Goal: Task Accomplishment & Management: Complete application form

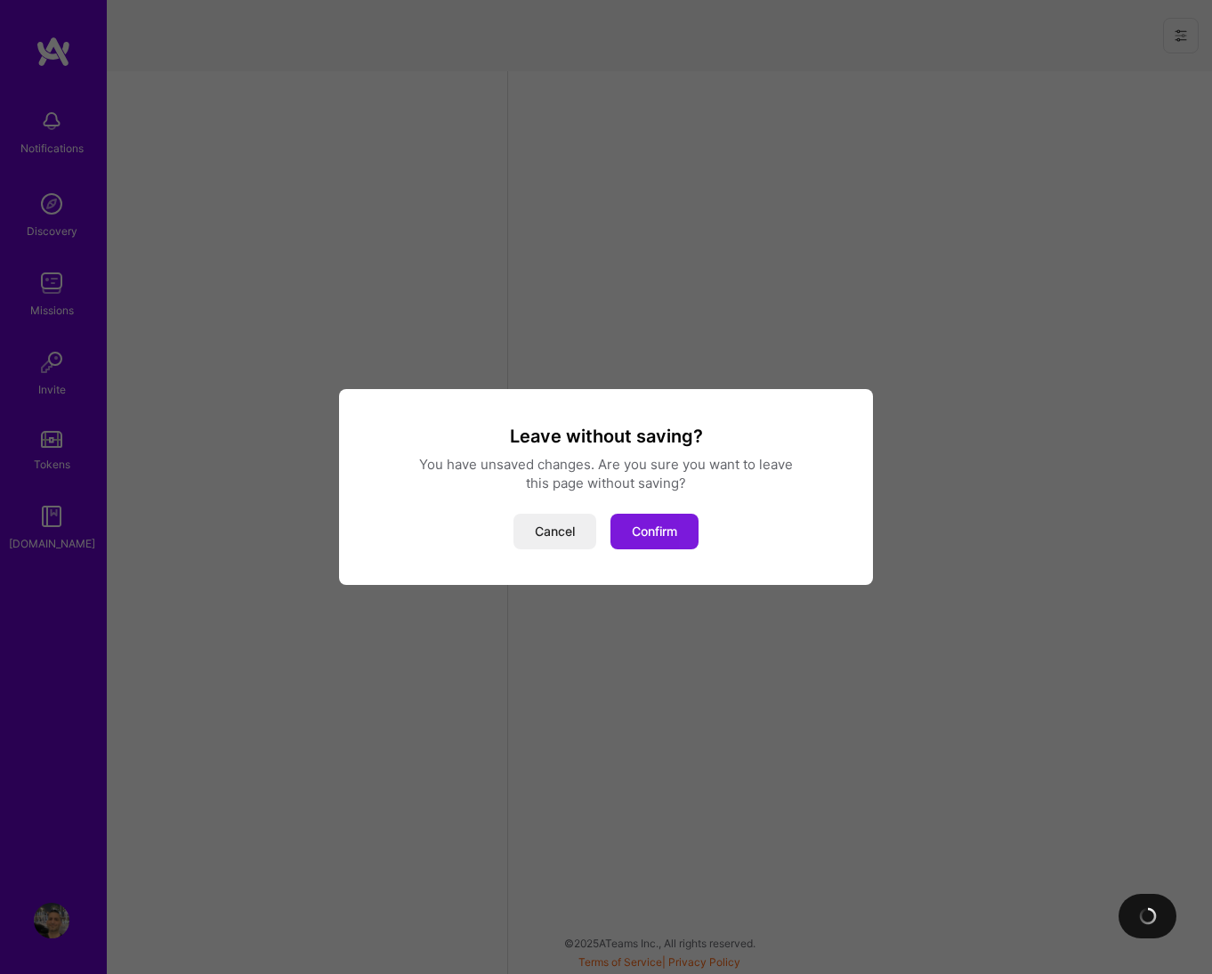
click at [658, 535] on button "Confirm" at bounding box center [655, 532] width 88 height 36
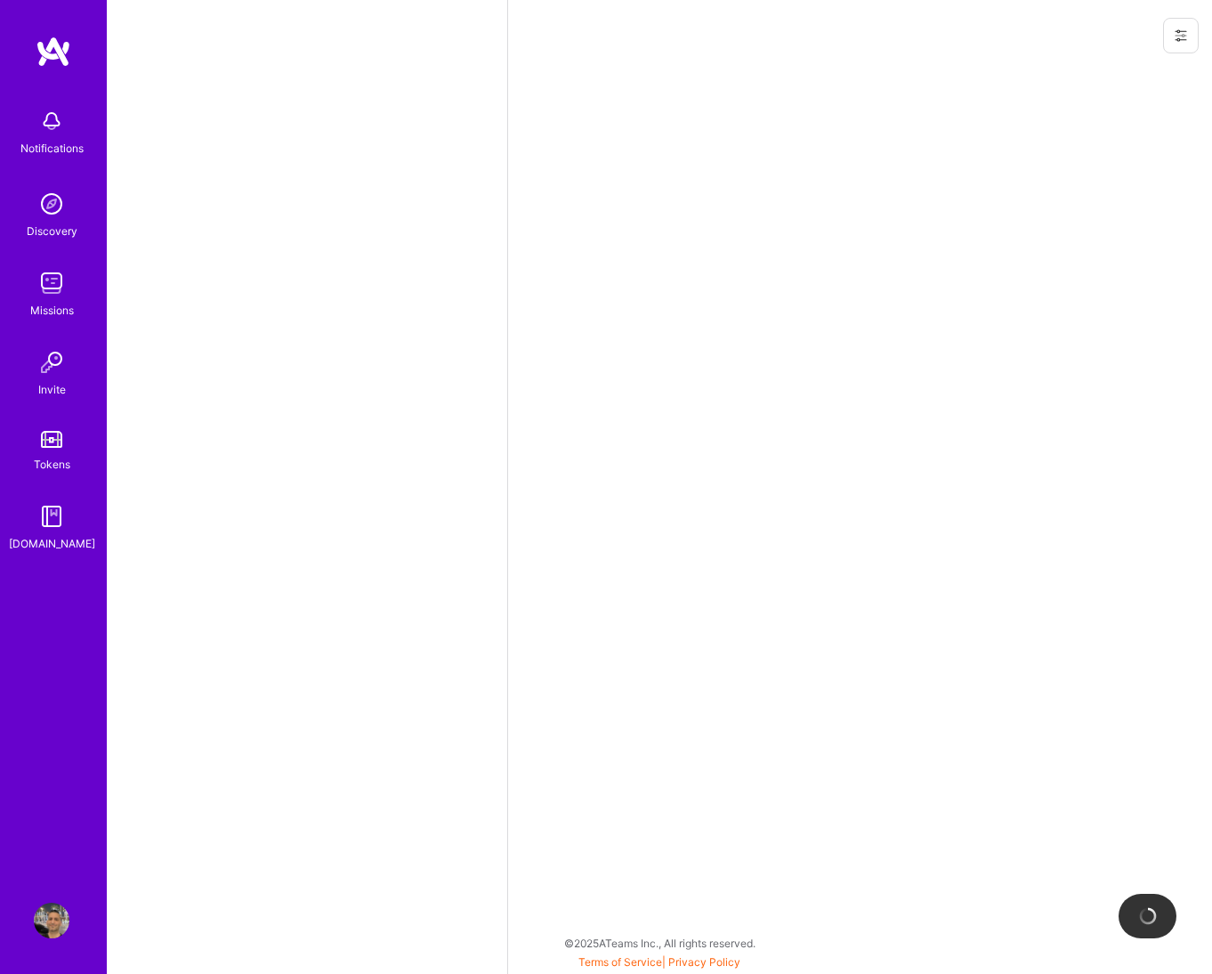
select select "IL"
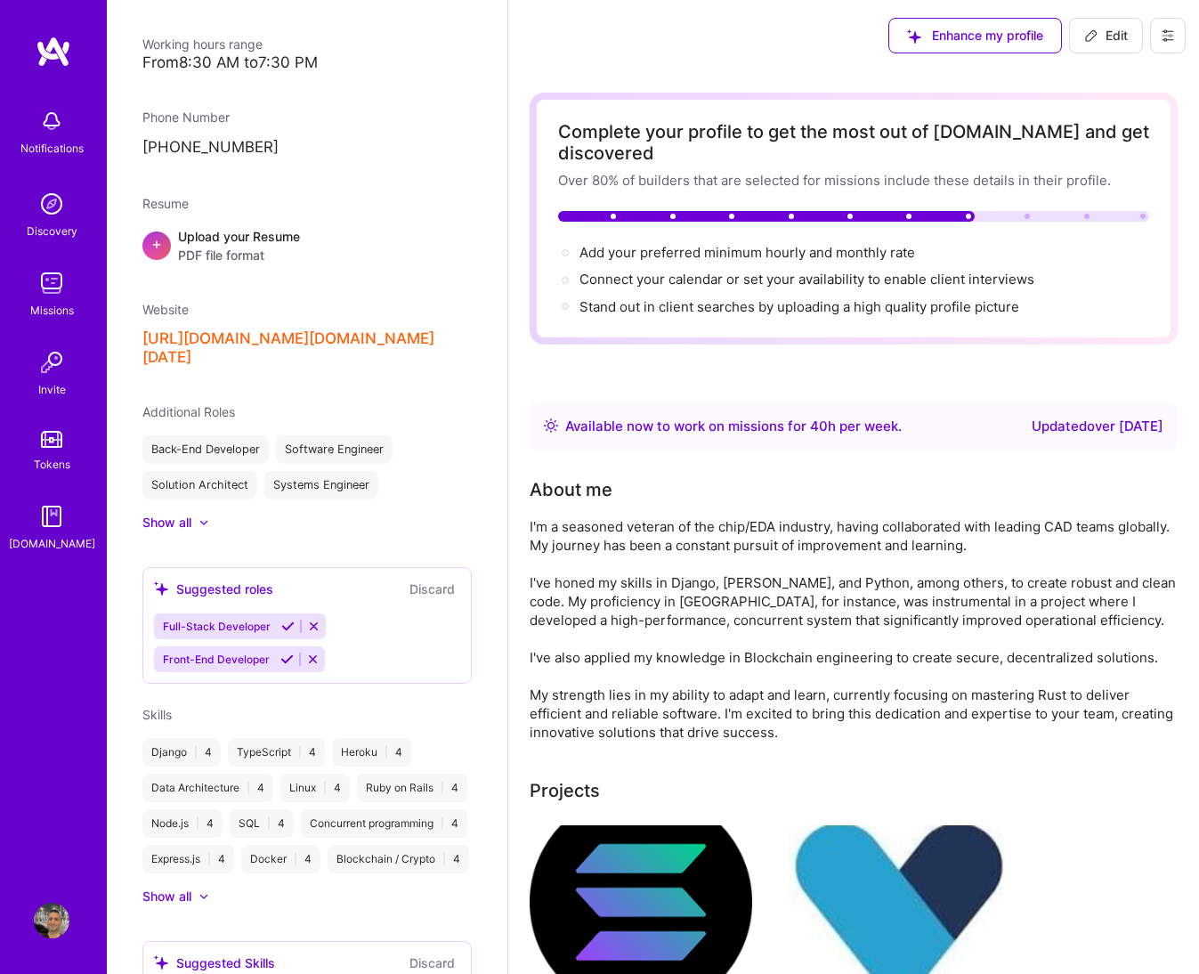
click at [228, 247] on span "PDF file format" at bounding box center [239, 255] width 122 height 19
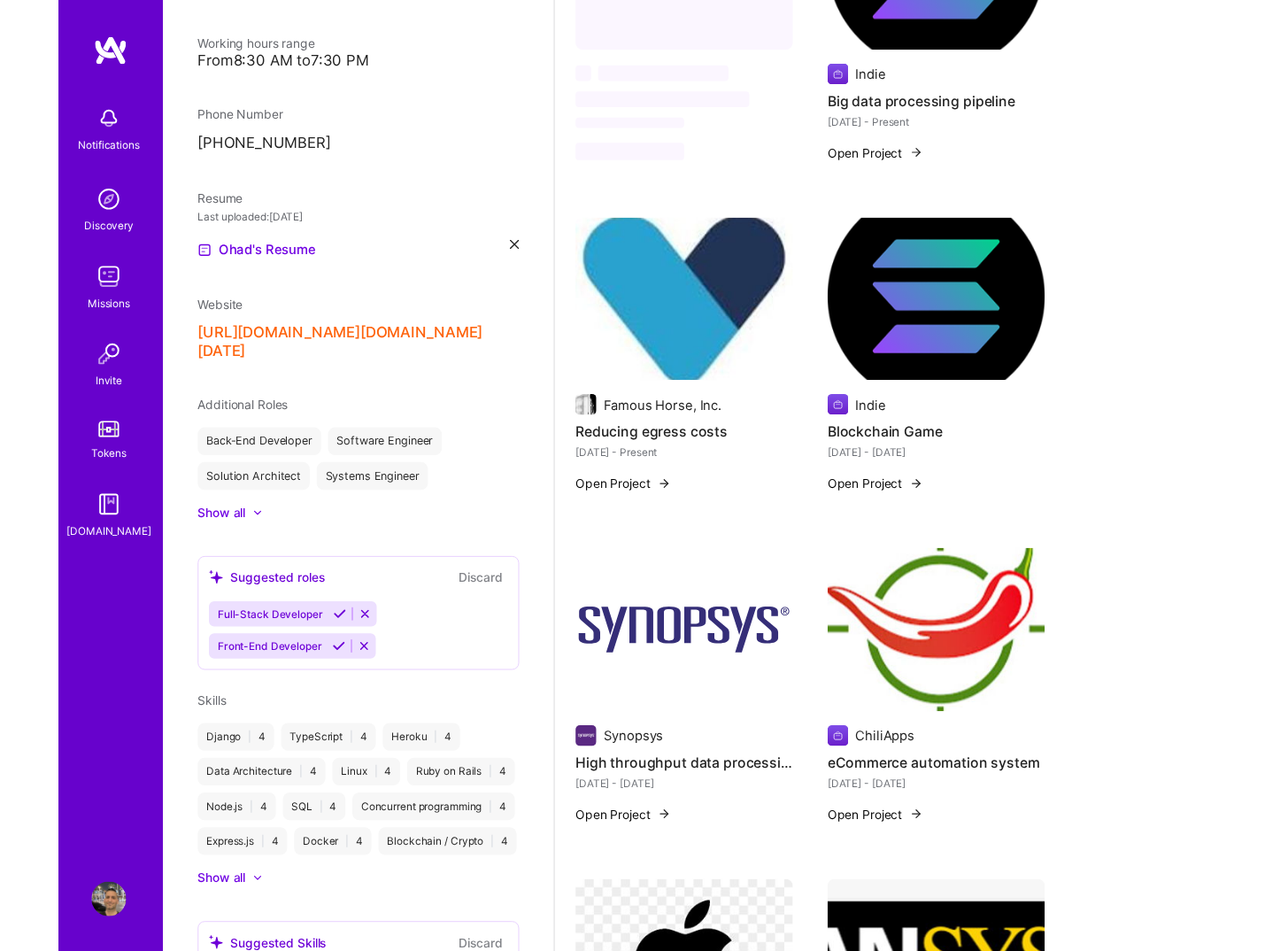
scroll to position [594, 0]
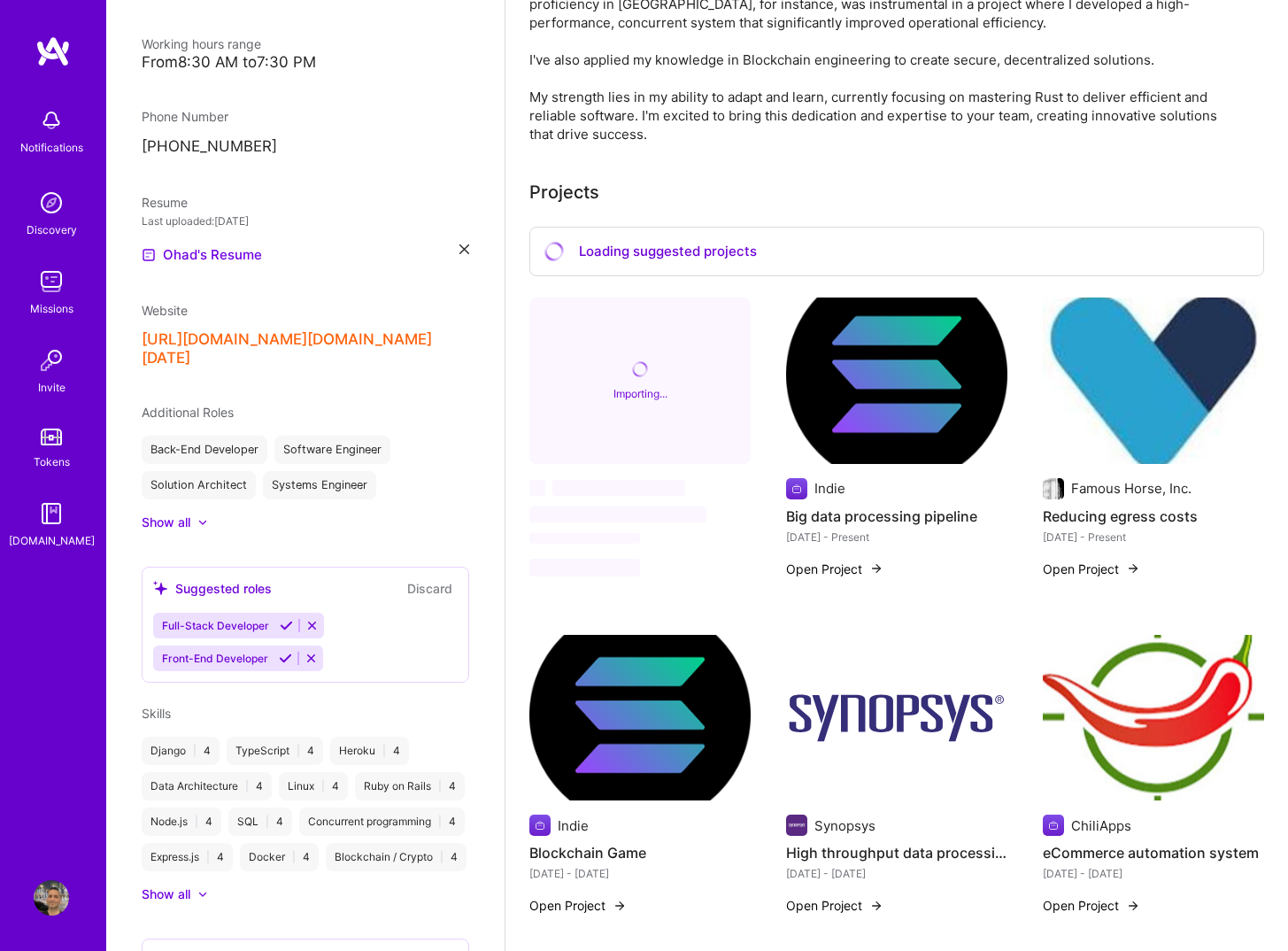
click at [460, 250] on icon at bounding box center [464, 250] width 10 height 10
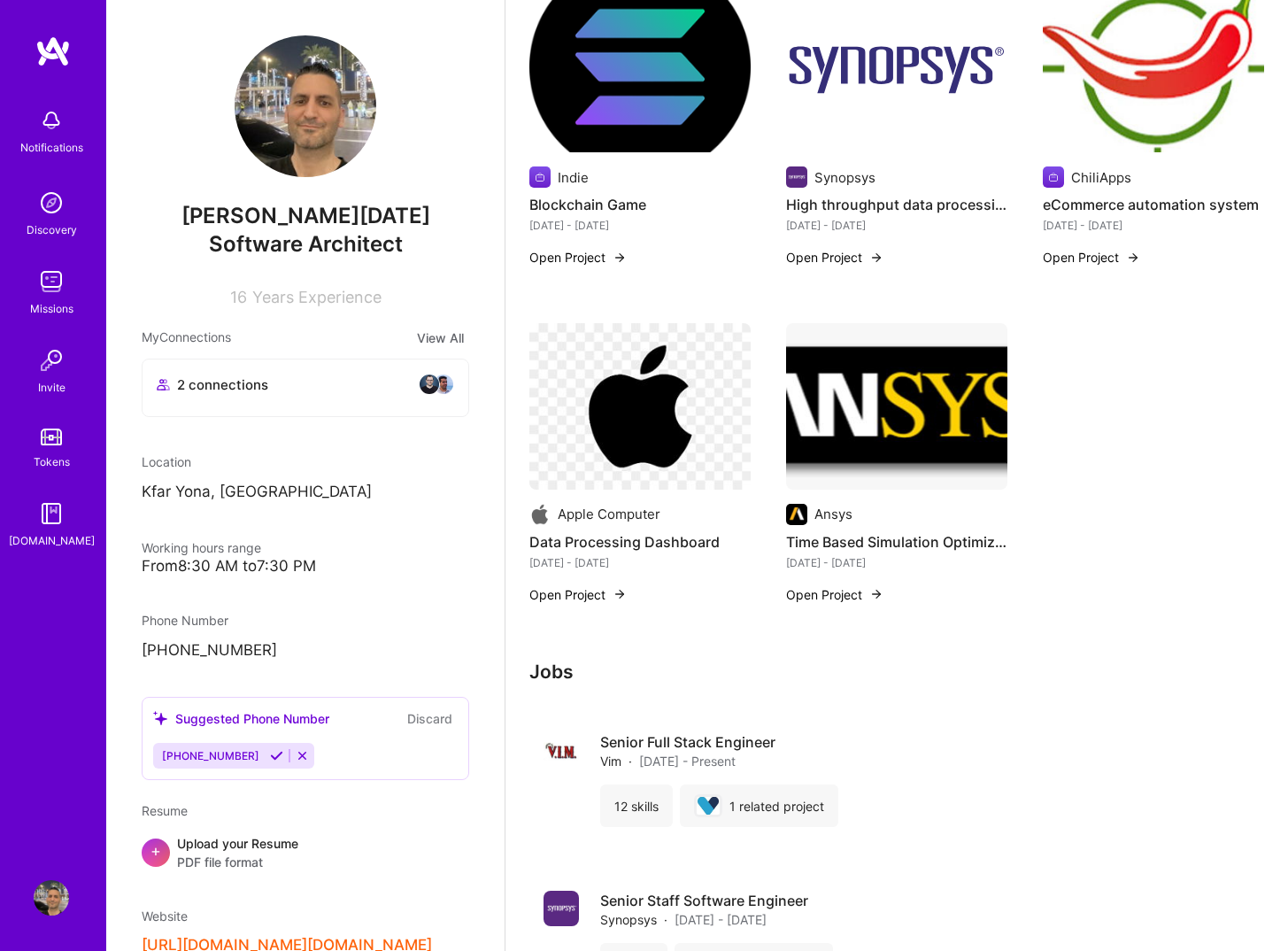
scroll to position [1527, 0]
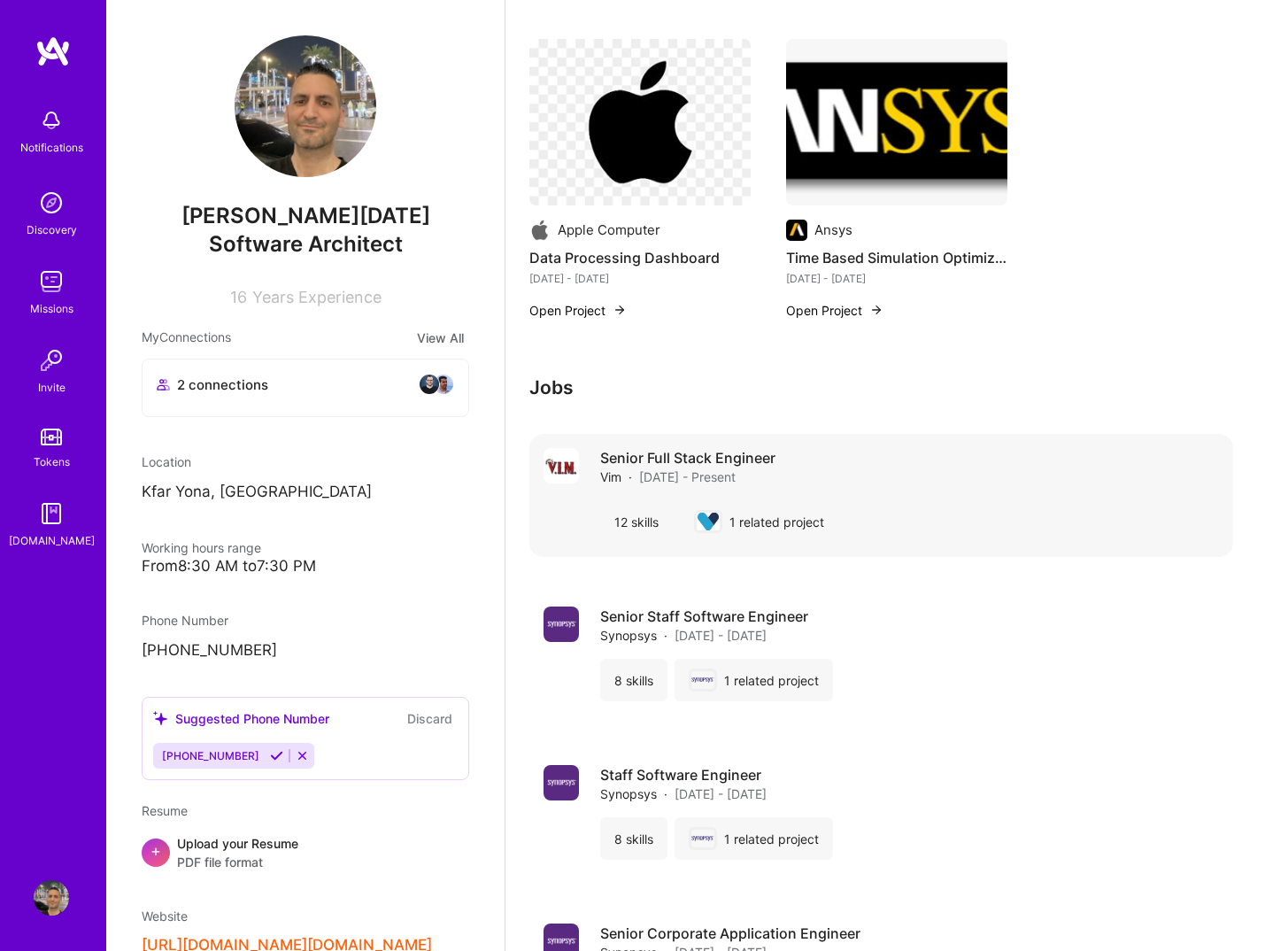
click at [820, 456] on div "Senior Full Stack Engineer Vim · Jan 2023 - Present" at bounding box center [910, 467] width 619 height 38
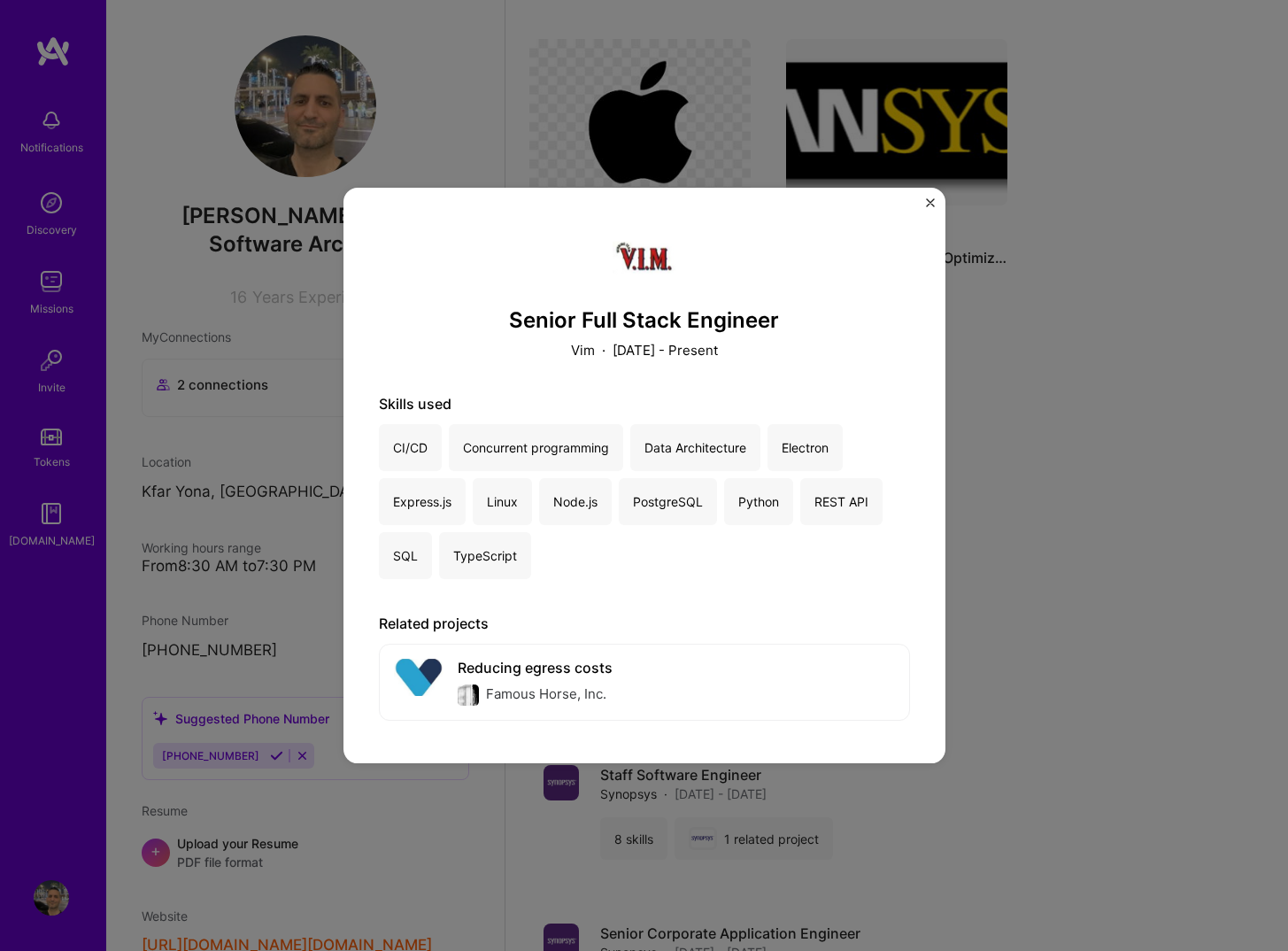
click at [922, 212] on div "Senior Full Stack Engineer Vim · January 2023 - Present Skills used CI/CD Concu…" at bounding box center [644, 476] width 602 height 576
click at [918, 217] on div "Senior Full Stack Engineer Vim · January 2023 - Present Skills used CI/CD Concu…" at bounding box center [644, 476] width 602 height 576
click at [926, 198] on img "Close" at bounding box center [930, 202] width 9 height 9
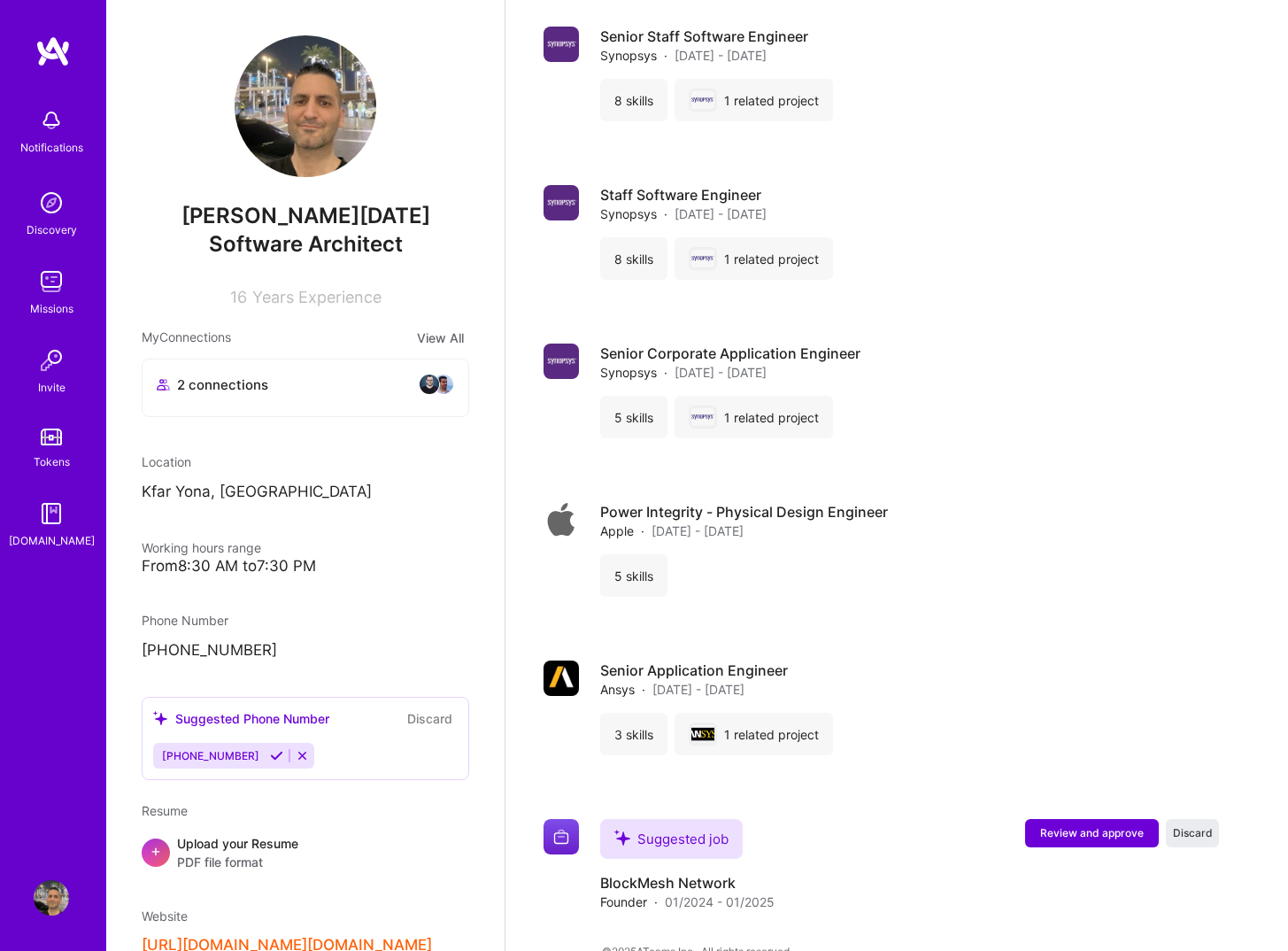
scroll to position [2116, 0]
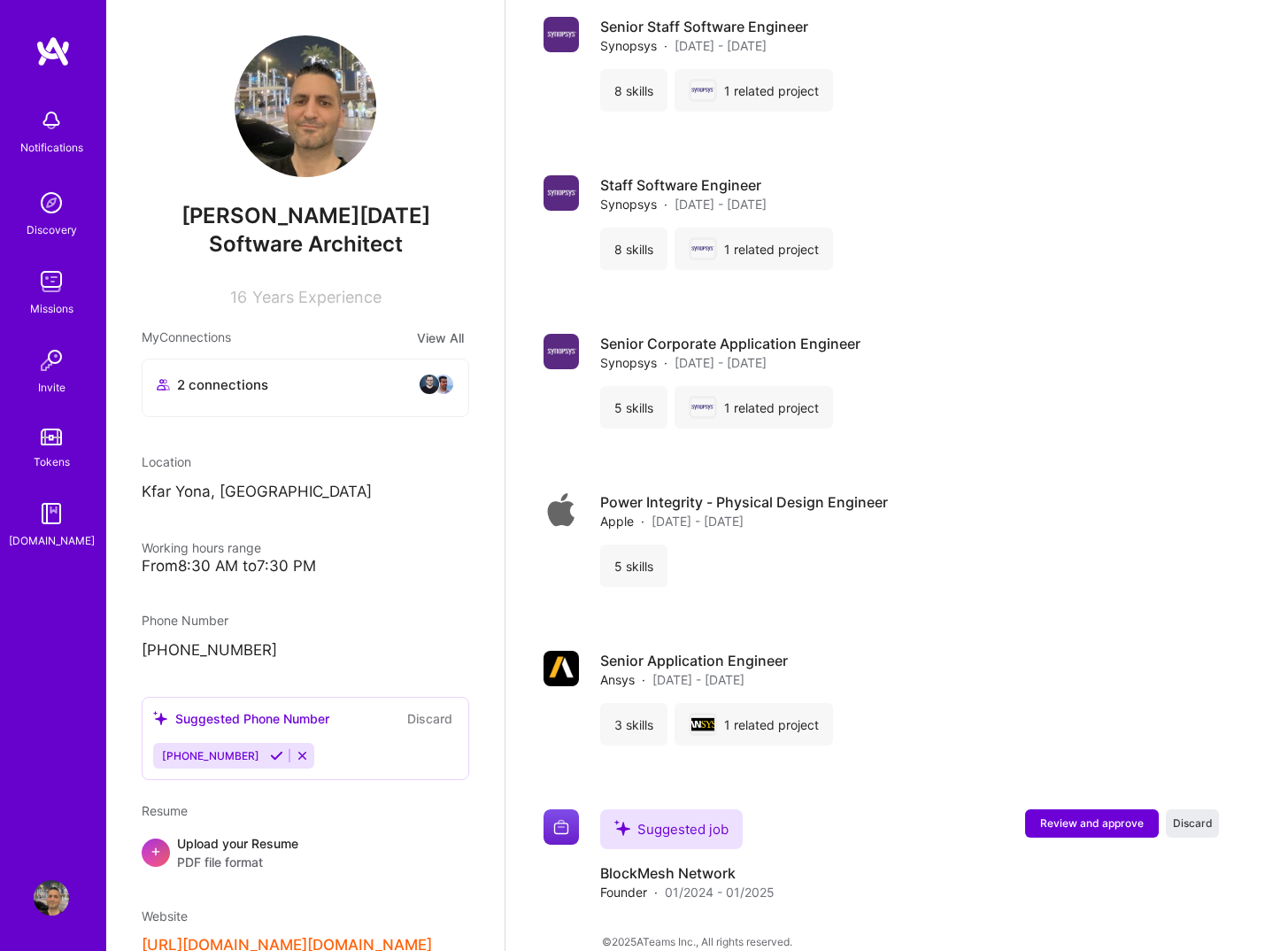
click at [288, 485] on p "Kfar Yona, Israel" at bounding box center [304, 491] width 327 height 21
click at [253, 844] on div "Upload your Resume PDF file format" at bounding box center [238, 853] width 121 height 37
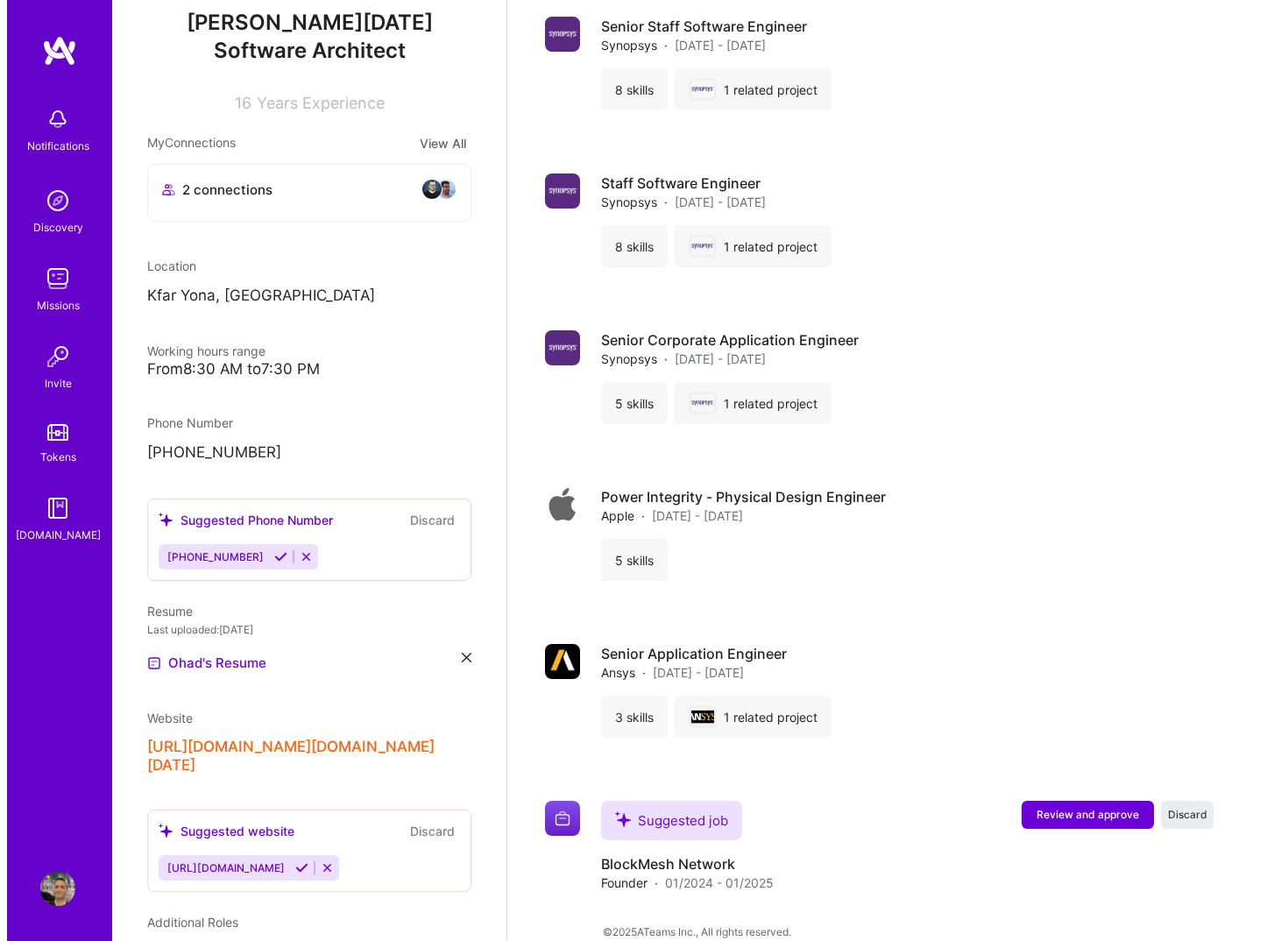
scroll to position [540, 0]
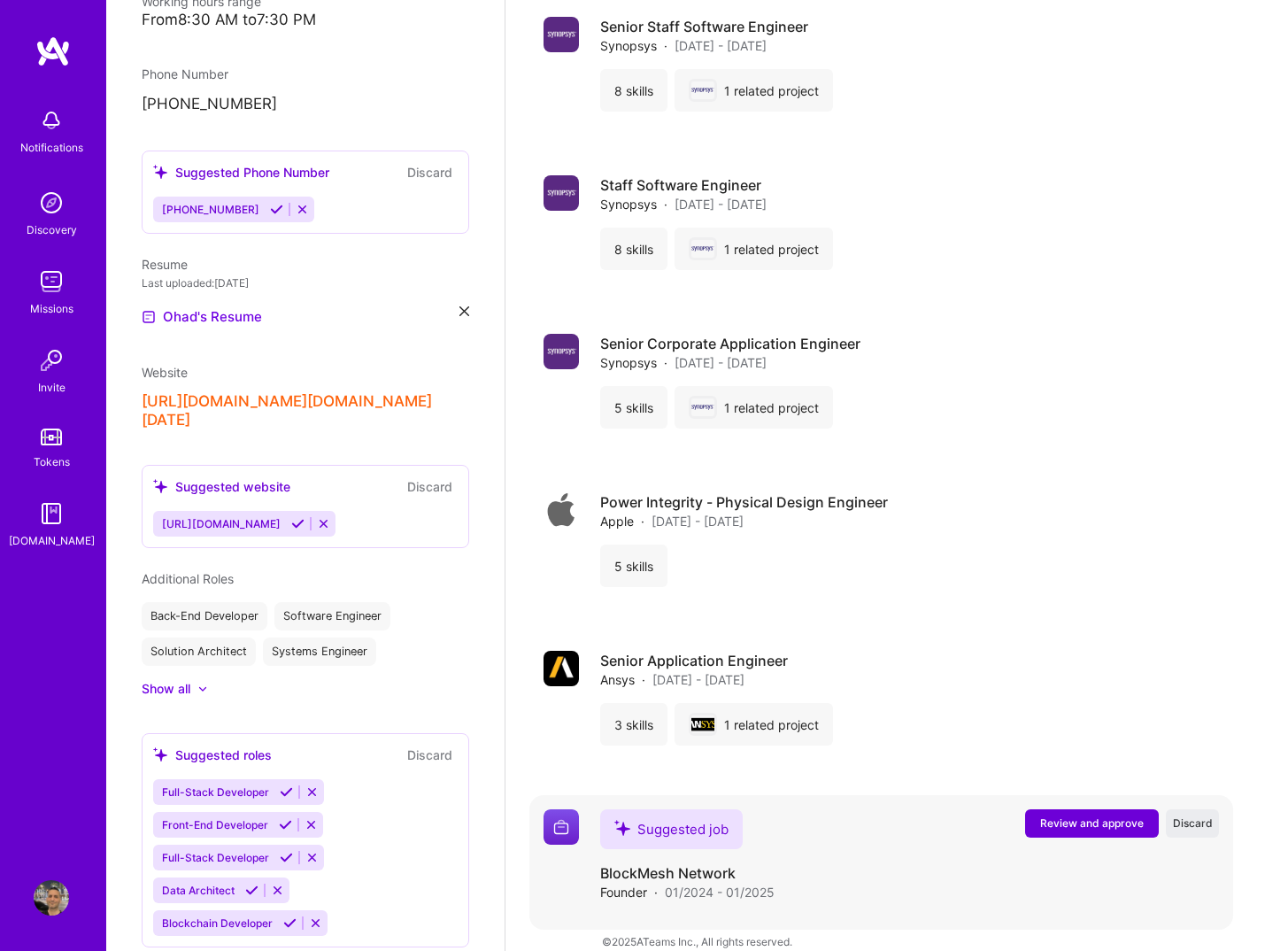
click at [1090, 816] on span "Review and approve" at bounding box center [1092, 823] width 103 height 15
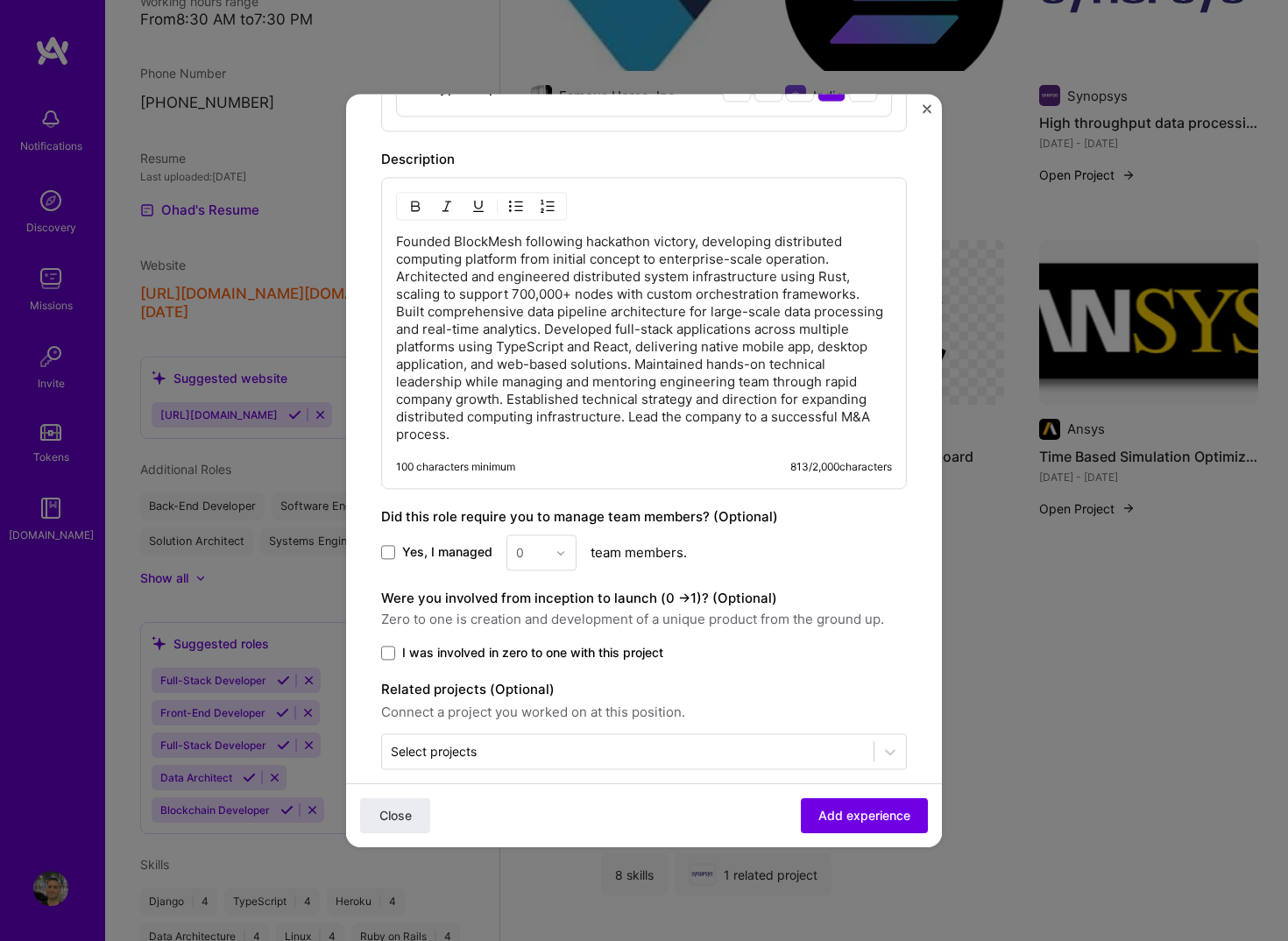
scroll to position [1004, 0]
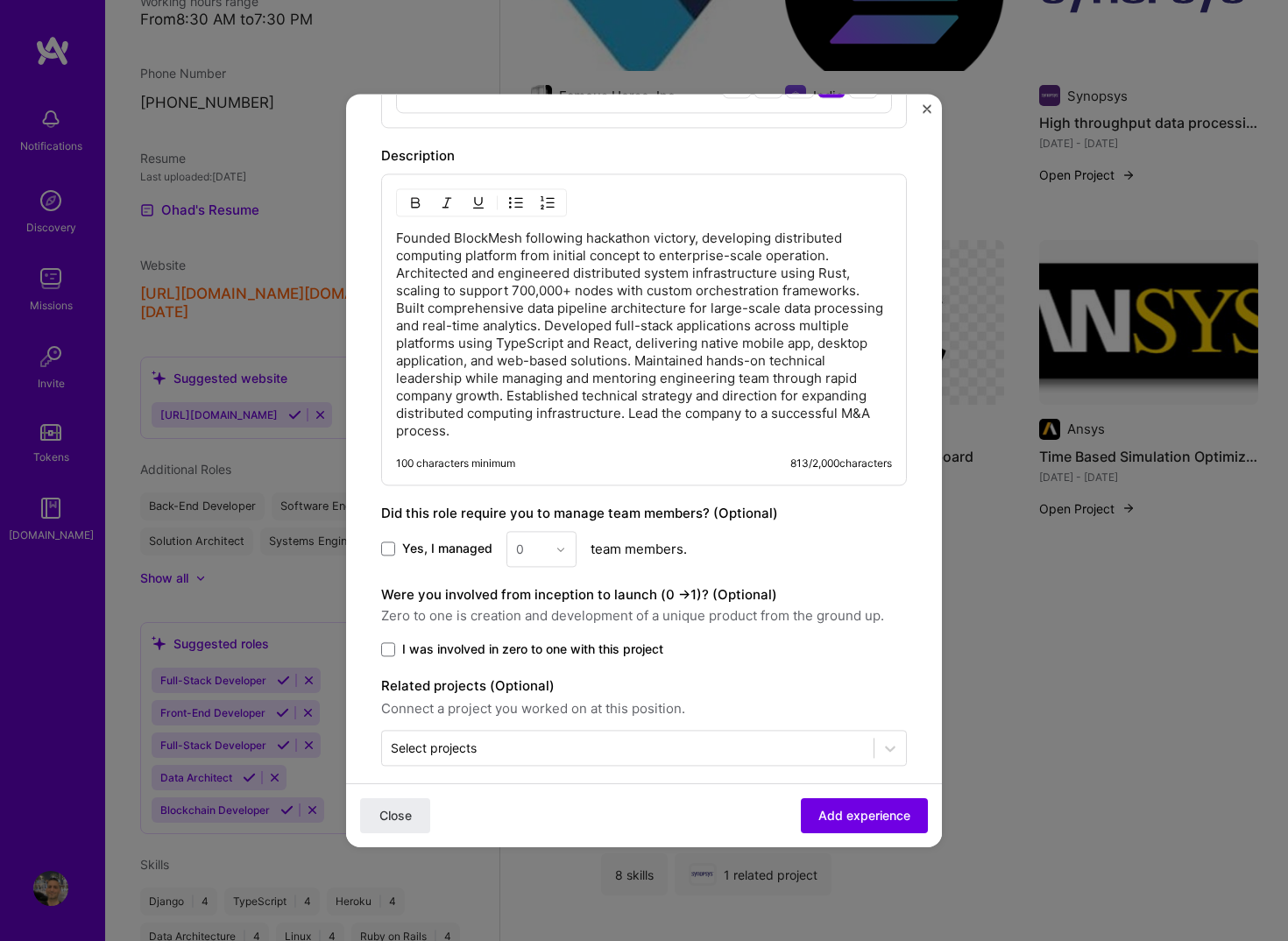
click at [433, 540] on span "Yes, I managed" at bounding box center [448, 549] width 91 height 18
click at [0, 0] on input "Yes, I managed" at bounding box center [0, 0] width 0 height 0
click at [524, 539] on input "text" at bounding box center [530, 548] width 31 height 19
click at [541, 597] on div "5" at bounding box center [541, 603] width 60 height 32
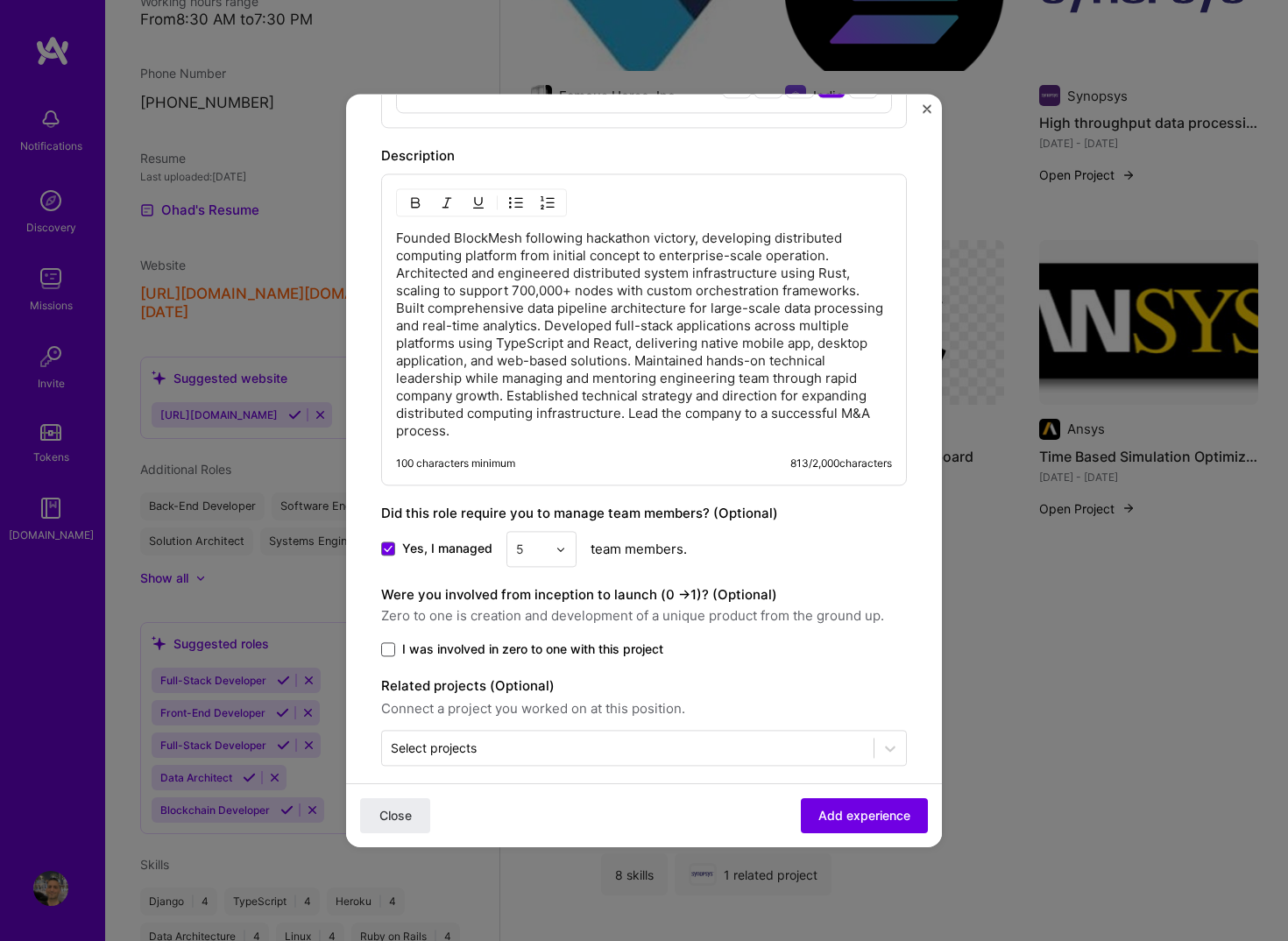
click at [391, 642] on span at bounding box center [388, 649] width 14 height 14
click at [0, 0] on input "I was involved in zero to one with this project" at bounding box center [0, 0] width 0 height 0
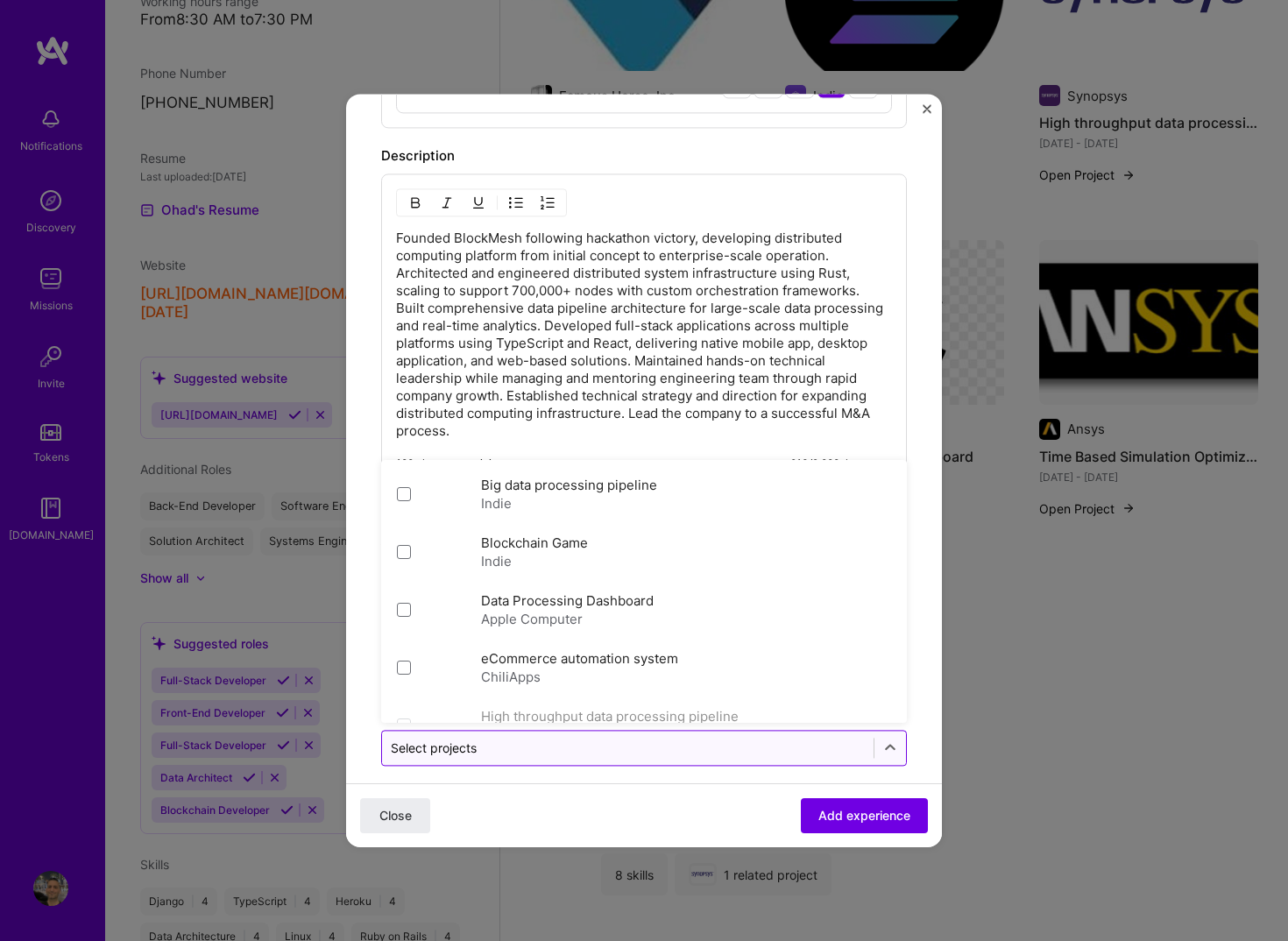
click at [544, 738] on input "text" at bounding box center [628, 747] width 474 height 19
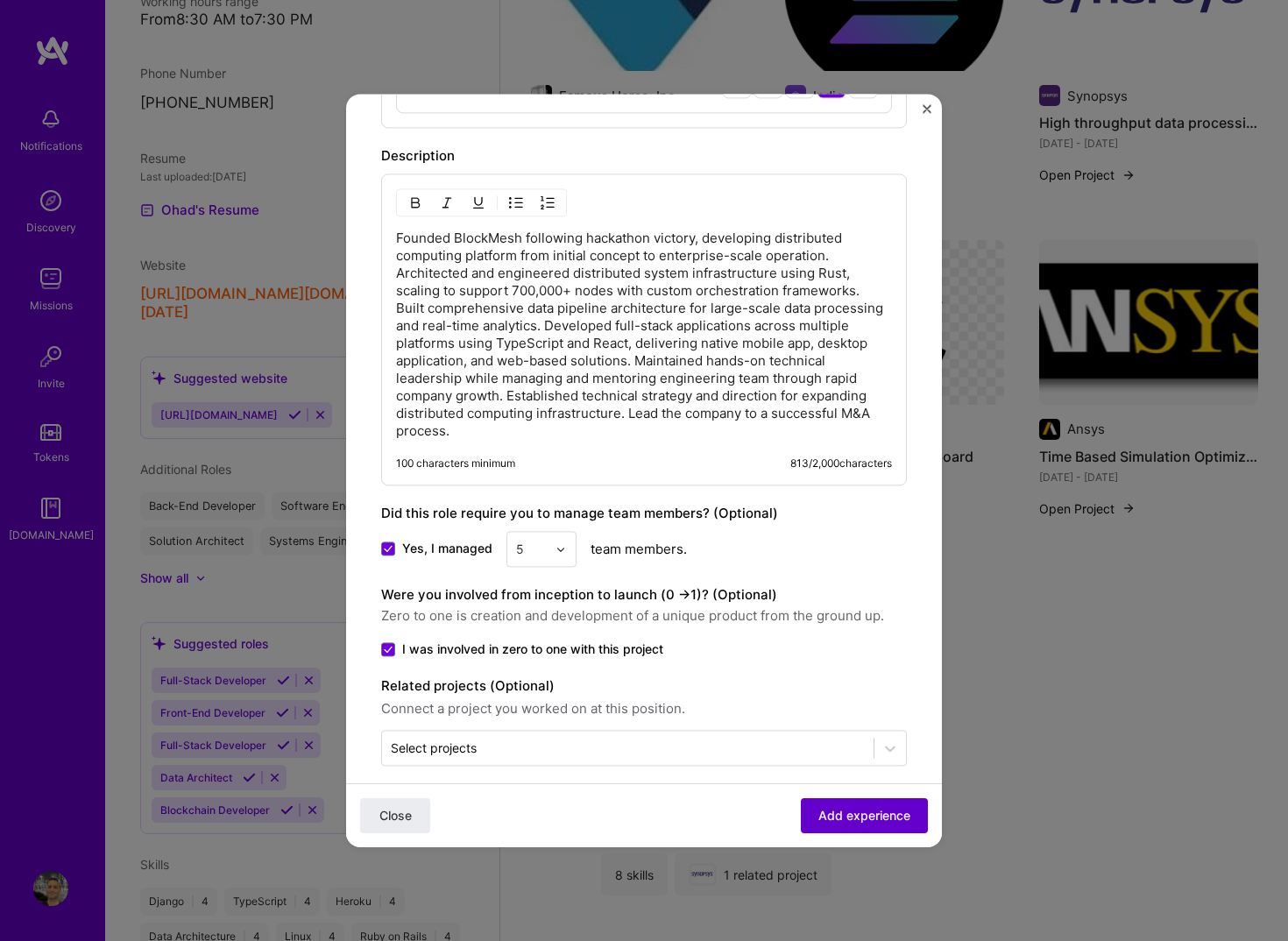
click at [857, 827] on button "Add experience" at bounding box center [864, 816] width 127 height 35
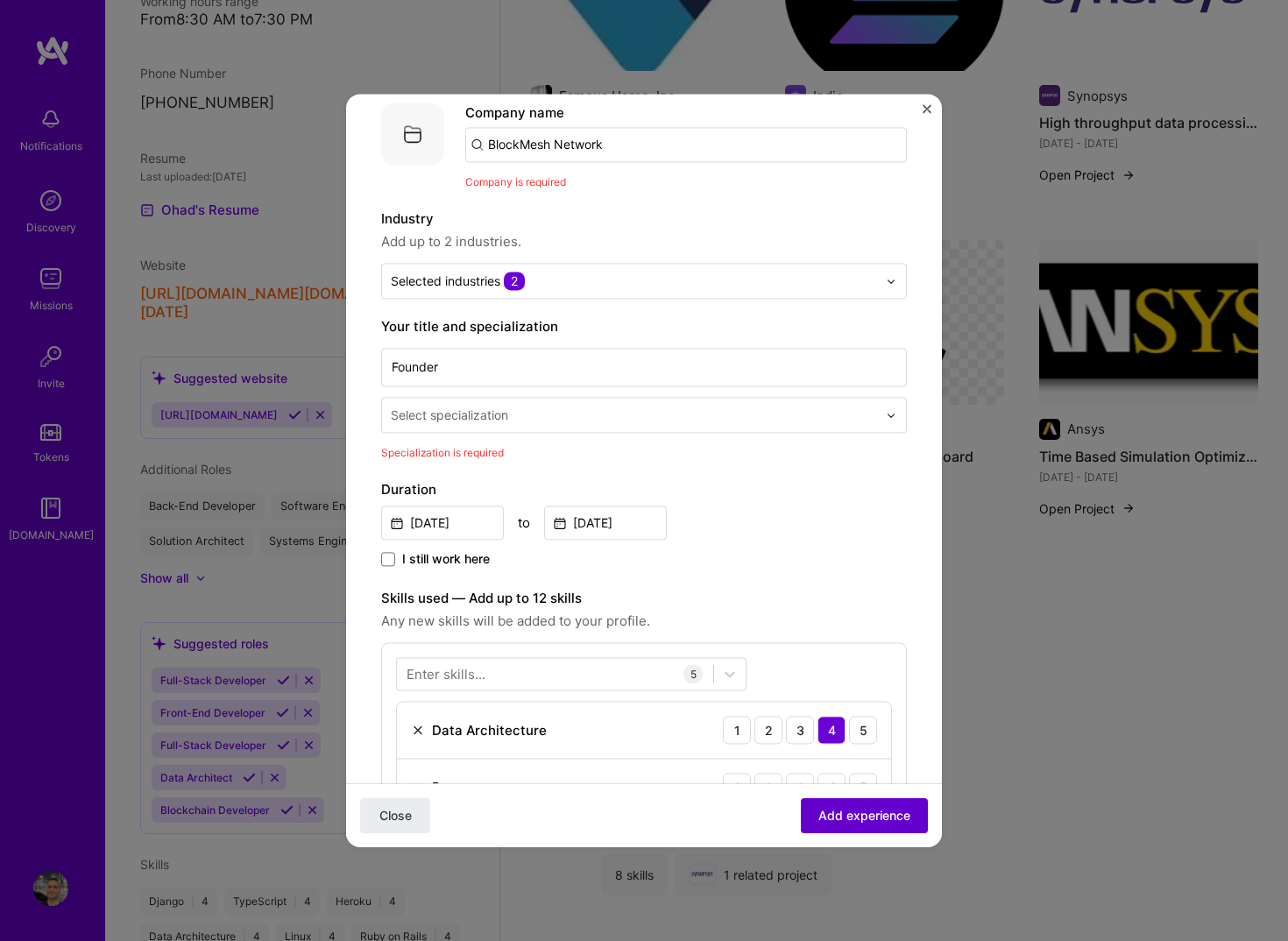
scroll to position [175, 0]
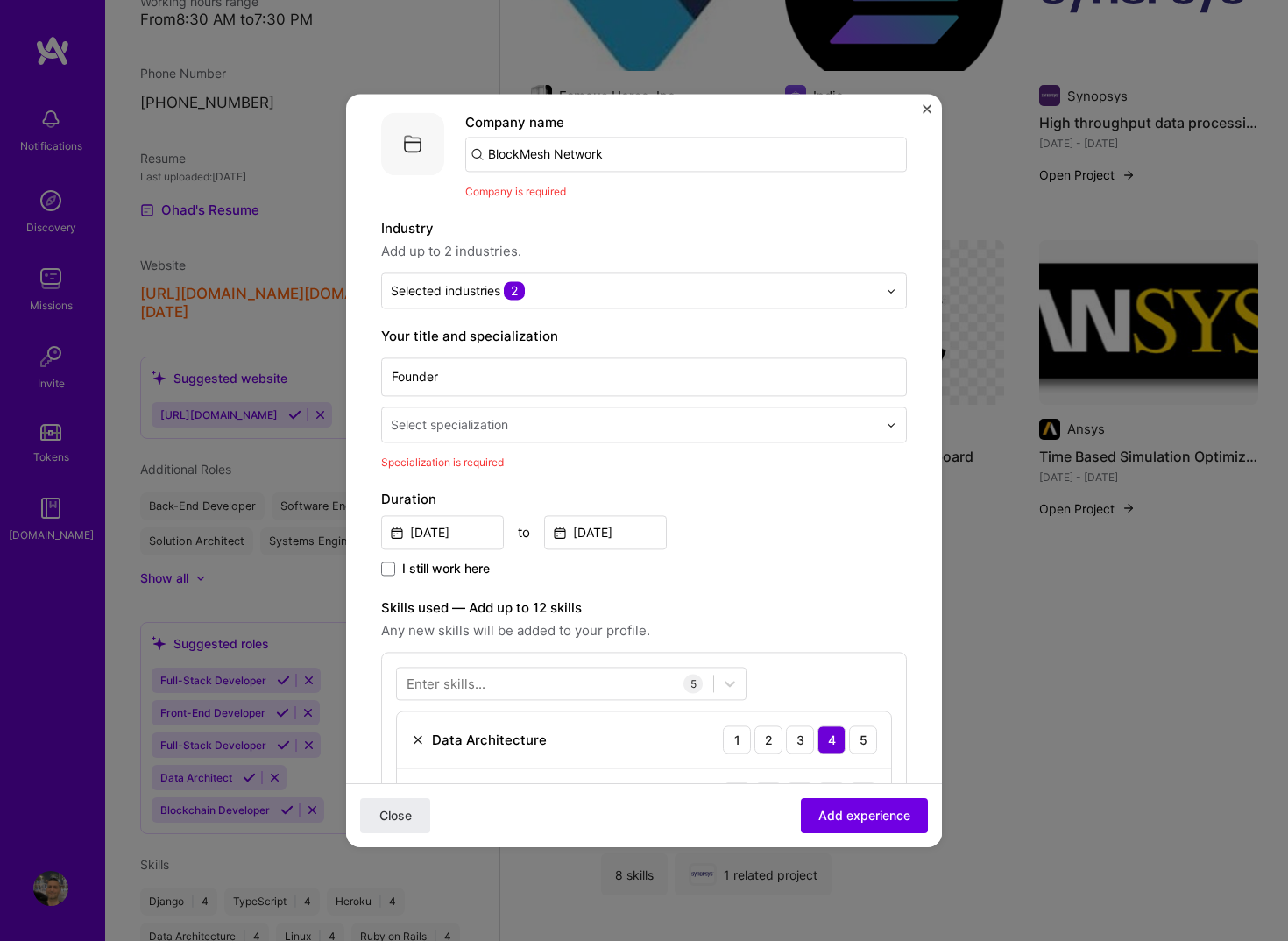
click at [579, 421] on div "Select specialization" at bounding box center [634, 424] width 504 height 34
type input "ש"
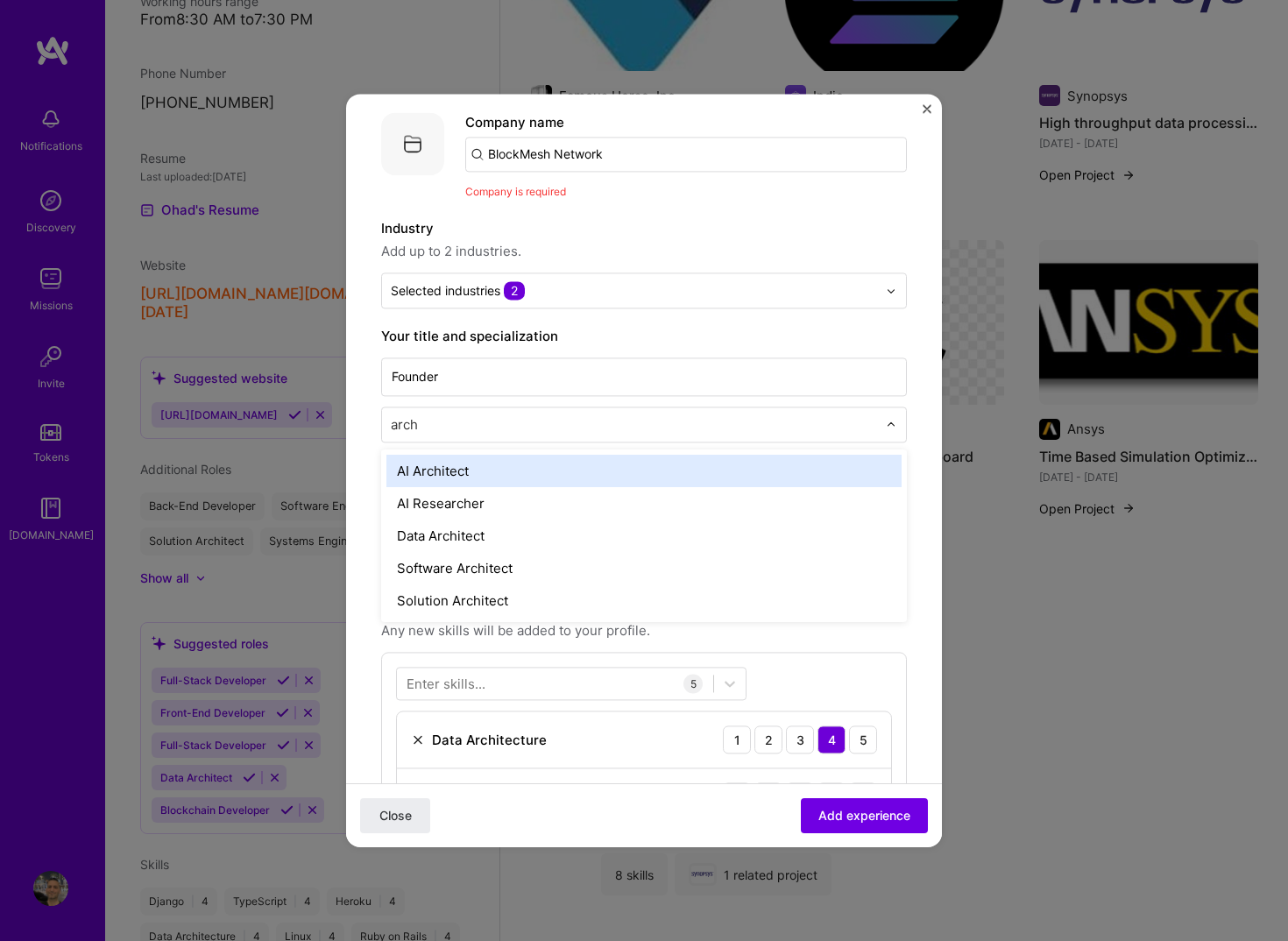
type input "archi"
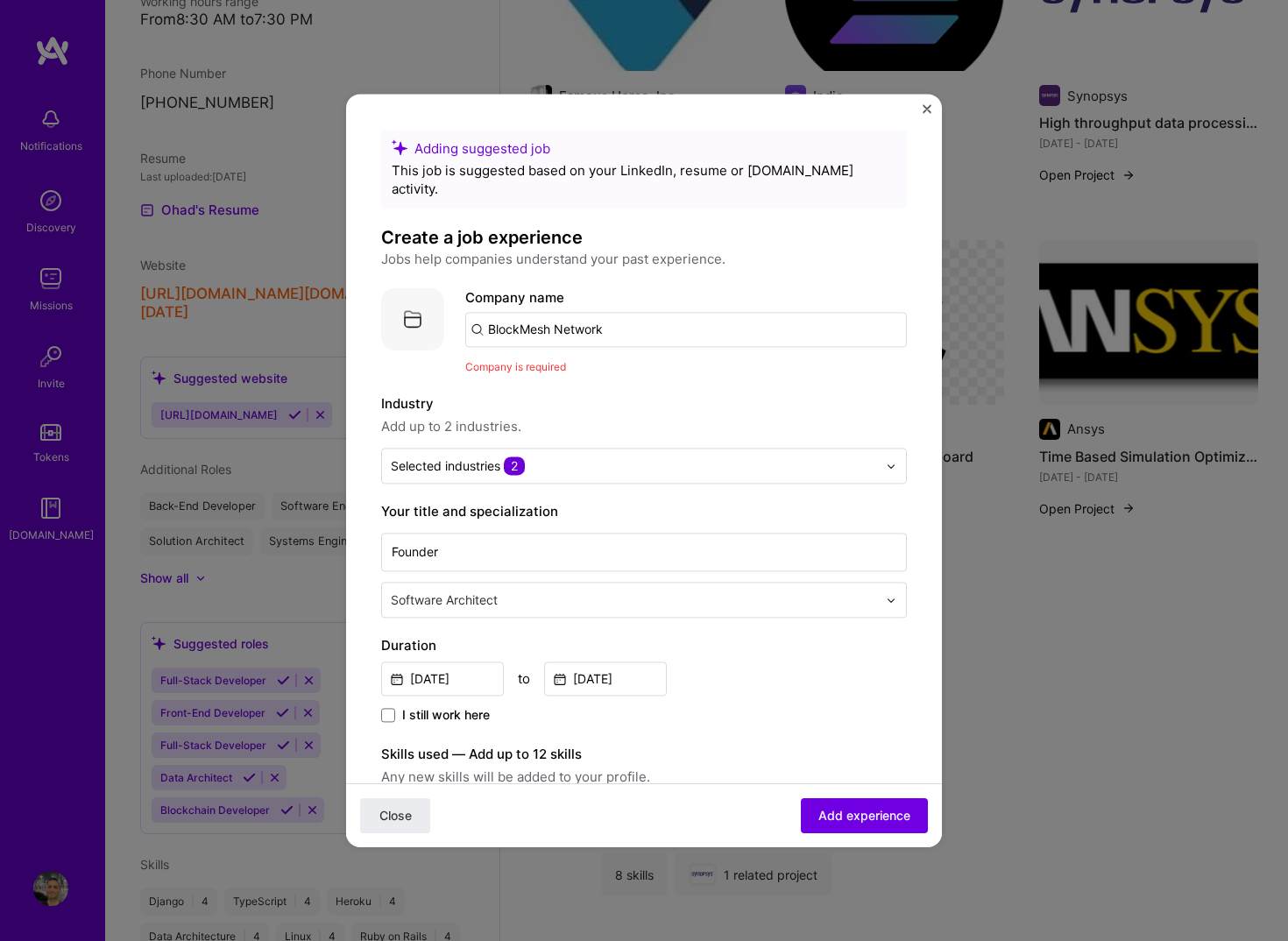
click at [633, 315] on input "BlockMesh Network" at bounding box center [686, 330] width 442 height 35
click at [825, 802] on button "Add experience" at bounding box center [864, 816] width 127 height 35
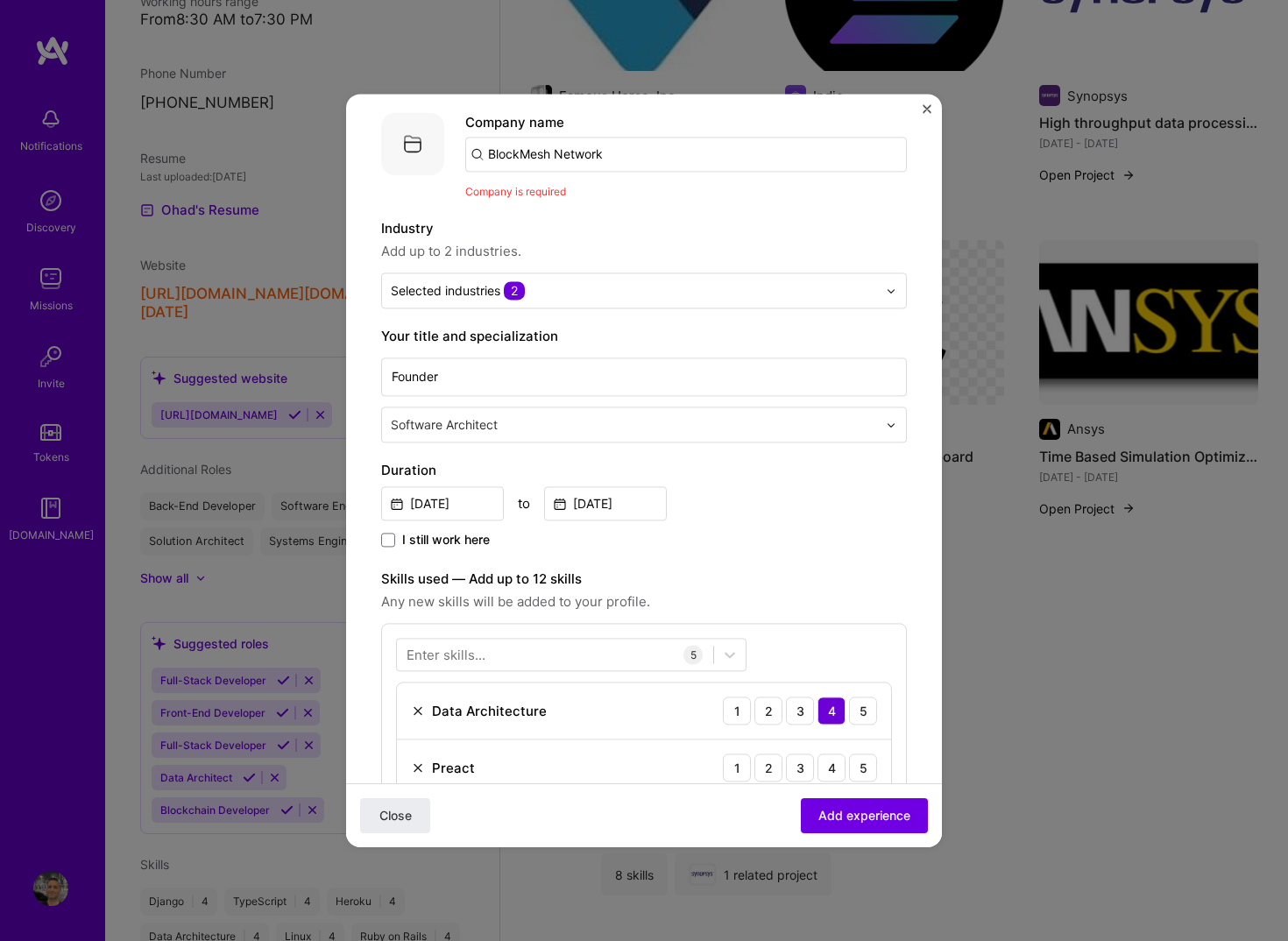
click at [627, 146] on input "BlockMesh Network" at bounding box center [686, 155] width 442 height 35
type input "BlockMesh Network"
click at [558, 180] on div "Add company BlockMesh Network" at bounding box center [596, 202] width 263 height 44
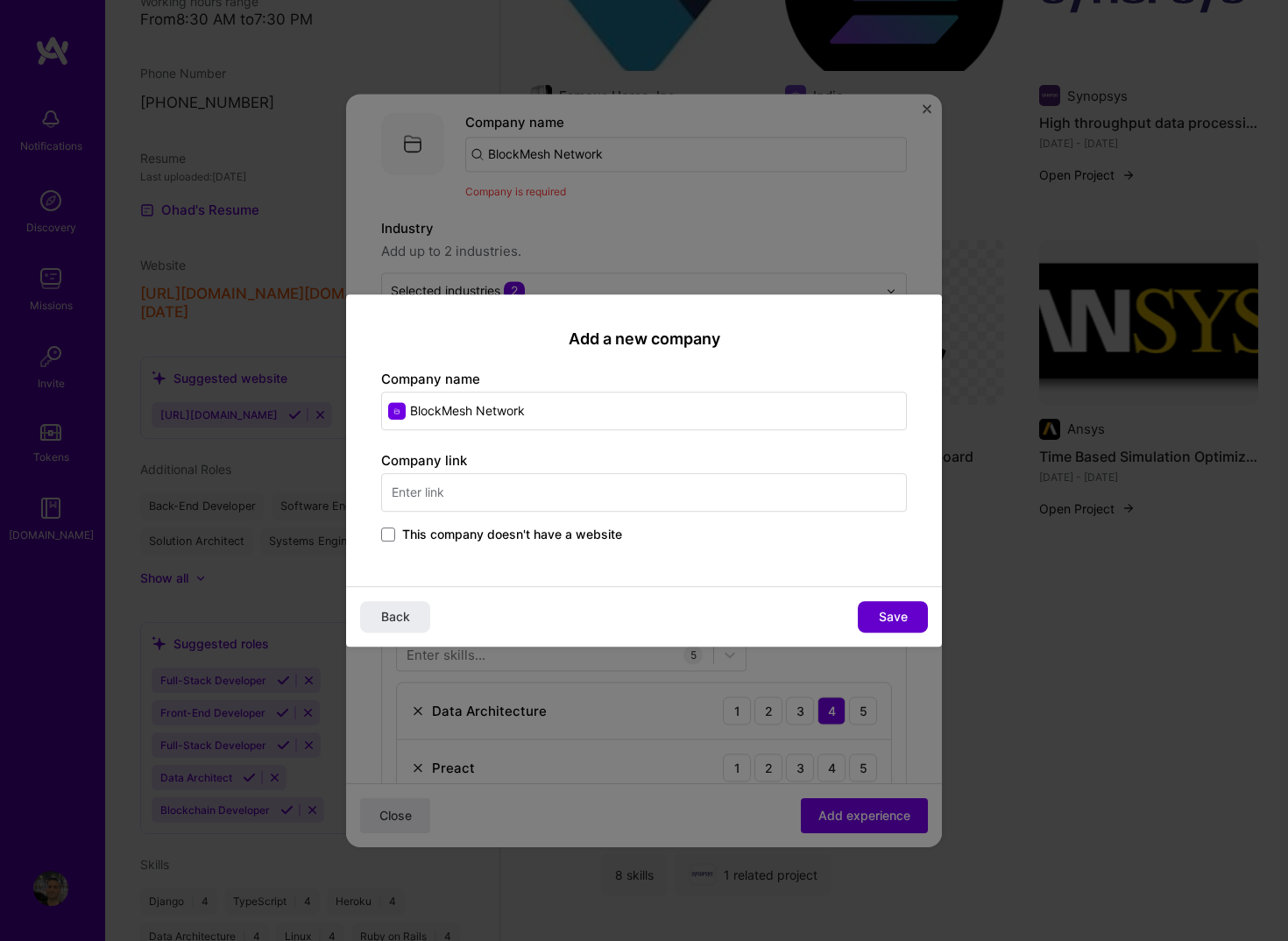
click at [885, 610] on span "Save" at bounding box center [892, 617] width 29 height 18
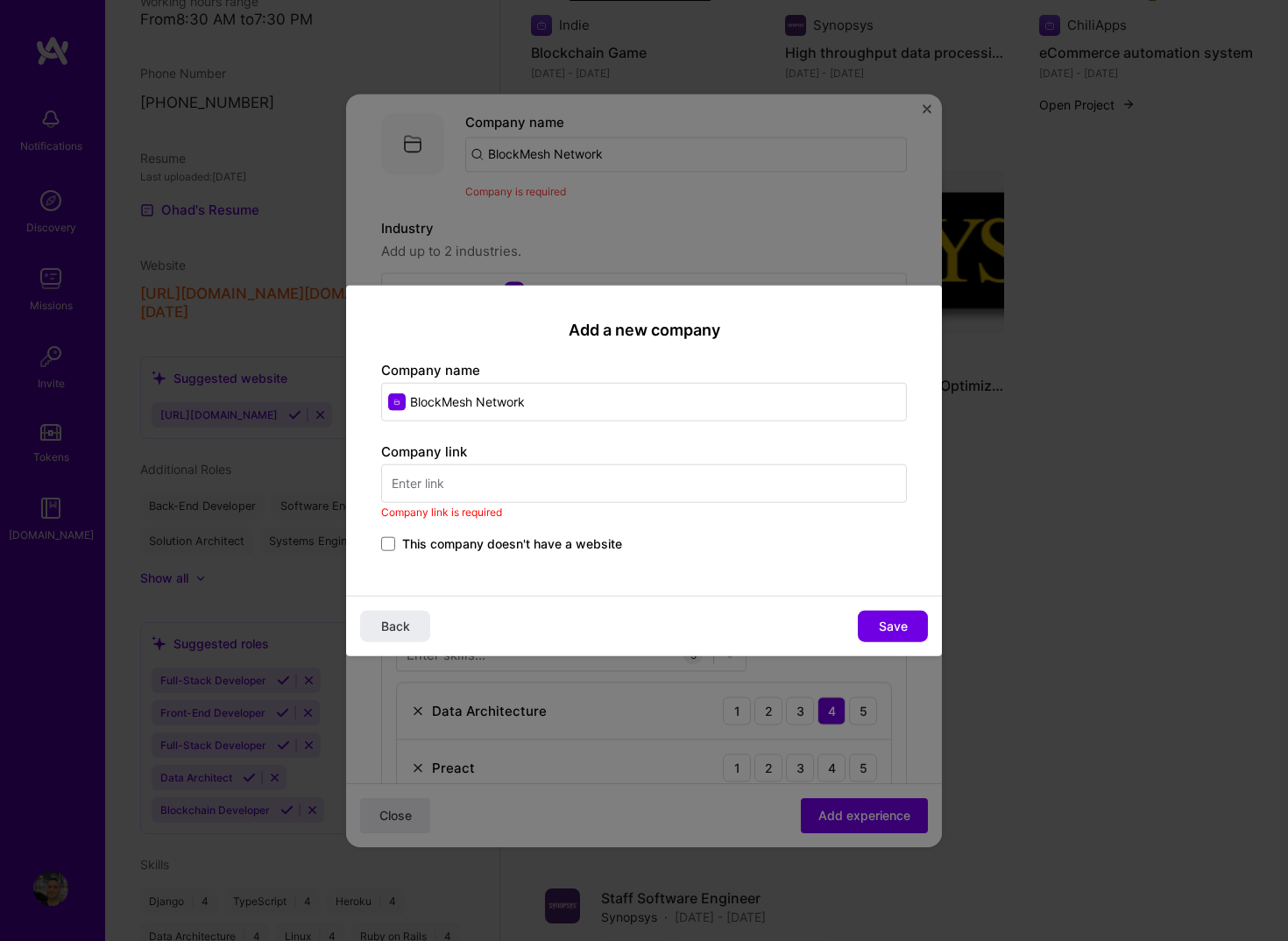
click at [565, 468] on input "text" at bounding box center [644, 482] width 525 height 38
paste input "https://blockmesh.xyz/"
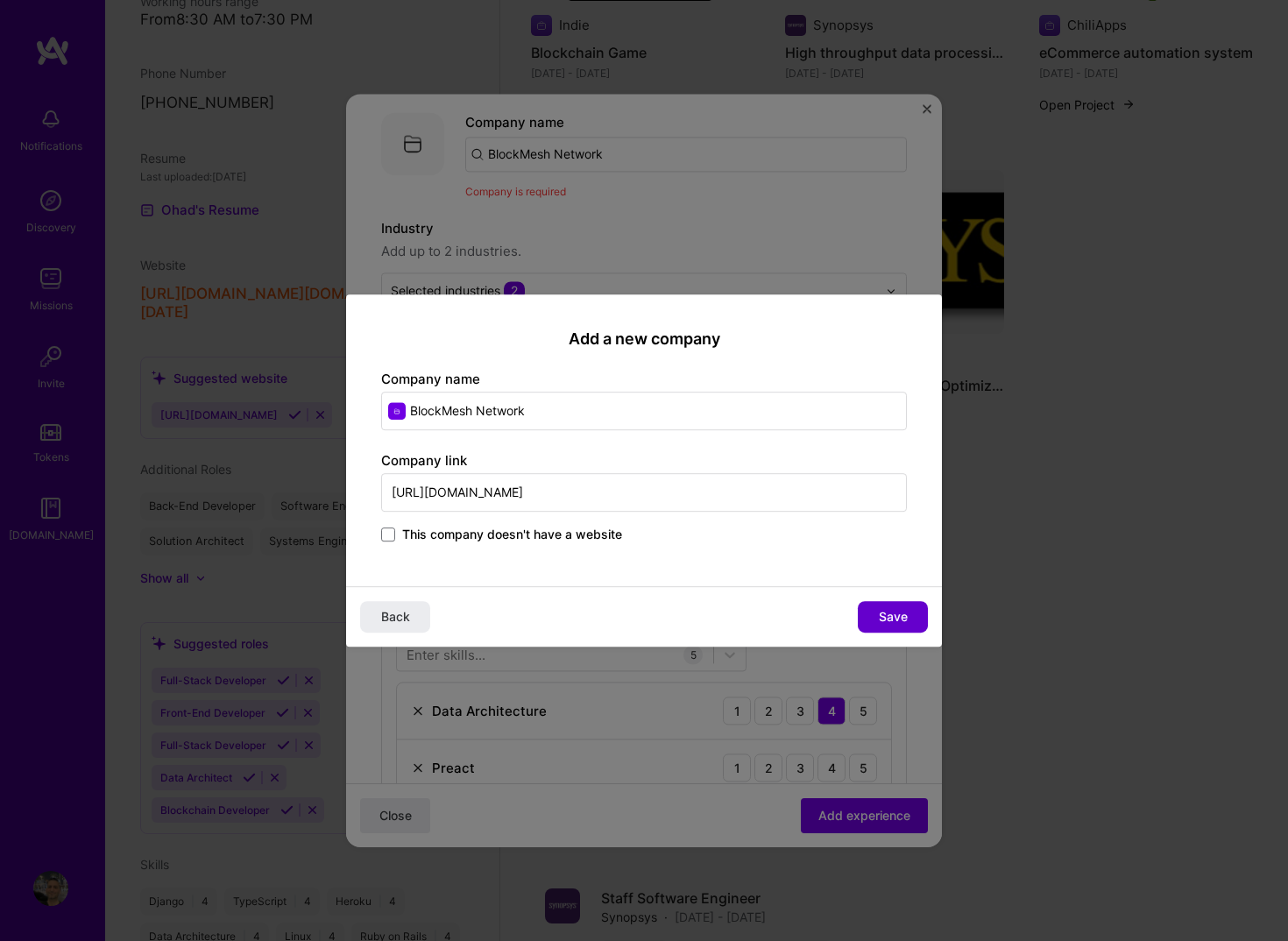
type input "https://blockmesh.xyz/"
click at [895, 618] on span "Save" at bounding box center [892, 617] width 29 height 18
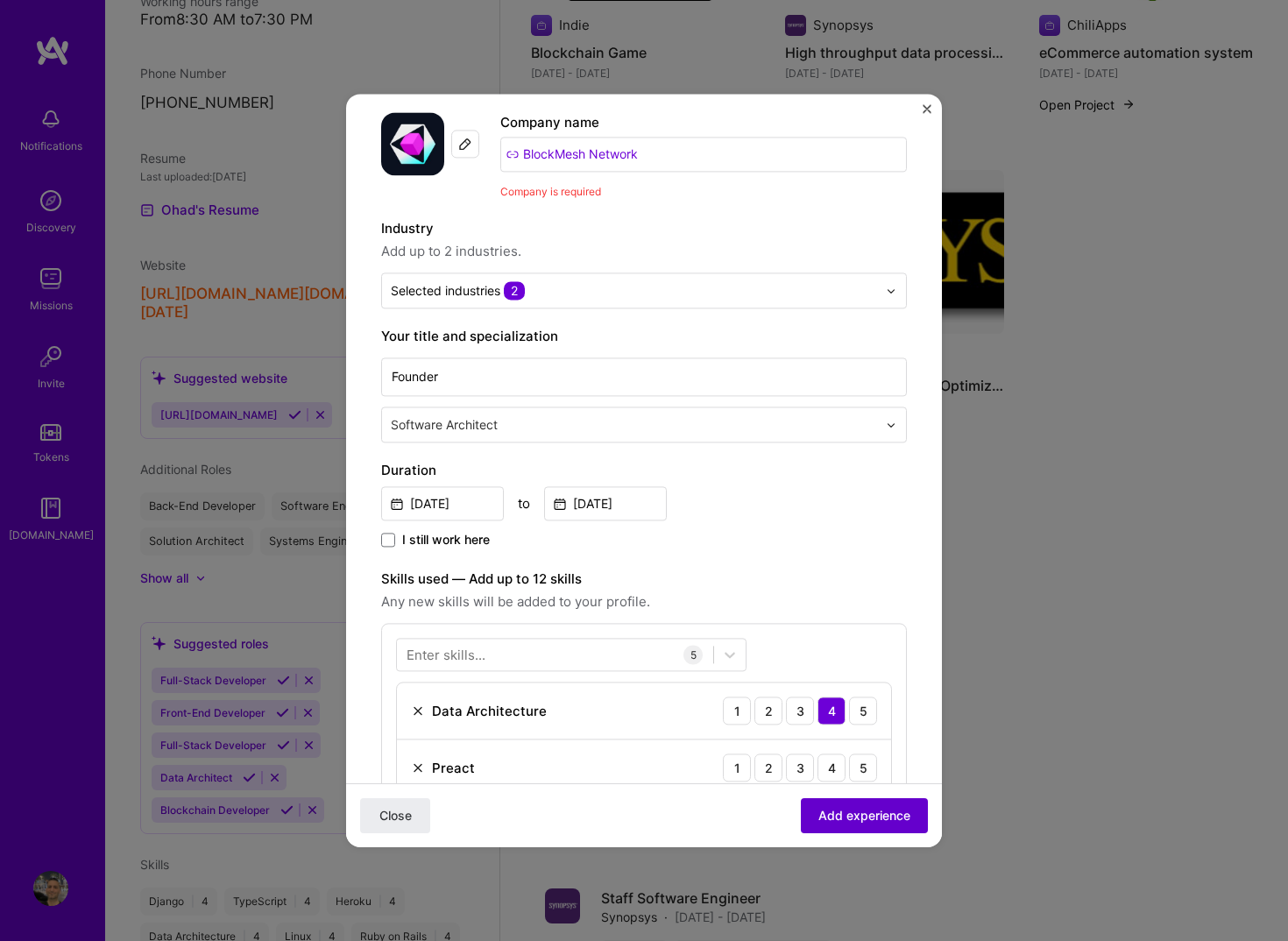
click at [860, 817] on span "Add experience" at bounding box center [863, 816] width 92 height 18
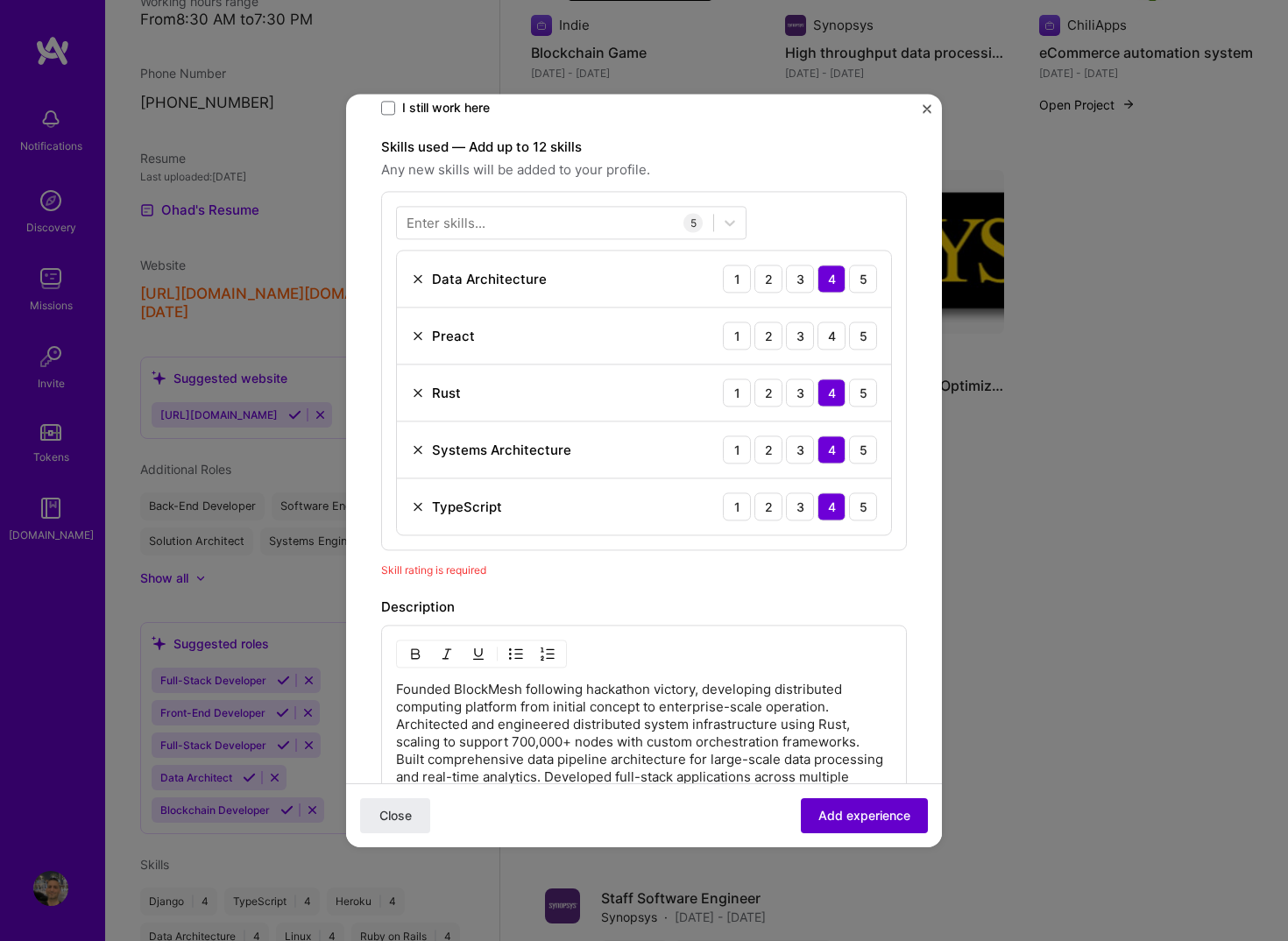
scroll to position [606, 0]
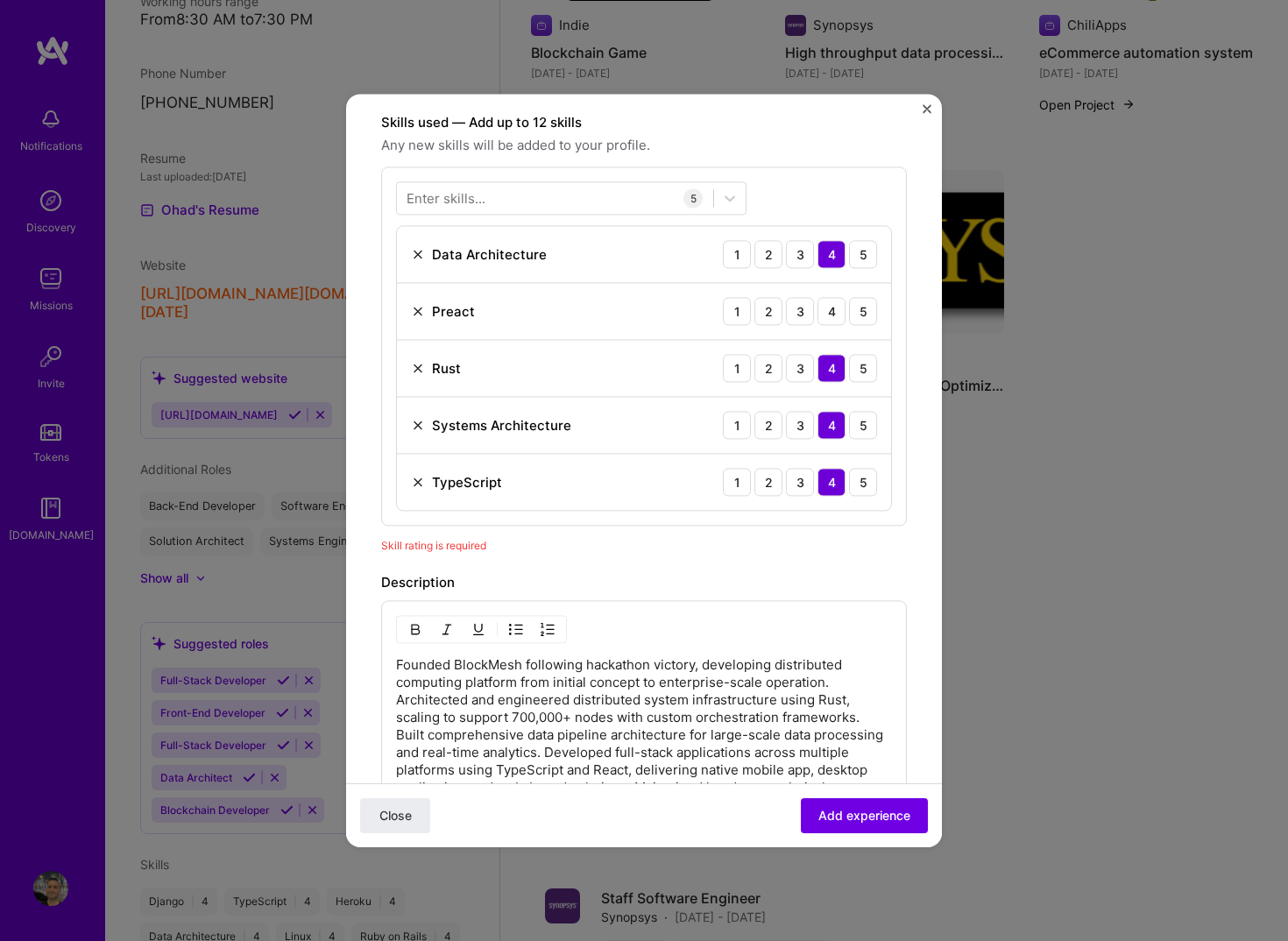
click at [416, 304] on img at bounding box center [417, 311] width 14 height 14
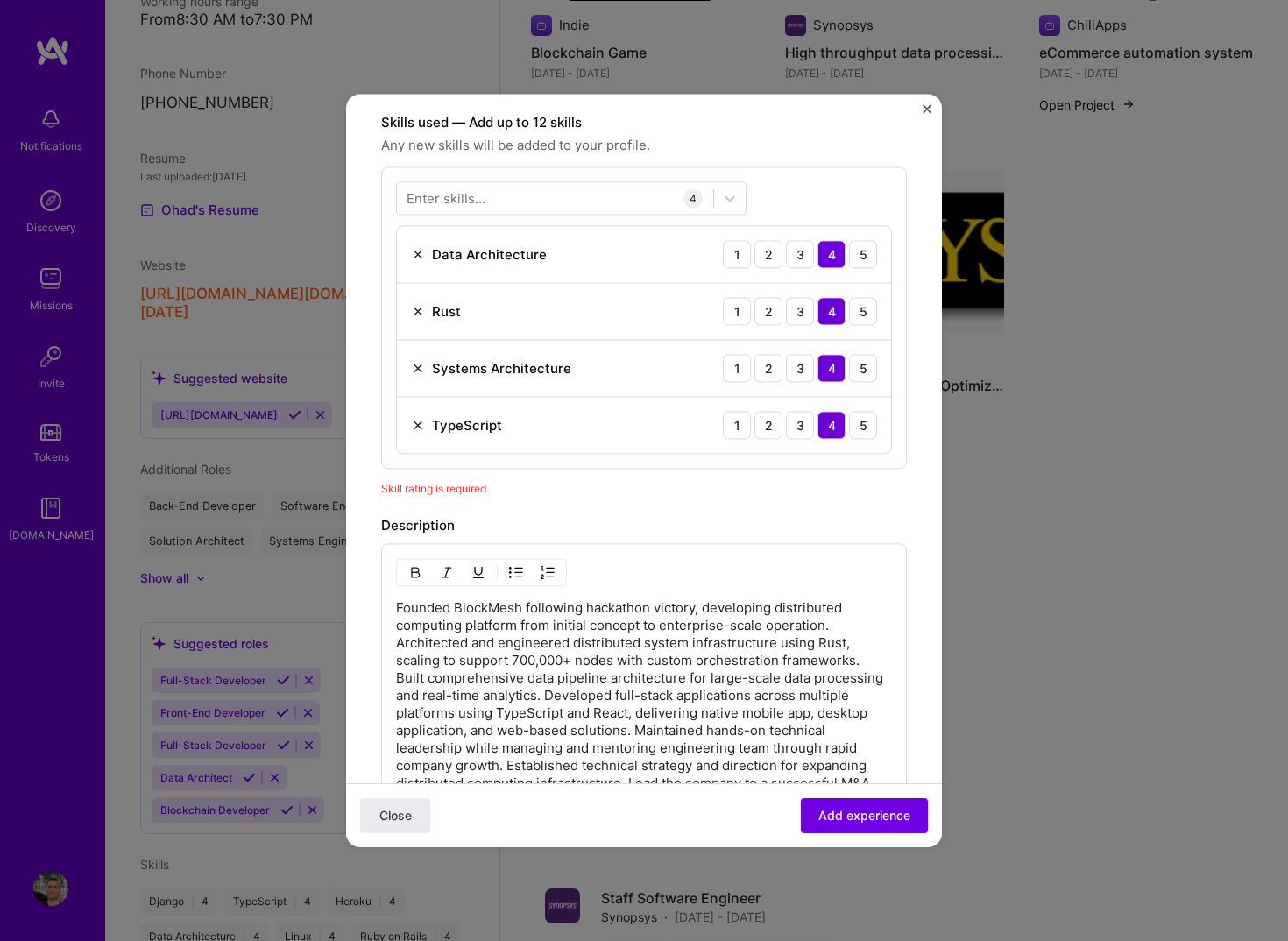
click at [668, 482] on div "Adding suggested job This job is suggested based on your LinkedIn, resume or A.…" at bounding box center [644, 329] width 525 height 1613
click at [612, 184] on div at bounding box center [554, 198] width 316 height 29
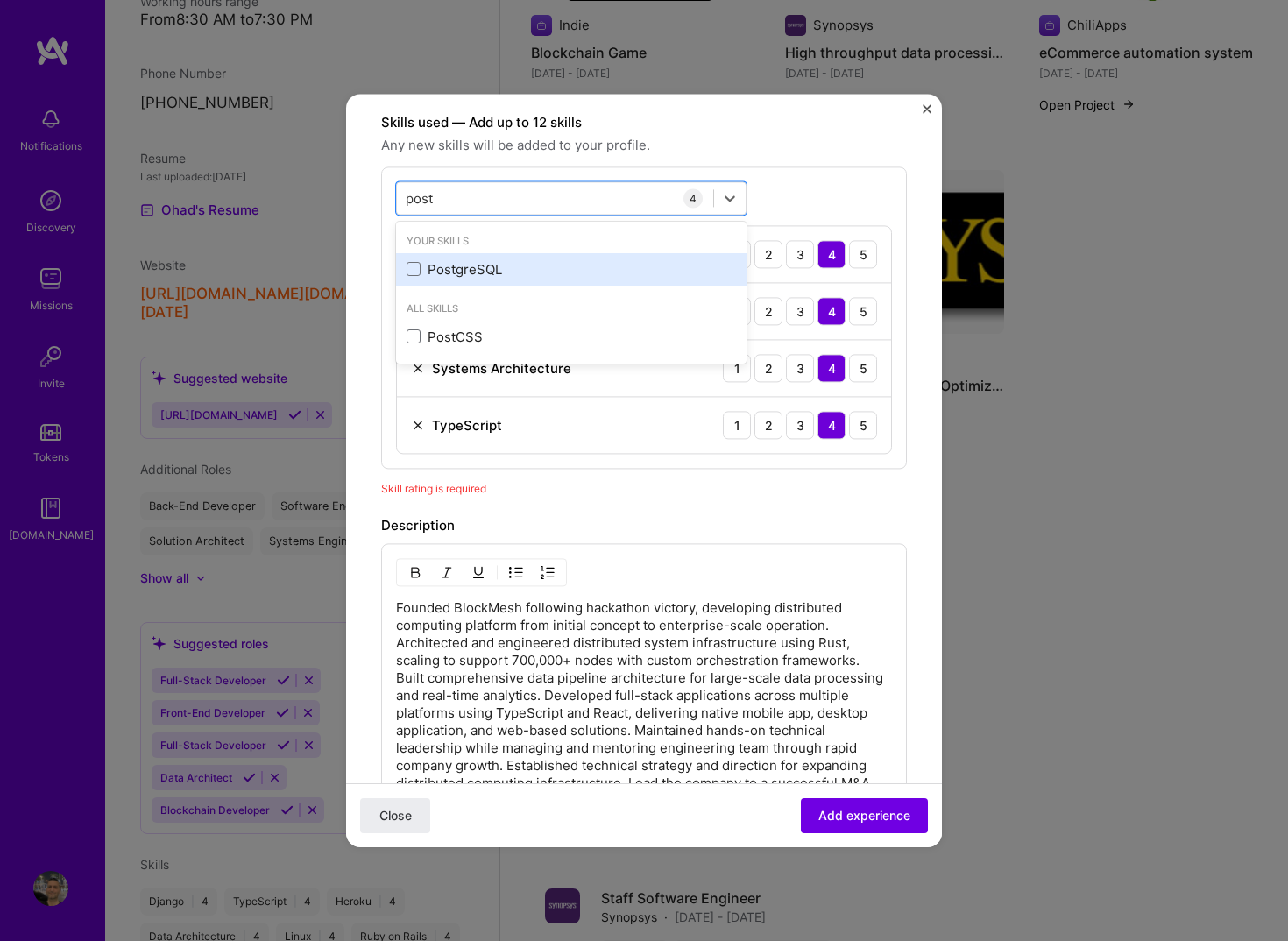
click at [401, 254] on div "PostgreSQL" at bounding box center [571, 269] width 350 height 32
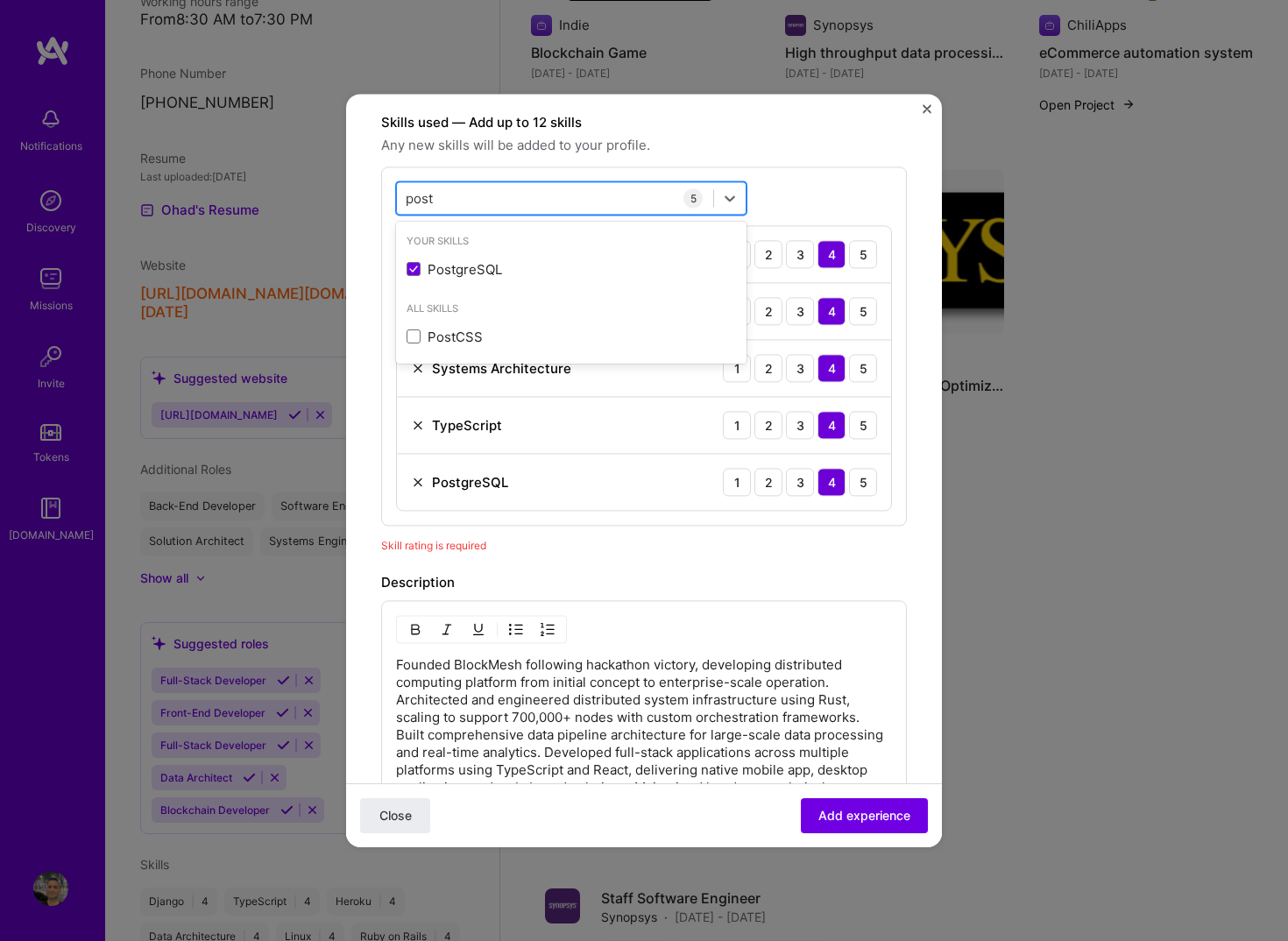
click at [467, 184] on div "post post" at bounding box center [554, 198] width 316 height 29
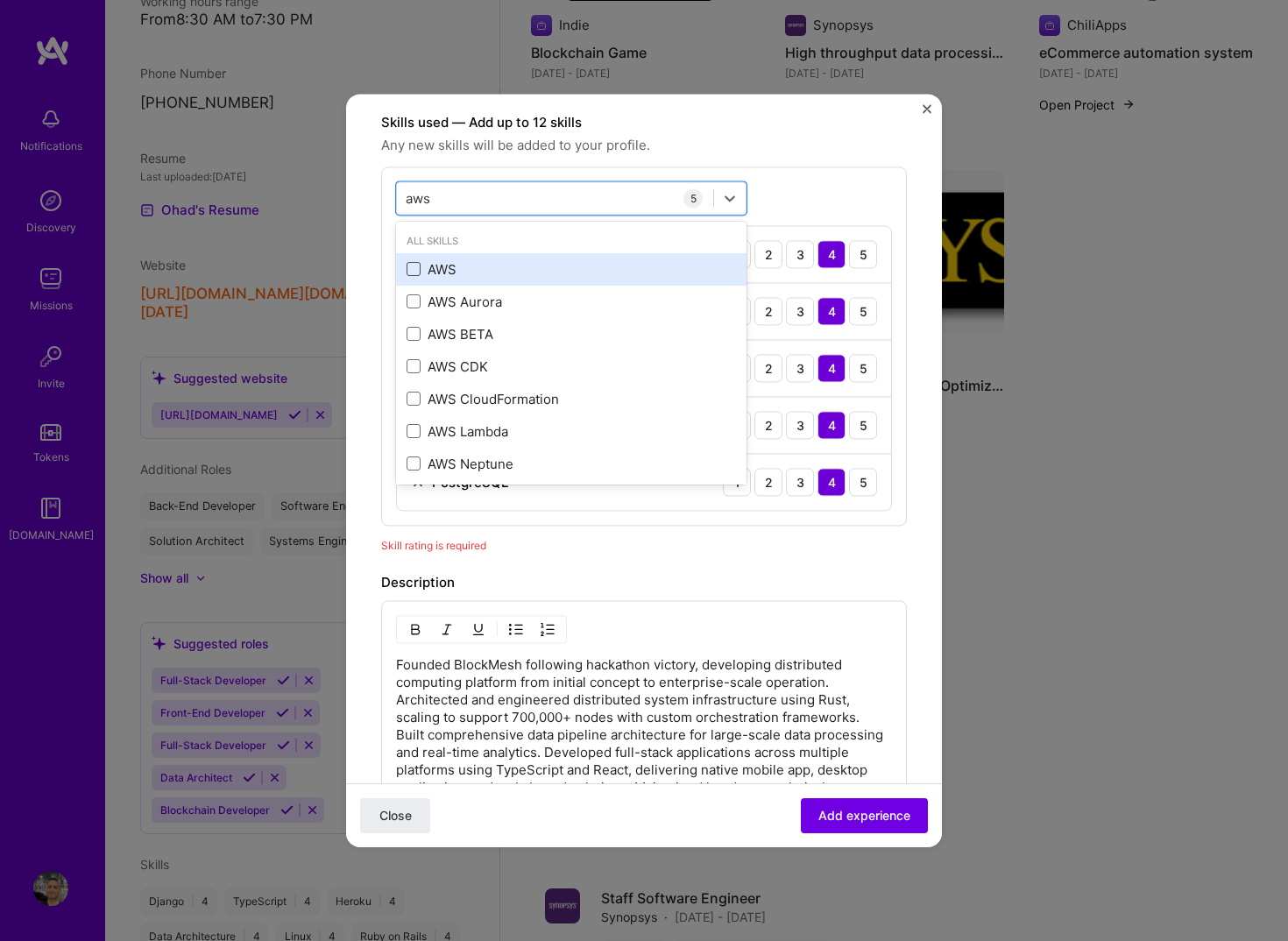
click at [419, 263] on span at bounding box center [413, 270] width 14 height 14
click at [0, 0] on input "checkbox" at bounding box center [0, 0] width 0 height 0
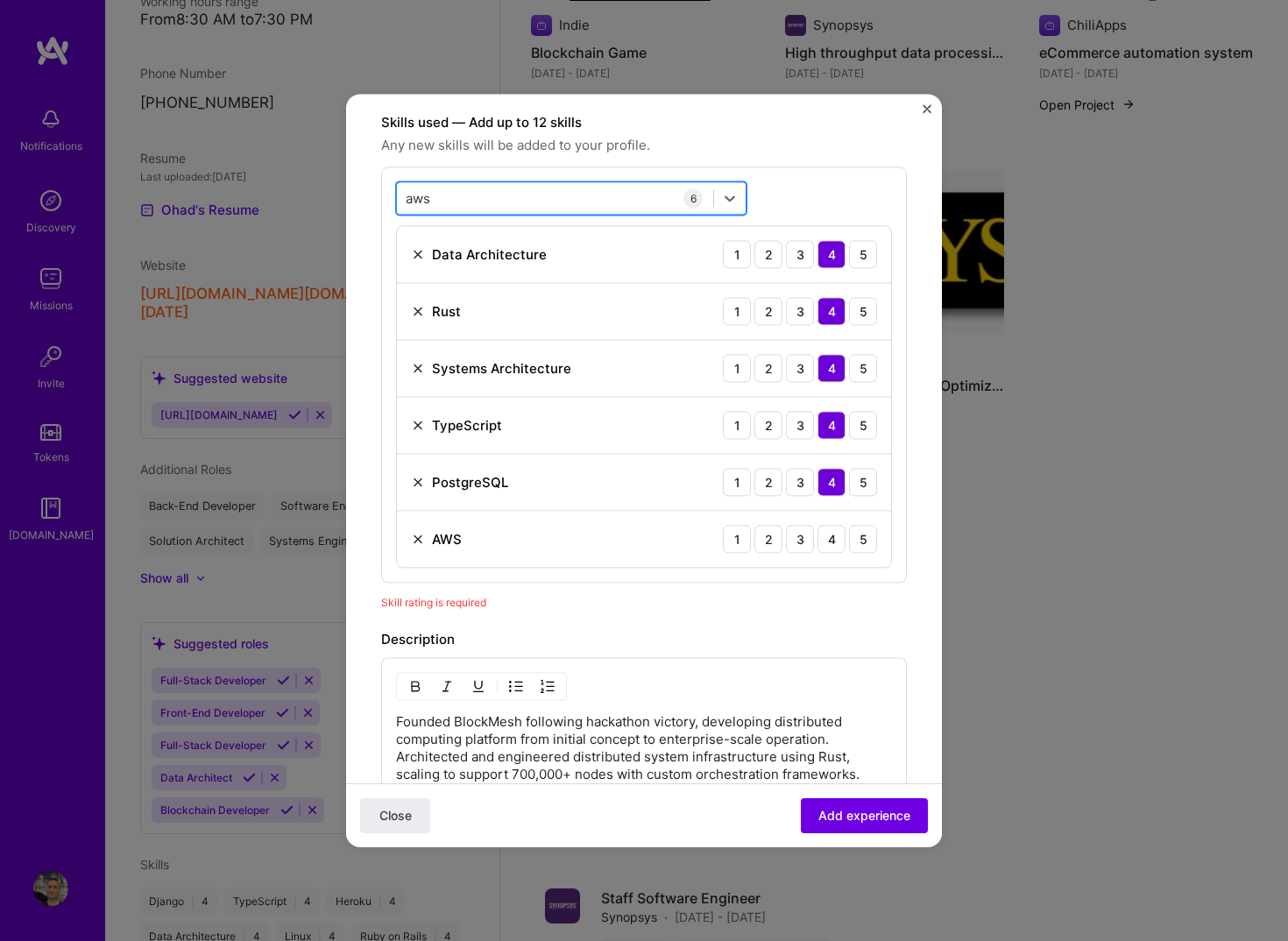
click at [461, 181] on div "aws aws" at bounding box center [571, 198] width 350 height 33
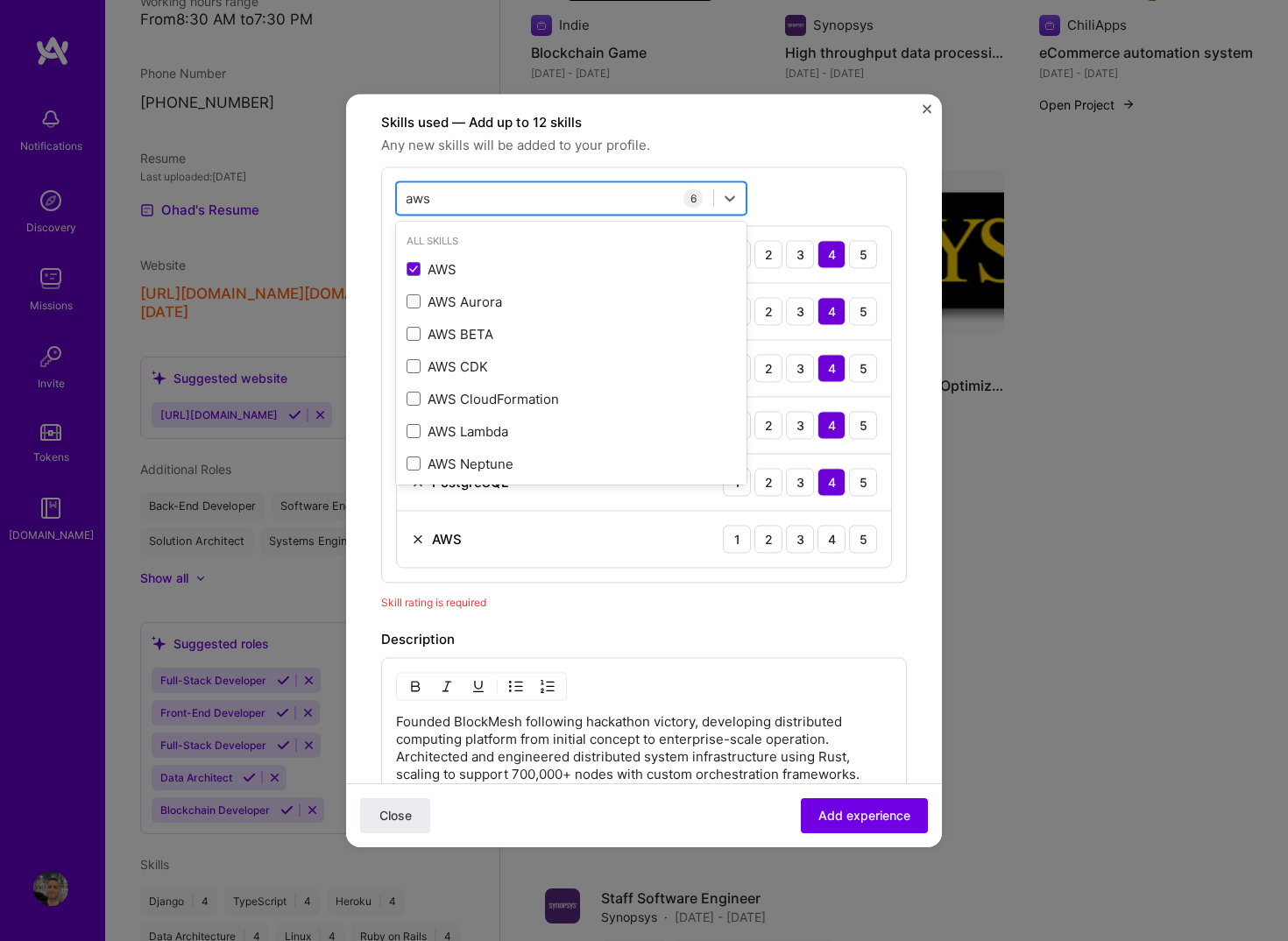
click at [461, 184] on div "aws aws" at bounding box center [554, 198] width 316 height 29
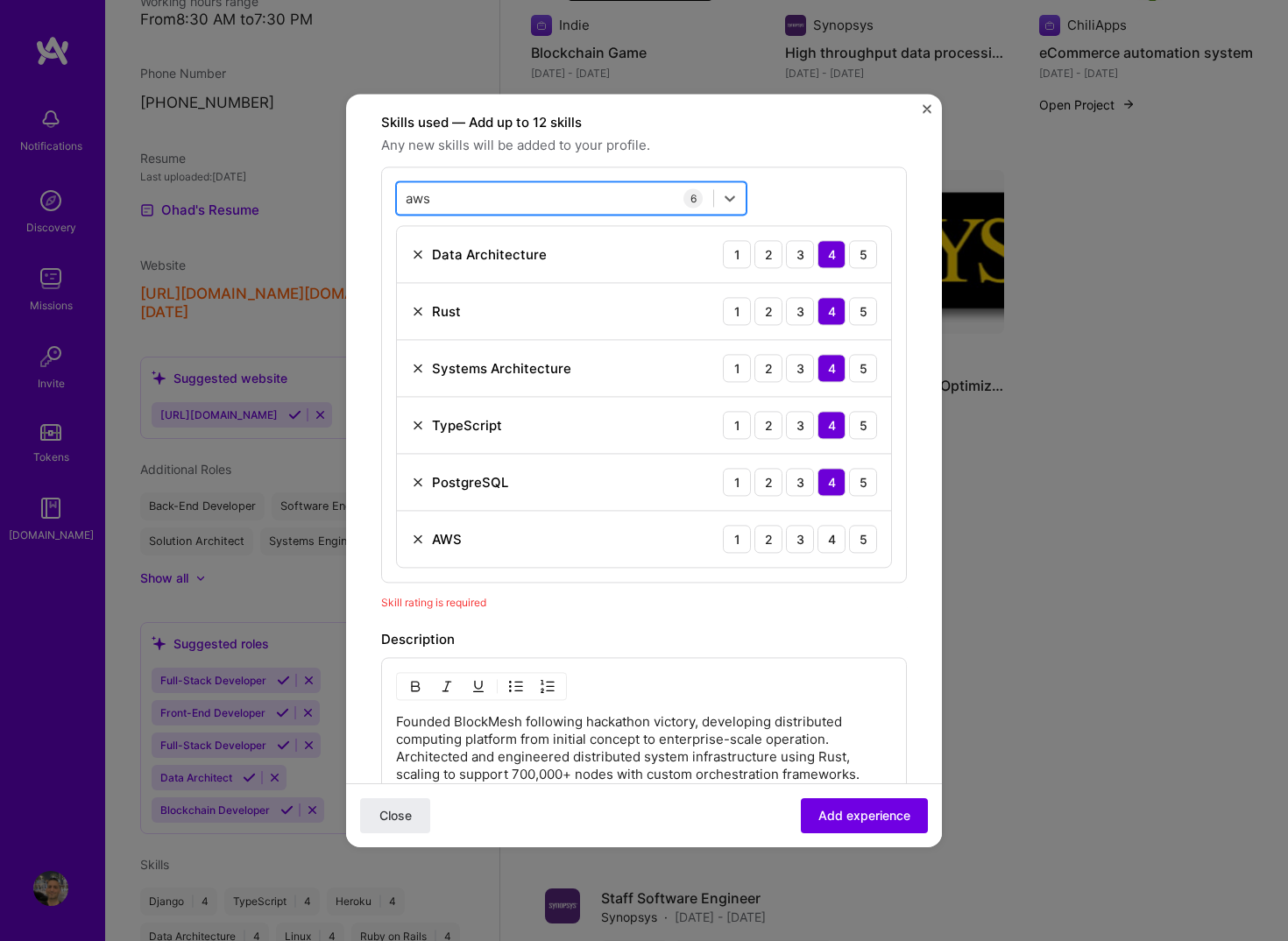
click at [461, 184] on div "aws aws" at bounding box center [554, 198] width 316 height 29
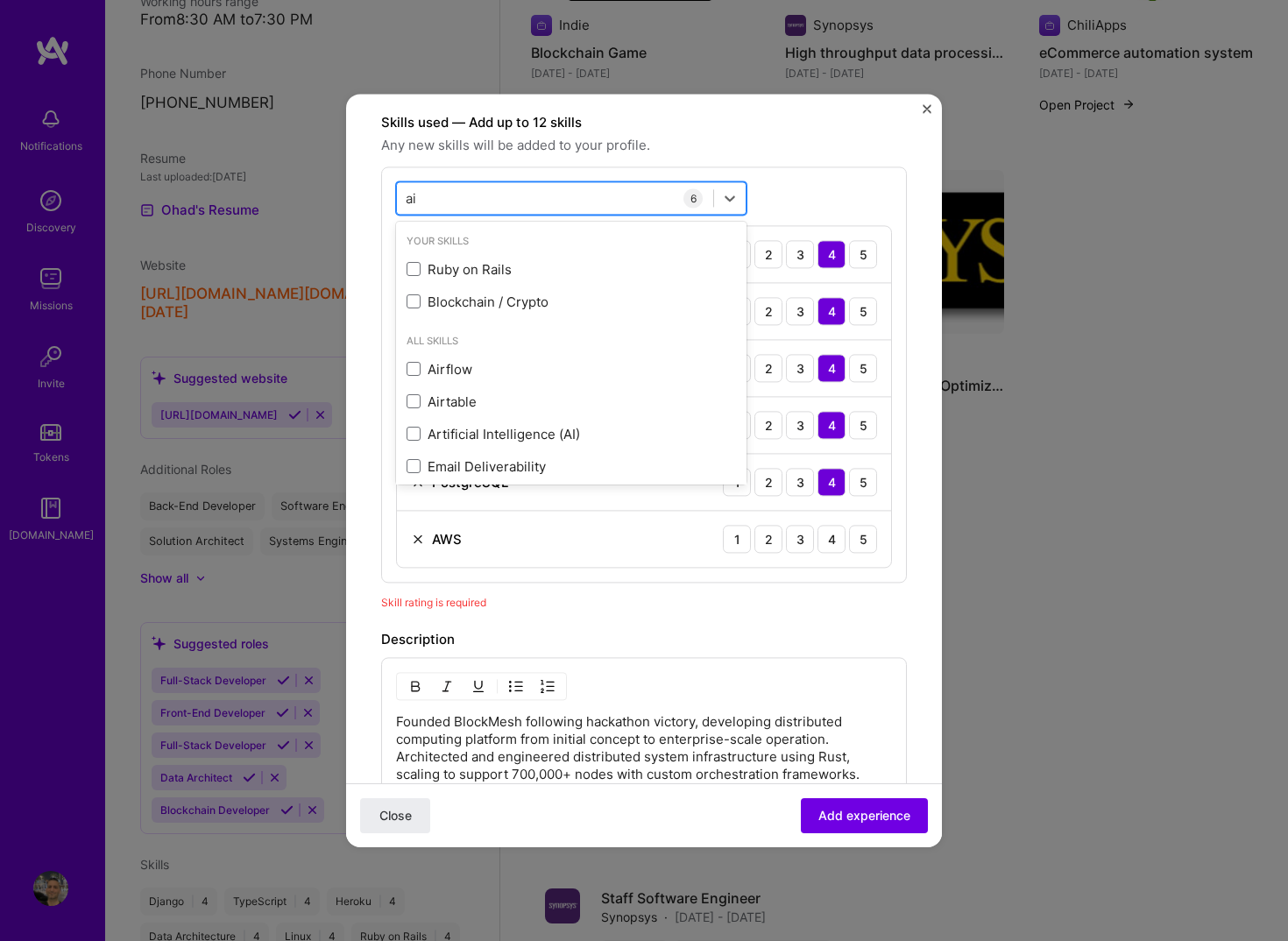
type input "ai t"
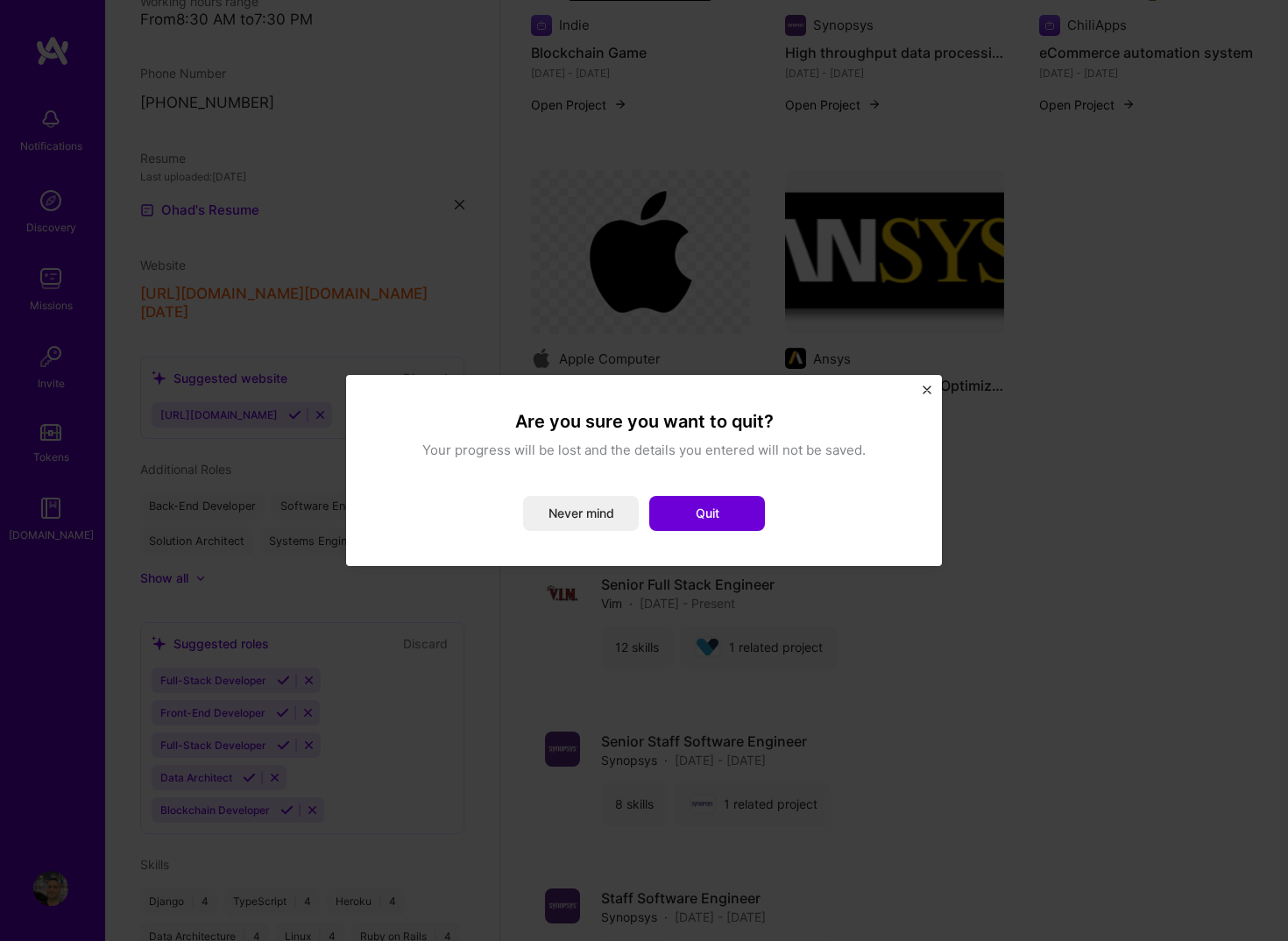
click at [923, 395] on button "Close" at bounding box center [926, 395] width 9 height 19
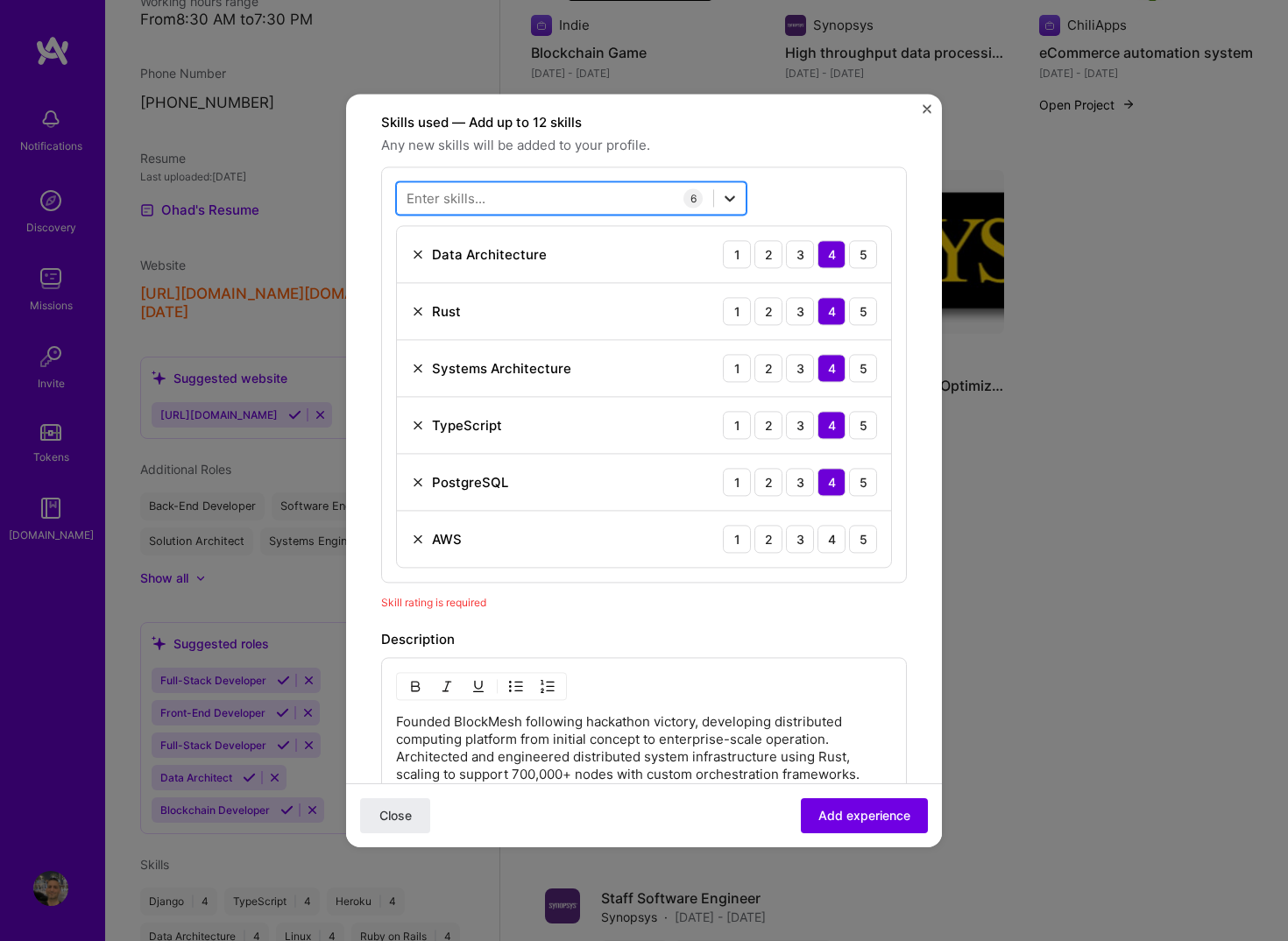
click at [735, 189] on icon at bounding box center [730, 198] width 18 height 18
click at [818, 525] on div "4" at bounding box center [831, 538] width 28 height 28
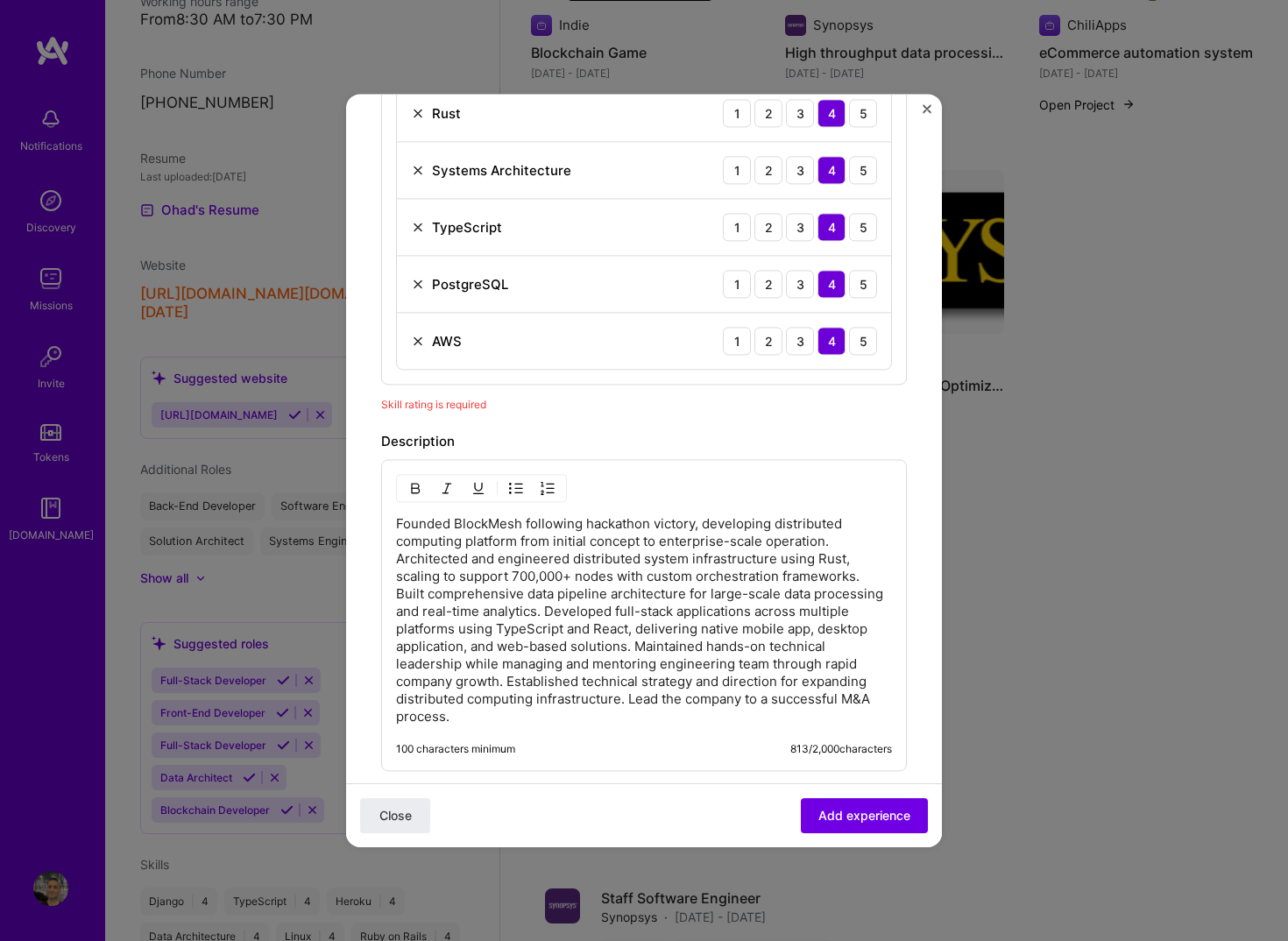
scroll to position [803, 0]
click at [872, 812] on span "Add experience" at bounding box center [863, 816] width 92 height 18
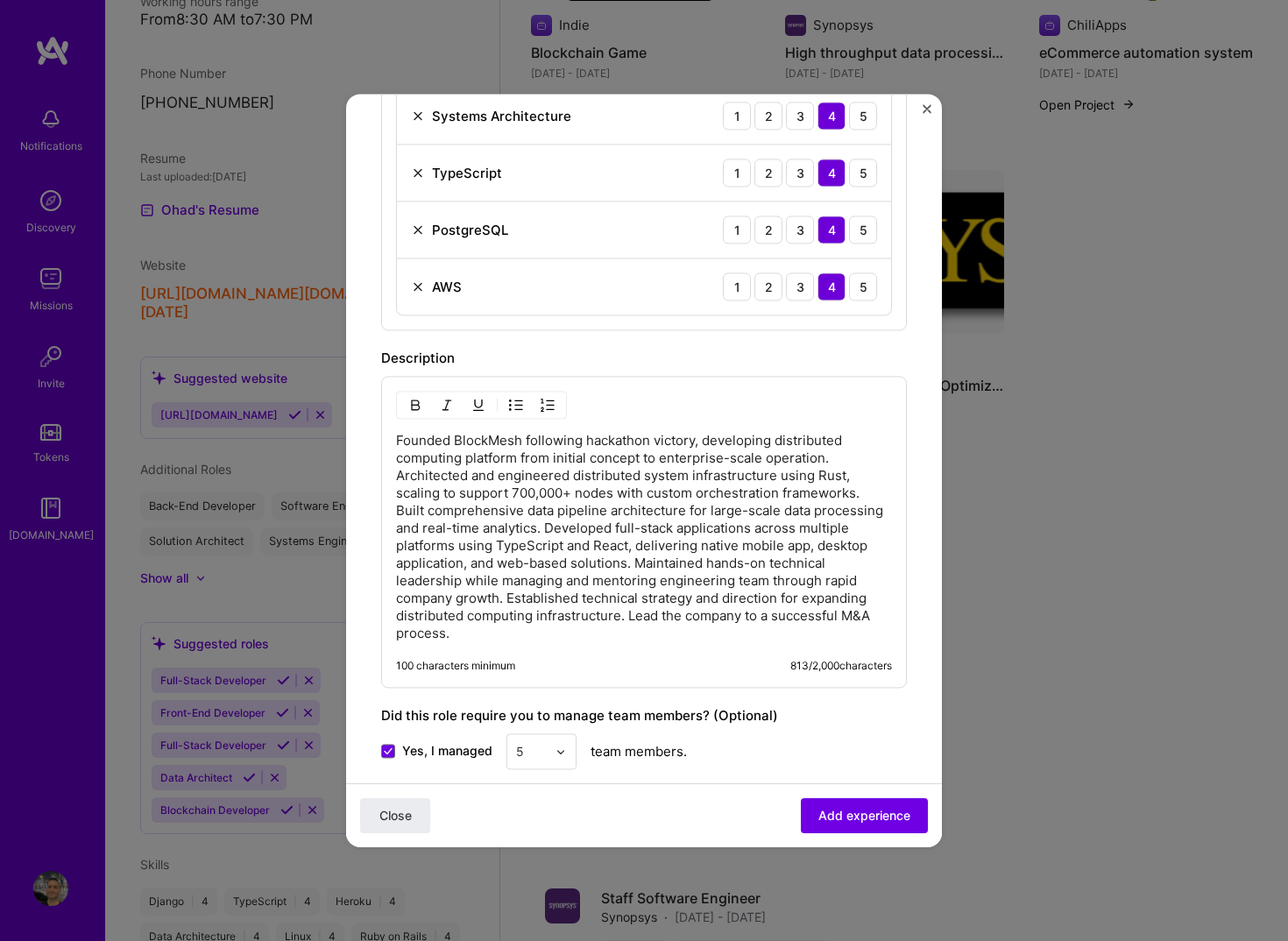
scroll to position [1061, 0]
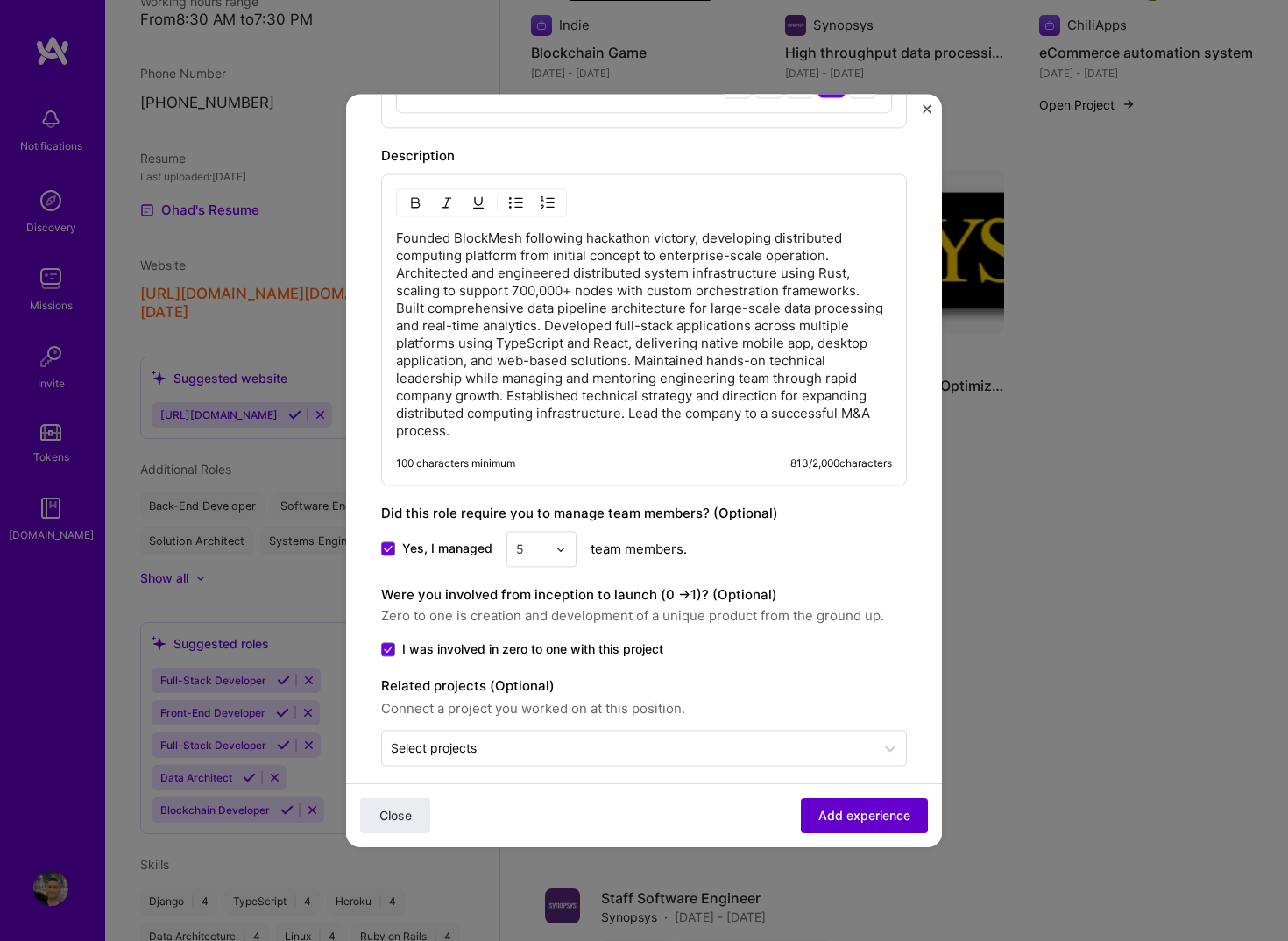
click at [902, 809] on button "Add experience" at bounding box center [864, 816] width 127 height 35
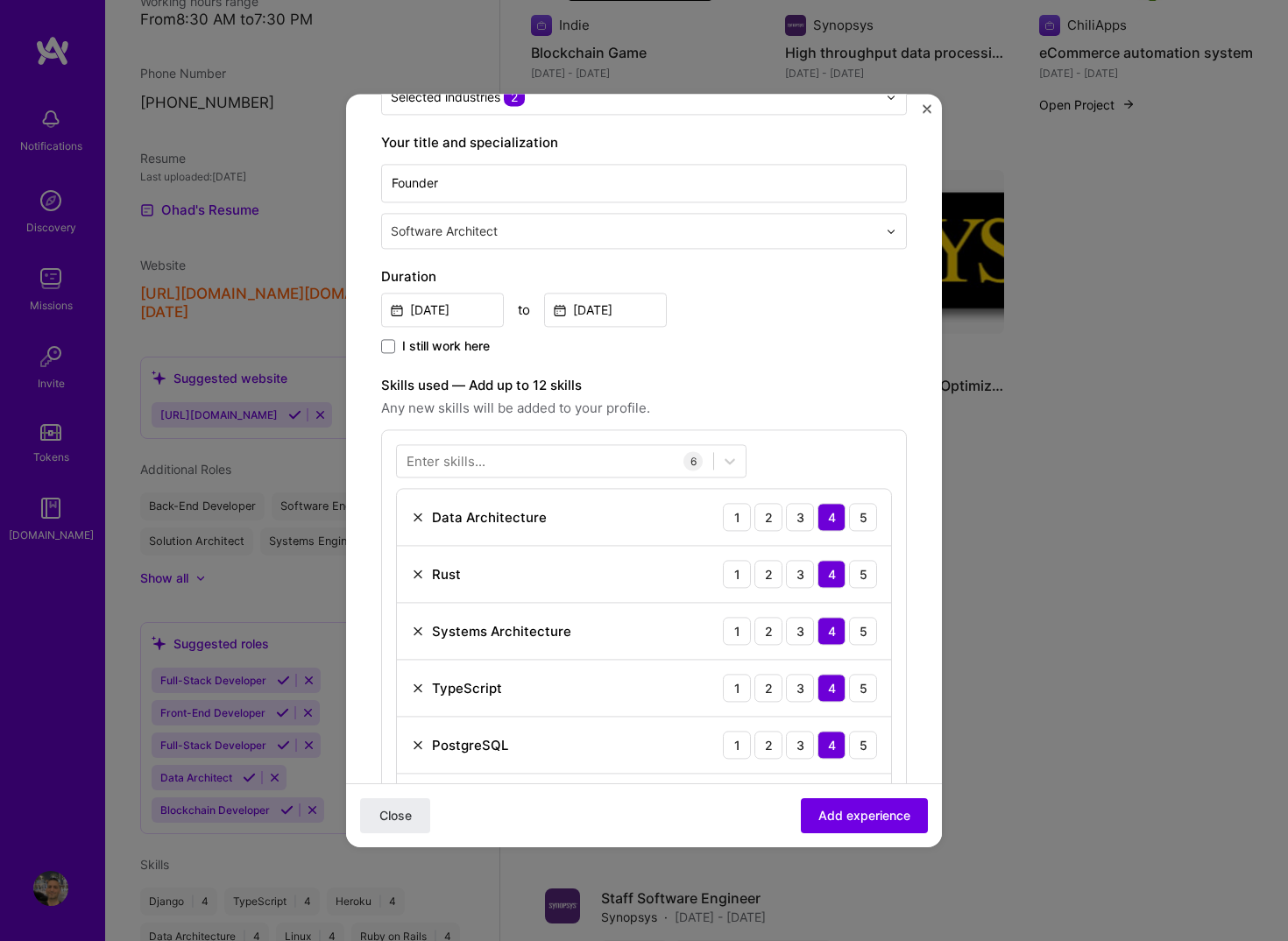
click at [925, 107] on img "Close" at bounding box center [926, 108] width 9 height 9
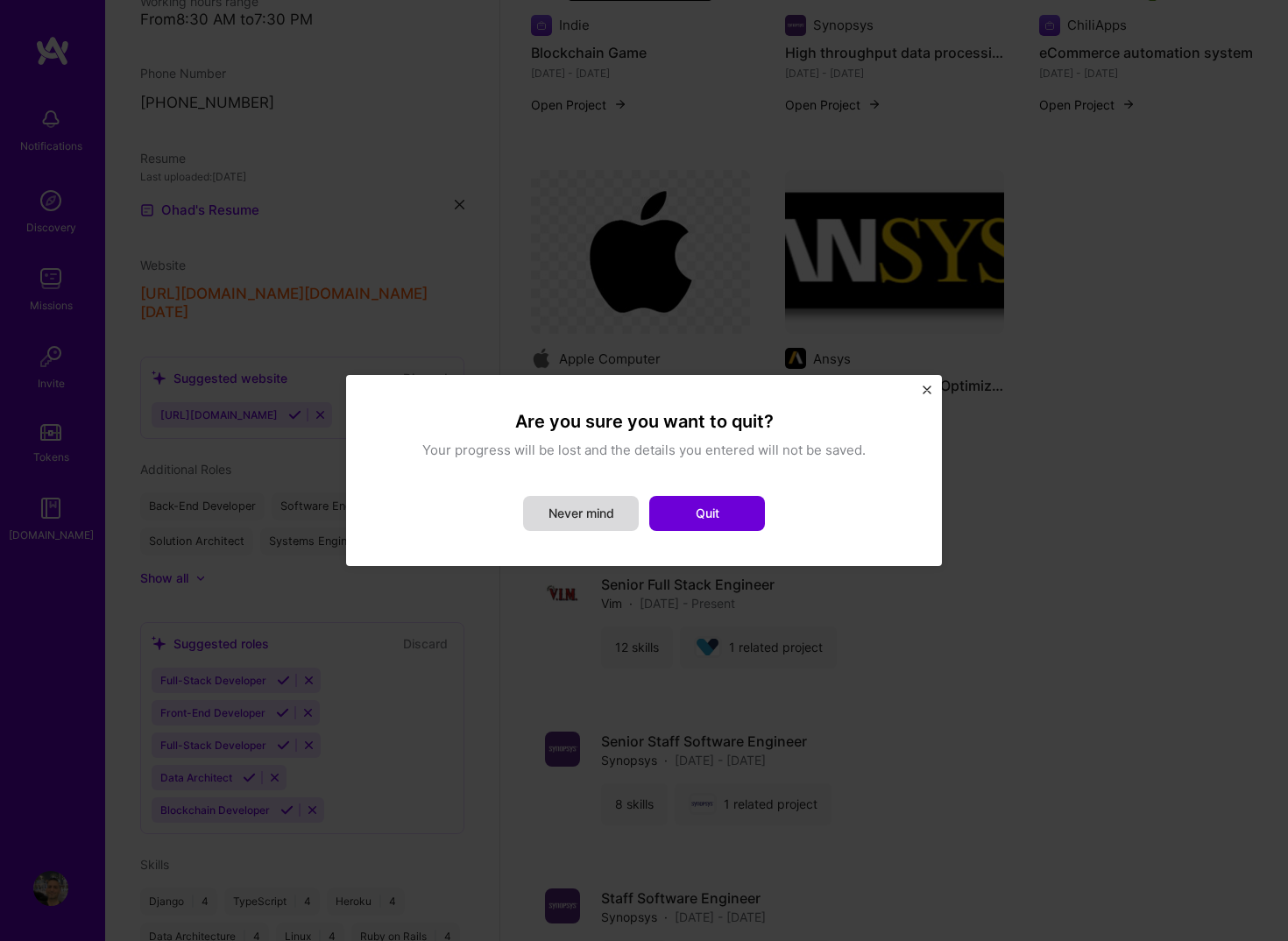
click at [620, 515] on button "Never mind" at bounding box center [580, 514] width 115 height 35
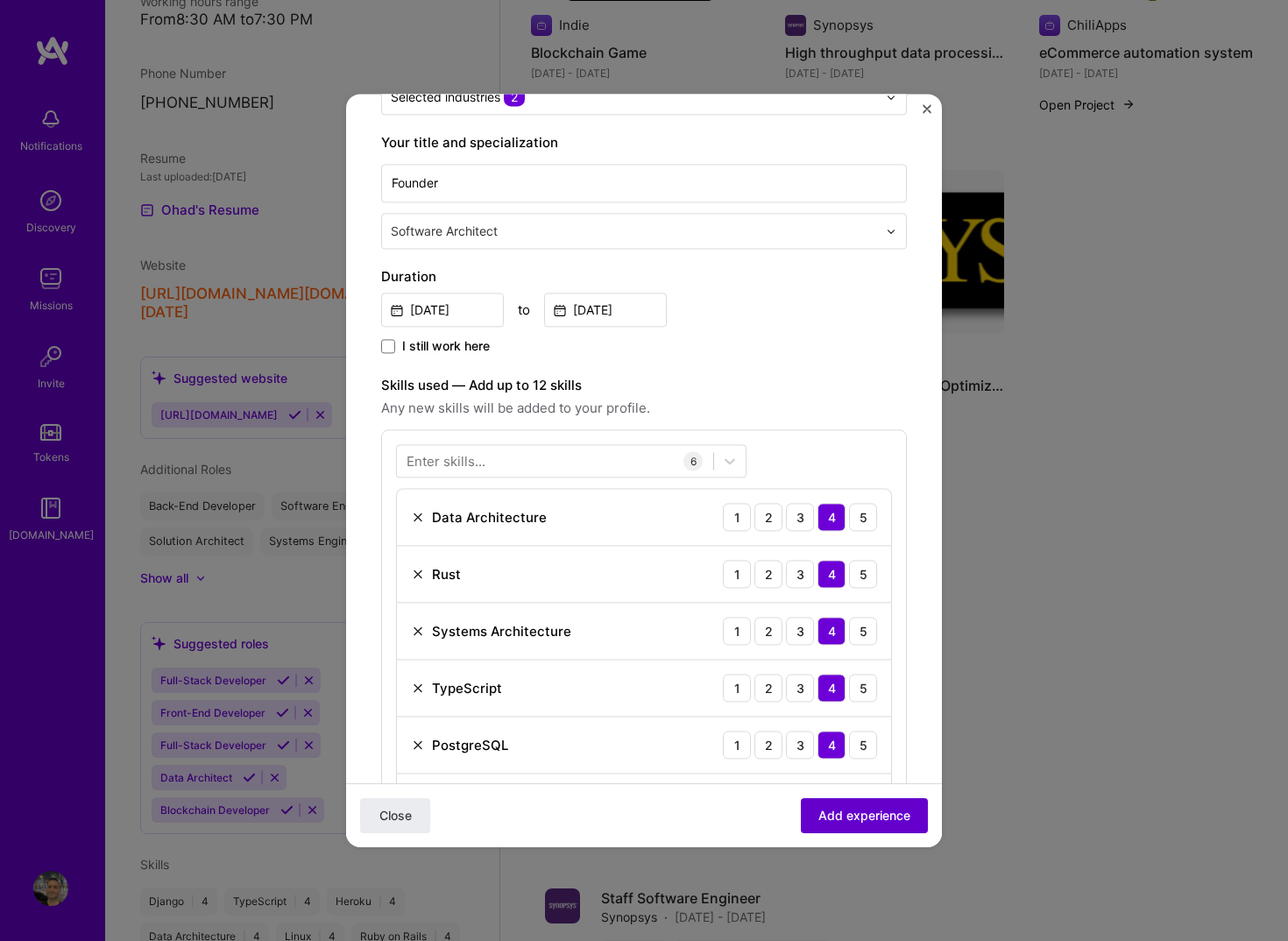
click at [848, 831] on button "Add experience" at bounding box center [864, 816] width 127 height 35
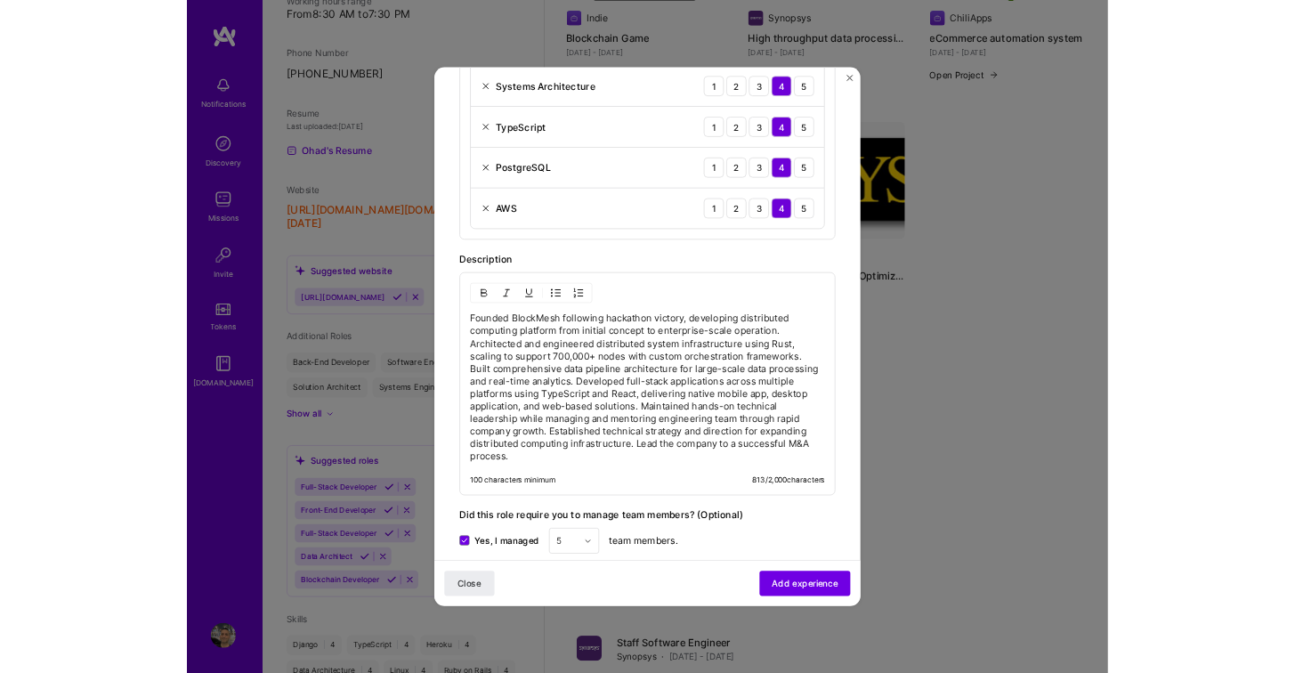
scroll to position [1078, 0]
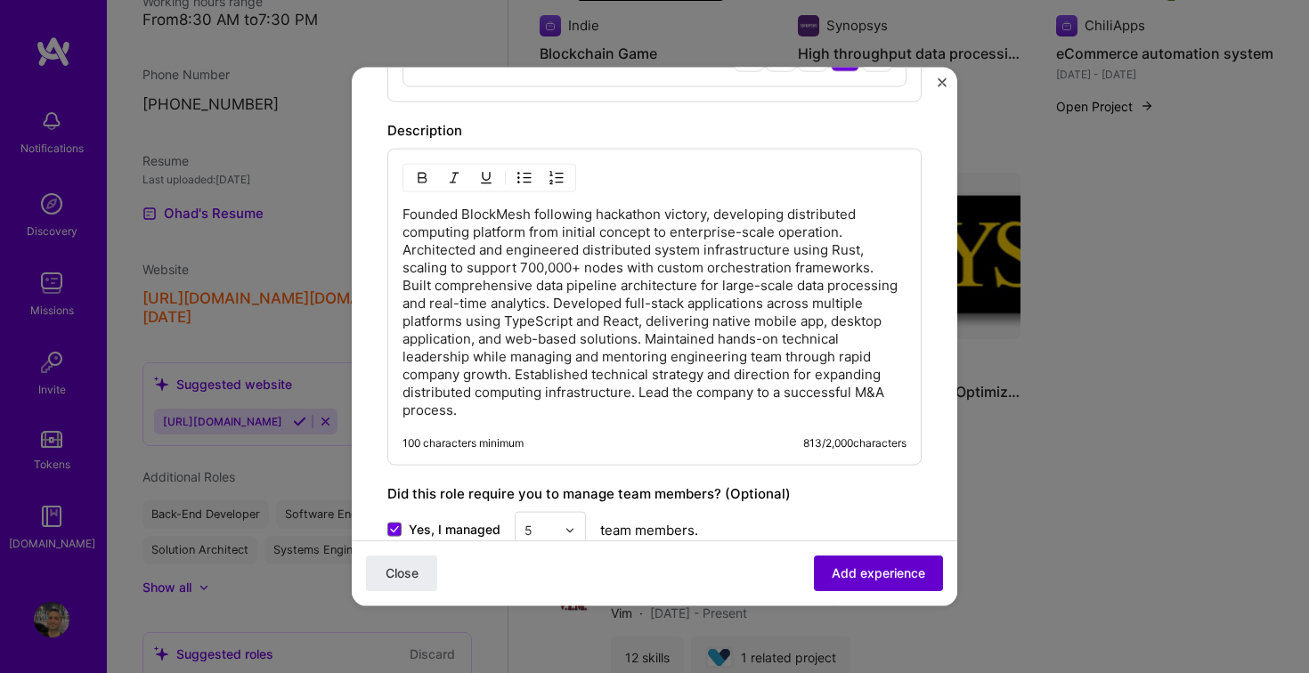
click at [831, 572] on span "Add experience" at bounding box center [877, 573] width 93 height 18
click at [938, 89] on button "Close" at bounding box center [941, 87] width 9 height 19
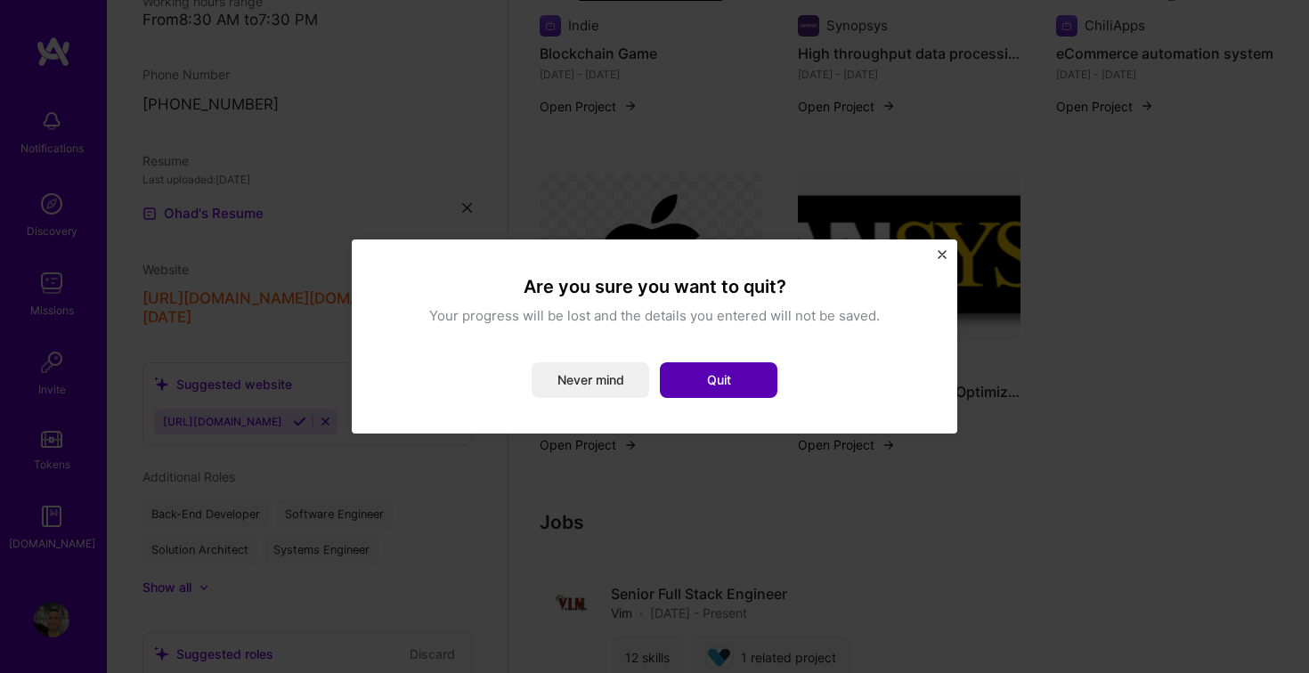
click at [745, 365] on button "Quit" at bounding box center [718, 380] width 117 height 36
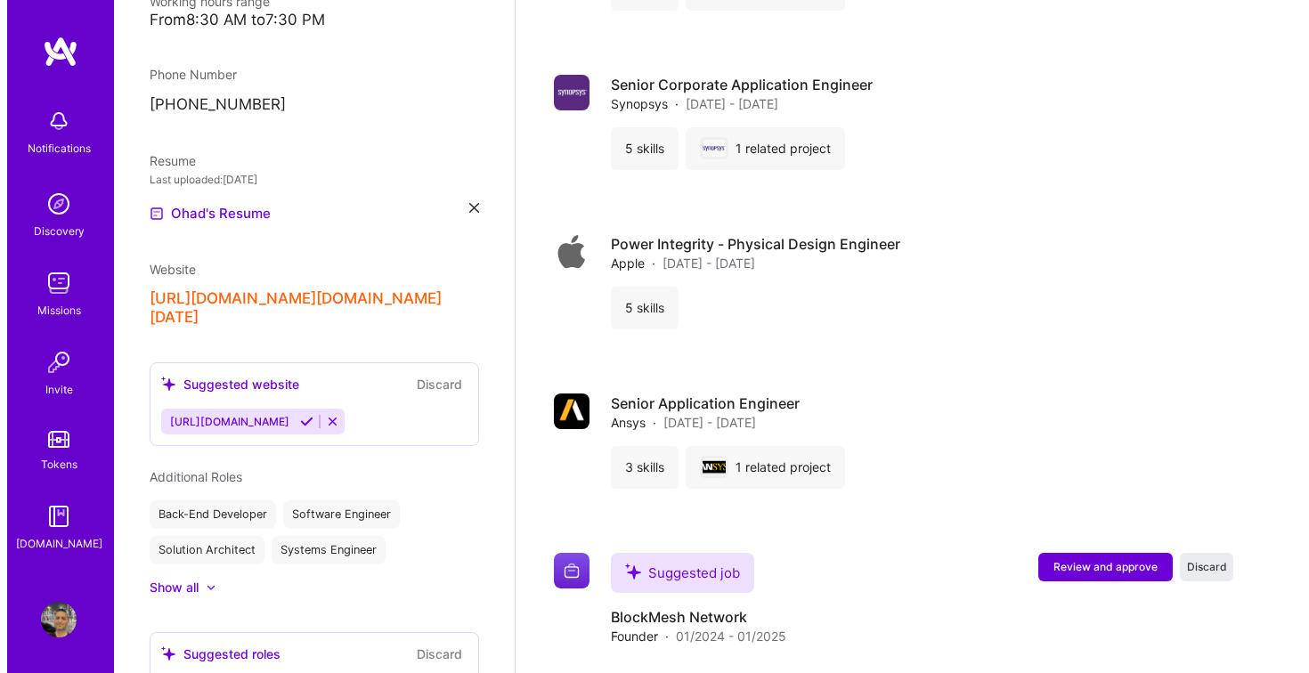
scroll to position [3137, 0]
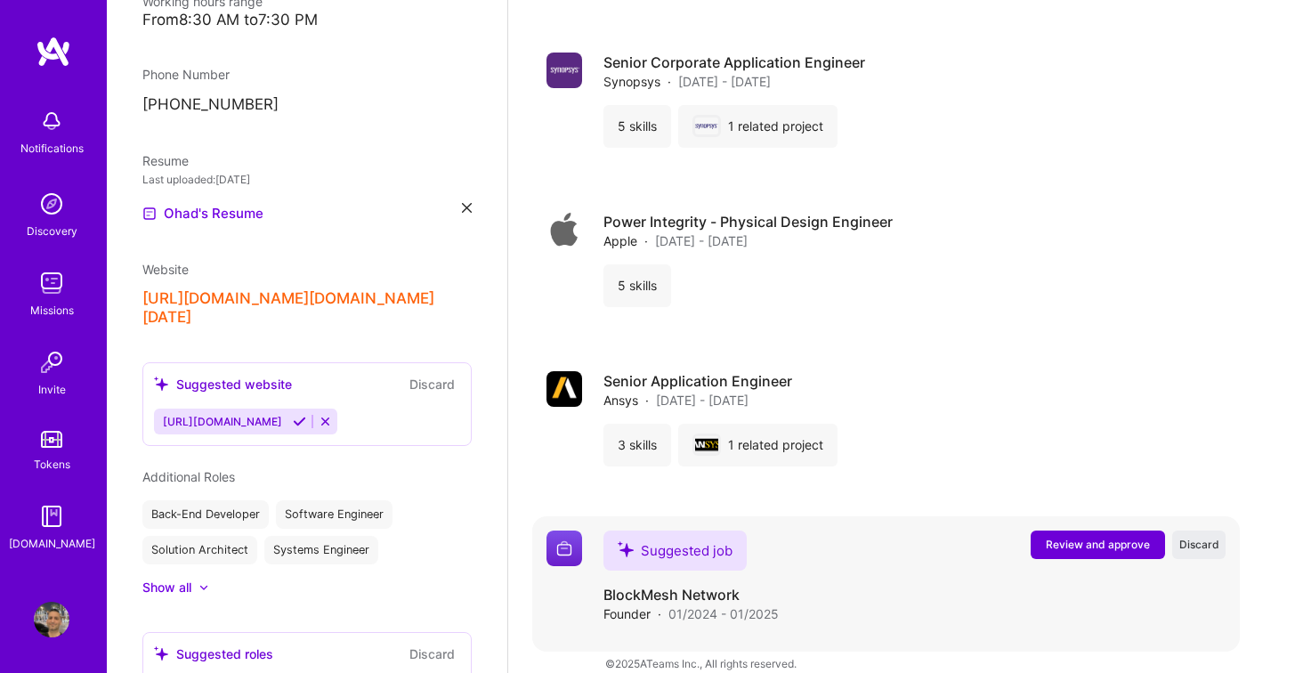
click at [1096, 537] on span "Review and approve" at bounding box center [1098, 544] width 104 height 15
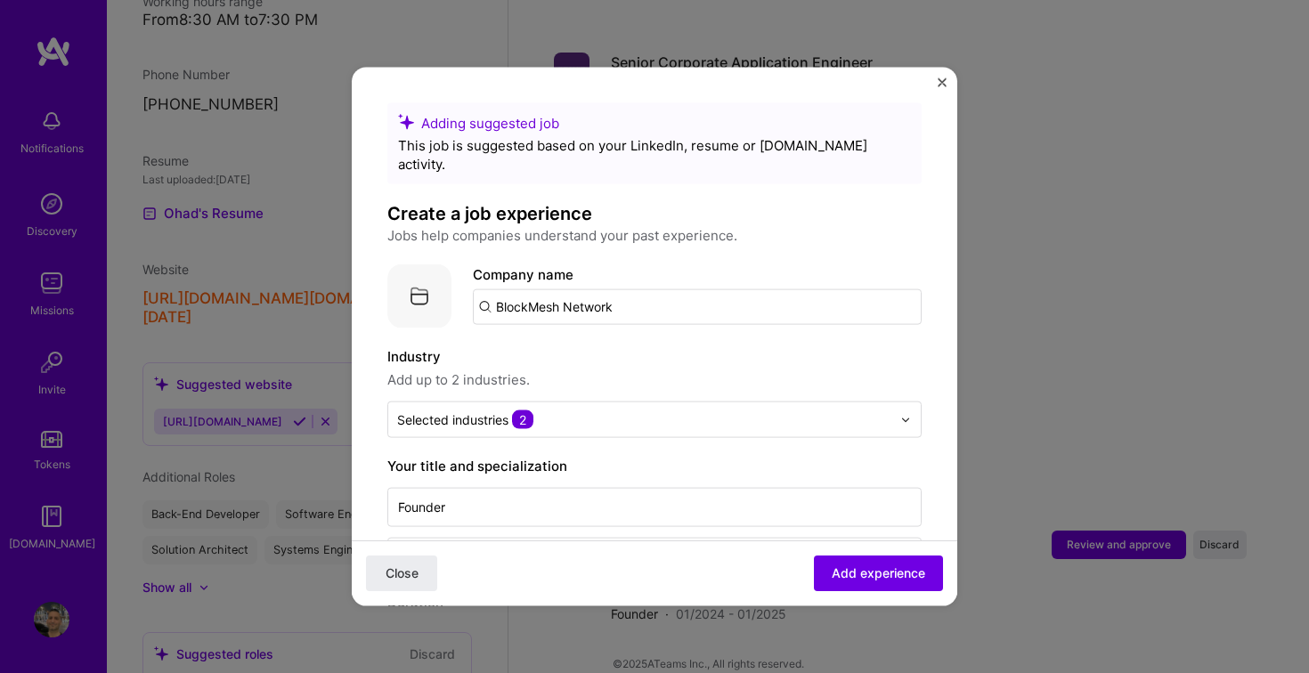
click at [610, 289] on input "BlockMesh Network" at bounding box center [697, 307] width 449 height 36
click at [644, 289] on input "BlockMesh Network" at bounding box center [697, 307] width 449 height 36
click at [678, 334] on div "BlockMesh Network blockmesh.xyz" at bounding box center [606, 359] width 267 height 50
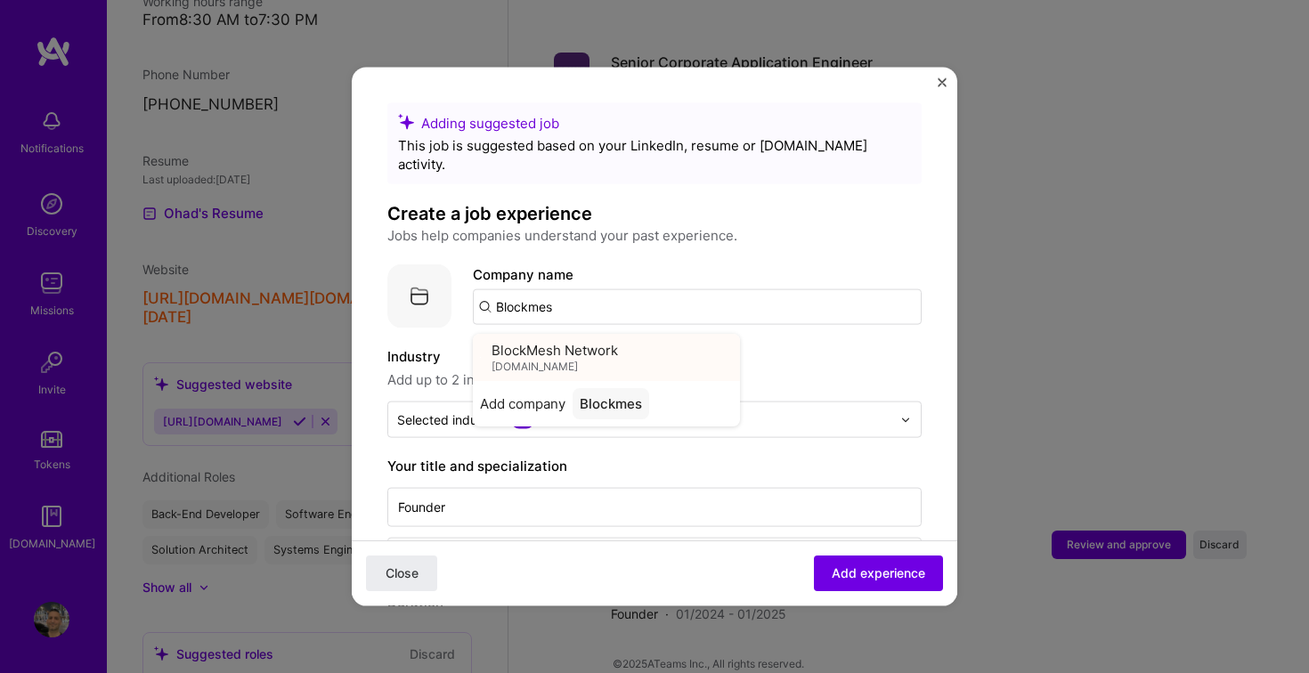
type input "BlockMesh Network"
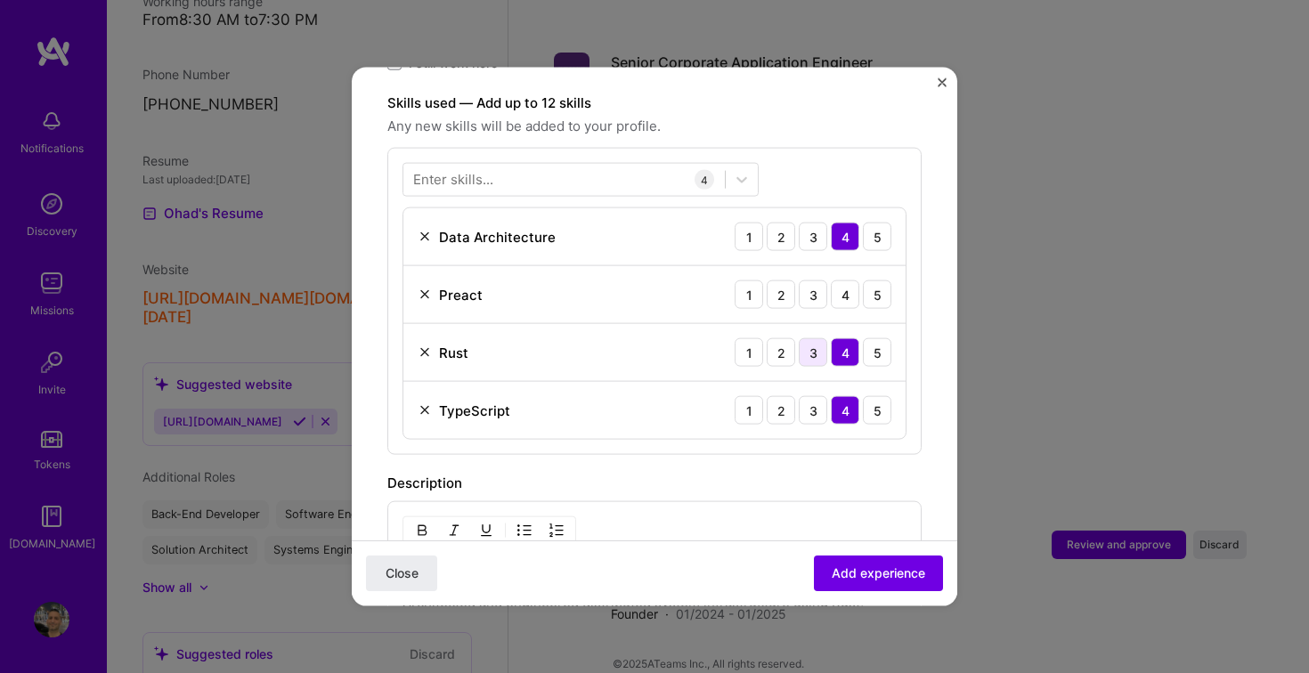
scroll to position [620, 0]
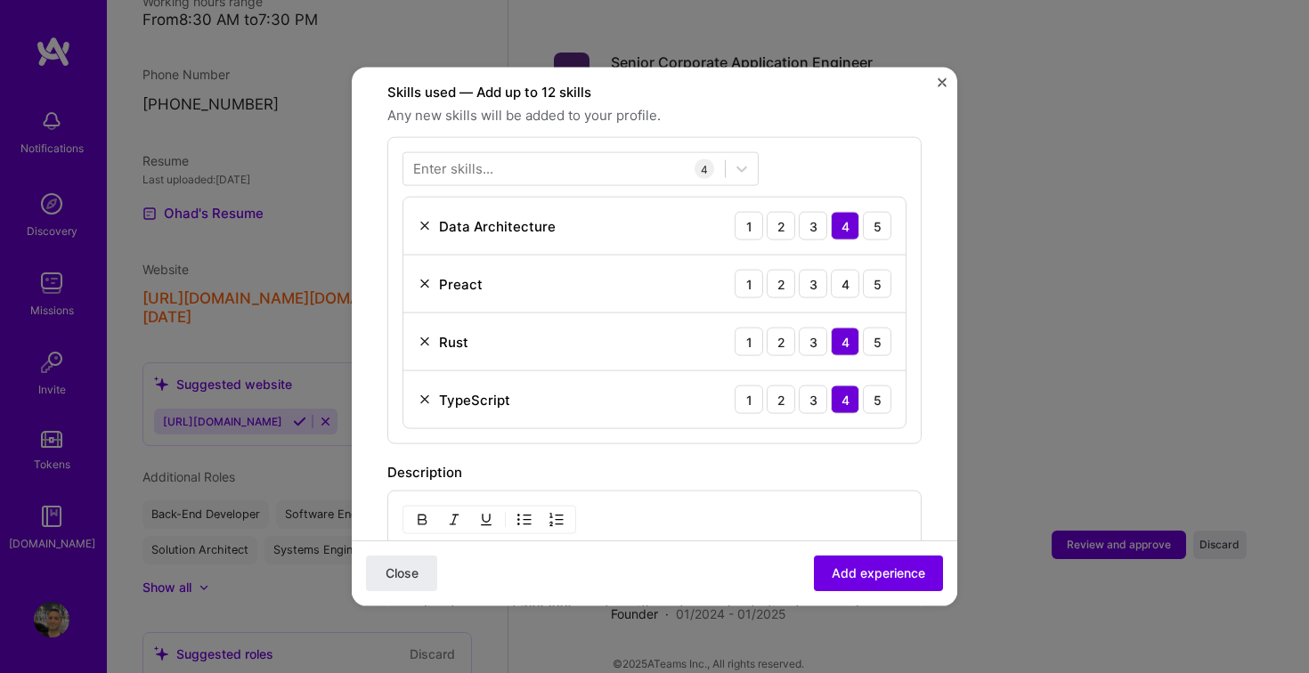
click at [428, 277] on img at bounding box center [424, 284] width 14 height 14
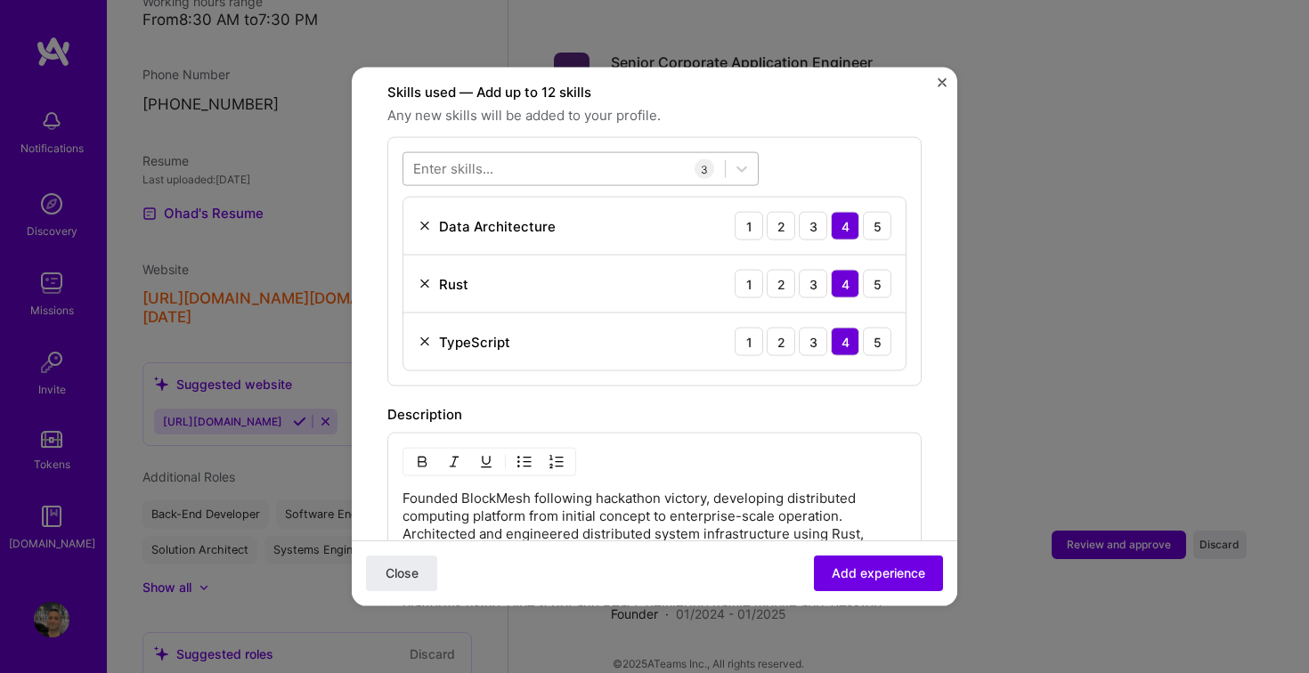
click at [498, 155] on div at bounding box center [563, 168] width 321 height 29
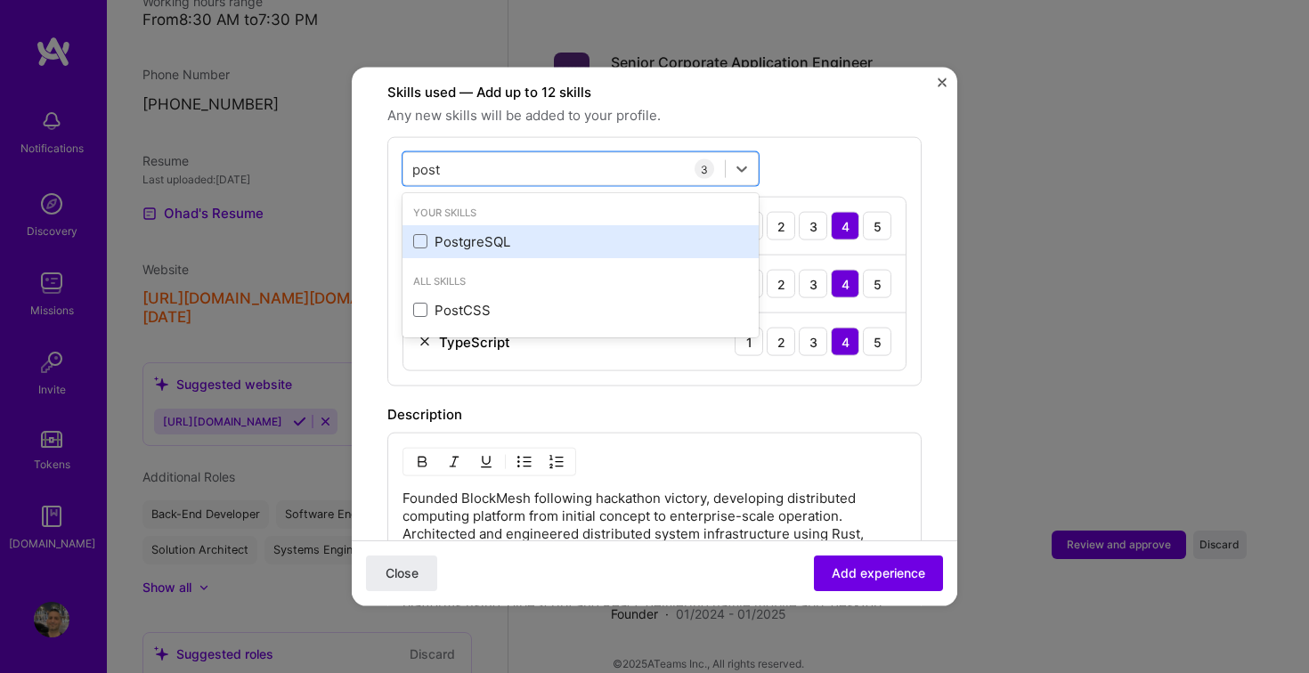
click at [432, 231] on div "PostgreSQL" at bounding box center [580, 240] width 335 height 19
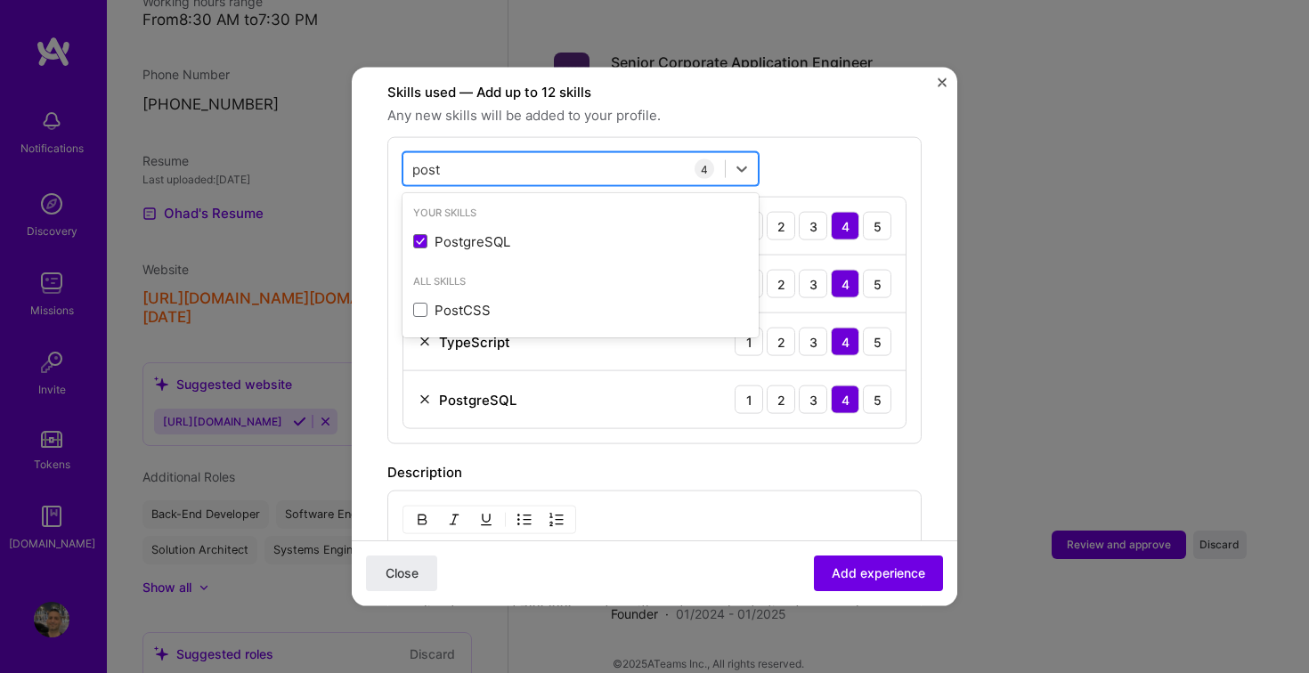
click at [466, 155] on div "post post" at bounding box center [563, 168] width 321 height 29
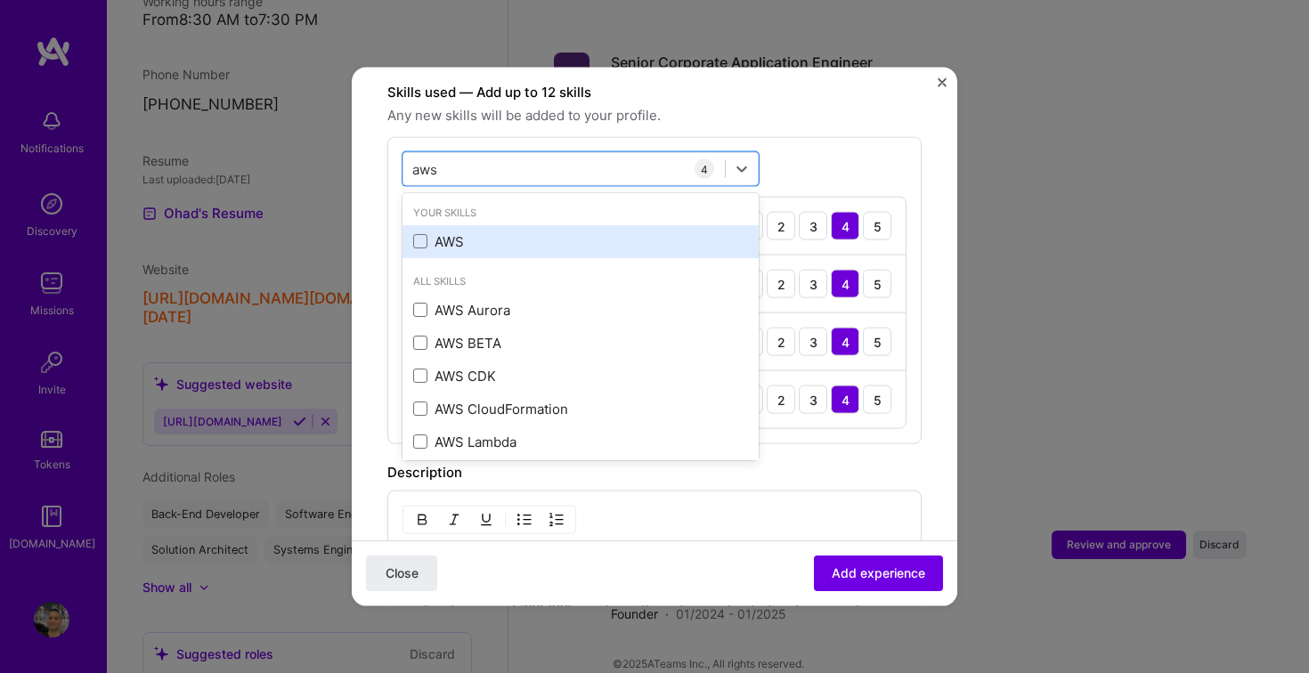
drag, startPoint x: 414, startPoint y: 226, endPoint x: 433, endPoint y: 221, distance: 19.4
click at [433, 231] on div "AWS" at bounding box center [580, 240] width 335 height 19
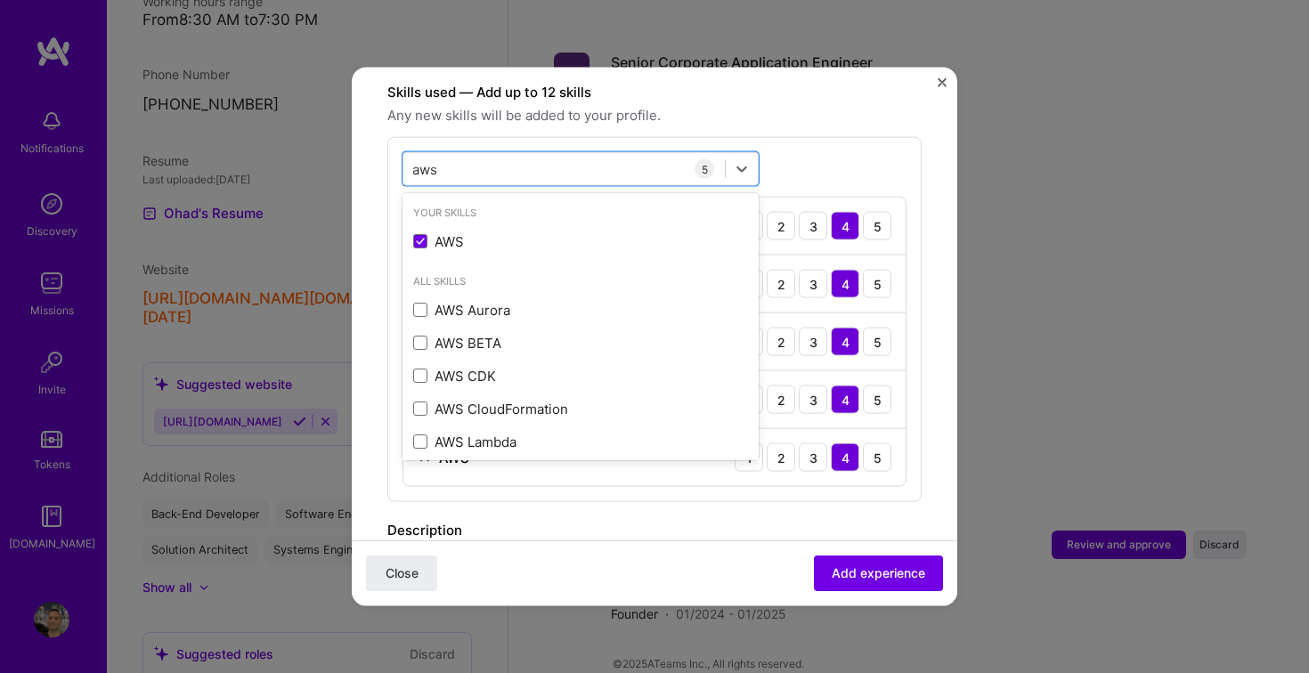
type input "aws"
click at [930, 252] on form "Adding suggested job This job is suggested based on your LinkedIn, resume or A.…" at bounding box center [654, 367] width 605 height 1768
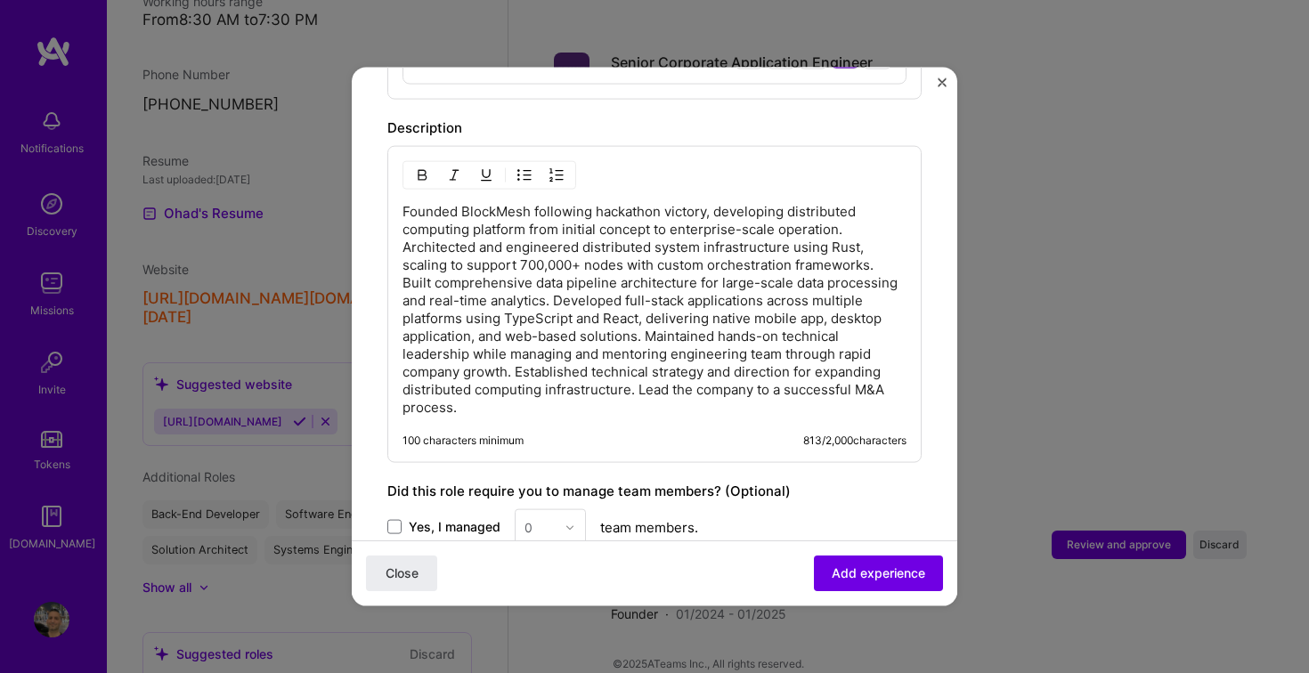
scroll to position [1246, 0]
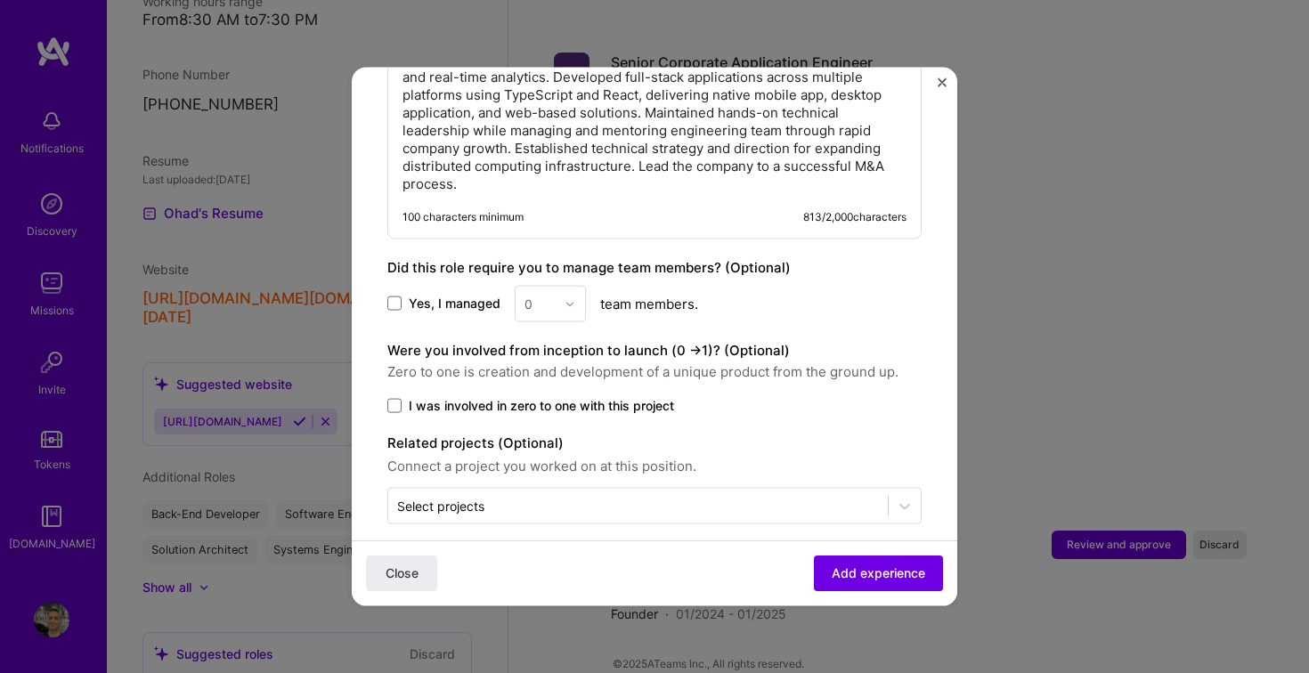
click at [409, 295] on span "Yes, I managed" at bounding box center [455, 304] width 92 height 18
click at [0, 0] on input "Yes, I managed" at bounding box center [0, 0] width 0 height 0
click at [538, 295] on input "text" at bounding box center [539, 304] width 31 height 19
click at [549, 571] on div "10" at bounding box center [550, 587] width 61 height 33
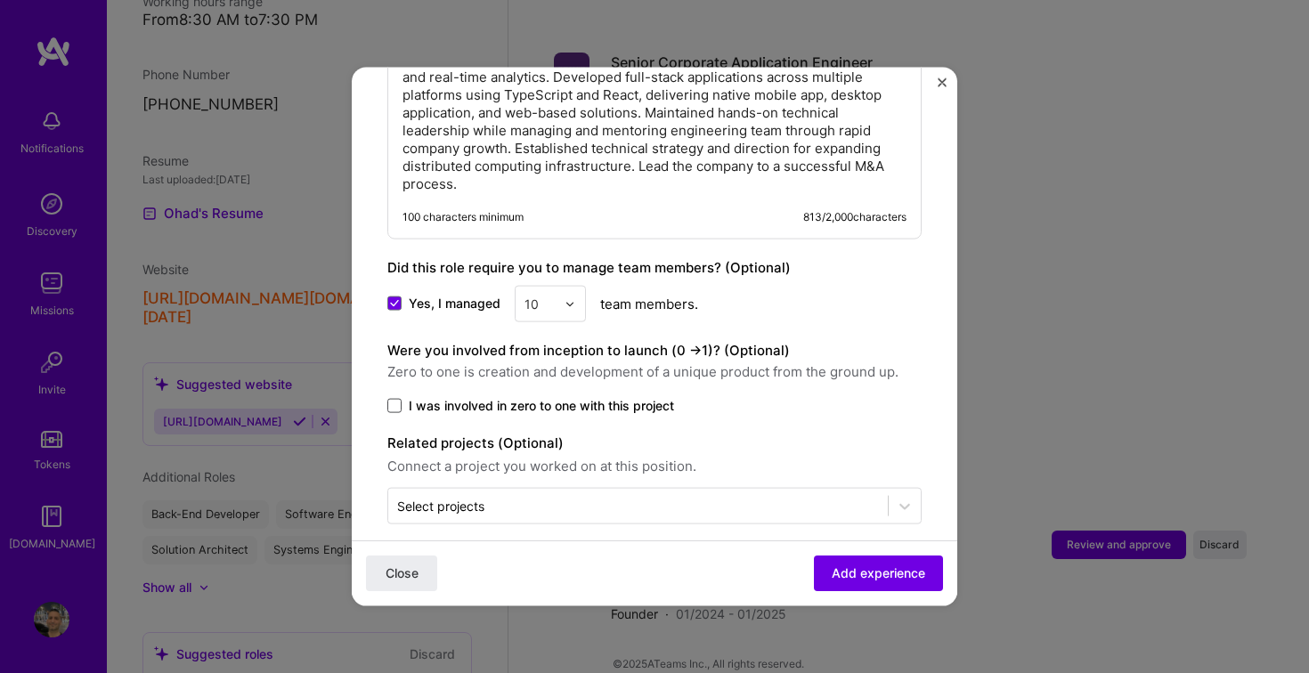
click at [400, 399] on span at bounding box center [394, 406] width 14 height 14
click at [0, 0] on input "I was involved in zero to one with this project" at bounding box center [0, 0] width 0 height 0
click at [814, 558] on button "Add experience" at bounding box center [878, 573] width 129 height 36
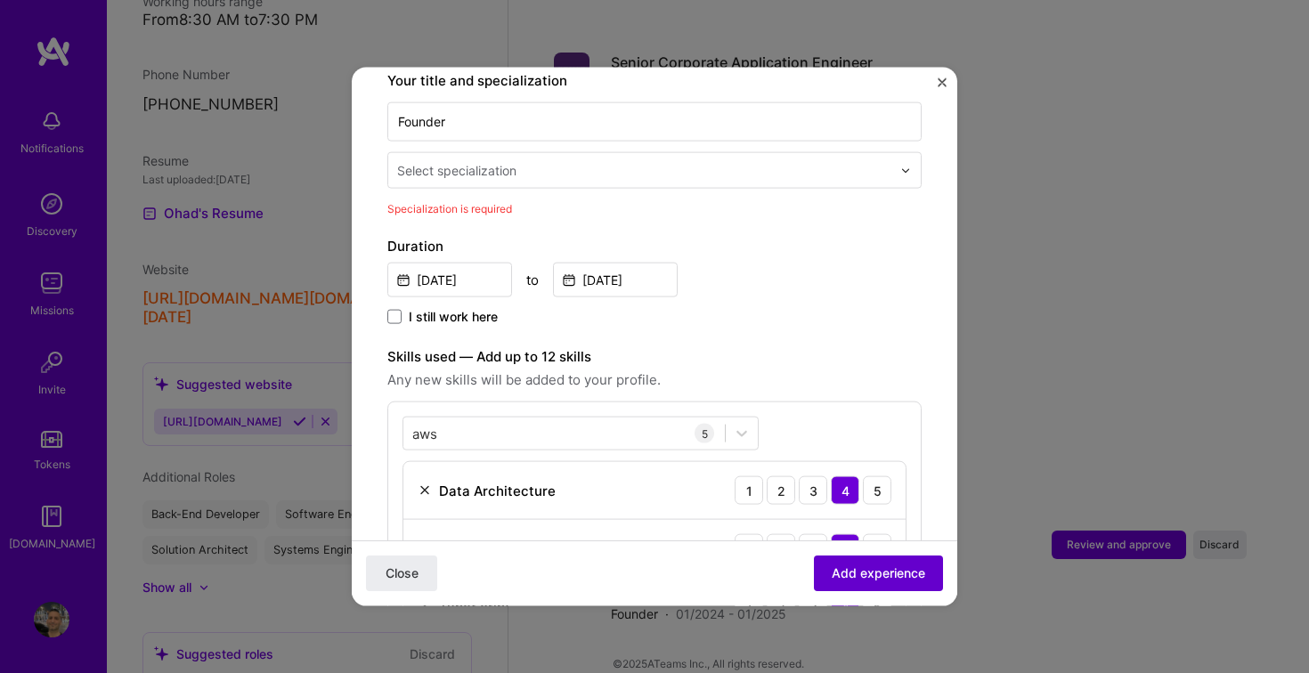
scroll to position [369, 0]
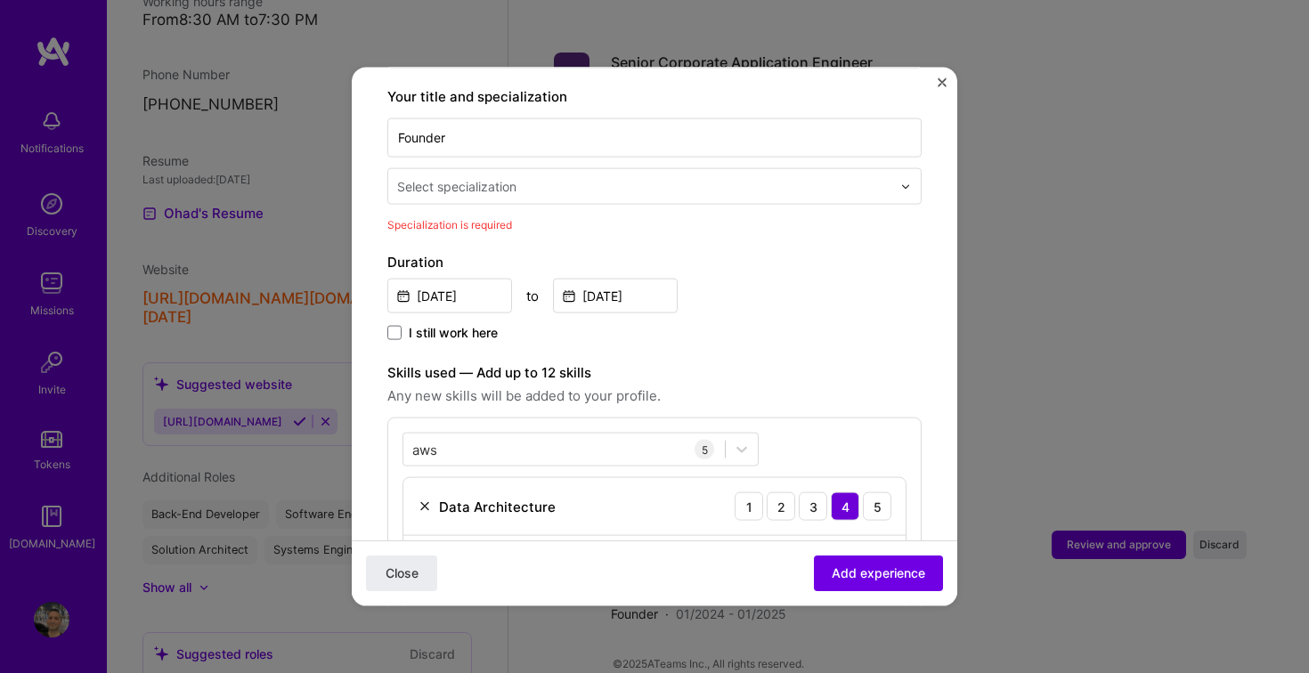
click at [557, 177] on div at bounding box center [646, 186] width 498 height 22
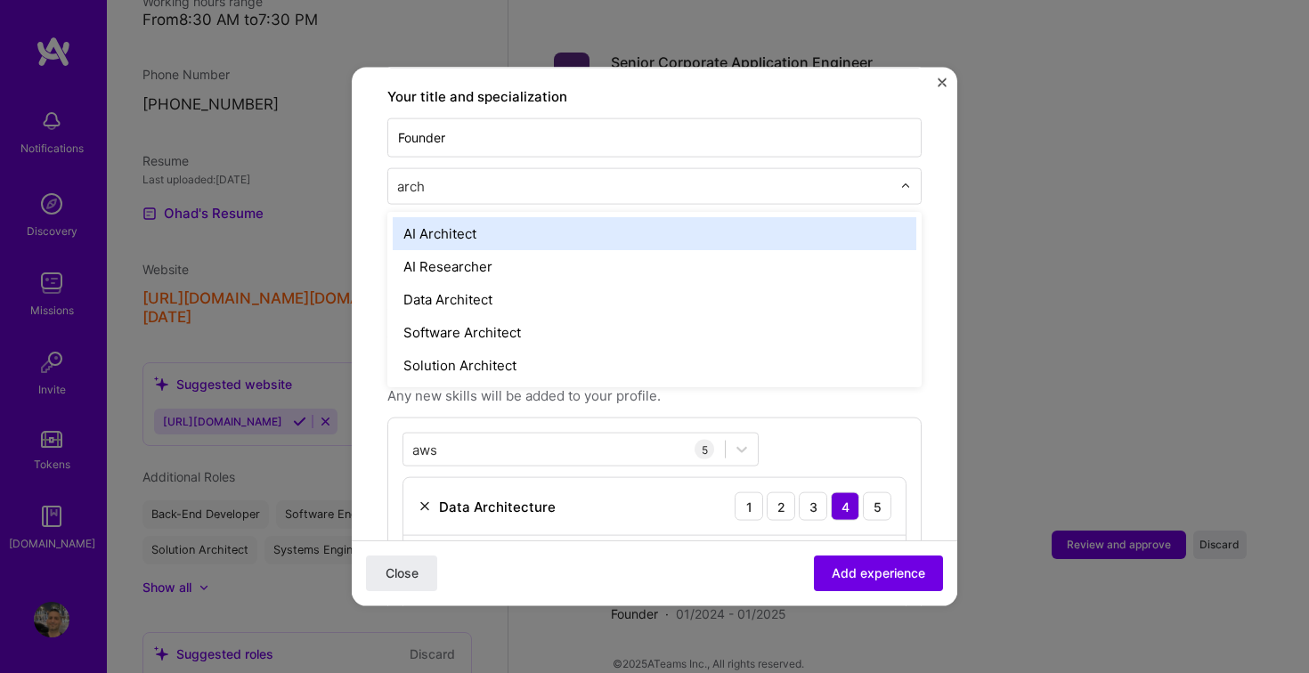
type input "archi"
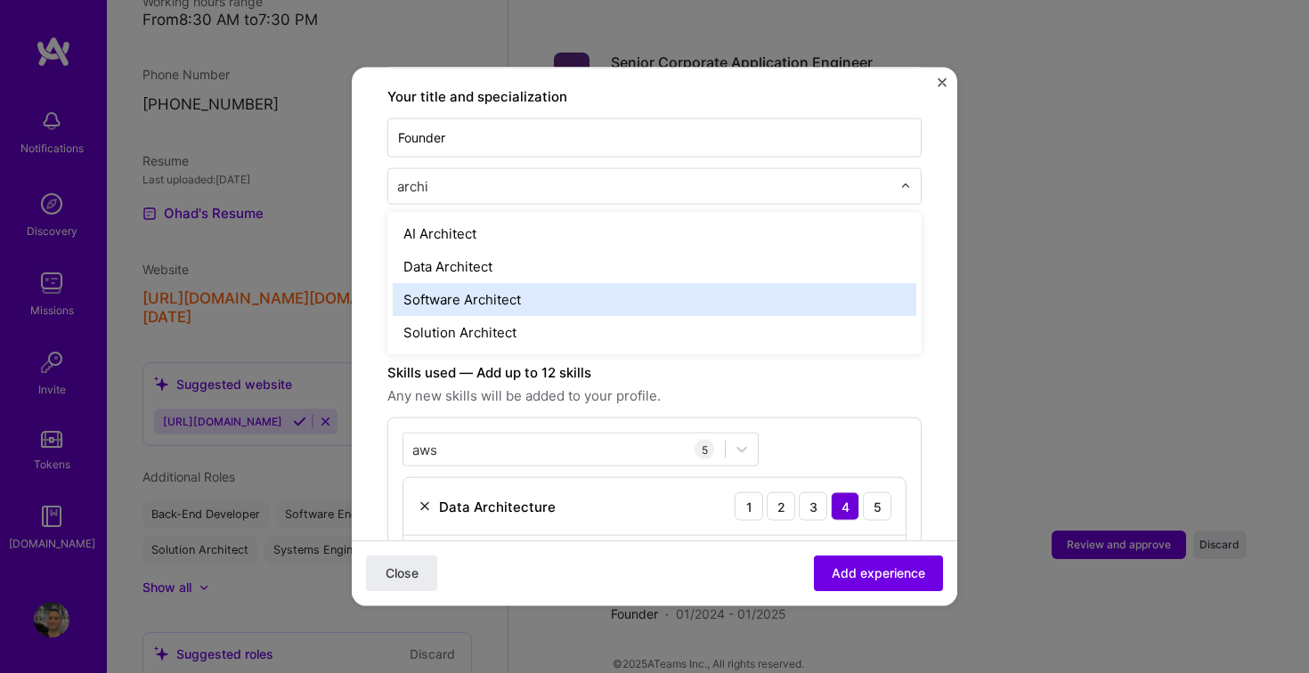
click at [539, 283] on div "Software Architect" at bounding box center [654, 299] width 523 height 33
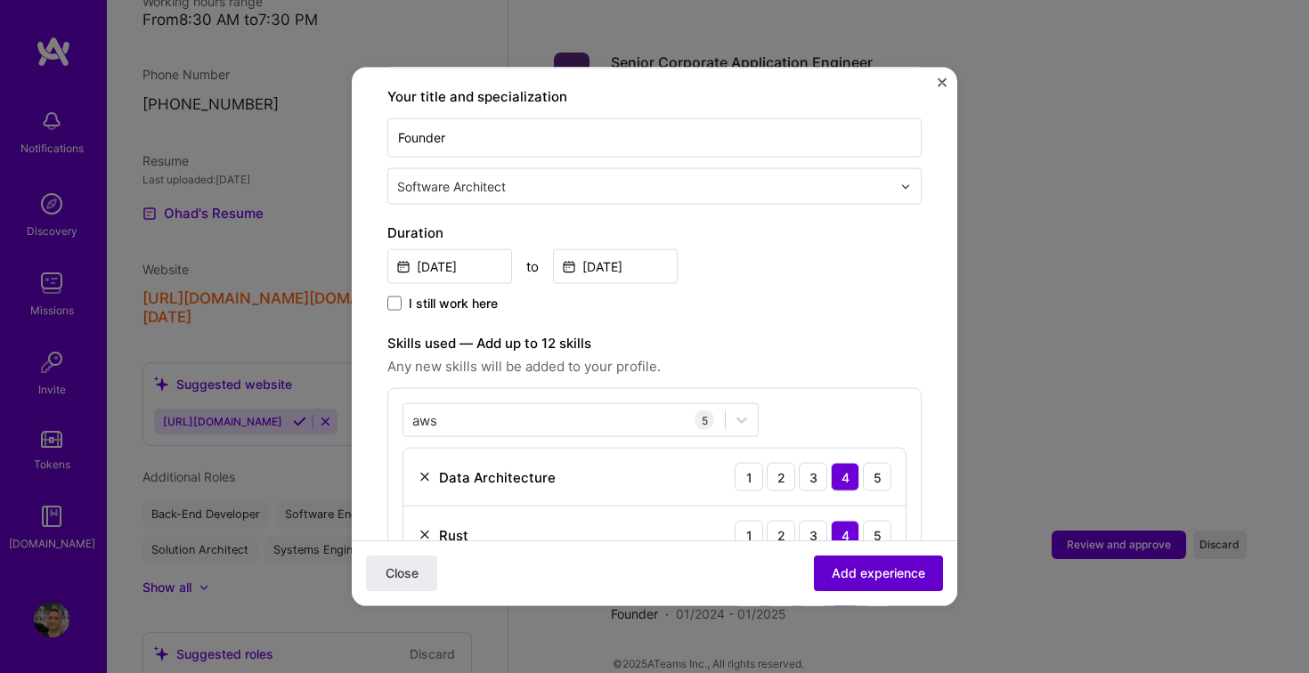
click at [857, 567] on span "Add experience" at bounding box center [877, 573] width 93 height 18
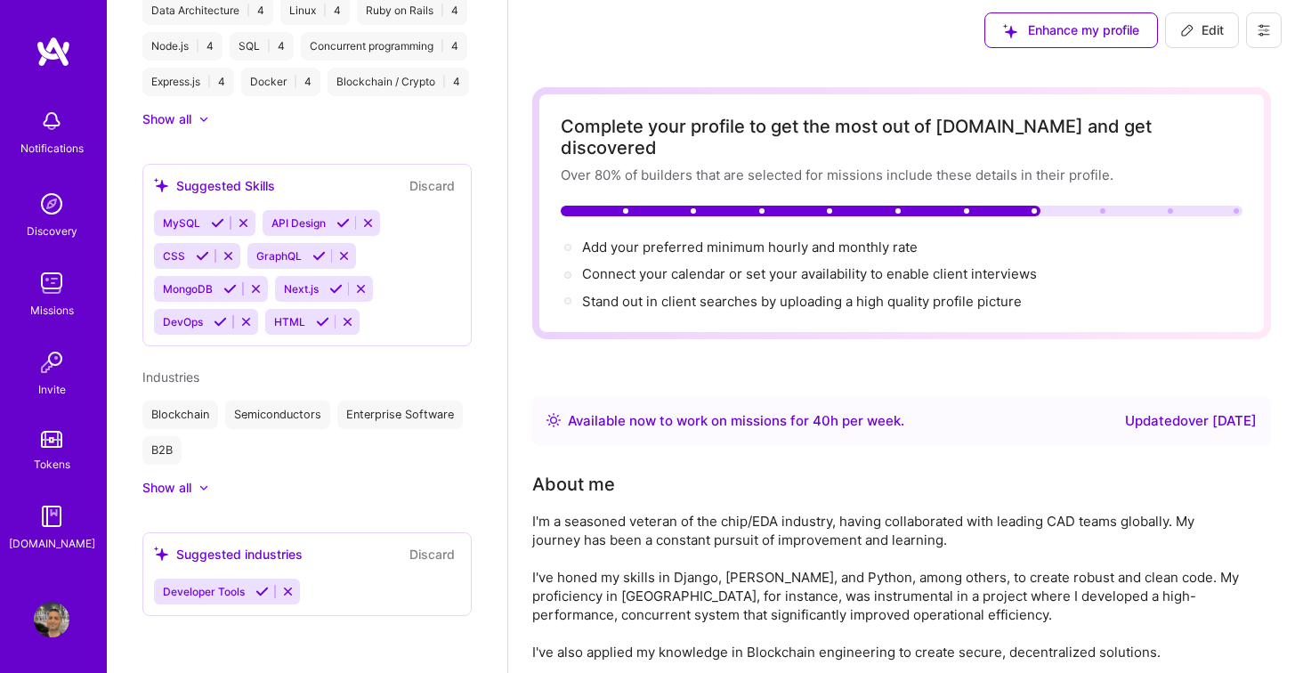
scroll to position [0, 0]
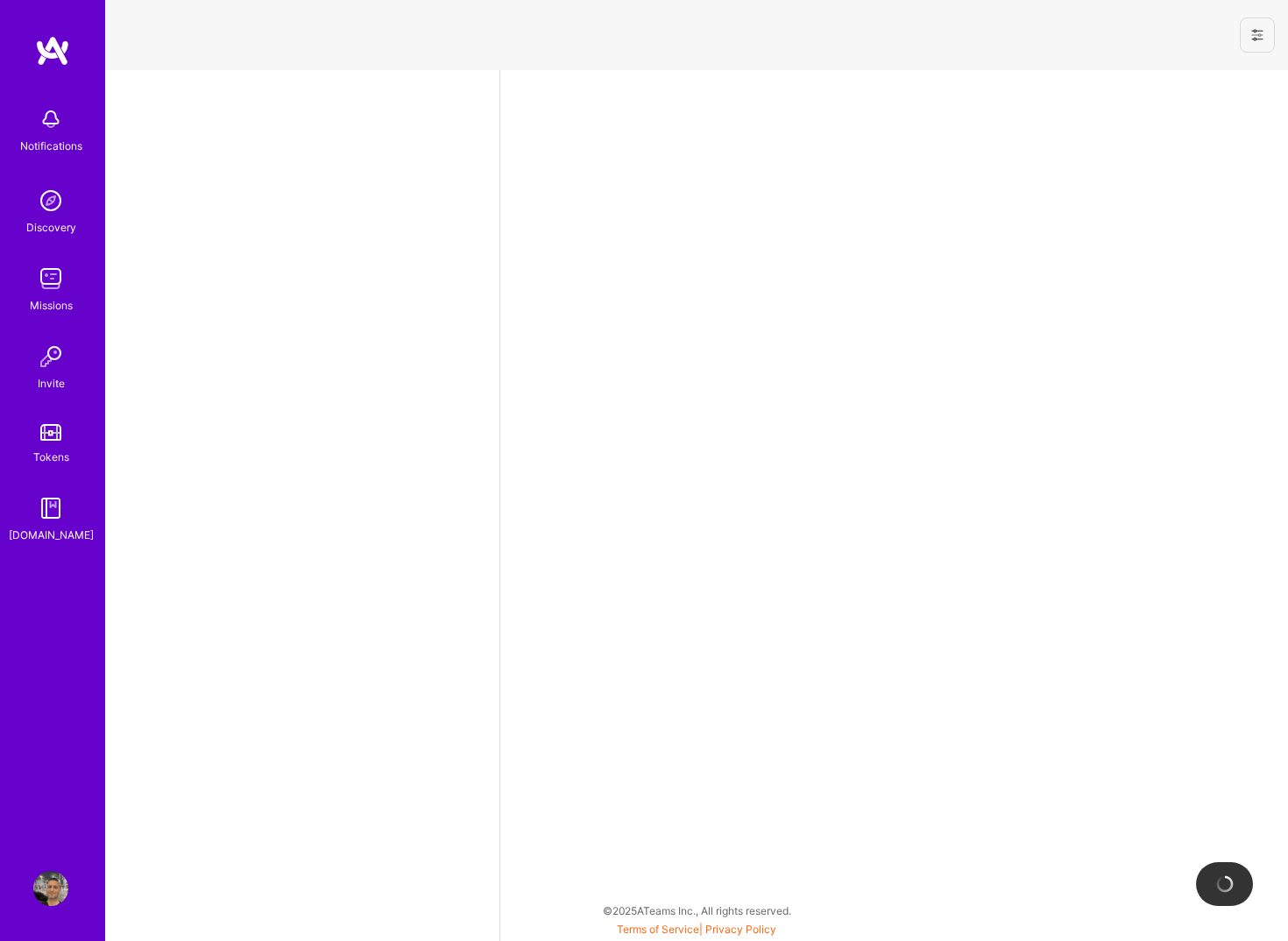
select select "IL"
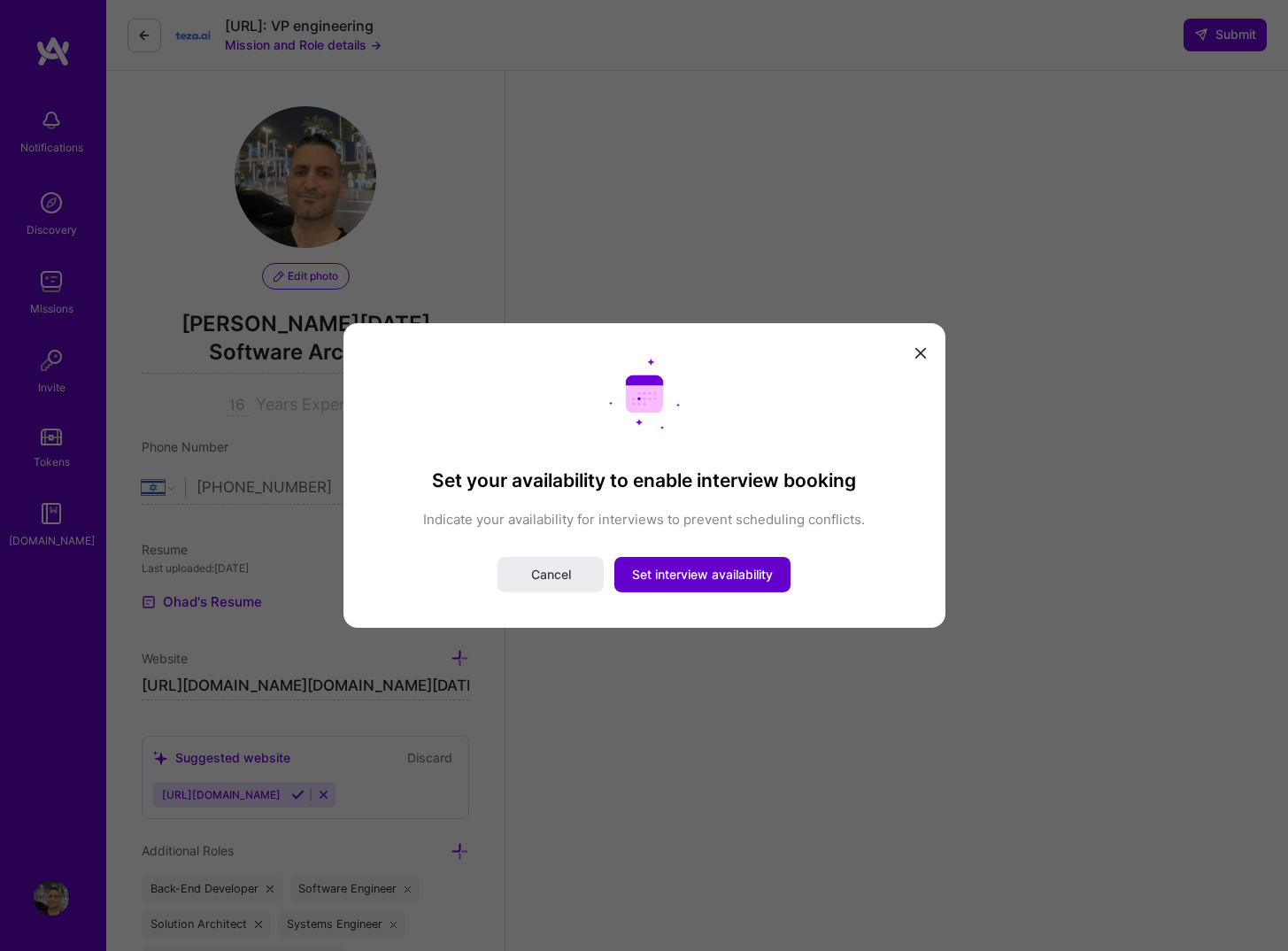
click at [683, 581] on span "Set interview availability" at bounding box center [703, 575] width 141 height 18
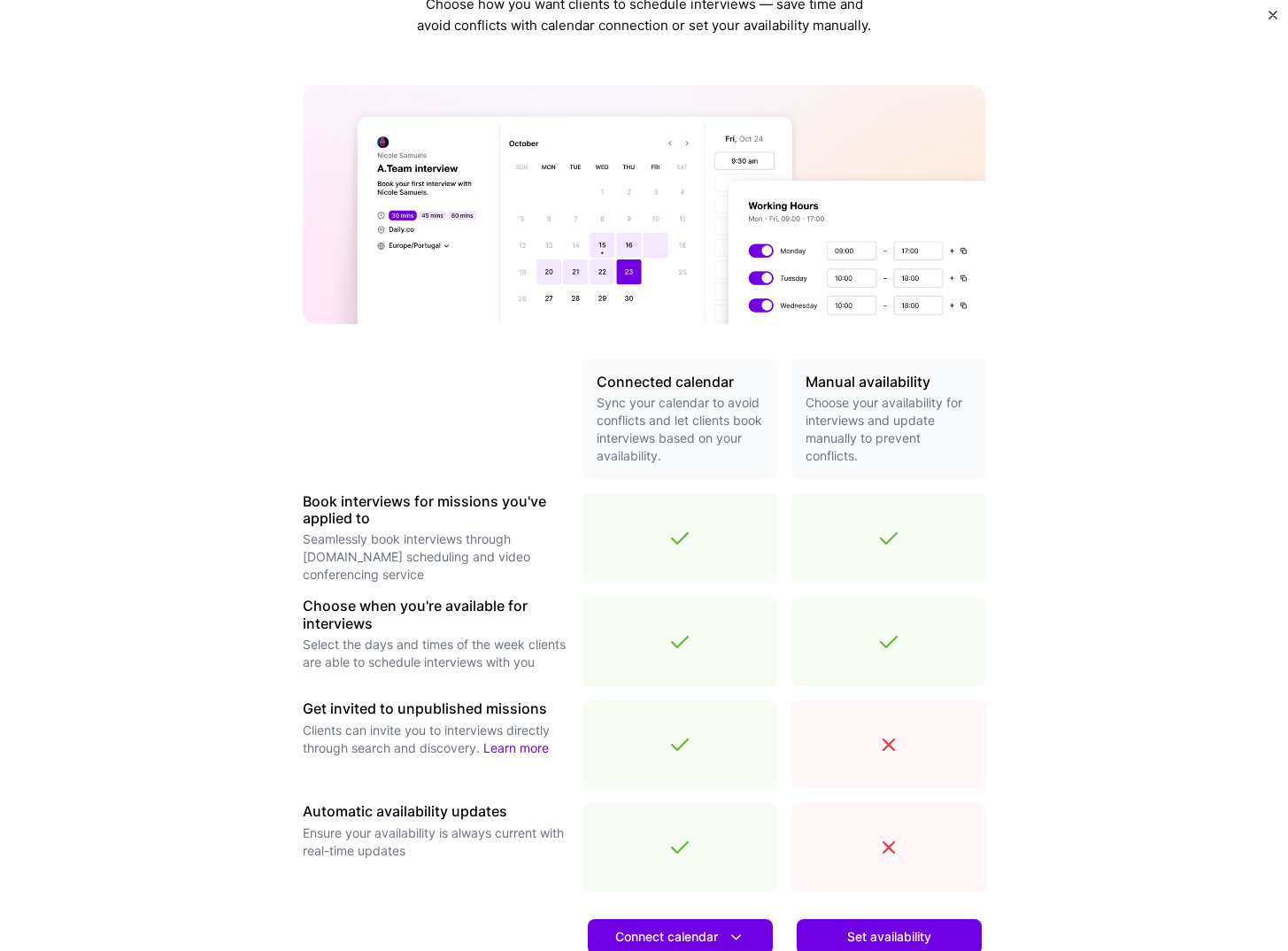
scroll to position [289, 0]
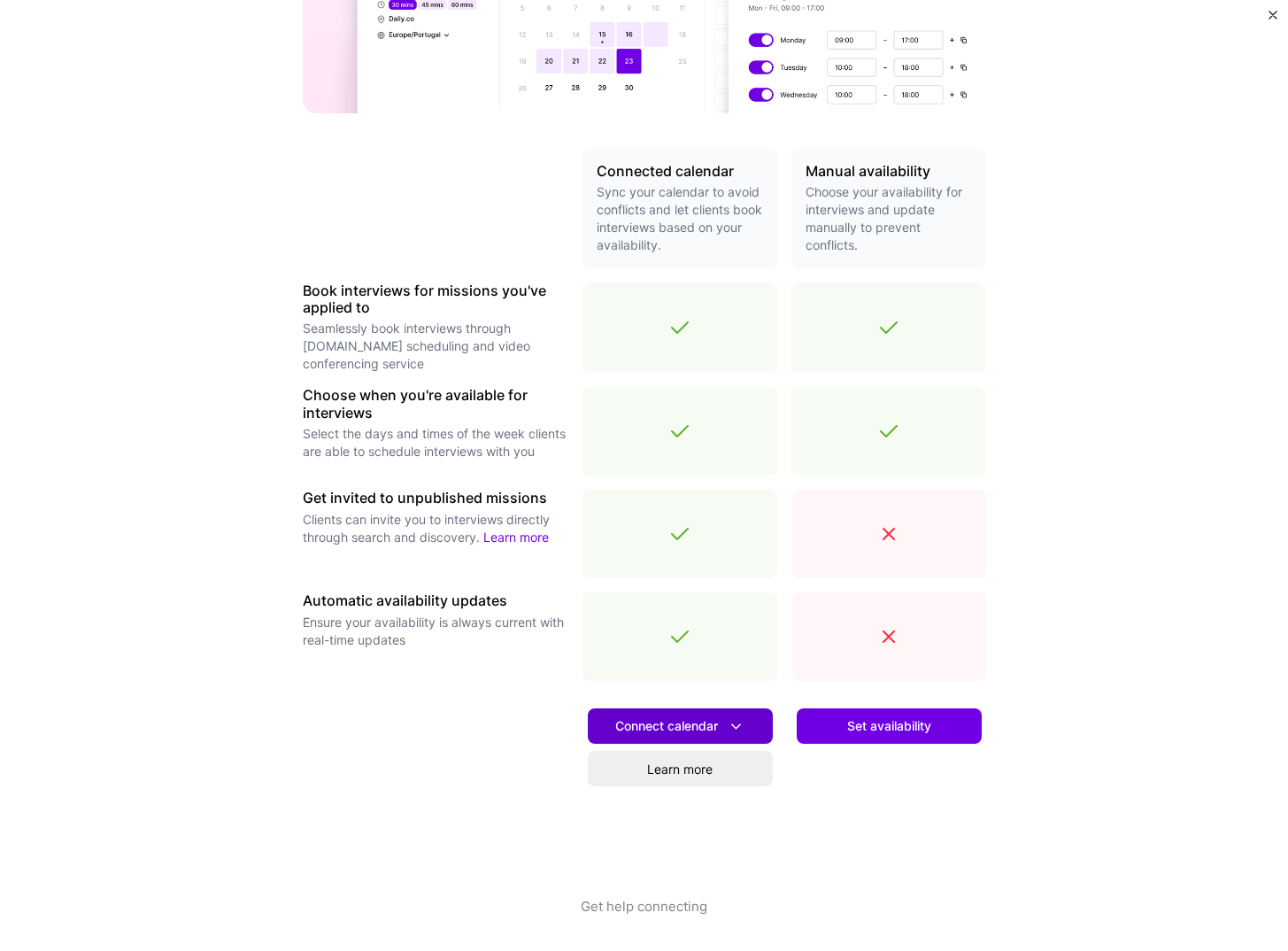
click at [727, 723] on icon at bounding box center [736, 726] width 19 height 19
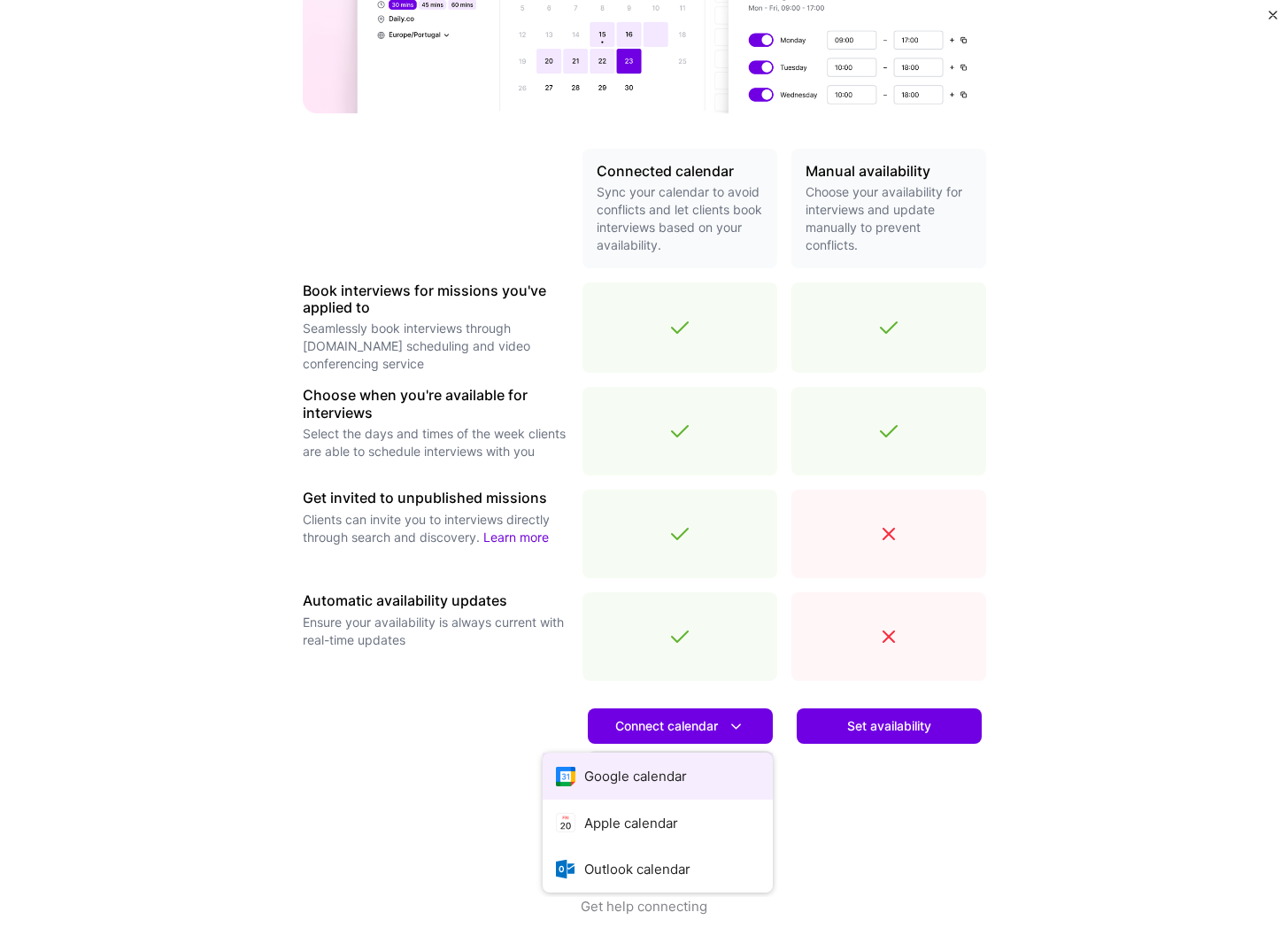
click at [679, 764] on button "Google calendar" at bounding box center [657, 776] width 230 height 47
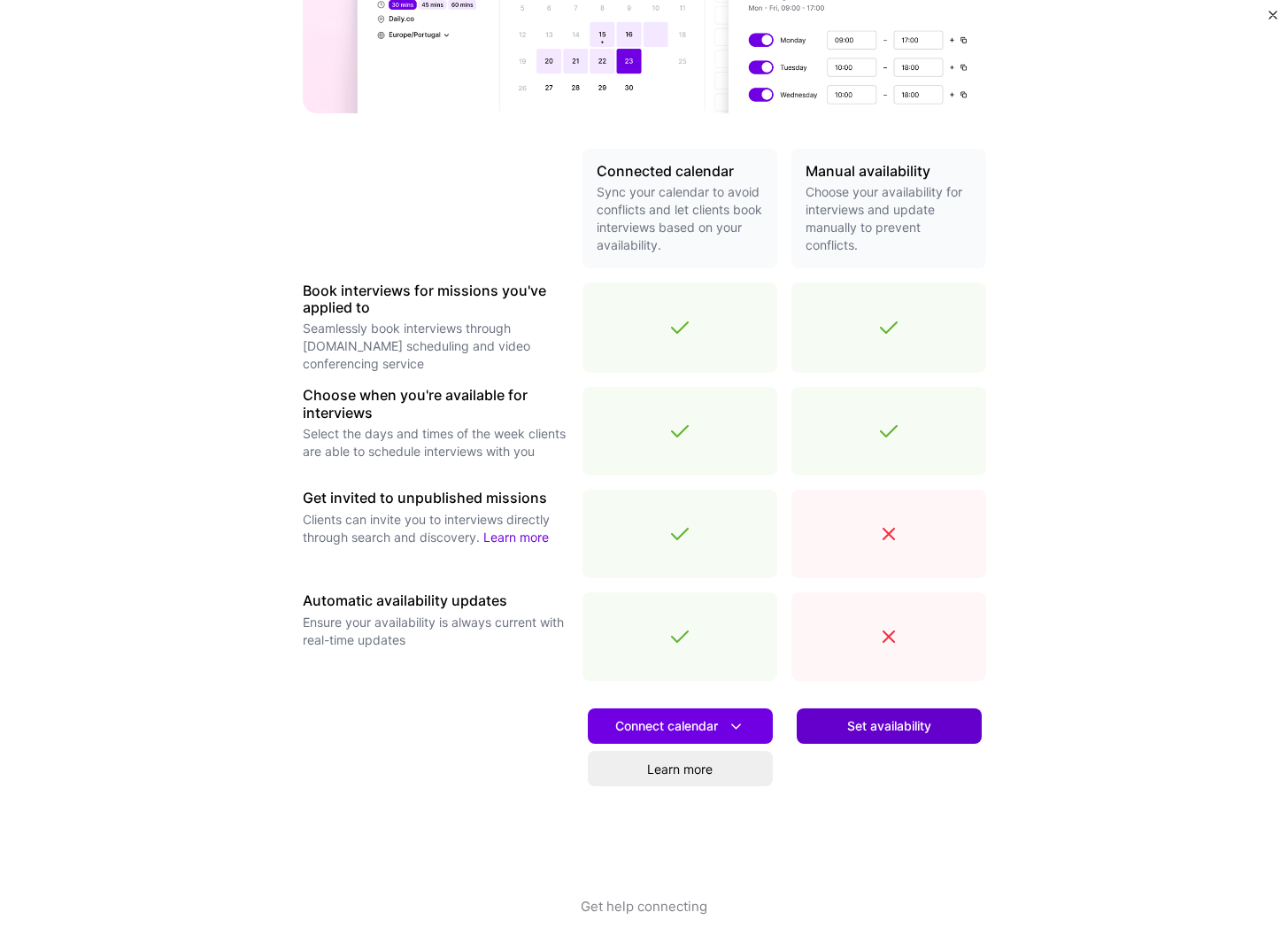
click at [866, 736] on button "Set availability" at bounding box center [889, 726] width 185 height 36
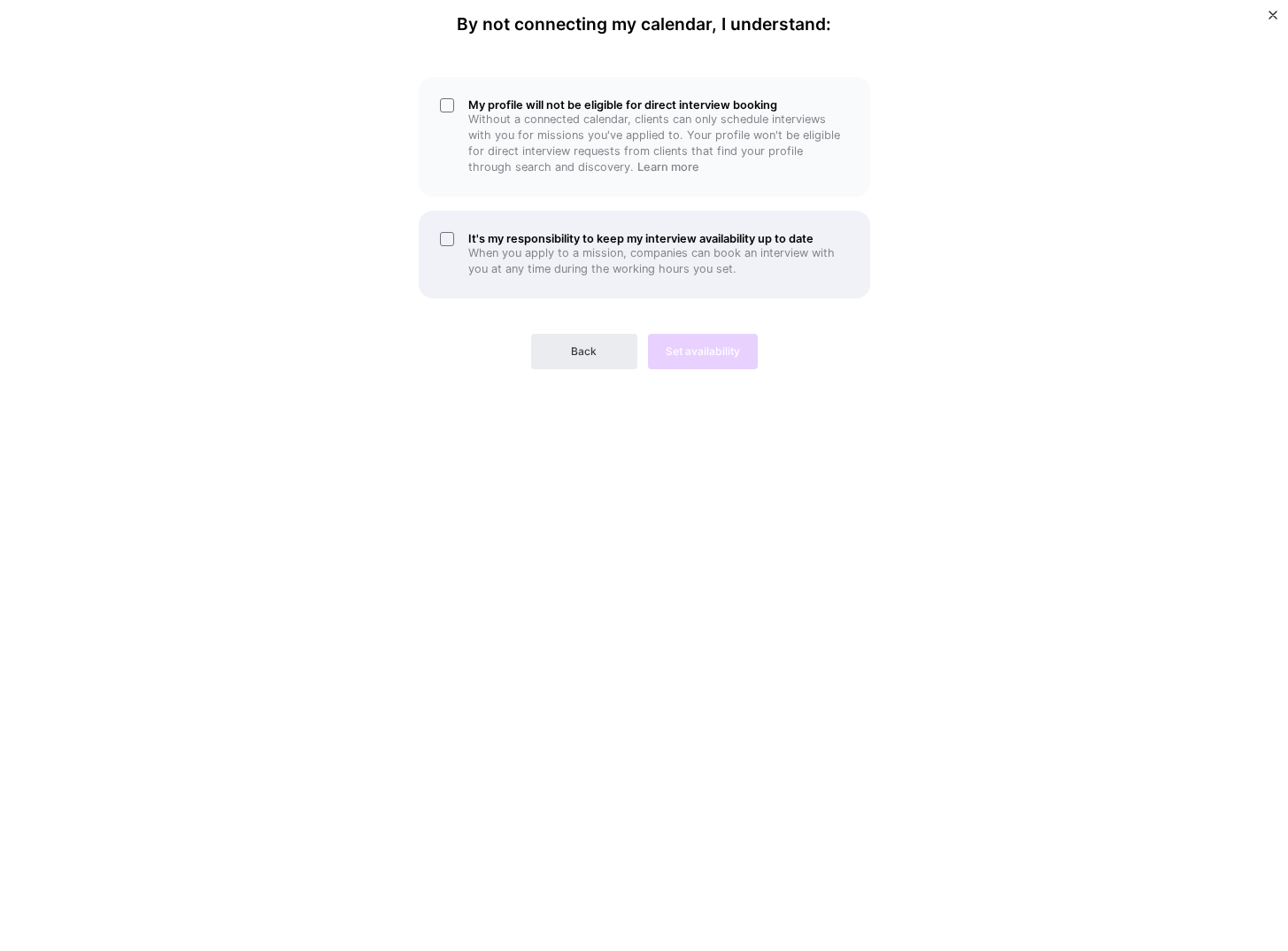
click at [442, 240] on div "It's my responsibility to keep my interview availability up to date When you ap…" at bounding box center [644, 255] width 452 height 88
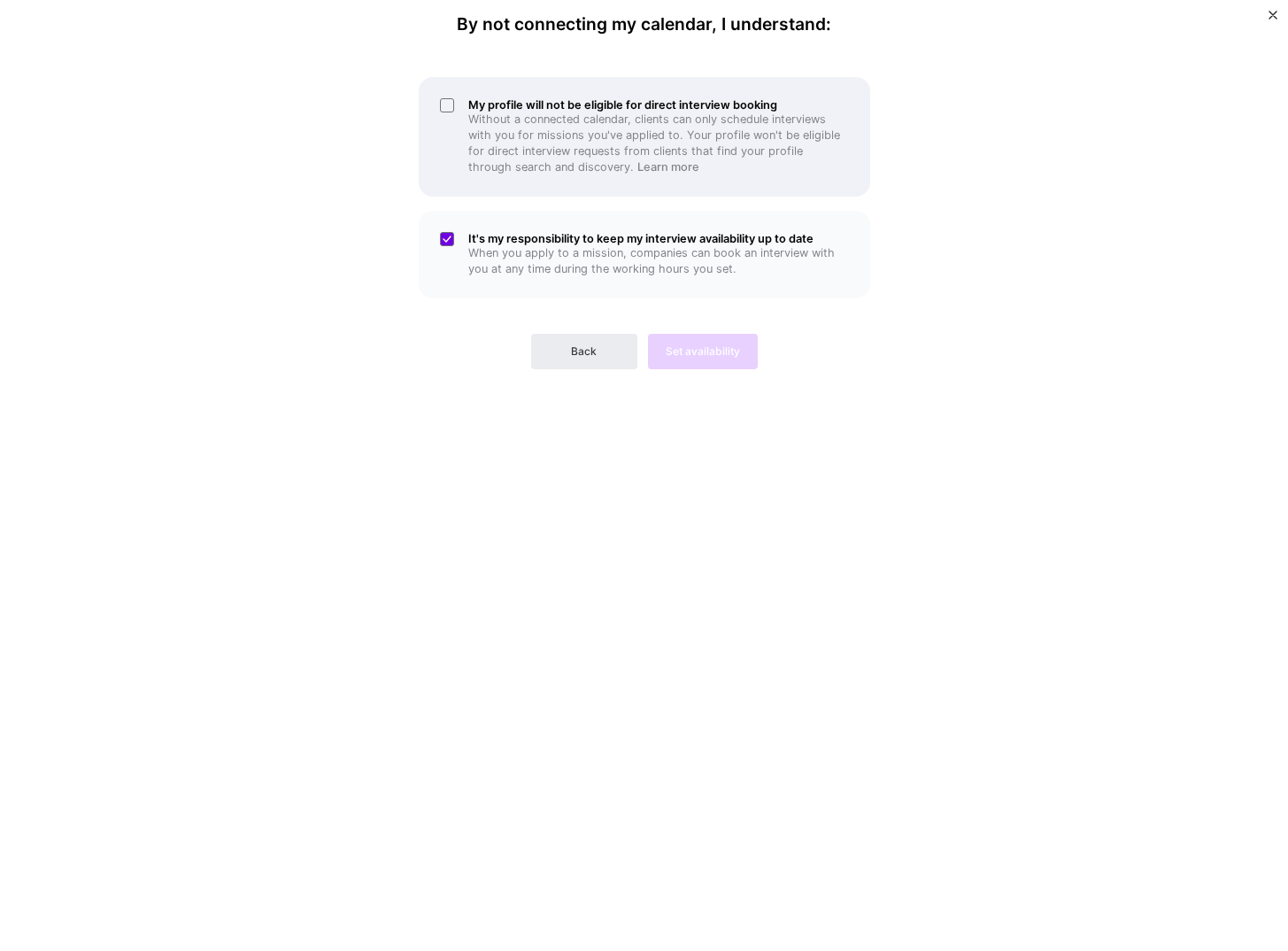
click at [450, 132] on div "My profile will not be eligible for direct interview booking Without a connecte…" at bounding box center [644, 136] width 452 height 119
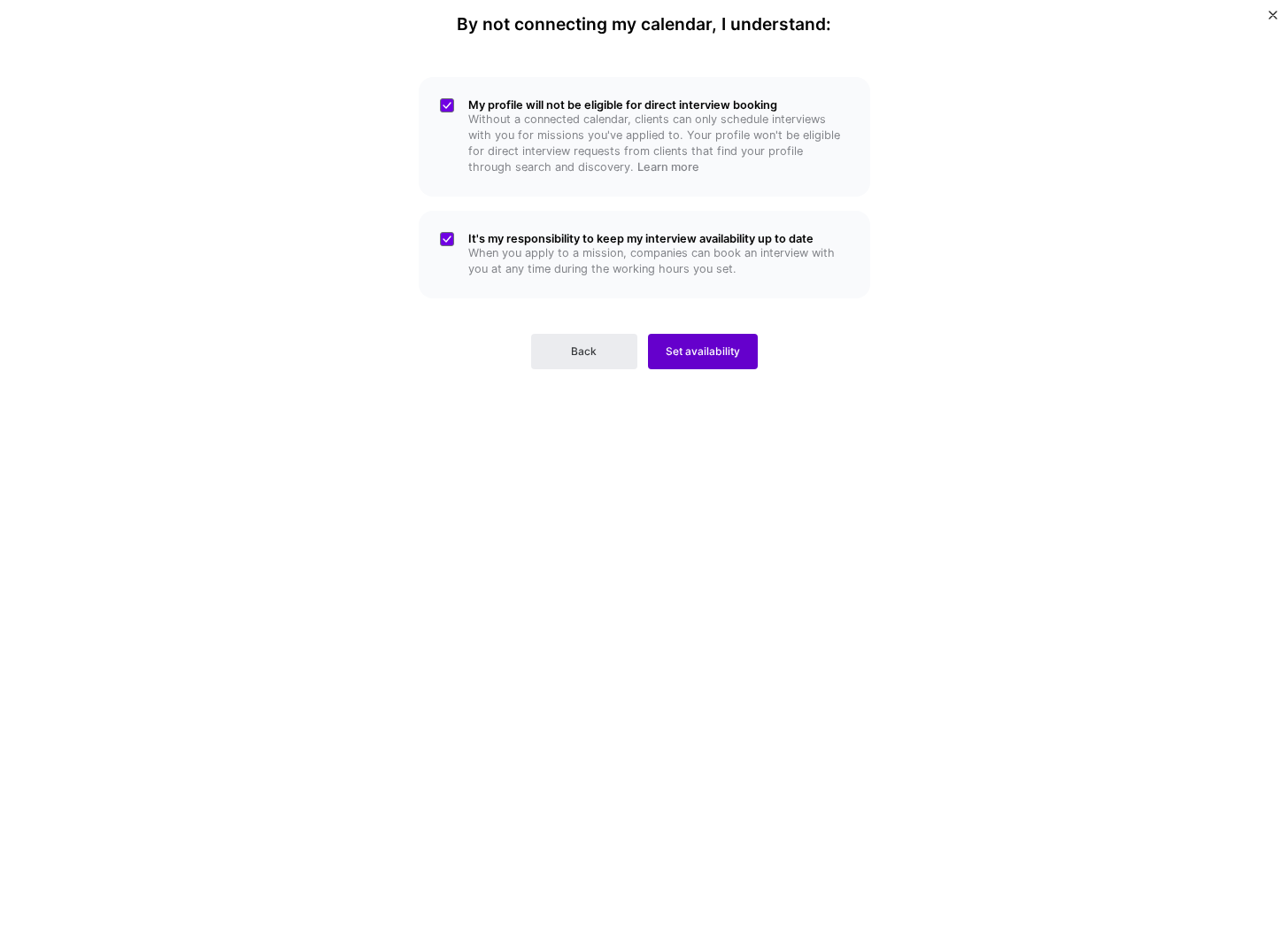
click at [687, 347] on span "Set availability" at bounding box center [702, 351] width 75 height 16
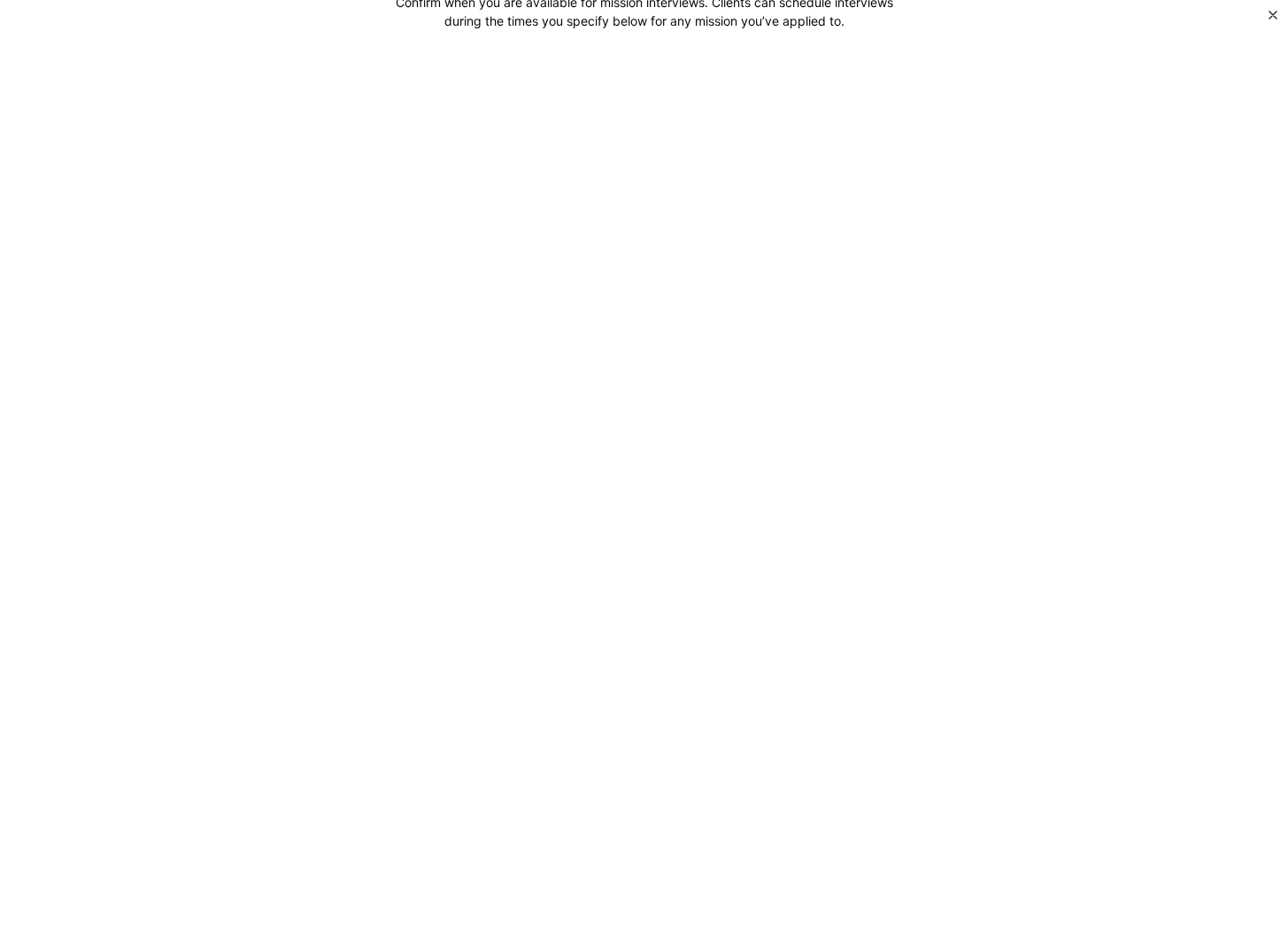
scroll to position [54, 0]
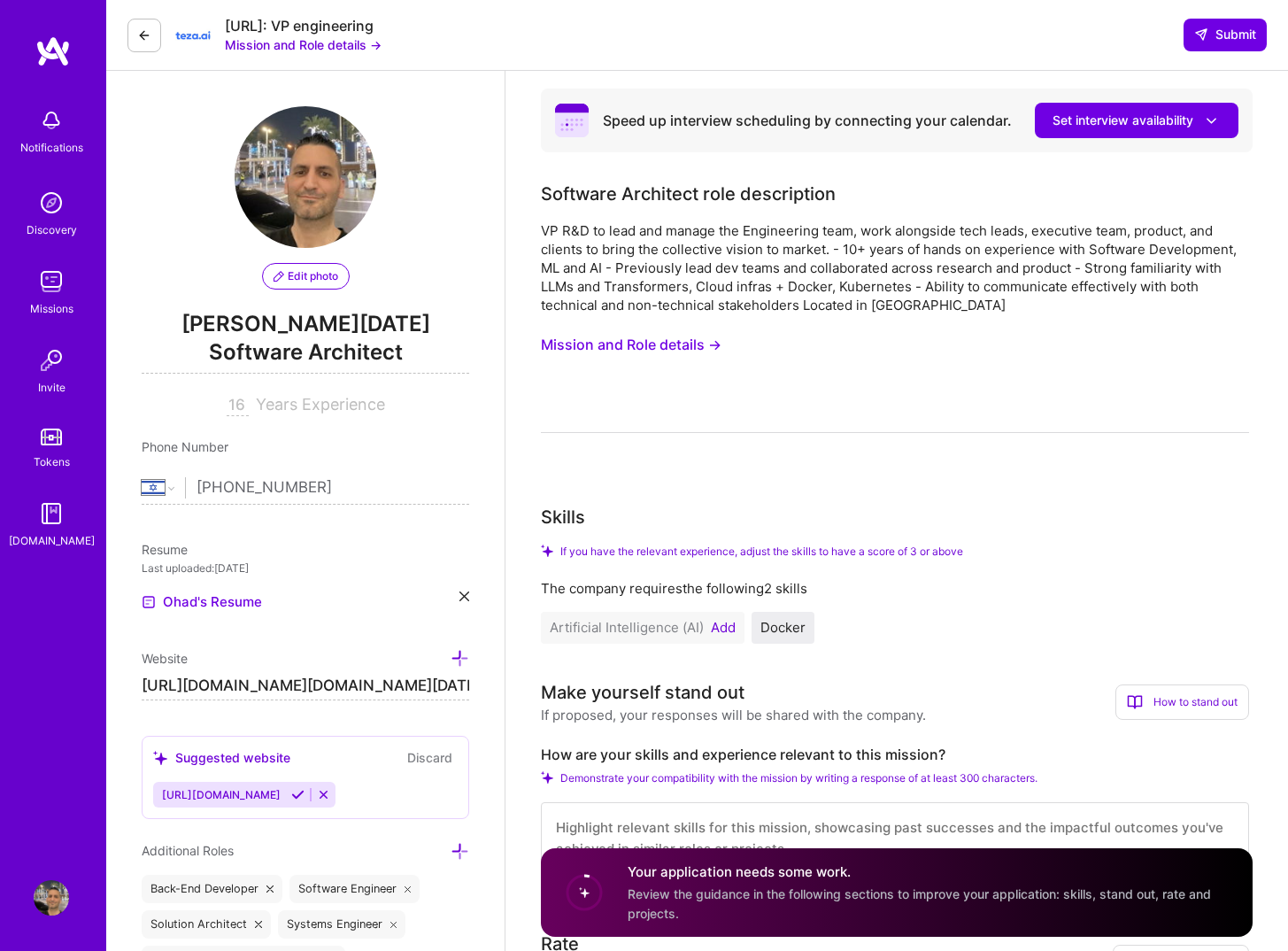
click at [744, 894] on span "Review the guidance in the following sections to improve your application: skil…" at bounding box center [919, 904] width 584 height 34
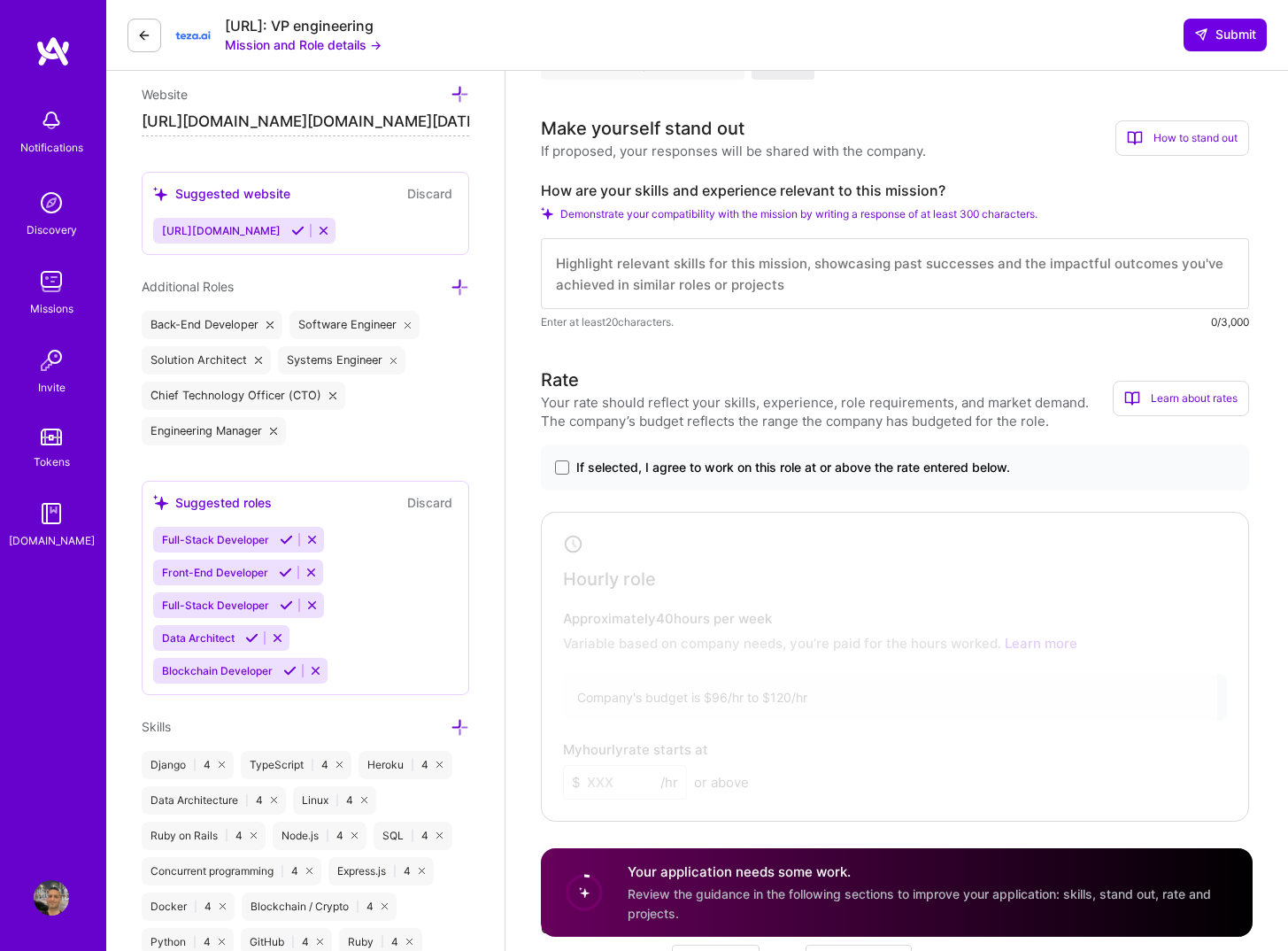
scroll to position [294, 0]
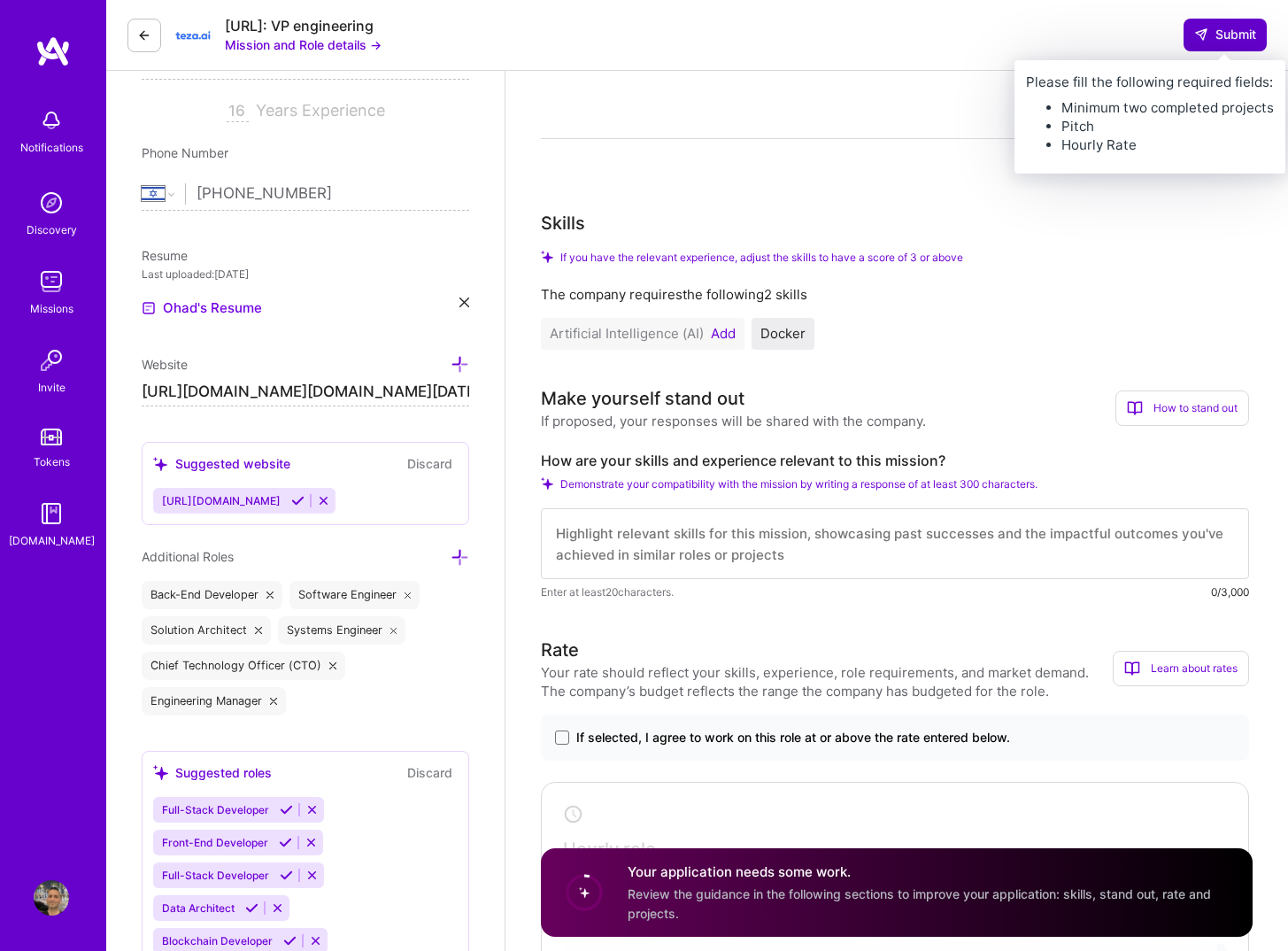
click at [1226, 45] on button "Submit" at bounding box center [1225, 35] width 84 height 32
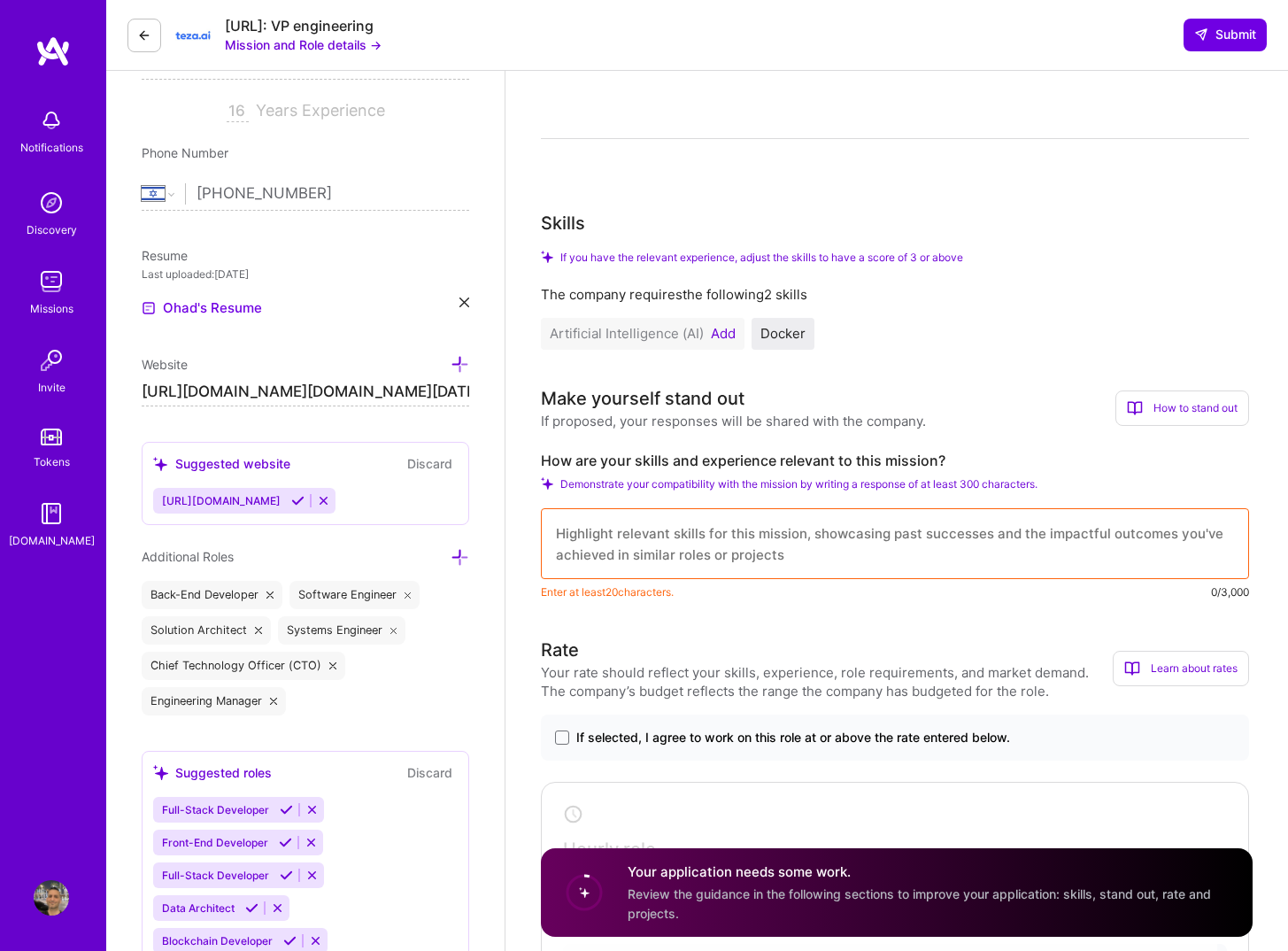
click at [582, 740] on span "If selected, I agree to work on this role at or above the rate entered below." at bounding box center [793, 738] width 434 height 18
click at [0, 0] on input "If selected, I agree to work on this role at or above the rate entered below." at bounding box center [0, 0] width 0 height 0
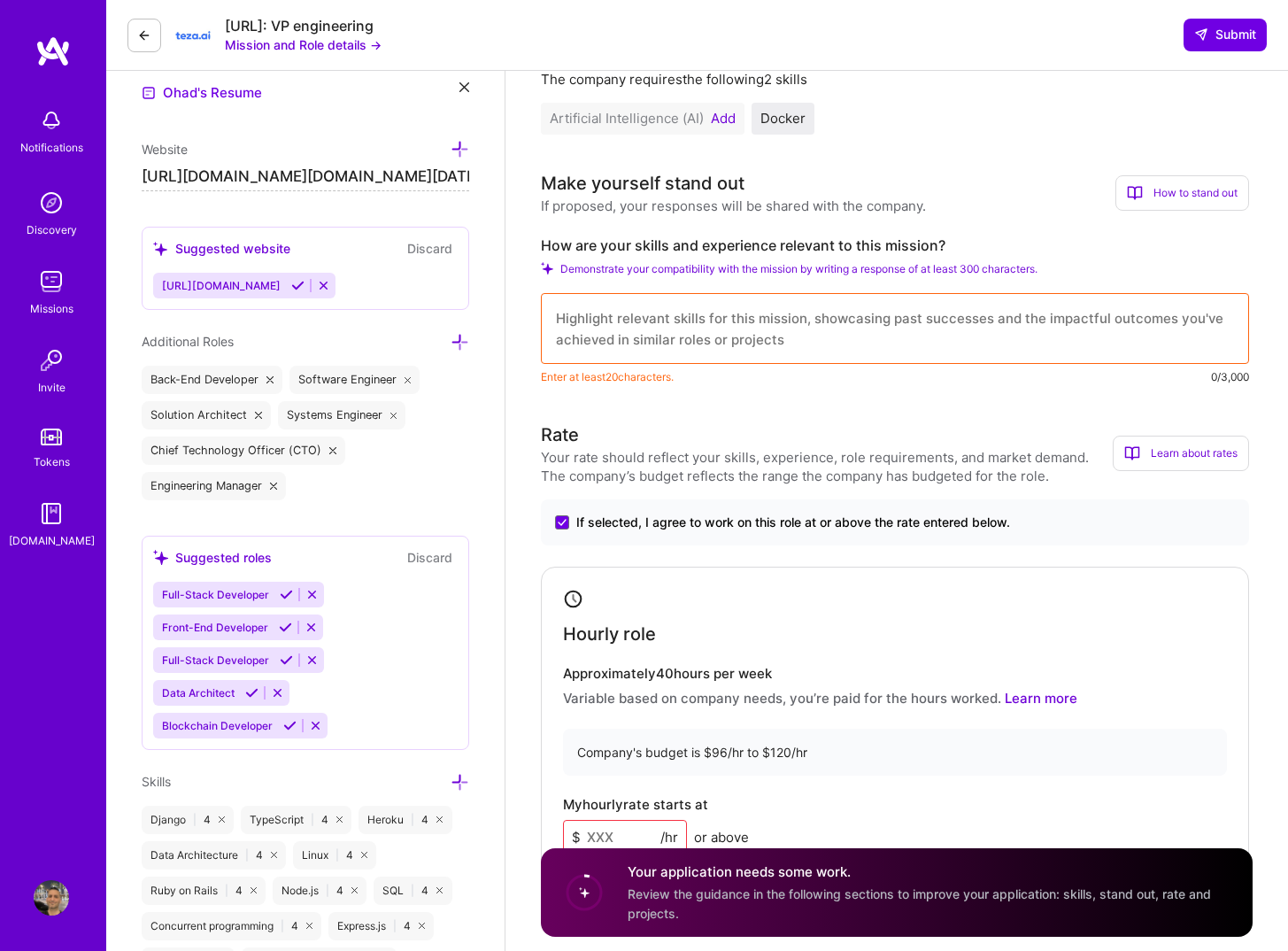
scroll to position [618, 0]
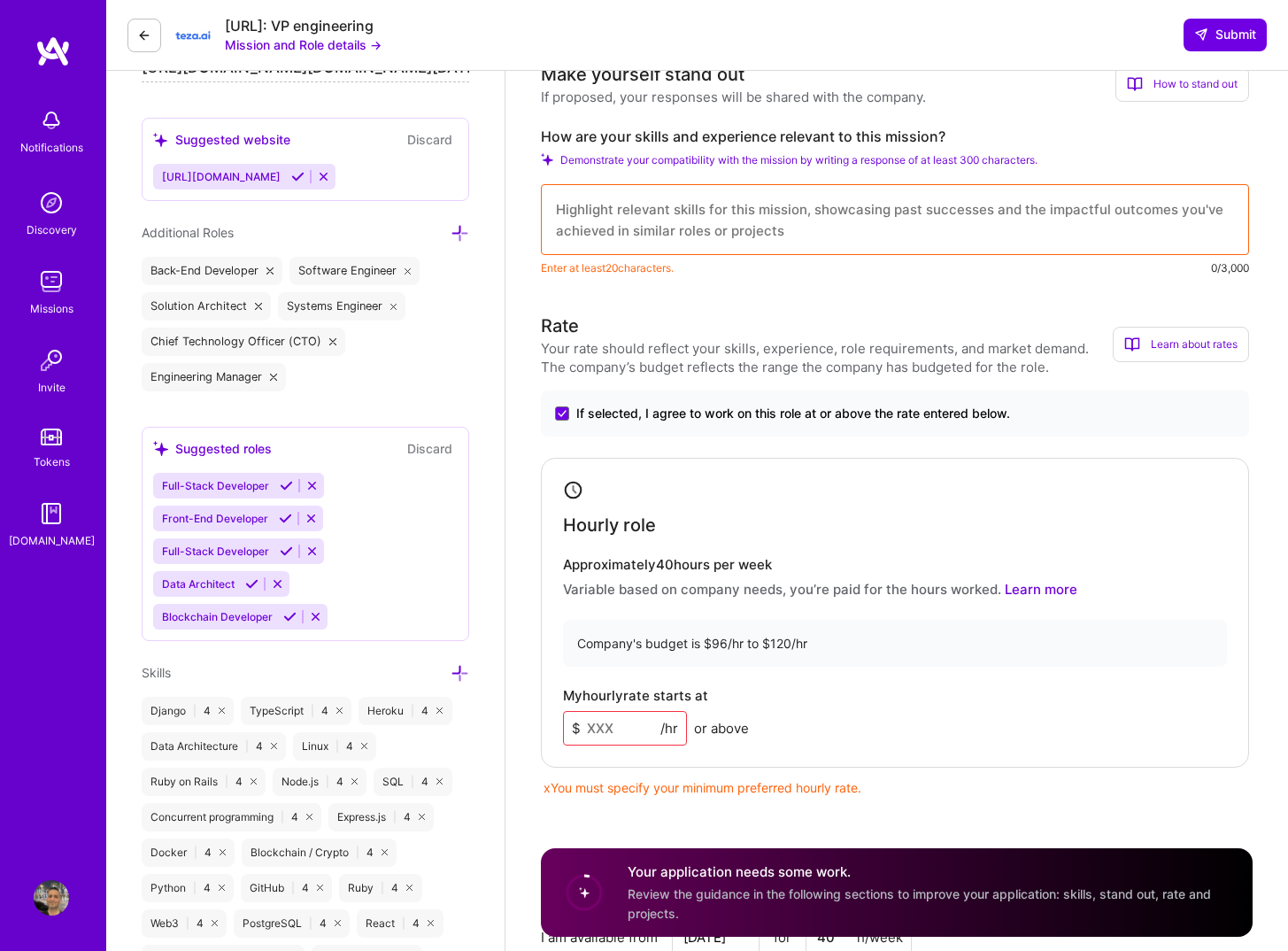
click at [643, 725] on input at bounding box center [625, 728] width 124 height 35
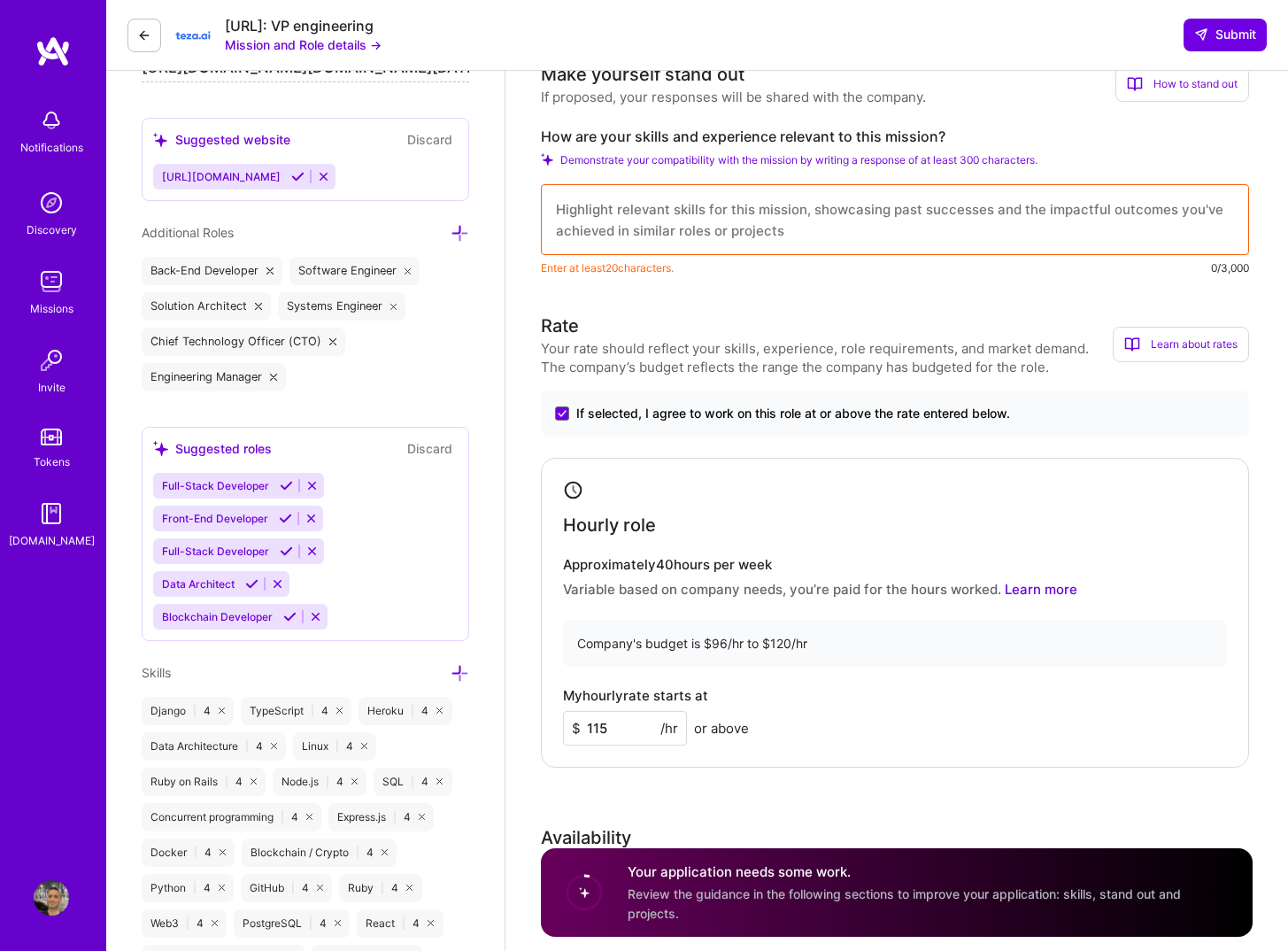
type input "115"
click at [949, 733] on div "My hourly rate starts at $ 115 /hr or above" at bounding box center [895, 717] width 664 height 58
click at [826, 224] on textarea at bounding box center [895, 219] width 708 height 71
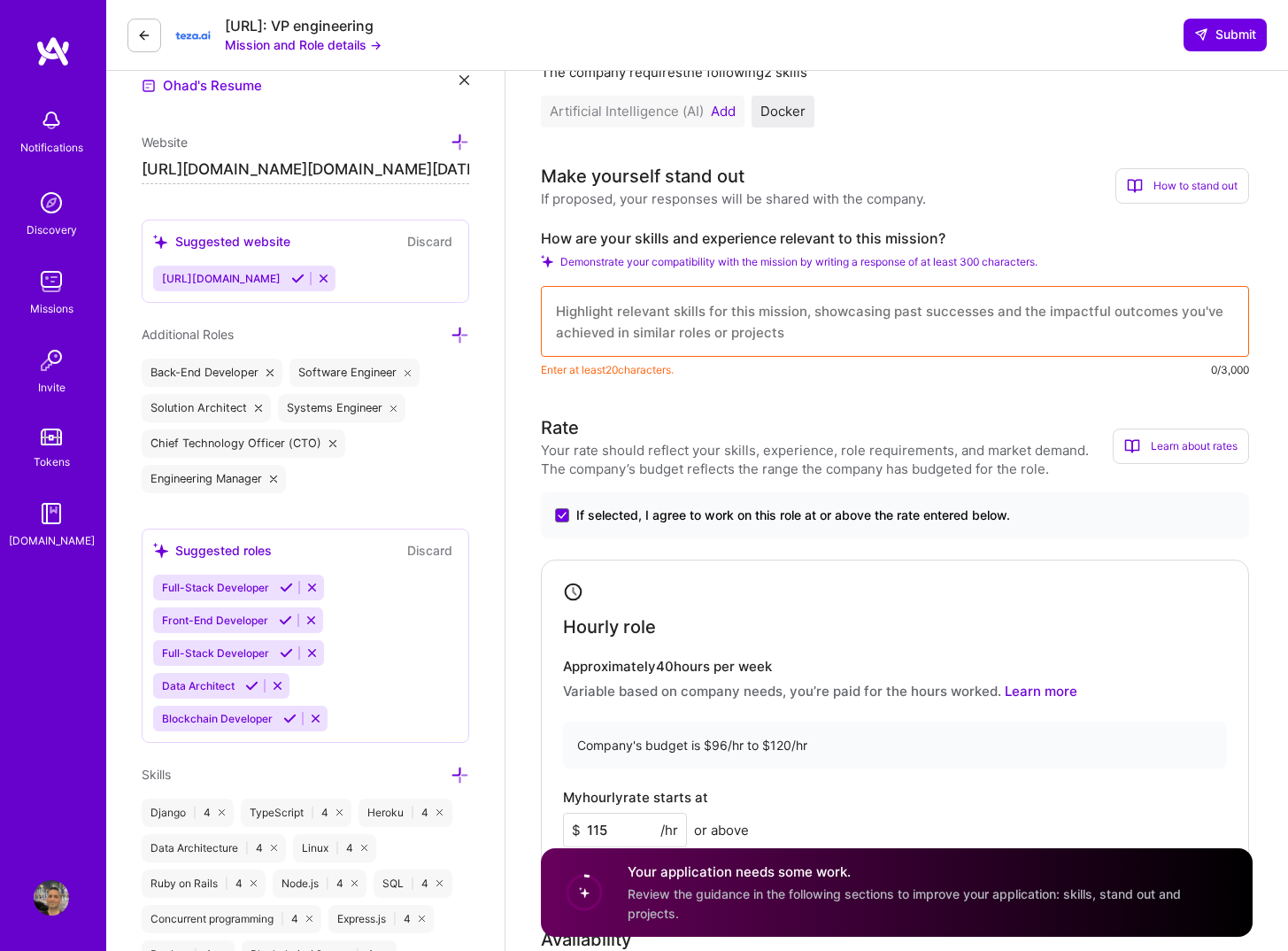
scroll to position [382, 0]
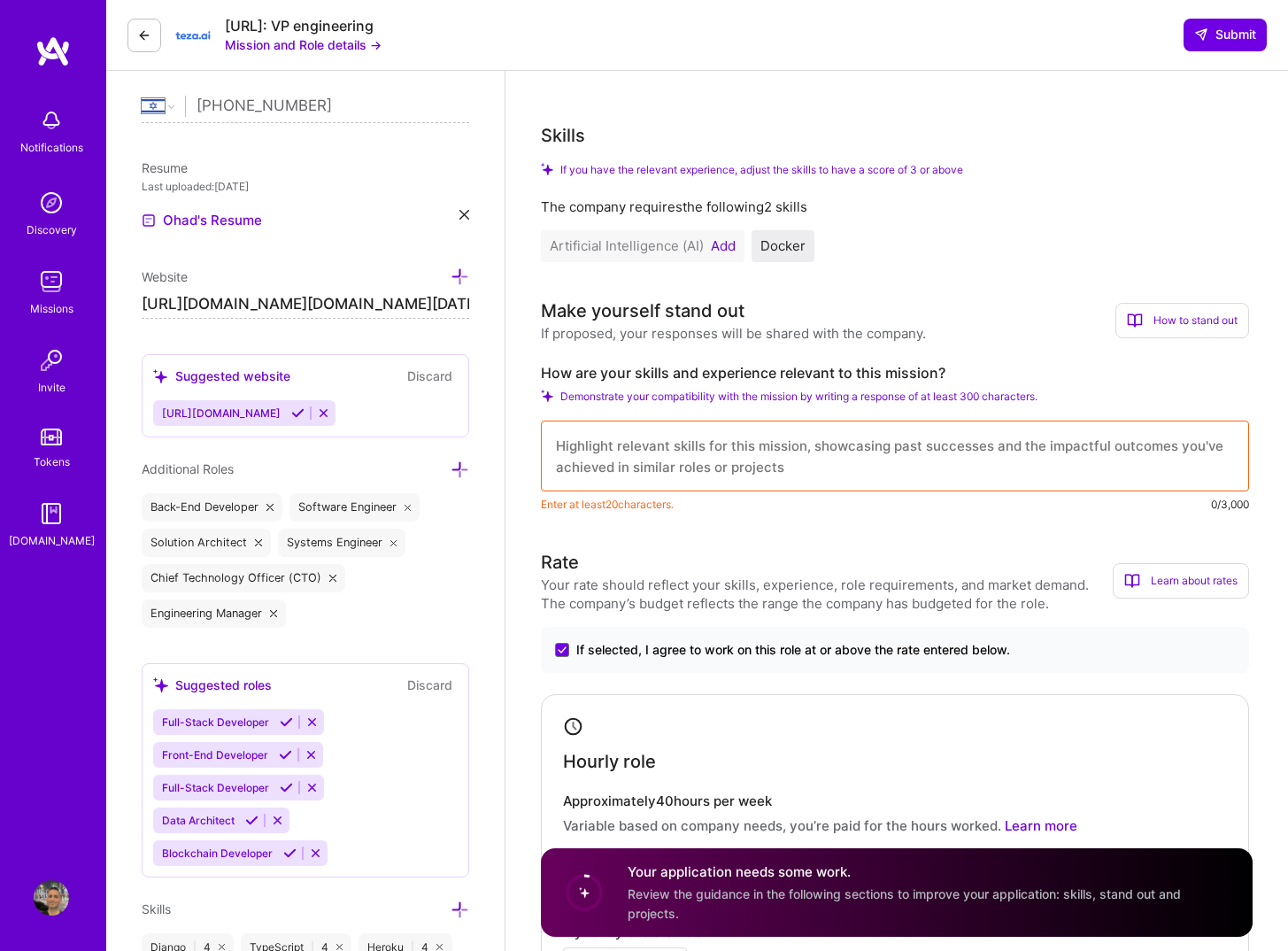
click at [462, 472] on icon at bounding box center [460, 470] width 19 height 19
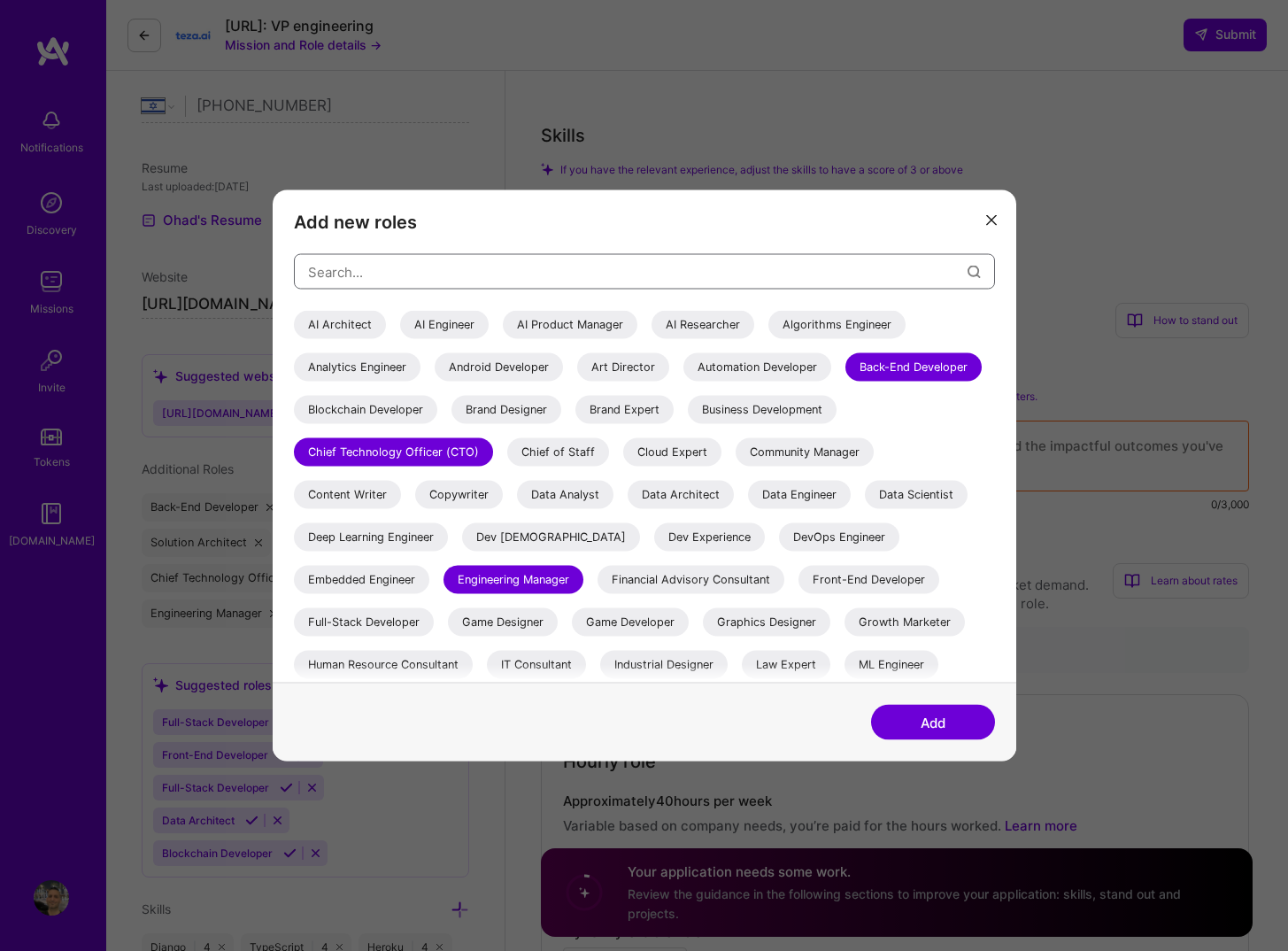
click at [520, 273] on input "modal" at bounding box center [638, 271] width 659 height 45
type input "docker"
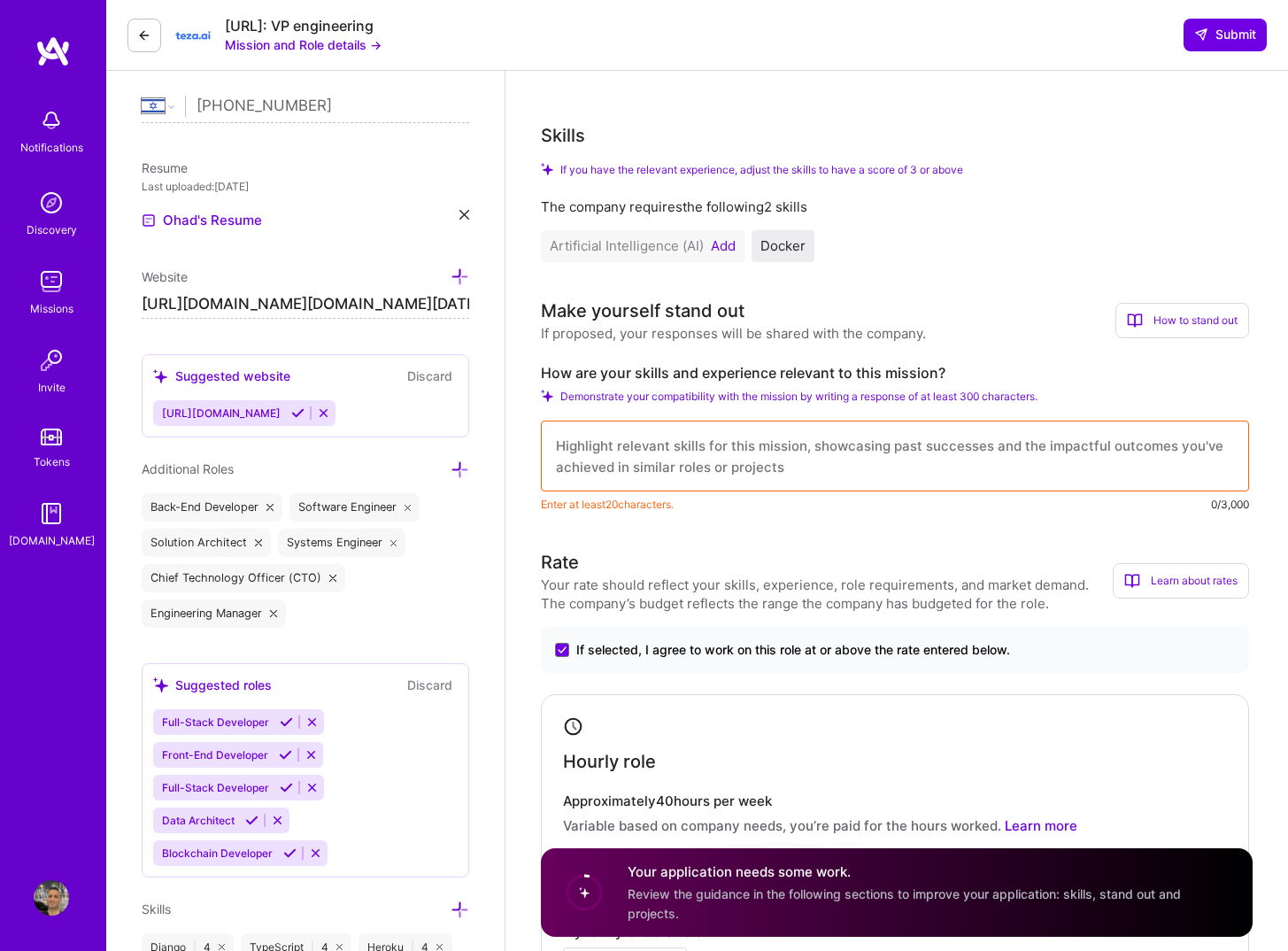
scroll to position [700, 0]
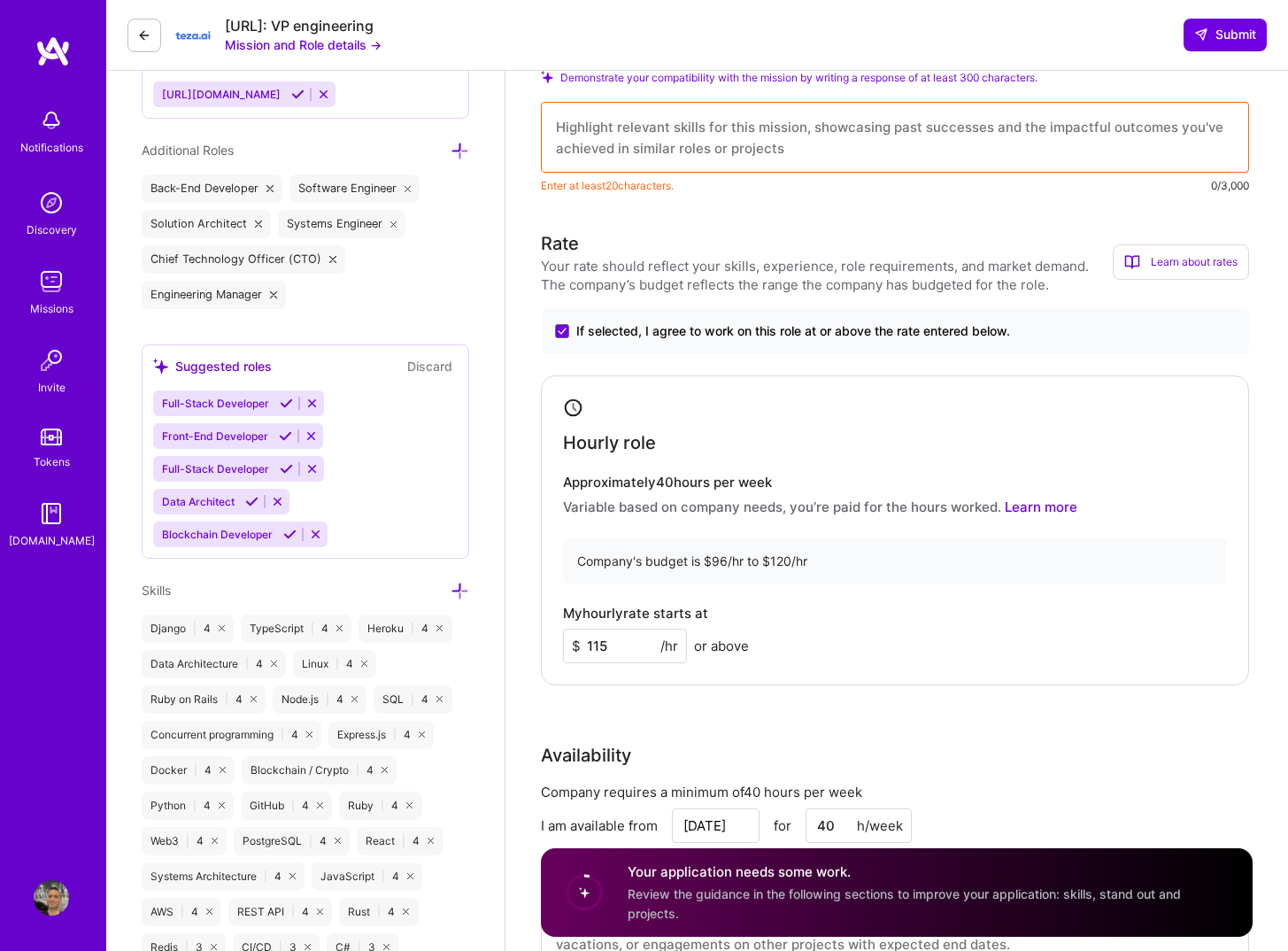
click at [460, 595] on icon at bounding box center [460, 591] width 19 height 19
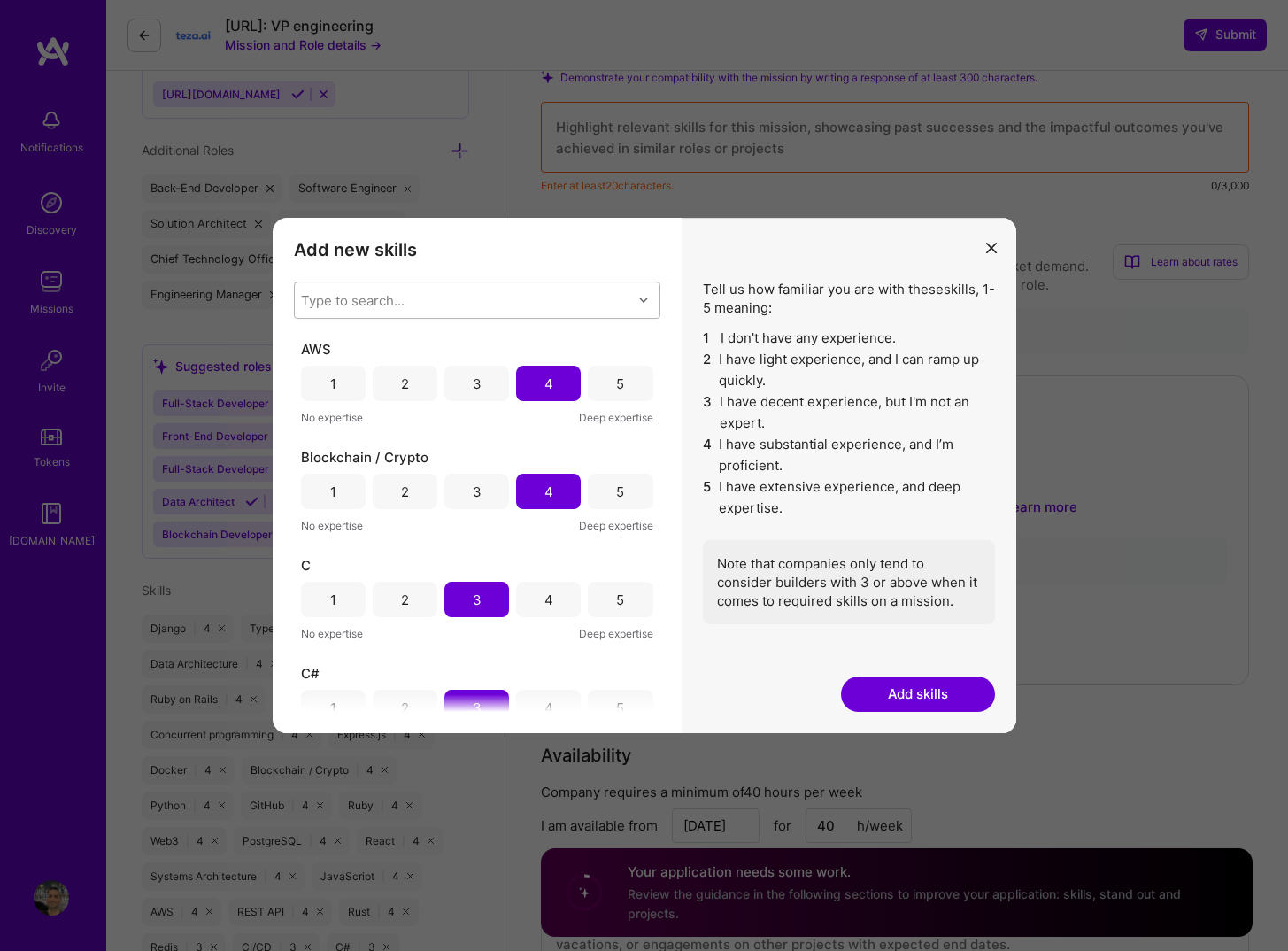
click at [520, 304] on div "Type to search..." at bounding box center [462, 300] width 337 height 36
type input "docker"
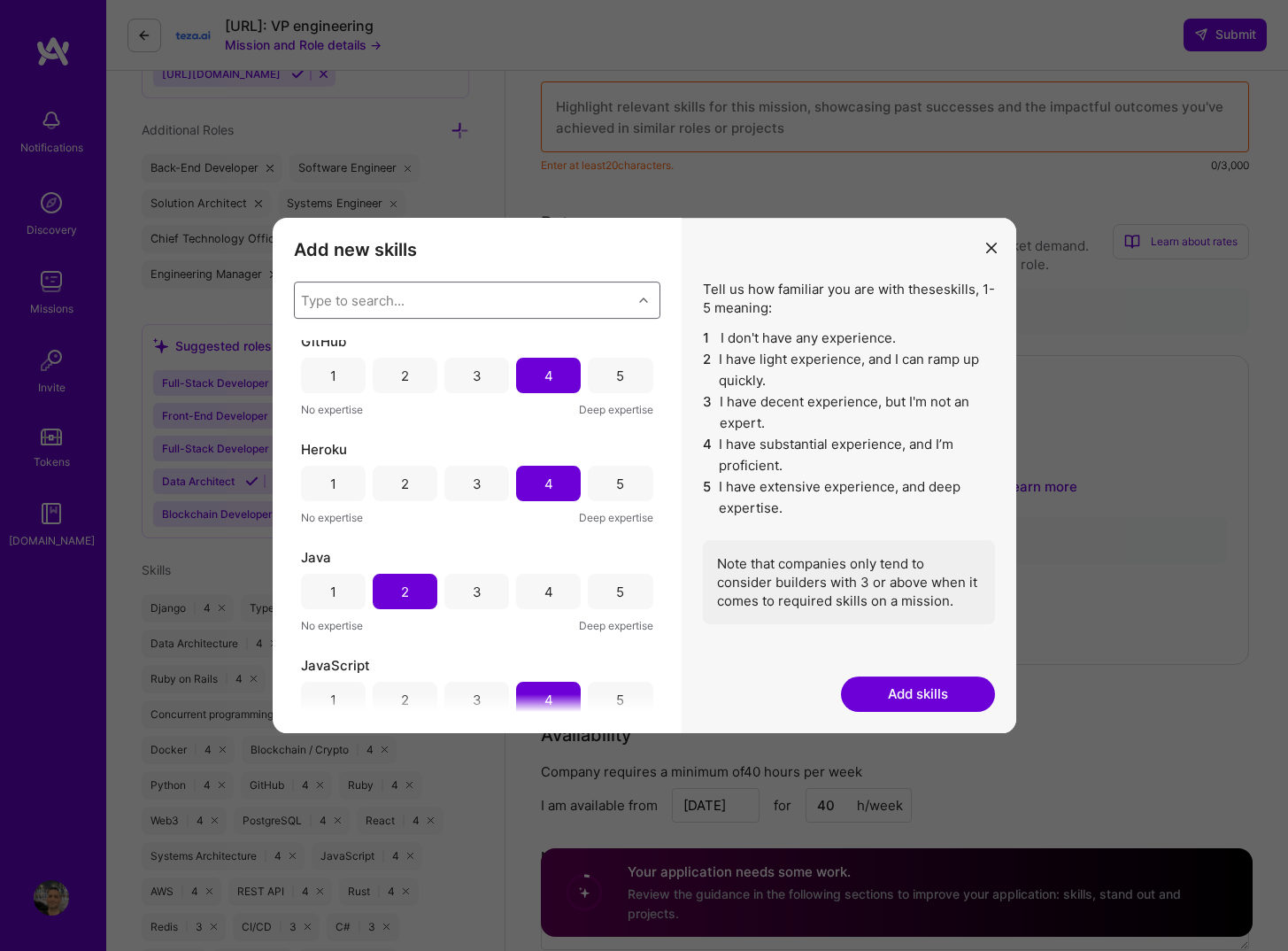
scroll to position [1498, 0]
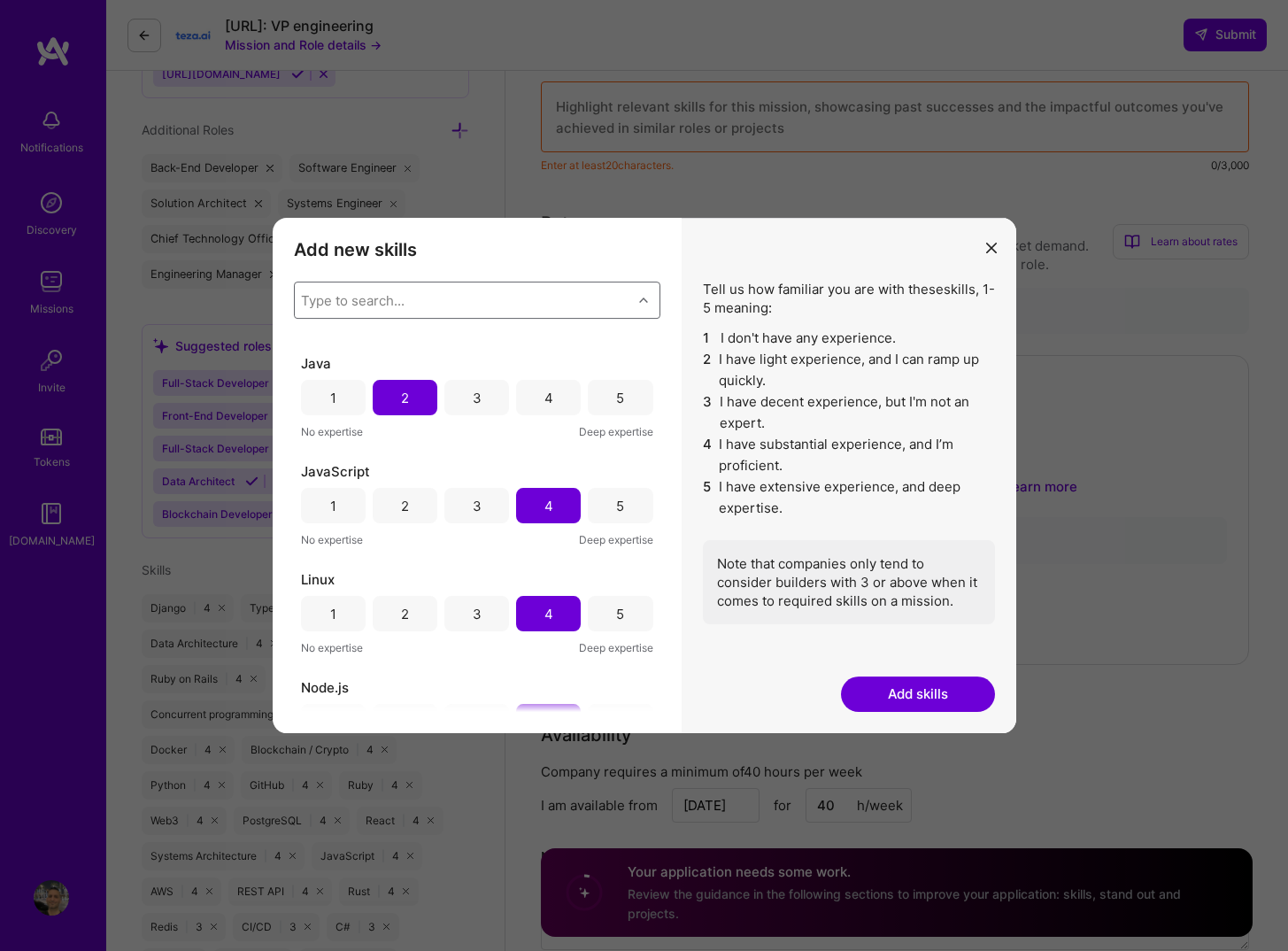
click at [996, 247] on icon "modal" at bounding box center [992, 248] width 11 height 11
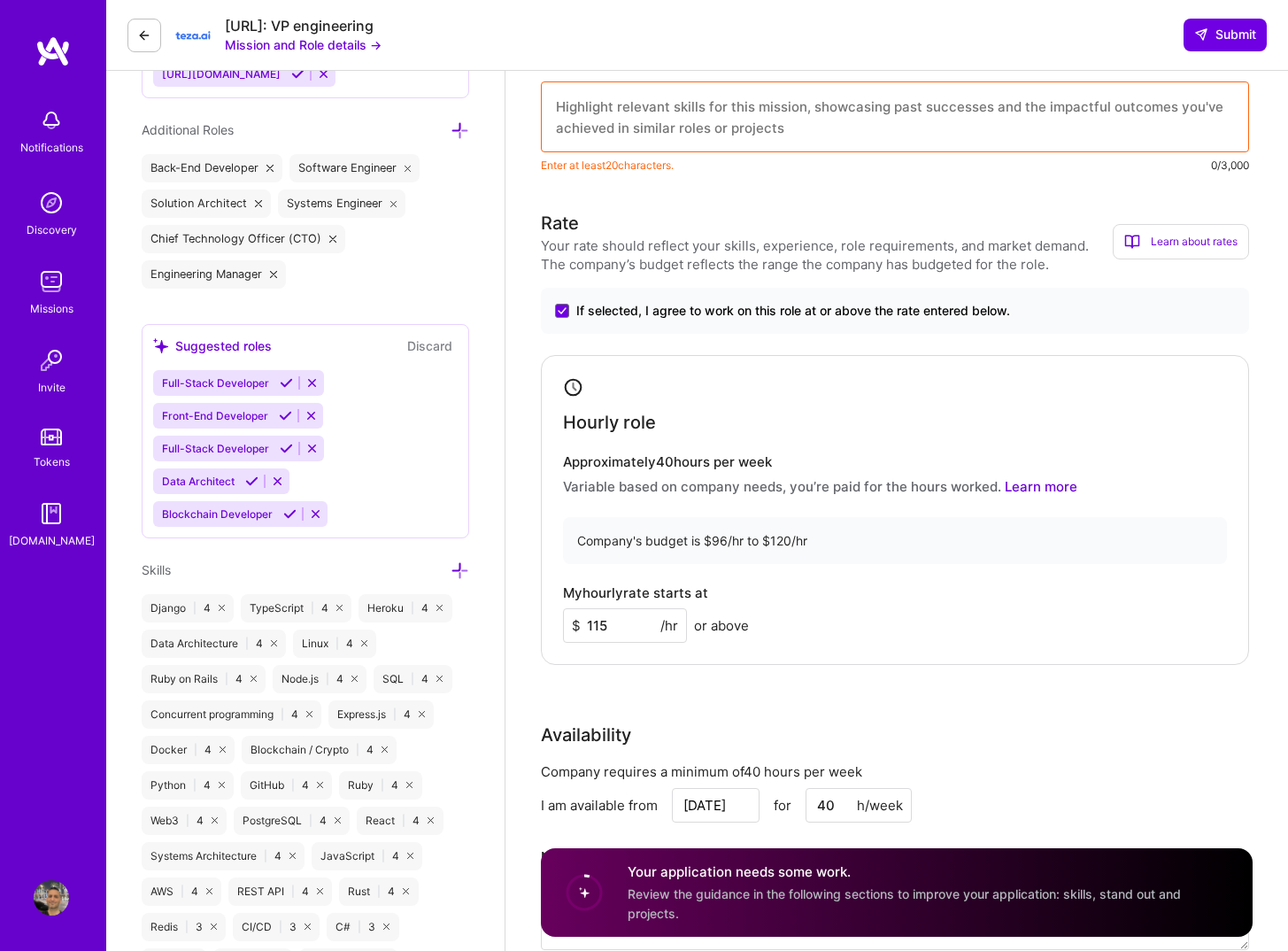
scroll to position [368, 0]
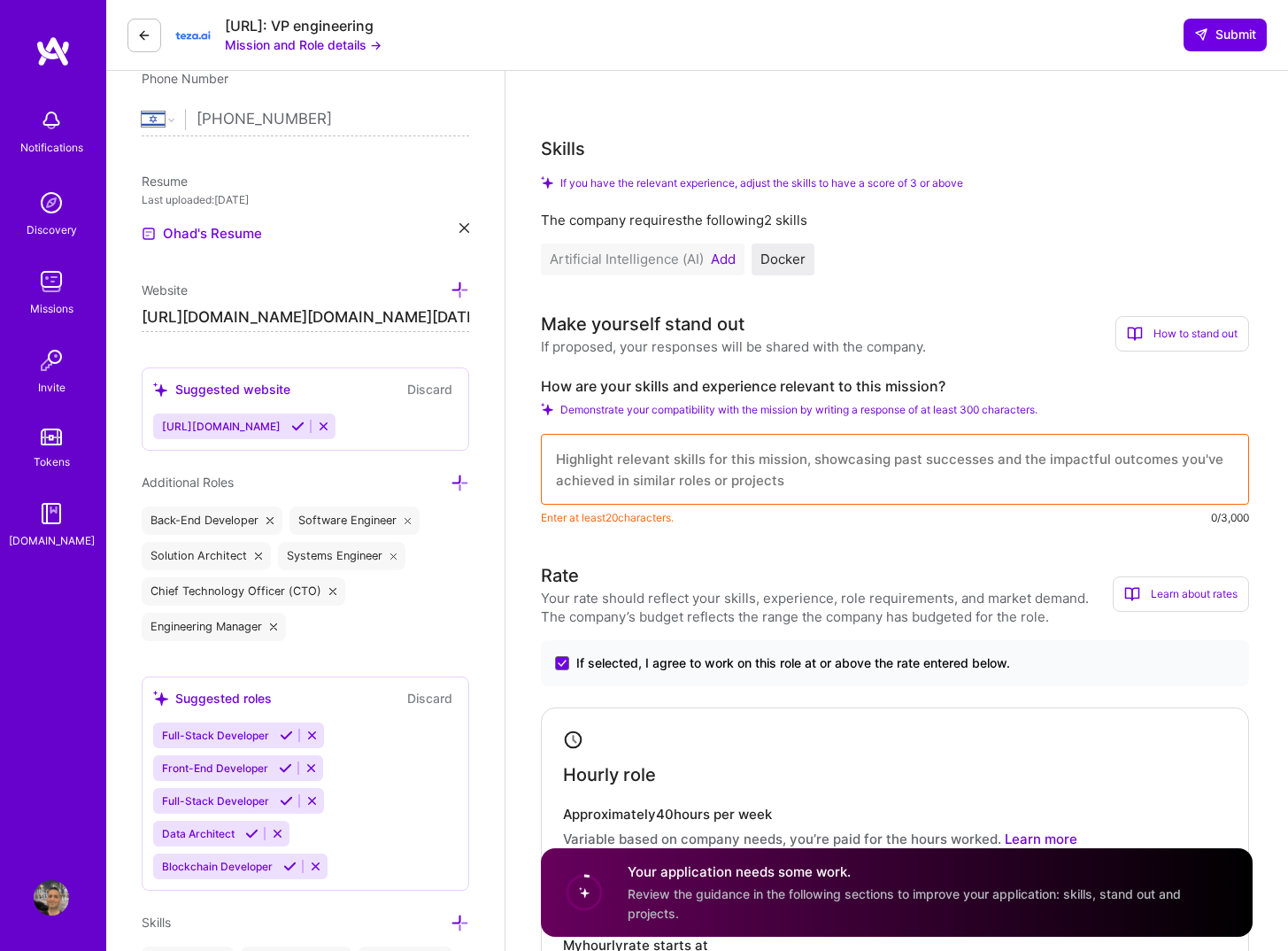
click at [730, 261] on button "Add" at bounding box center [723, 260] width 25 height 14
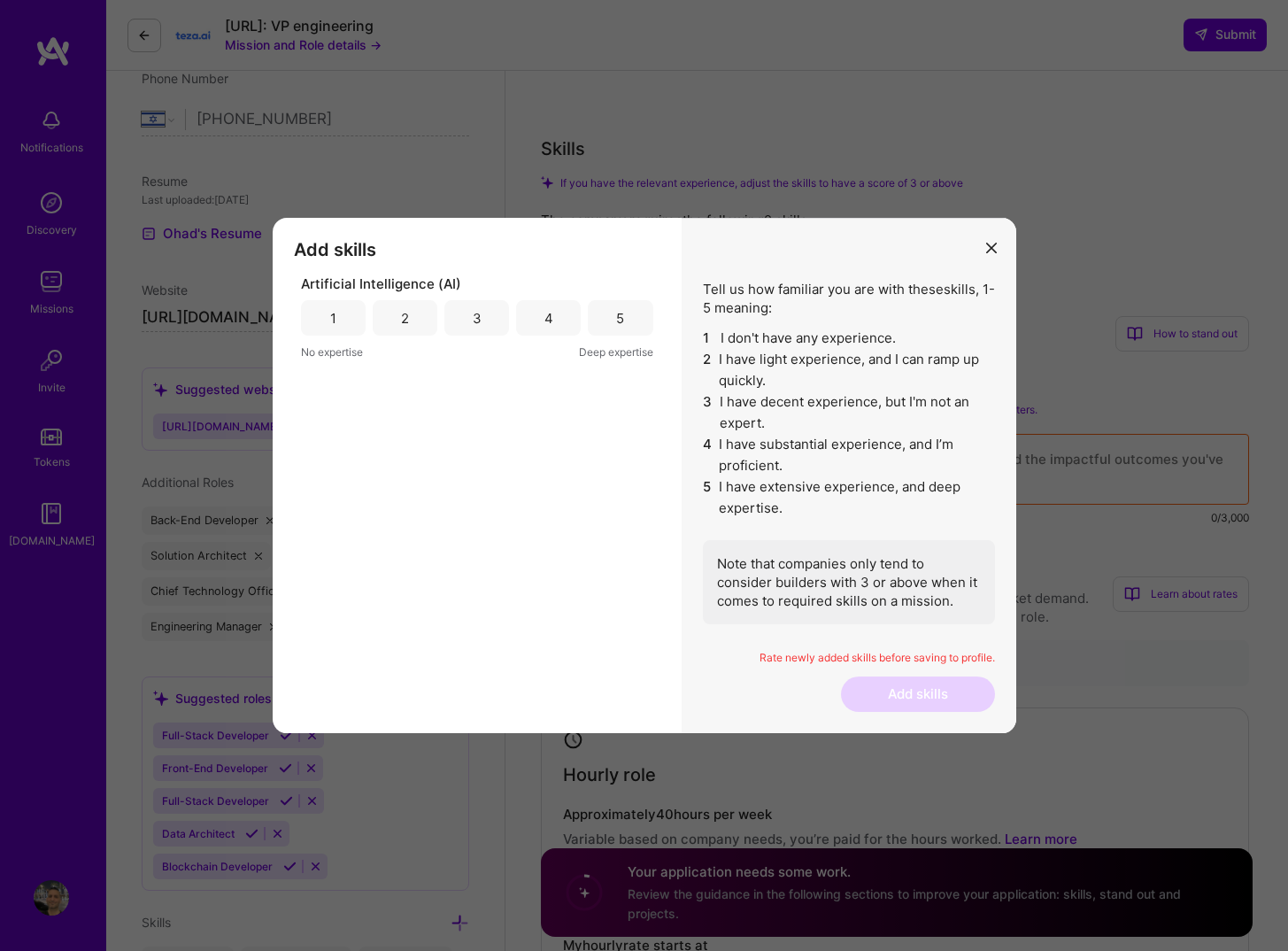
click at [469, 320] on div "3" at bounding box center [476, 318] width 65 height 36
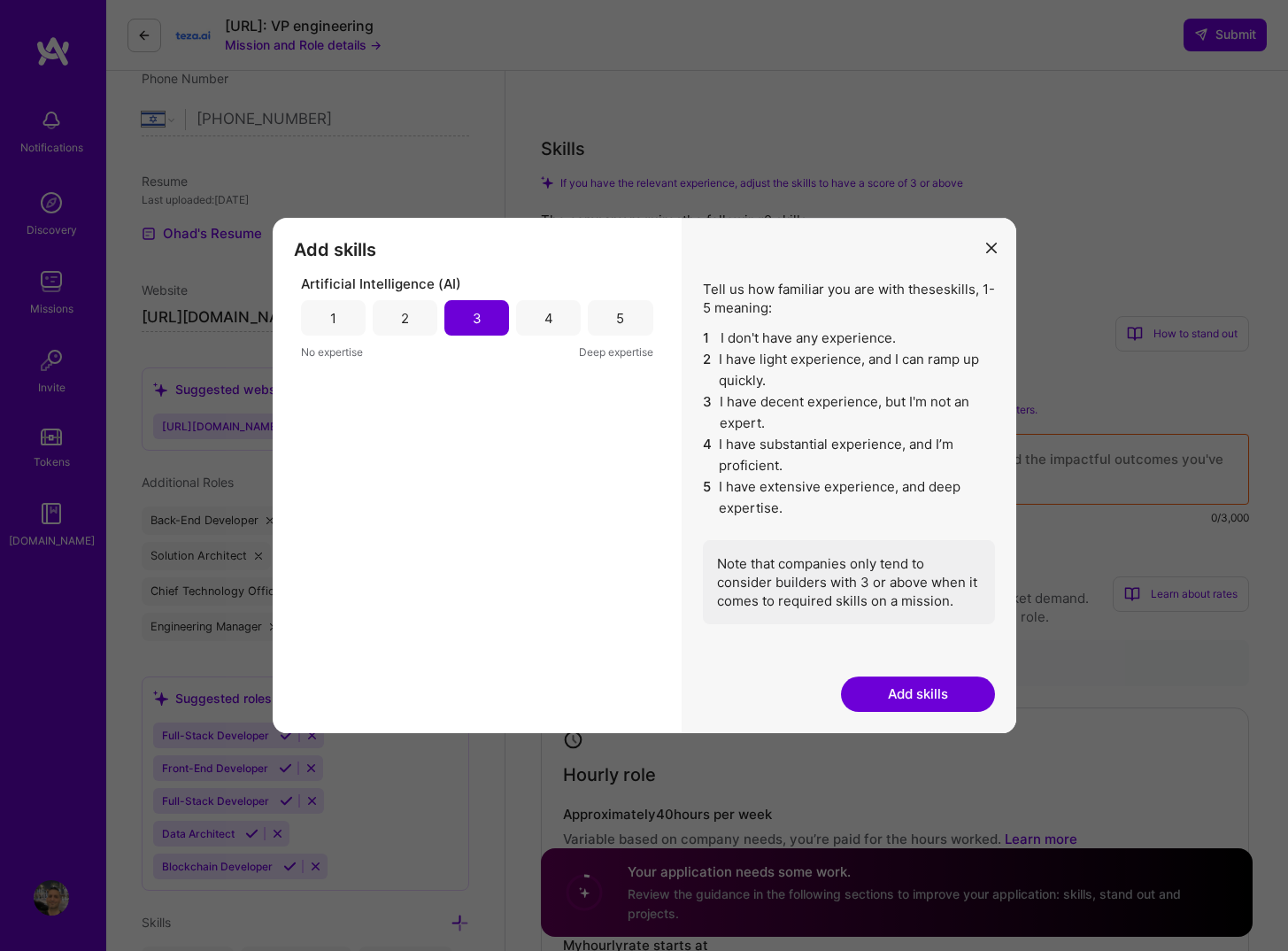
click at [894, 683] on button "Add skills" at bounding box center [918, 694] width 154 height 36
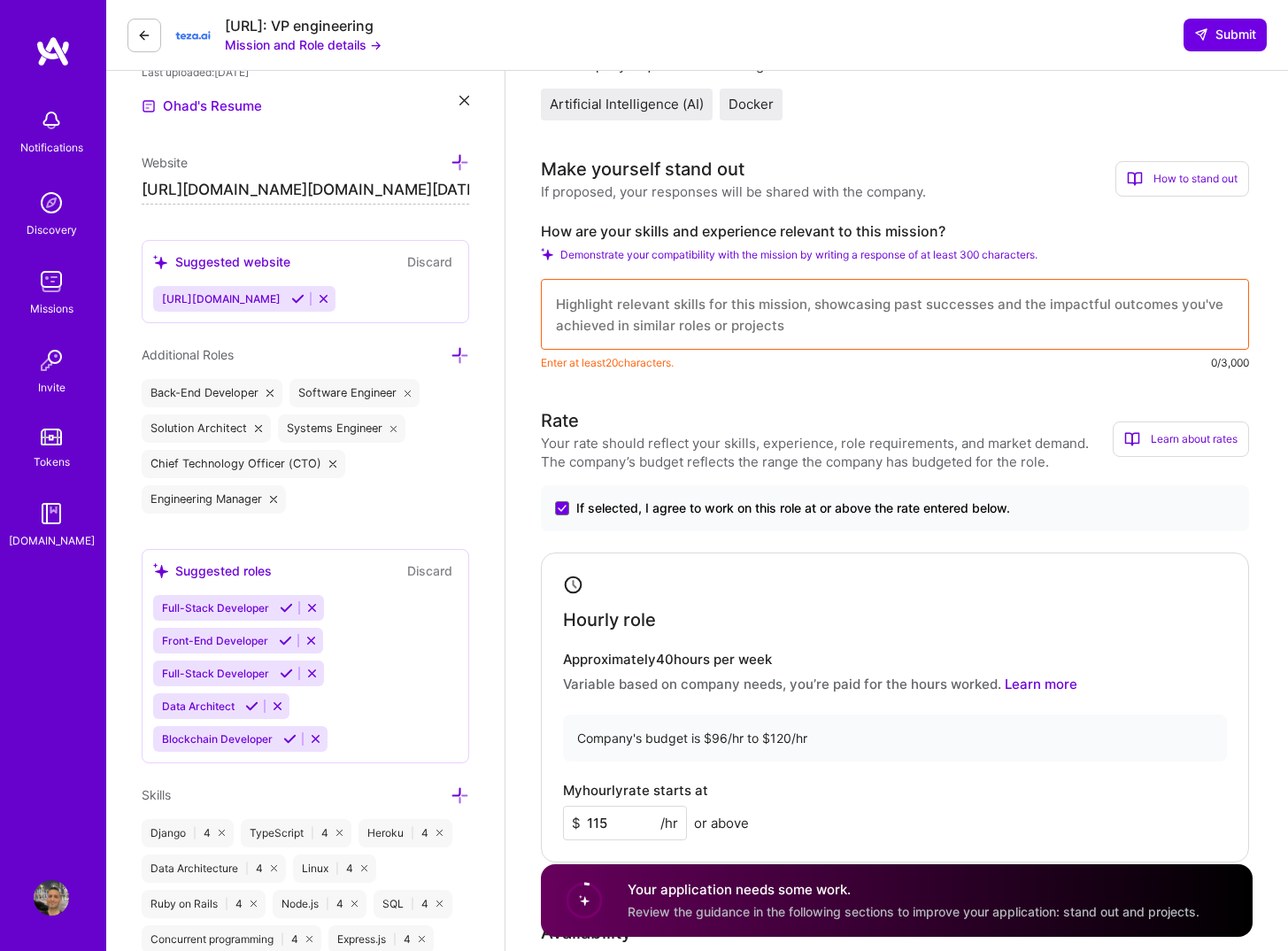
scroll to position [505, 0]
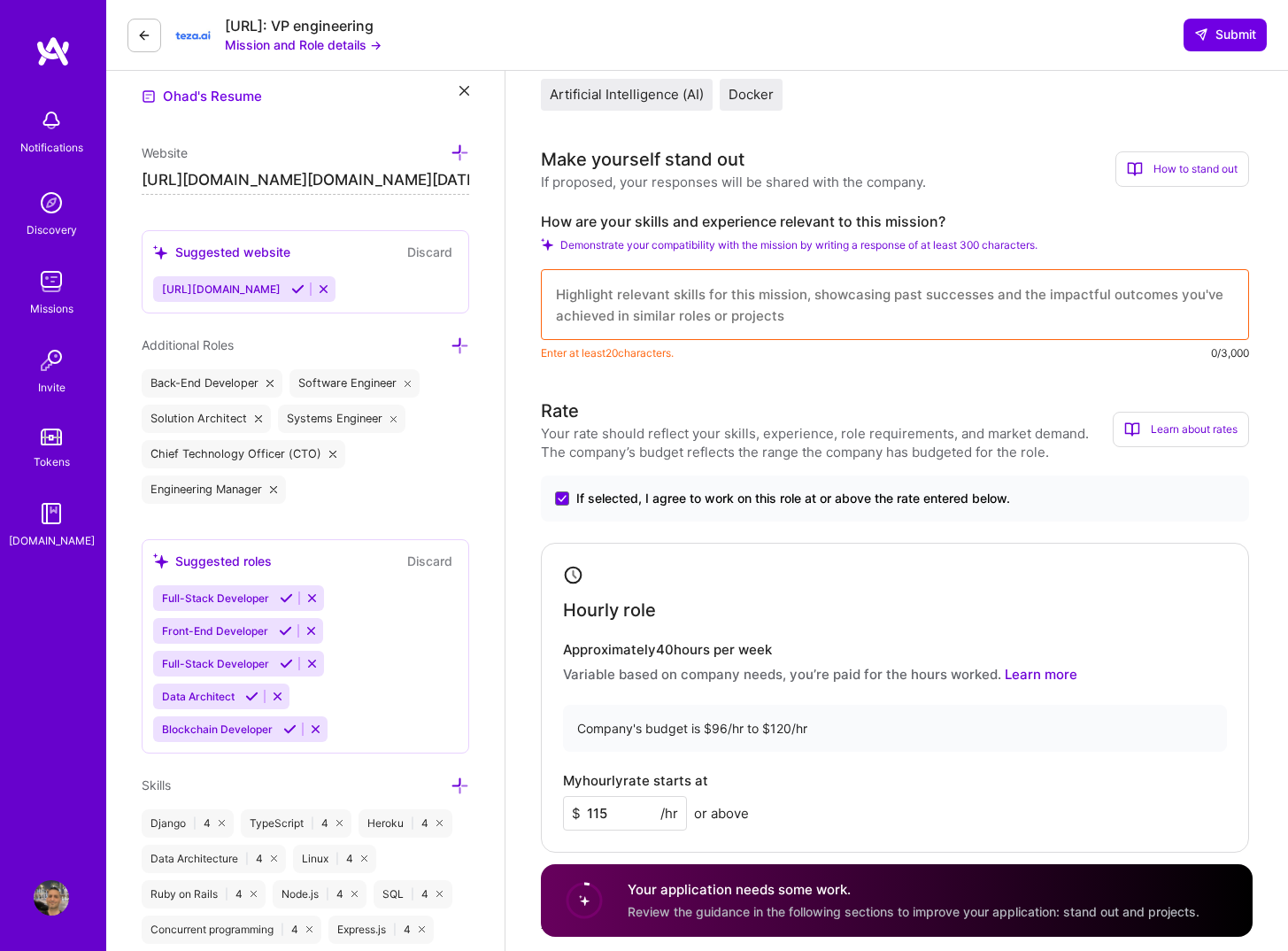
click at [674, 308] on textarea at bounding box center [895, 304] width 708 height 71
click at [1168, 178] on div "How to stand out" at bounding box center [1183, 169] width 133 height 36
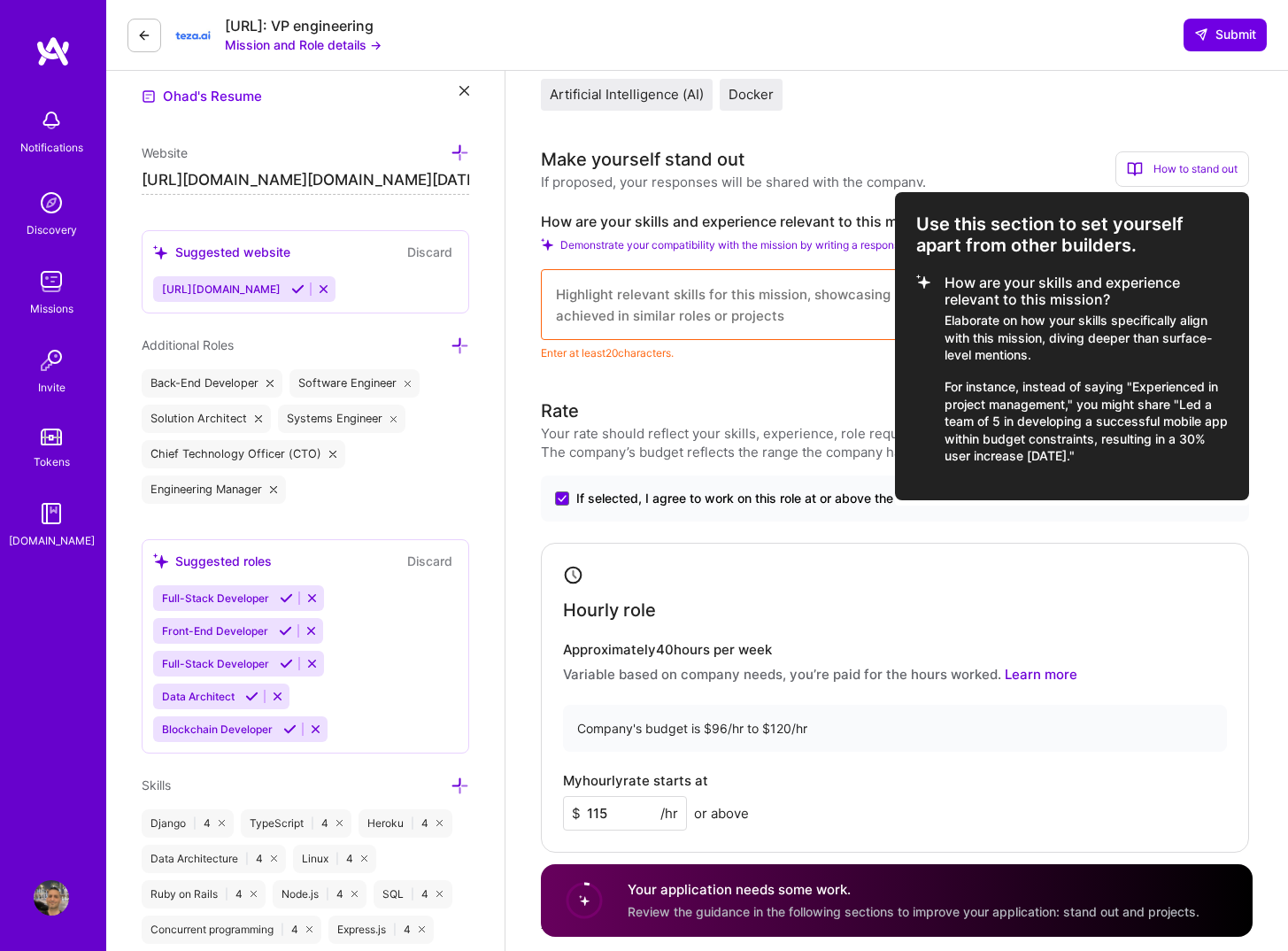
click at [829, 303] on div at bounding box center [644, 476] width 1288 height 951
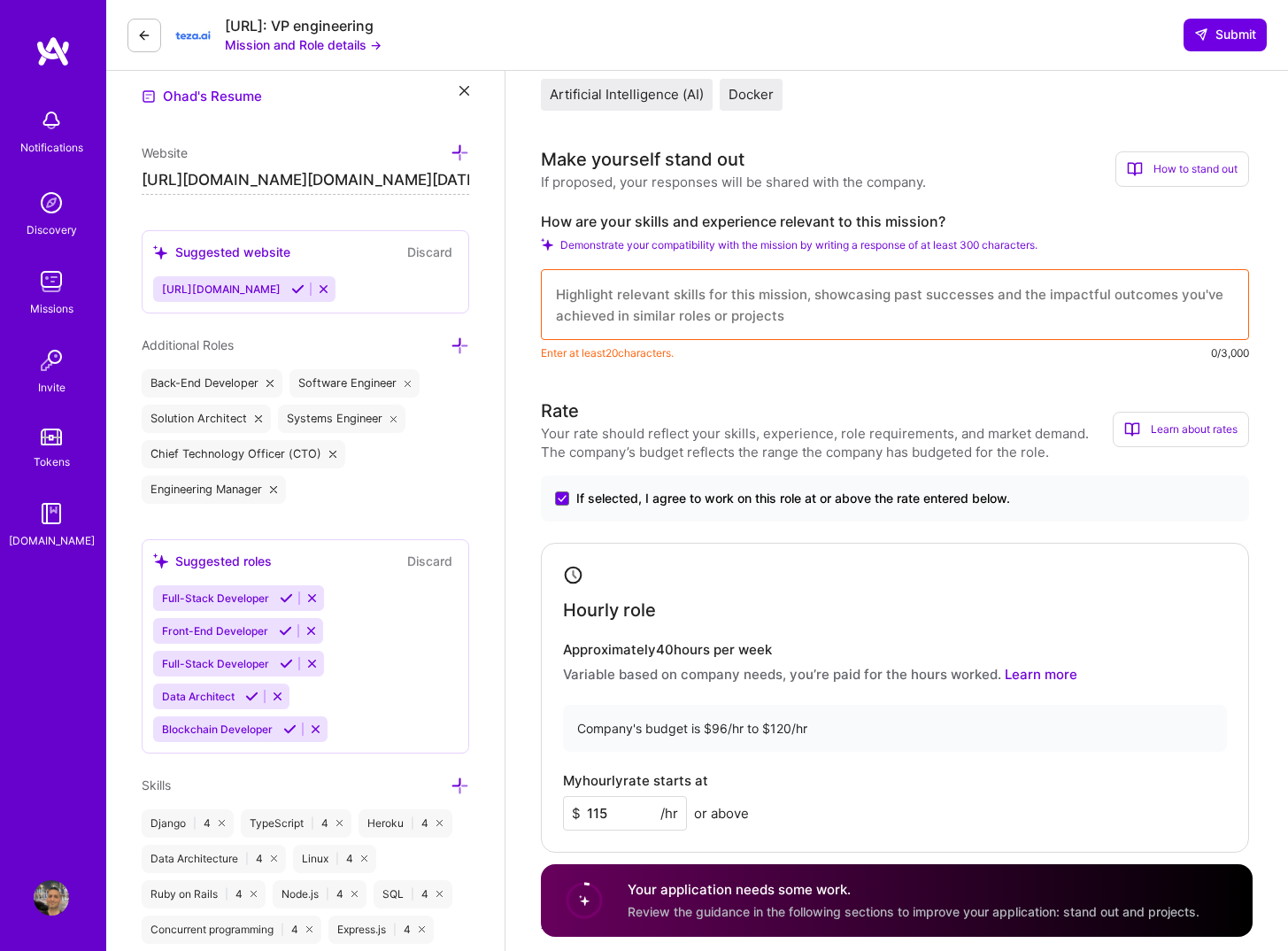
click at [829, 300] on textarea at bounding box center [895, 304] width 708 height 71
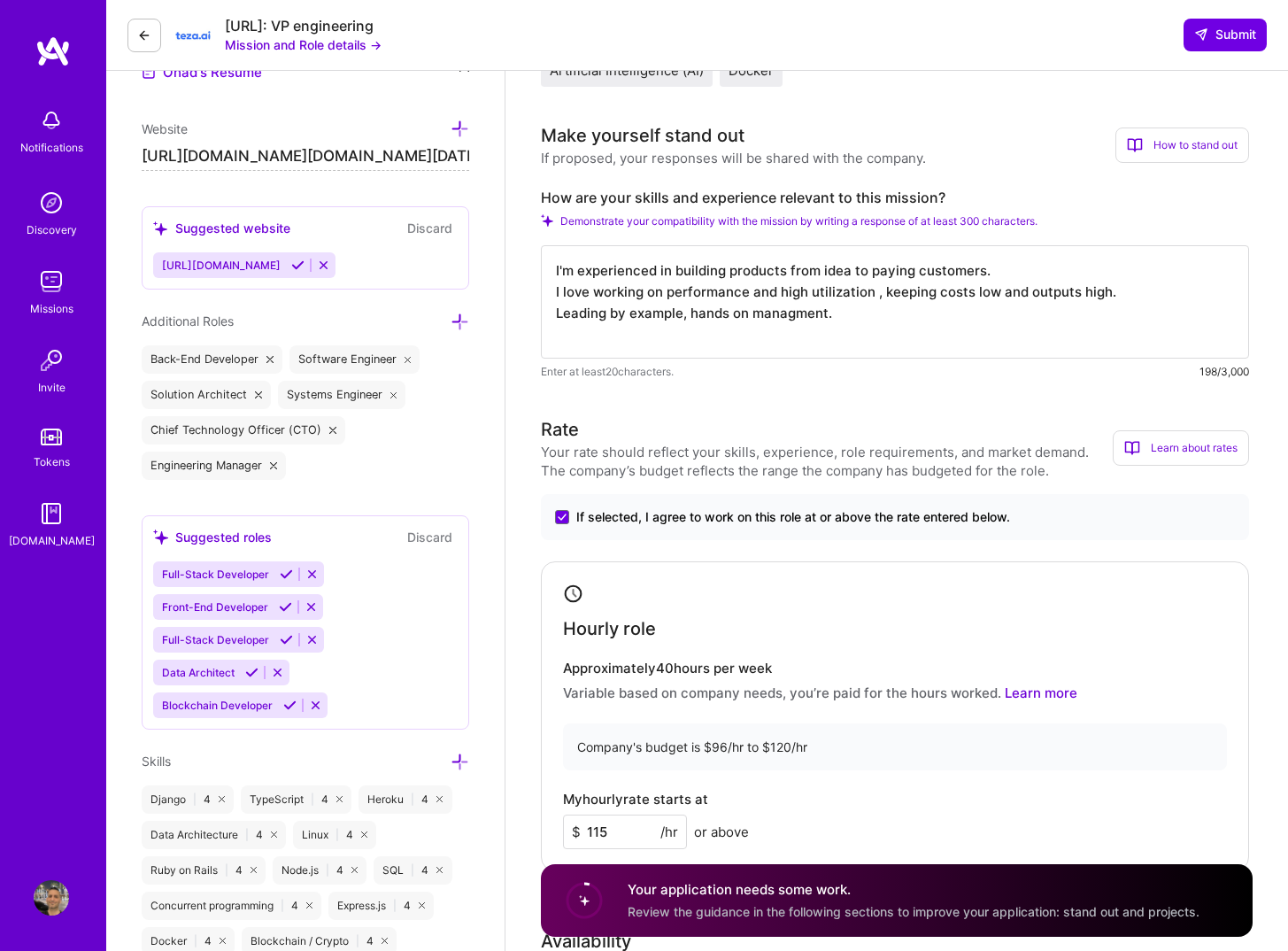
scroll to position [530, 0]
type textarea "I'm experienced in building products from idea to paying customers. I love work…"
click at [1232, 38] on span "Submit" at bounding box center [1225, 35] width 62 height 18
click at [1222, 37] on span "Submit" at bounding box center [1225, 35] width 62 height 18
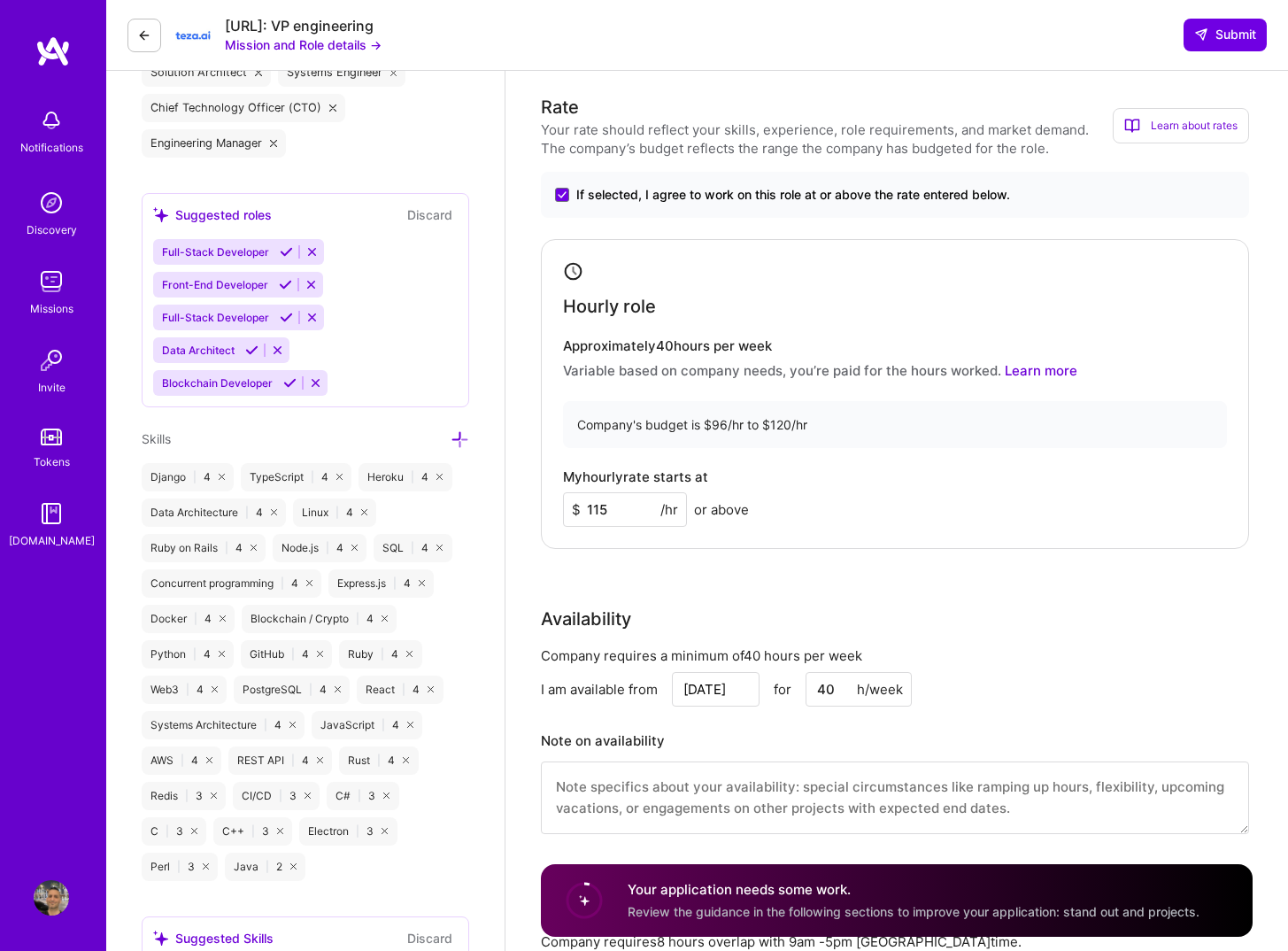
scroll to position [1311, 0]
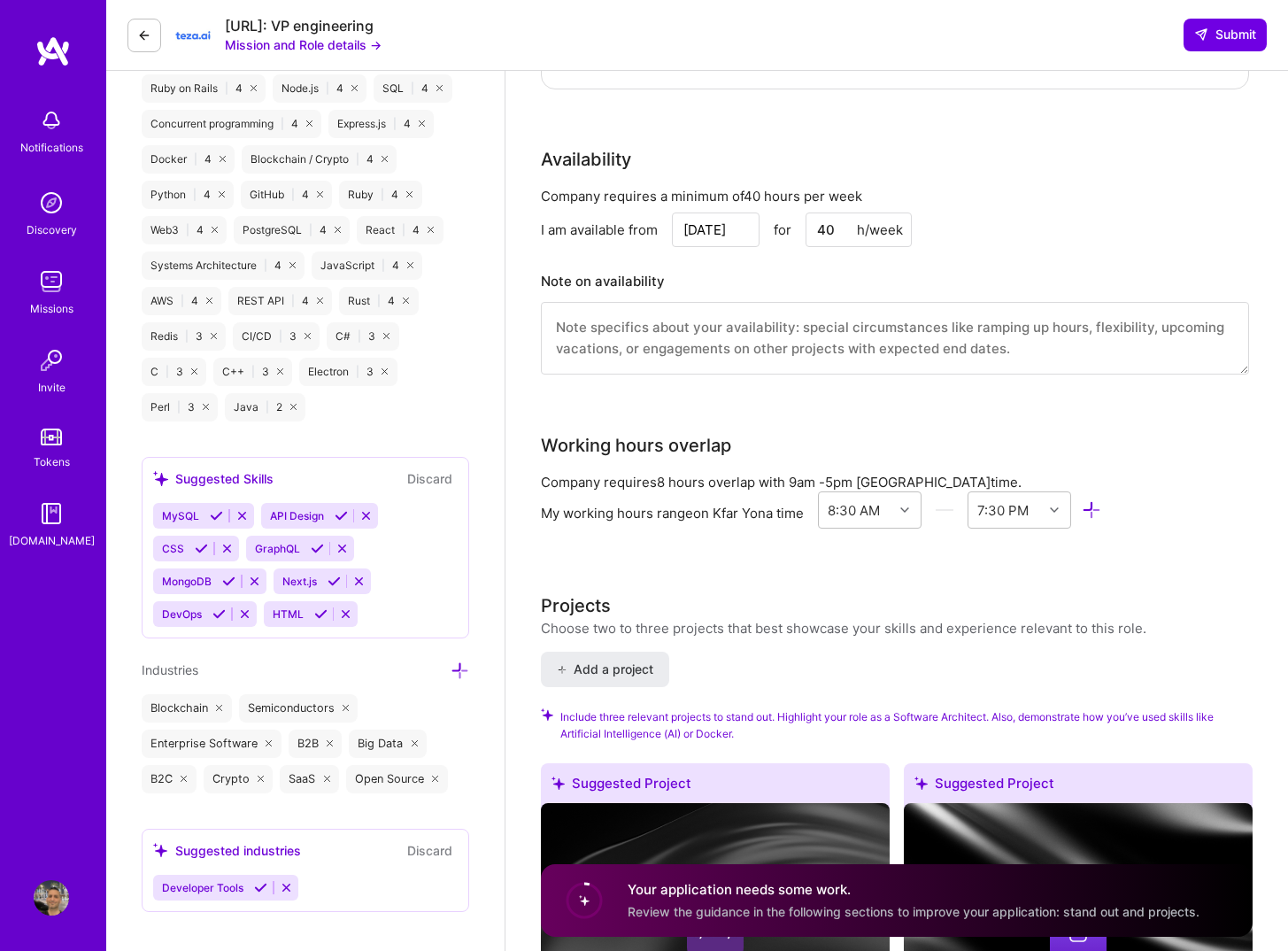
click at [588, 906] on circle at bounding box center [585, 900] width 34 height 34
click at [620, 907] on div "Your application needs some work. Review the guidance in the following sections…" at bounding box center [897, 900] width 712 height 73
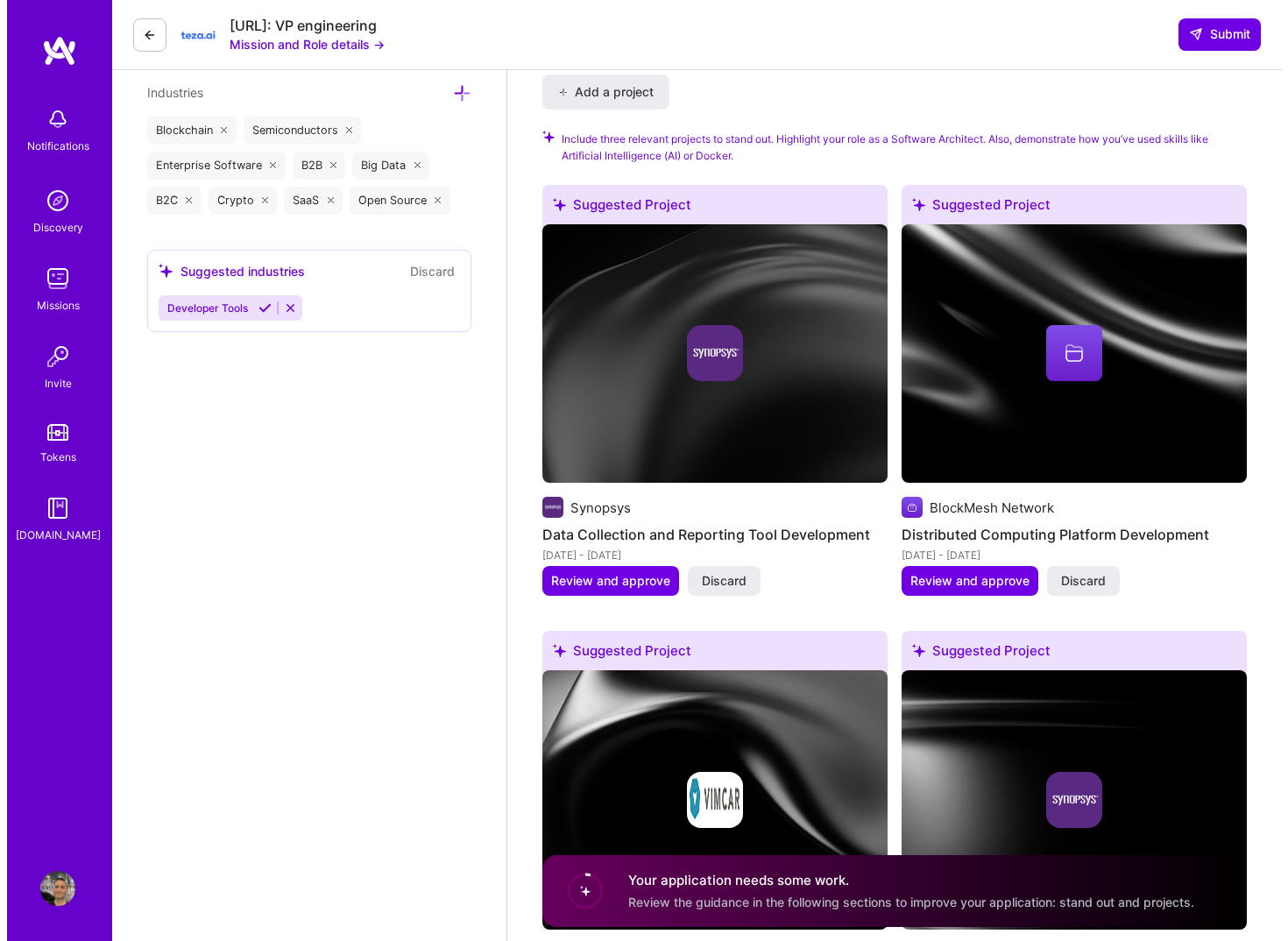
scroll to position [1847, 0]
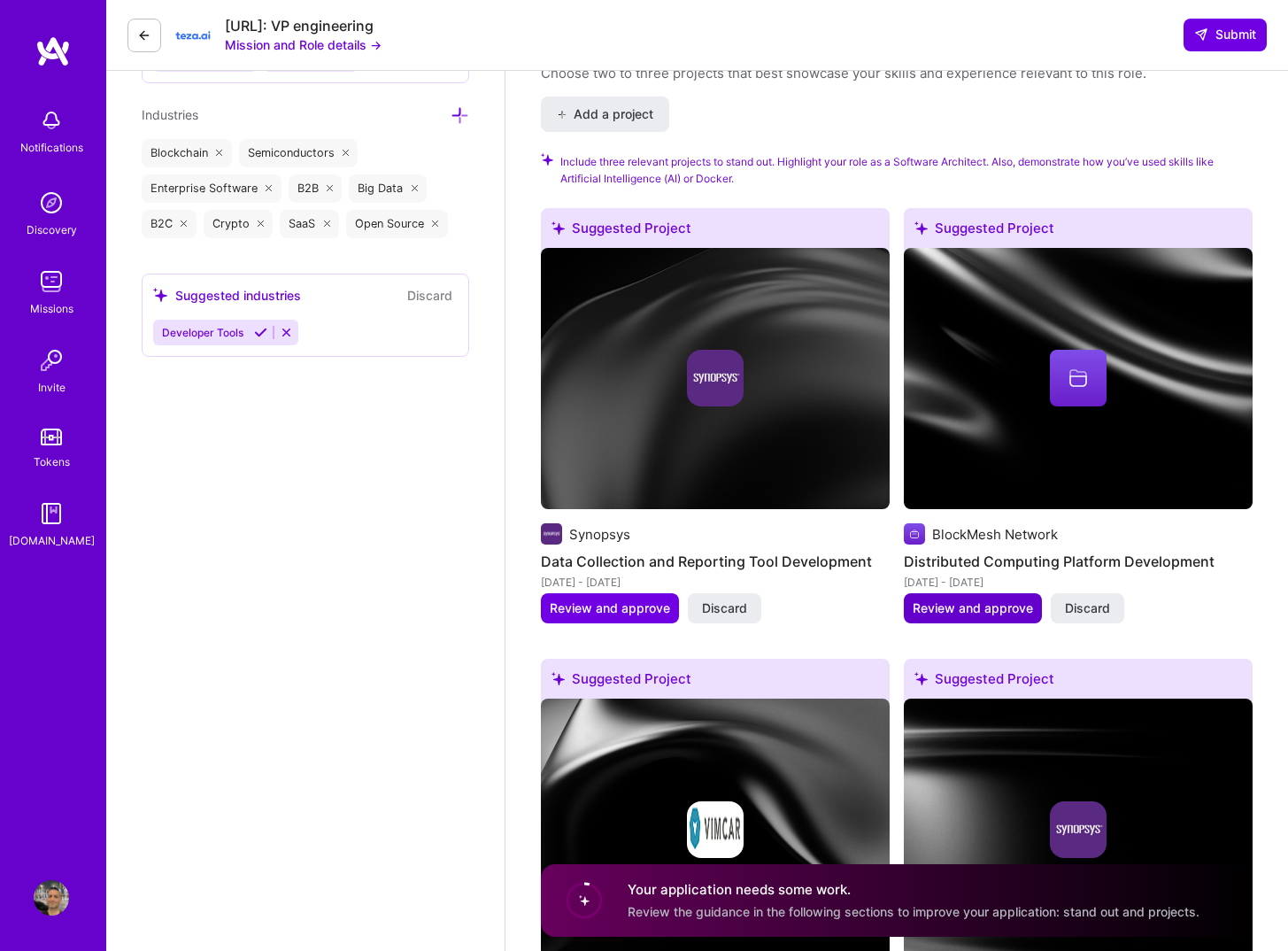
click at [970, 610] on span "Review and approve" at bounding box center [973, 609] width 120 height 18
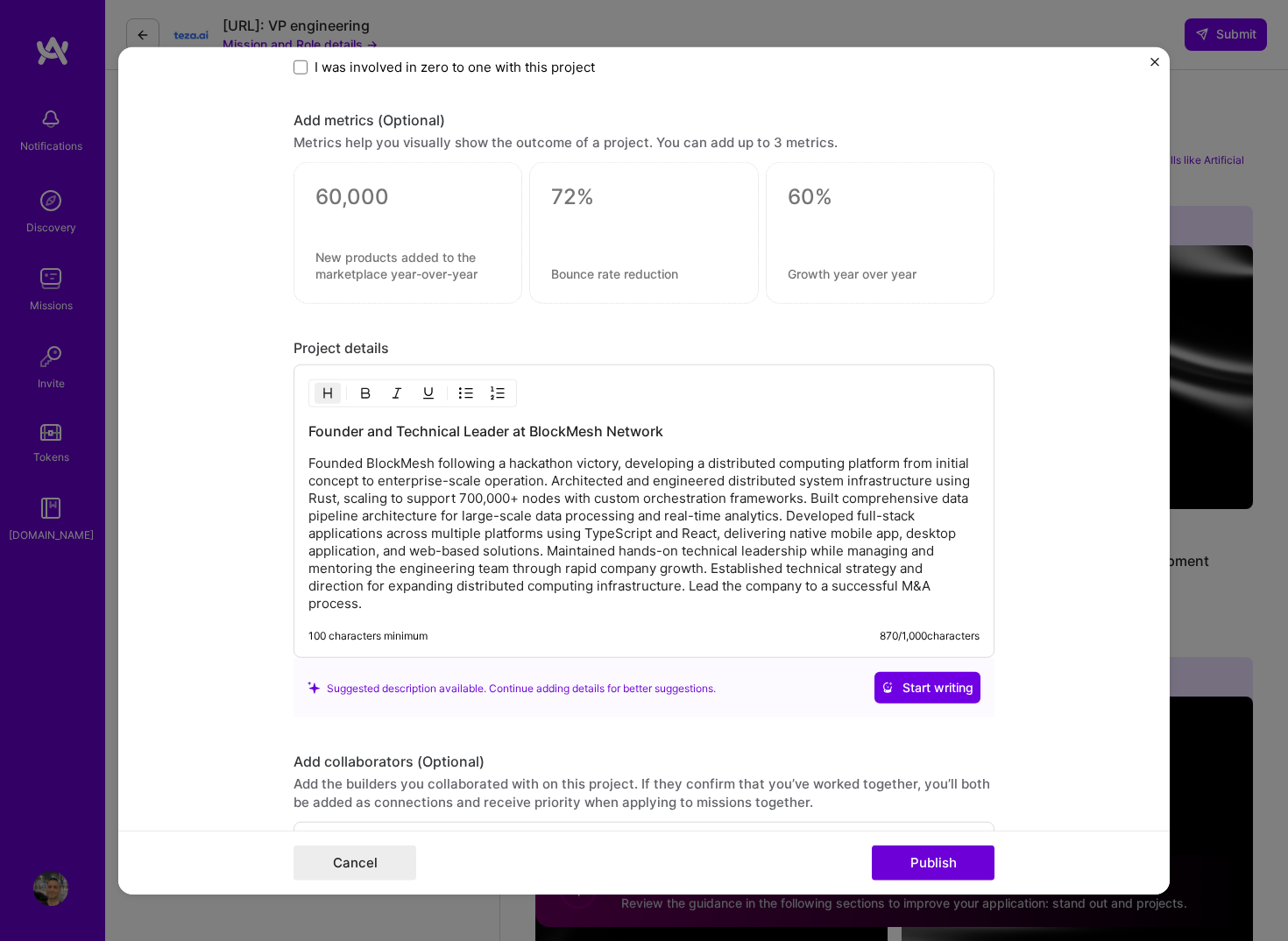
scroll to position [1747, 0]
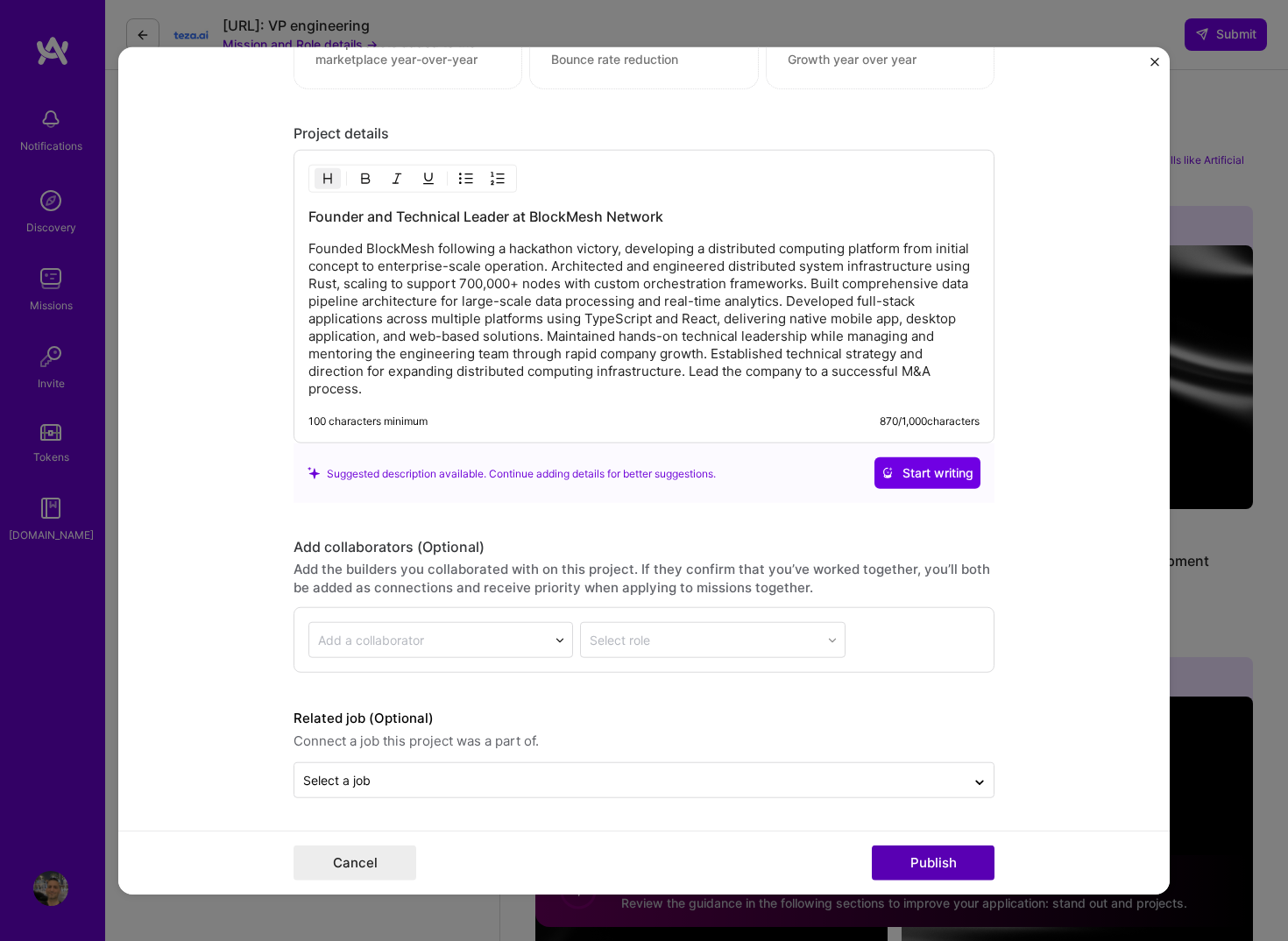
click at [946, 854] on button "Publish" at bounding box center [933, 862] width 123 height 35
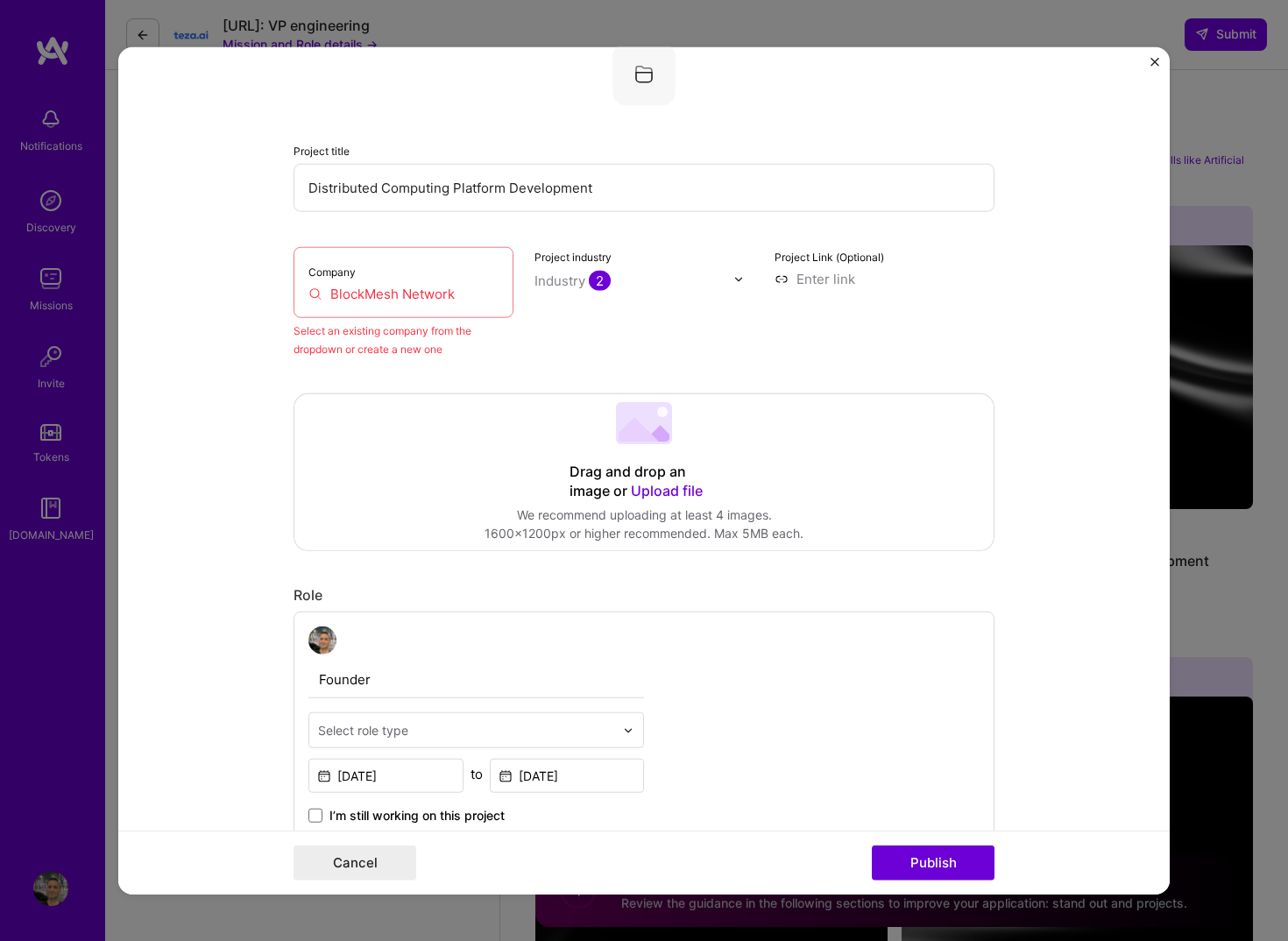
scroll to position [115, 0]
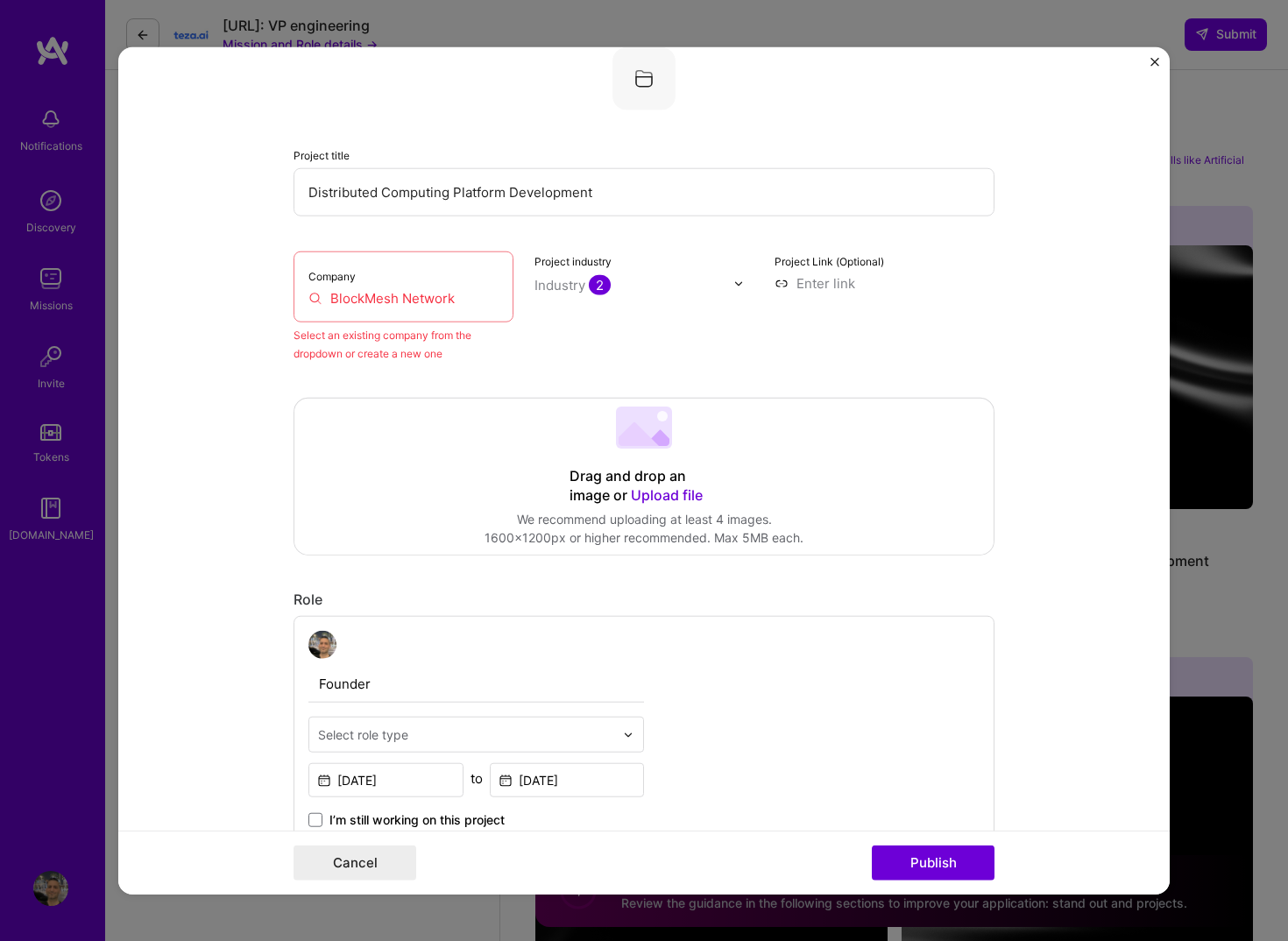
click at [474, 302] on input "BlockMesh Network" at bounding box center [402, 298] width 190 height 19
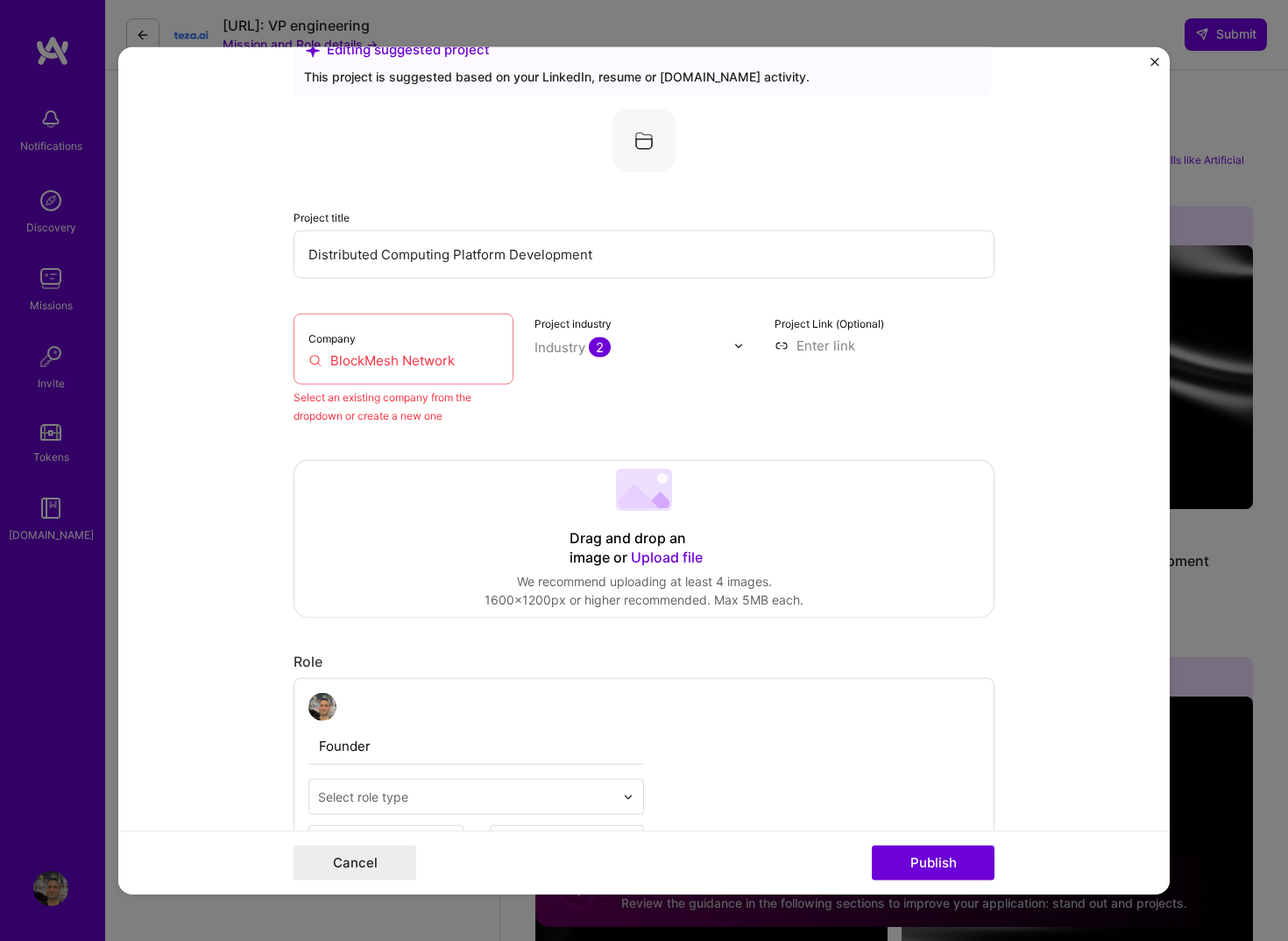
scroll to position [0, 0]
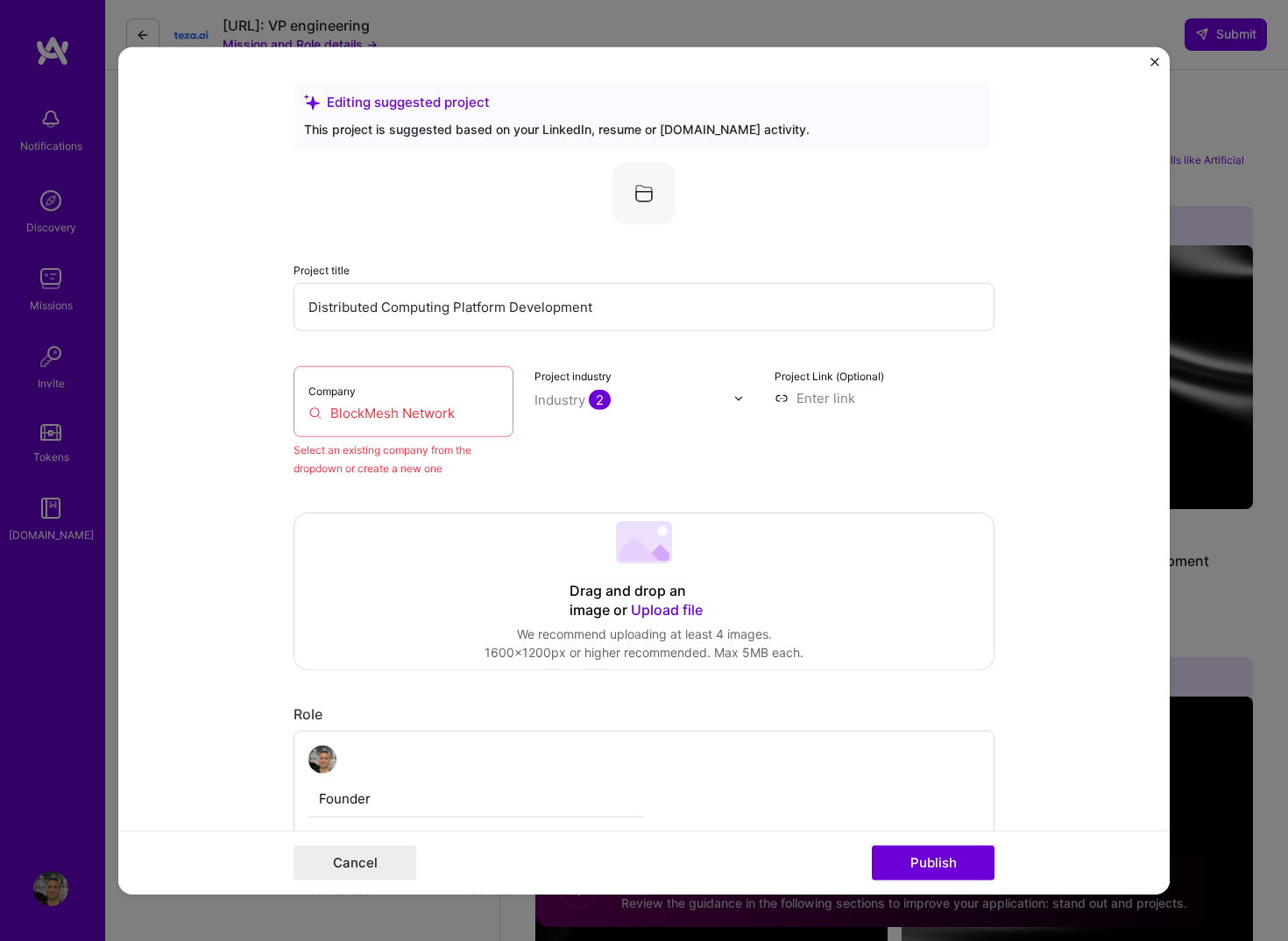
click at [371, 410] on input "BlockMesh Network" at bounding box center [402, 412] width 190 height 19
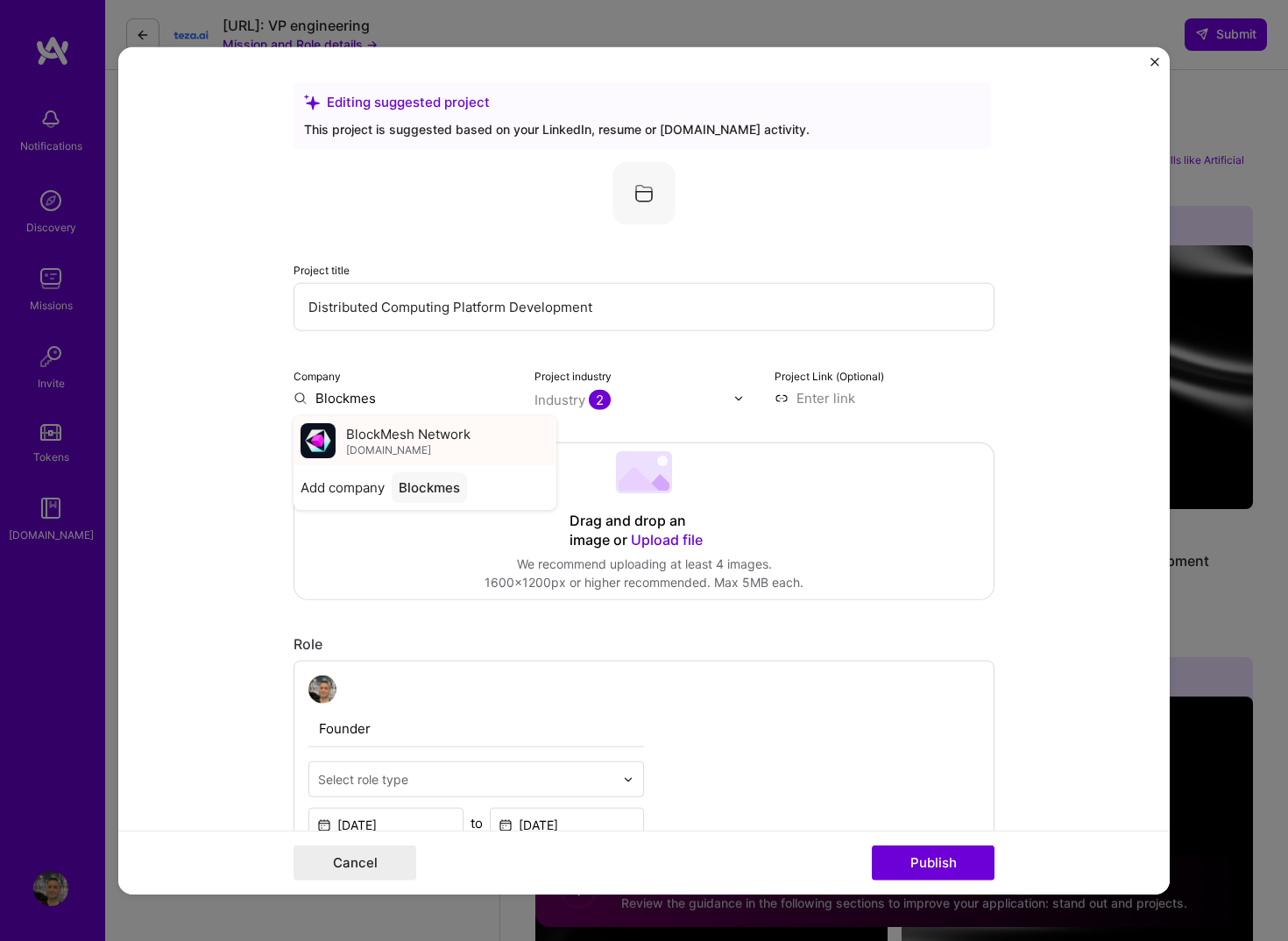
click at [392, 453] on span "[DOMAIN_NAME]" at bounding box center [389, 450] width 85 height 14
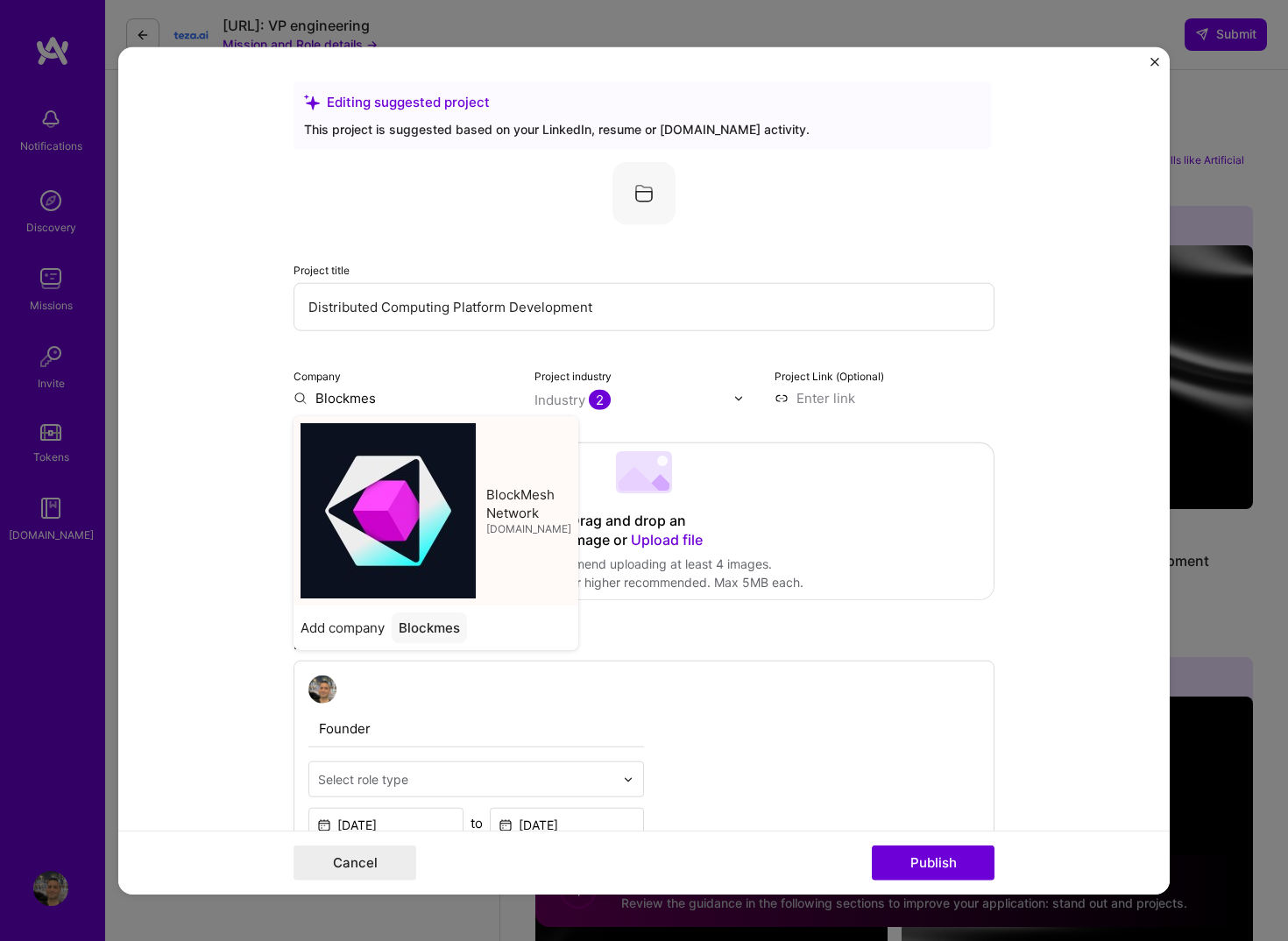
type input "BlockMesh Network"
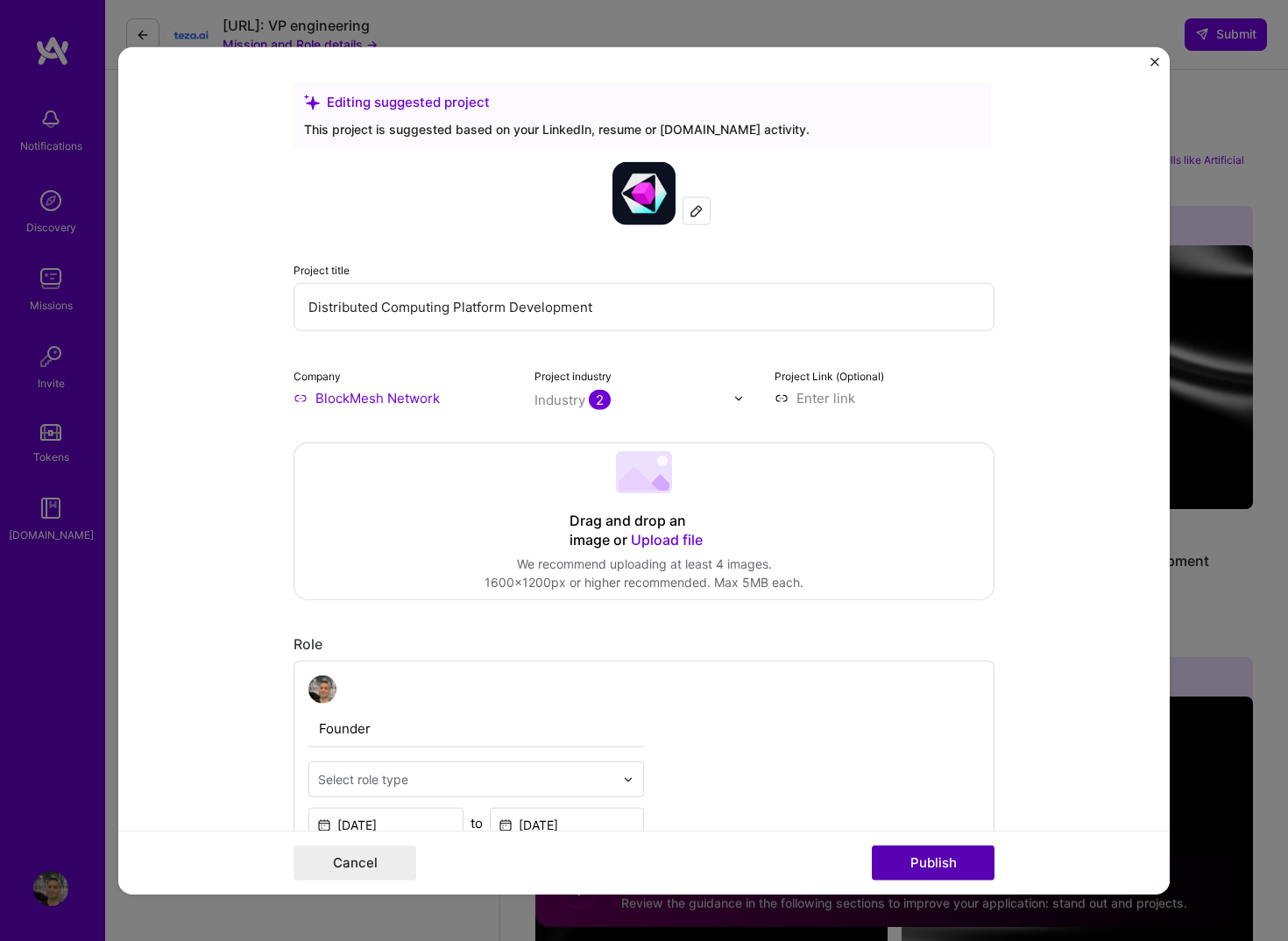
click at [927, 860] on button "Publish" at bounding box center [933, 862] width 123 height 35
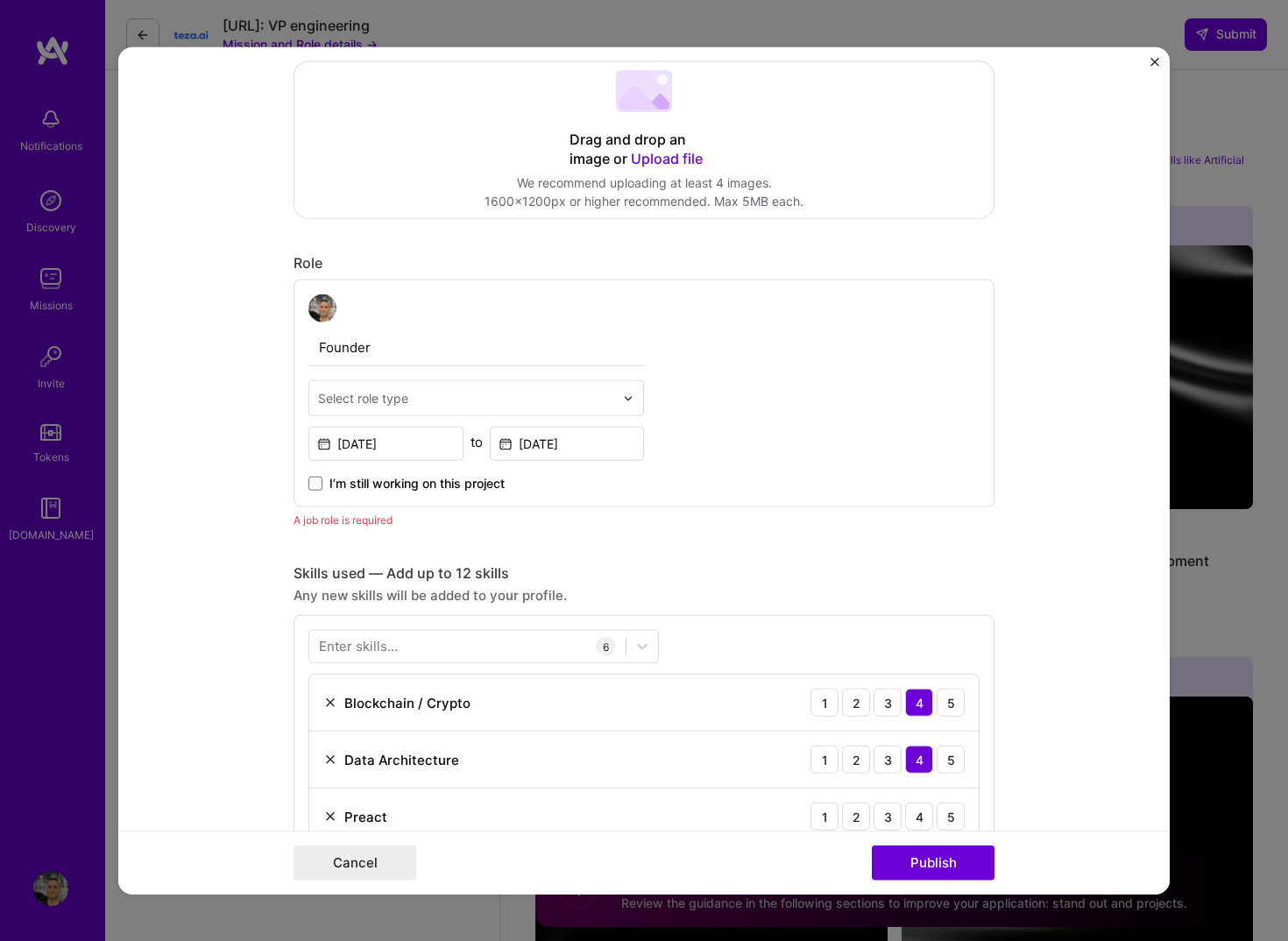
scroll to position [380, 0]
click at [410, 345] on input "Founder" at bounding box center [475, 348] width 336 height 36
type input "Founder"
click at [446, 388] on div at bounding box center [465, 399] width 296 height 22
type input "s"
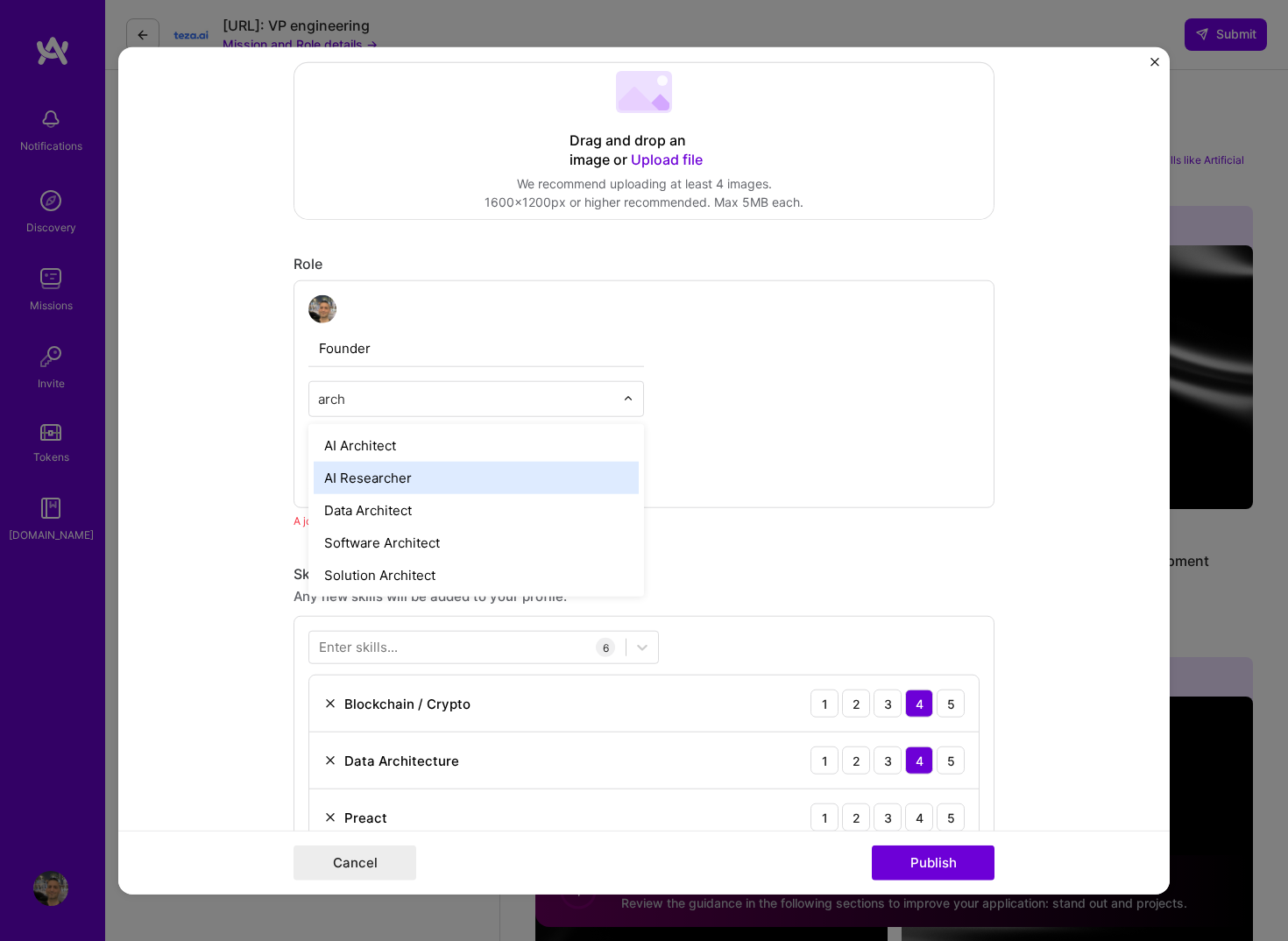
type input "archi"
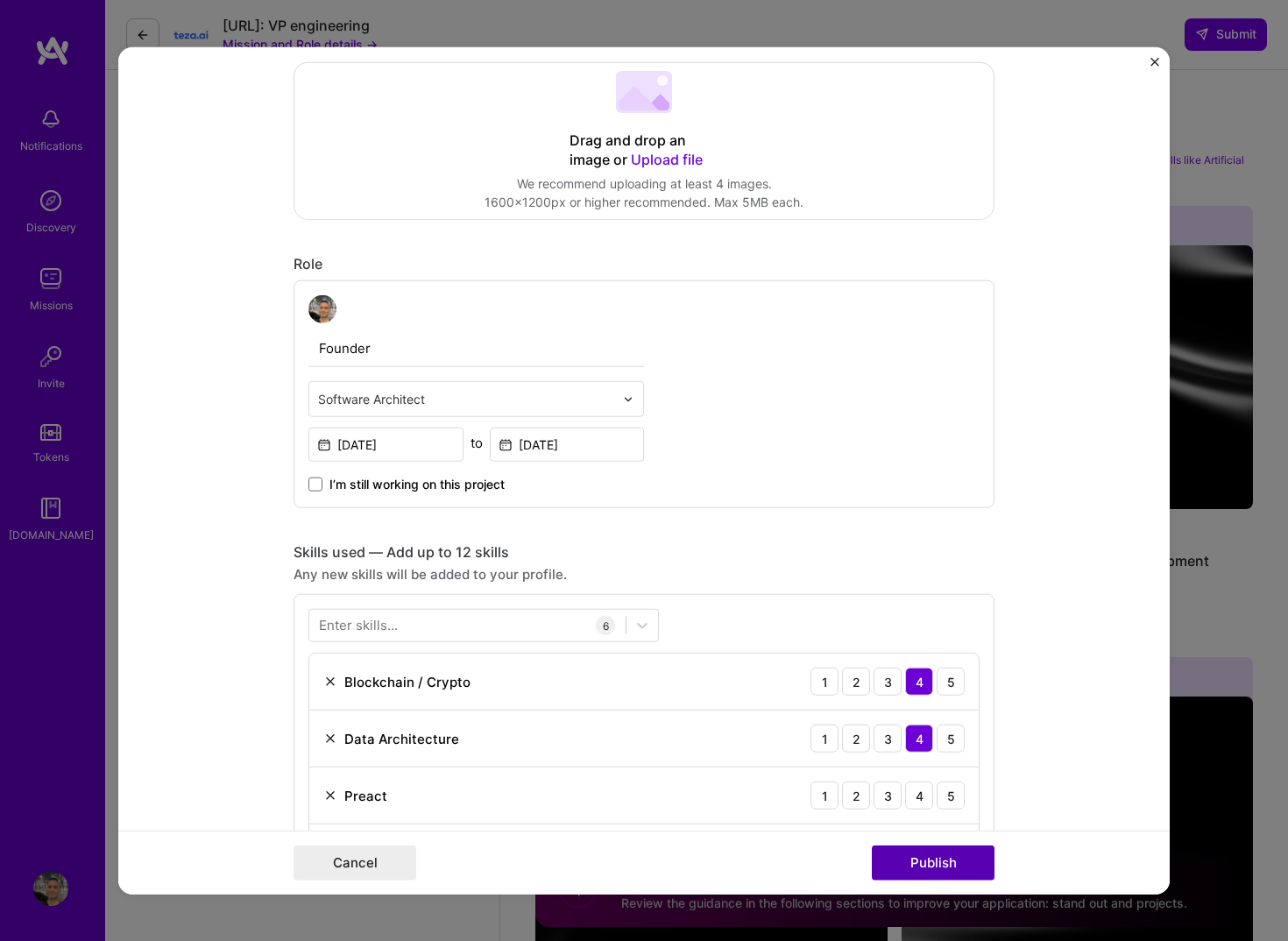
click at [955, 855] on button "Publish" at bounding box center [933, 862] width 123 height 35
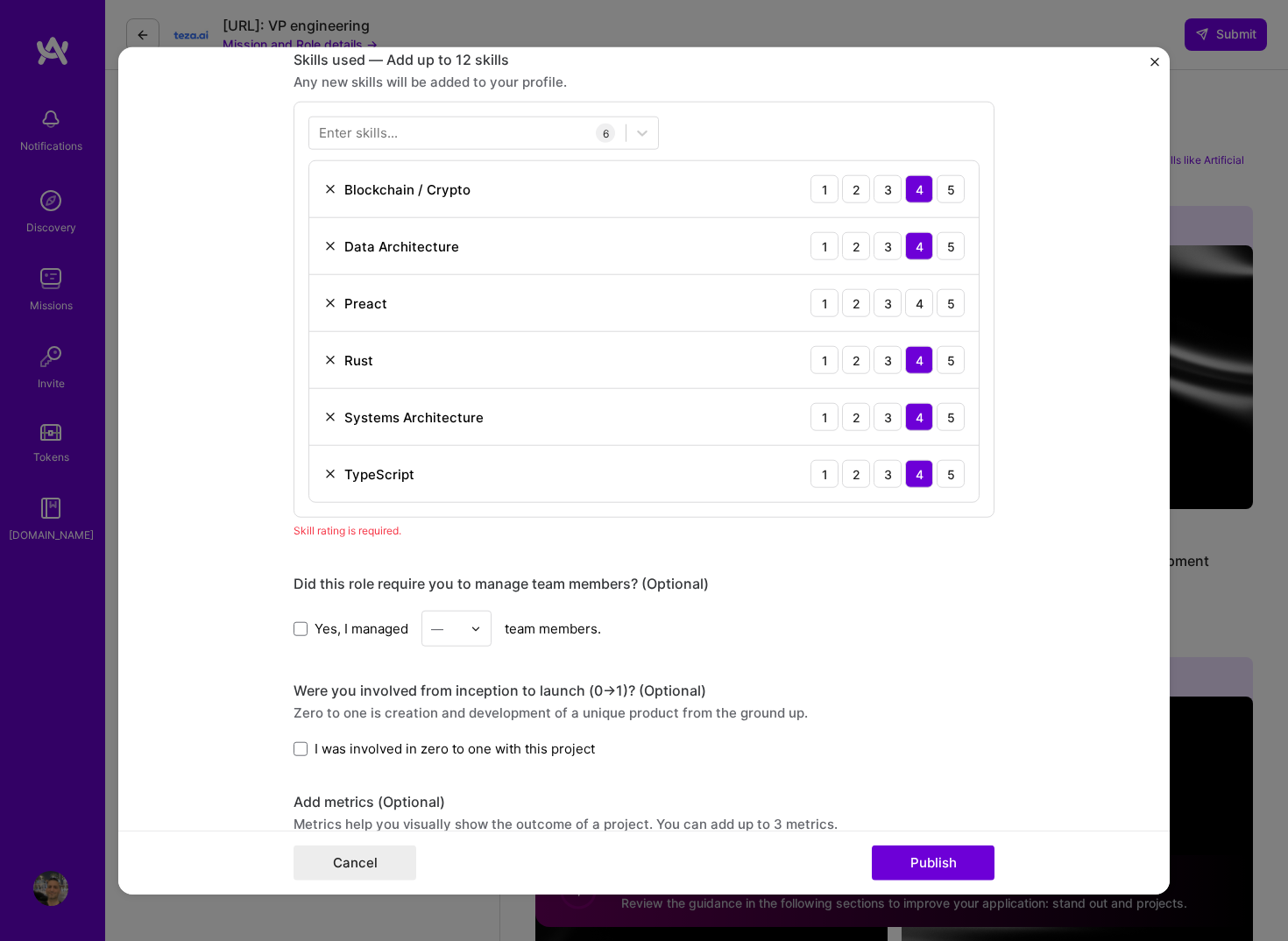
scroll to position [876, 0]
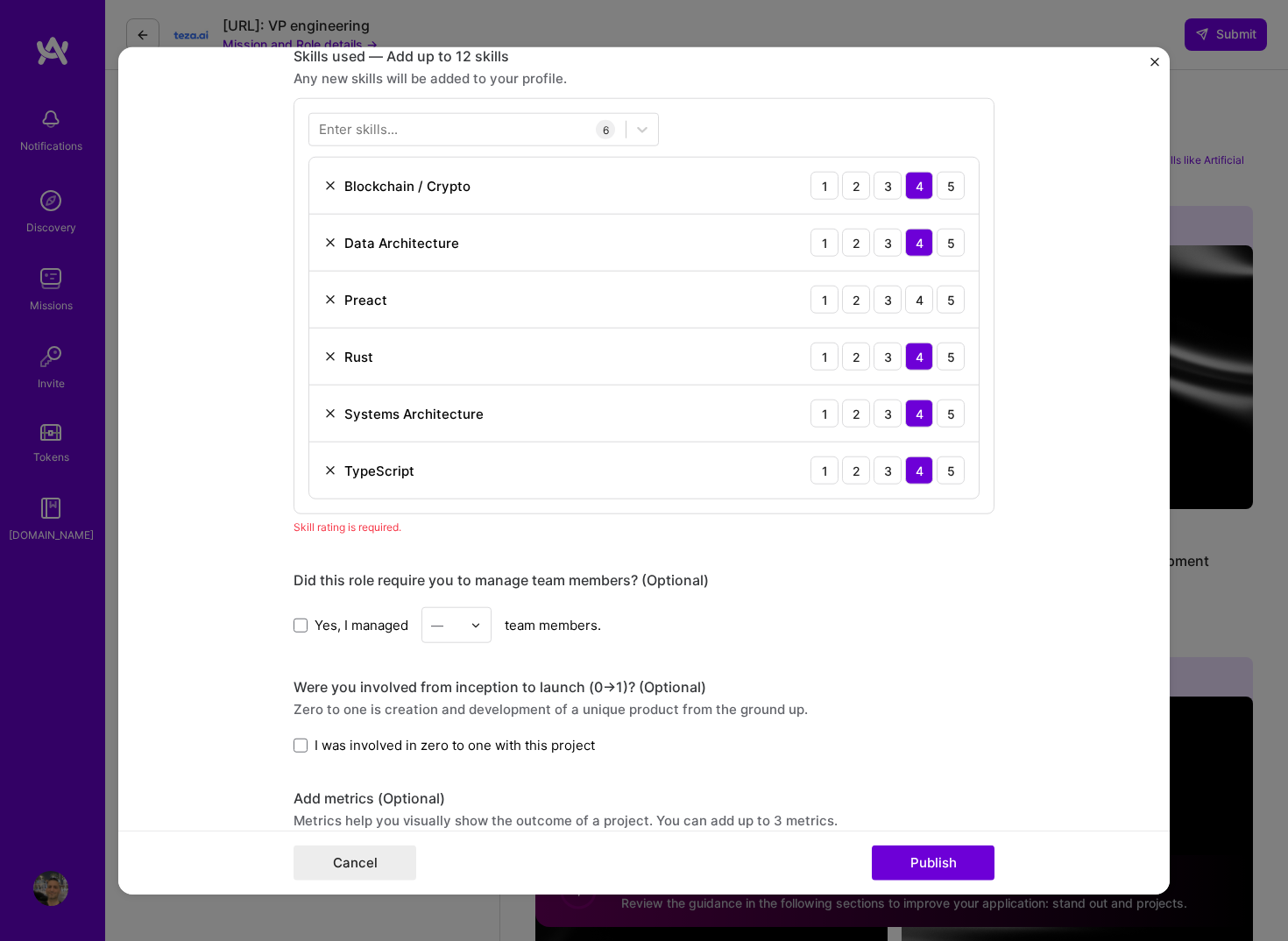
click at [452, 543] on div "Editing suggested project This project is suggested based on your LinkedIn, res…" at bounding box center [644, 449] width 701 height 2484
click at [331, 300] on div "Preact" at bounding box center [354, 299] width 64 height 19
click at [323, 295] on img at bounding box center [330, 299] width 14 height 14
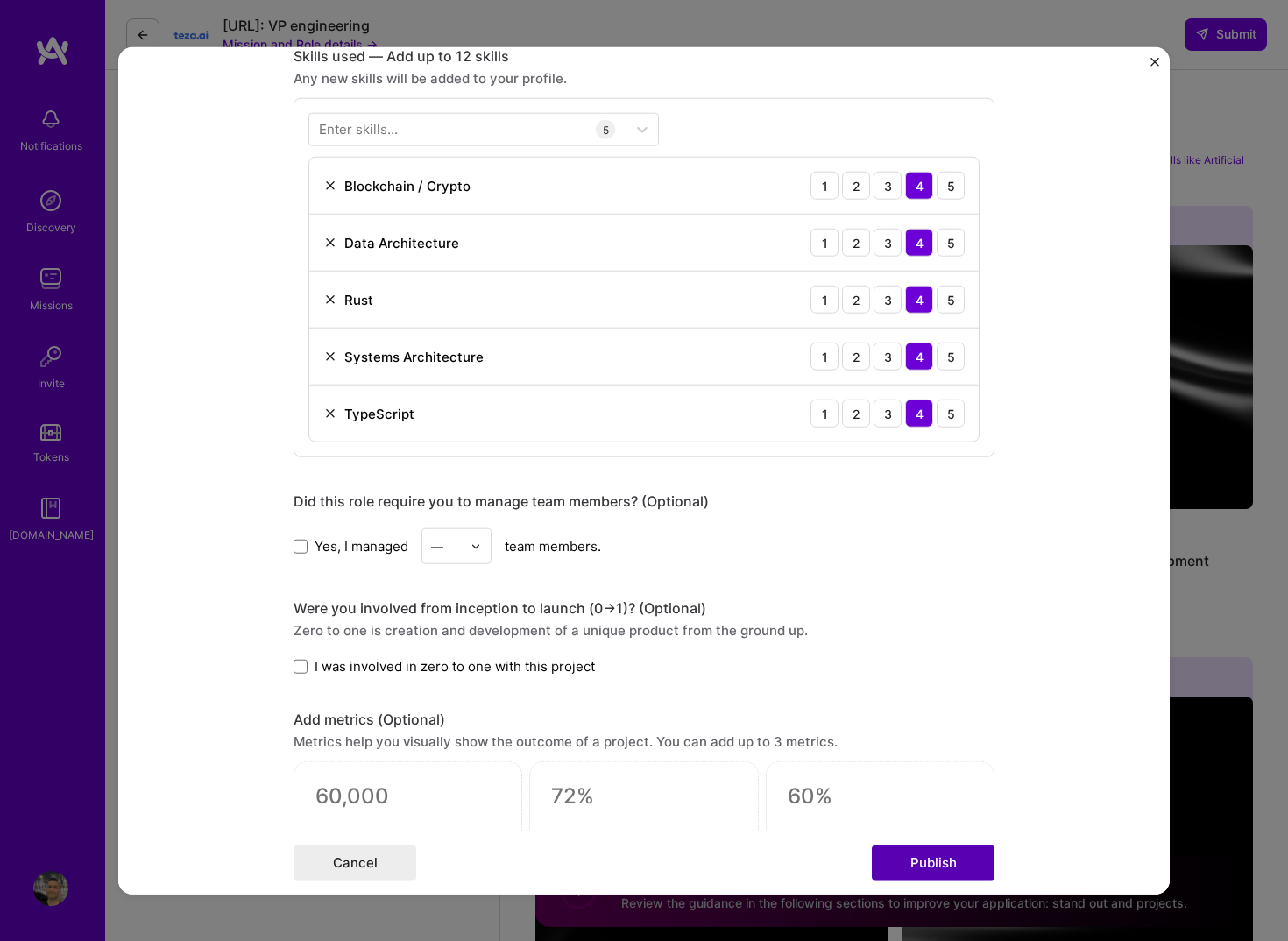
click at [921, 865] on button "Publish" at bounding box center [933, 862] width 123 height 35
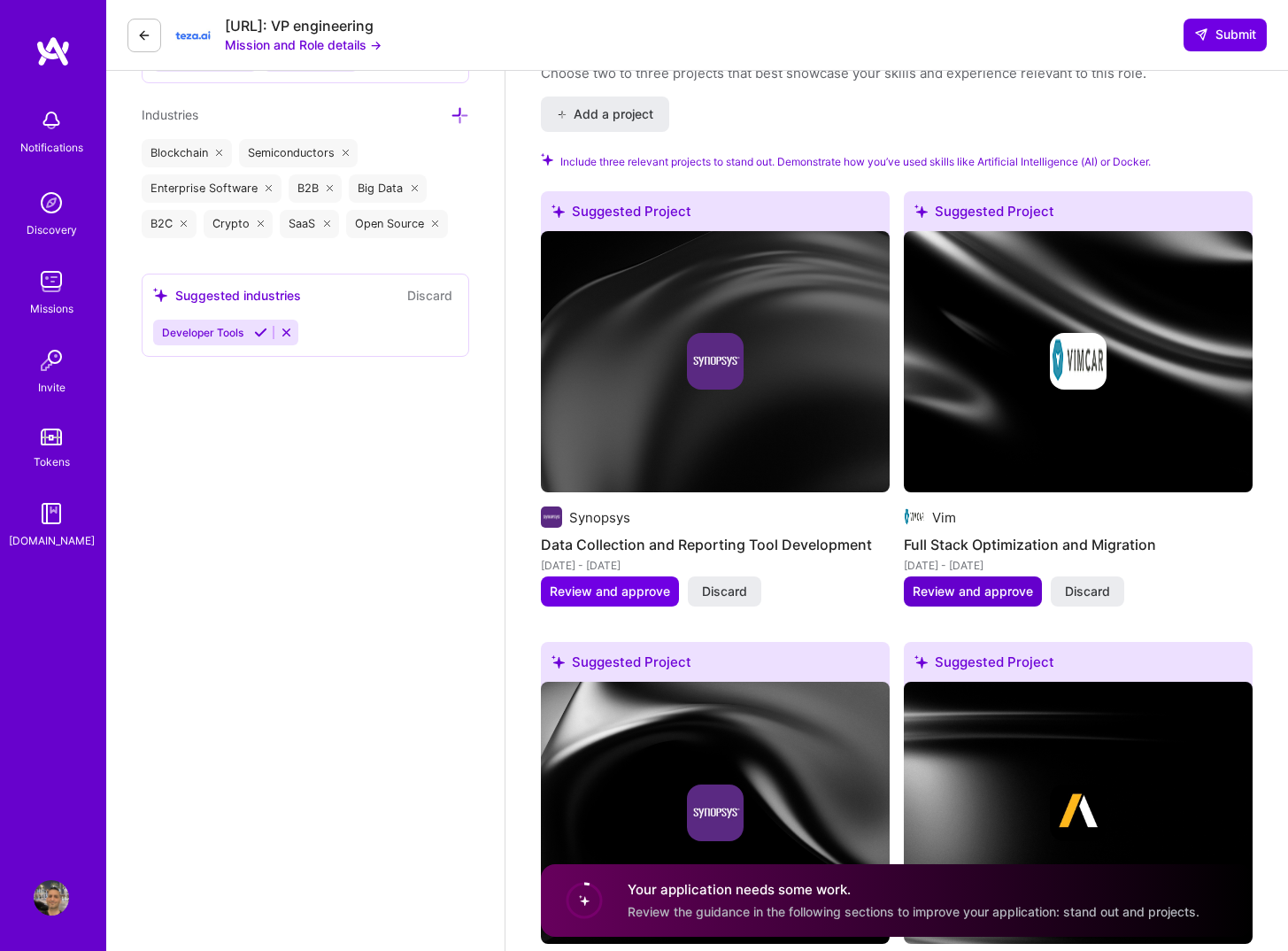
click at [936, 592] on span "Review and approve" at bounding box center [973, 592] width 120 height 18
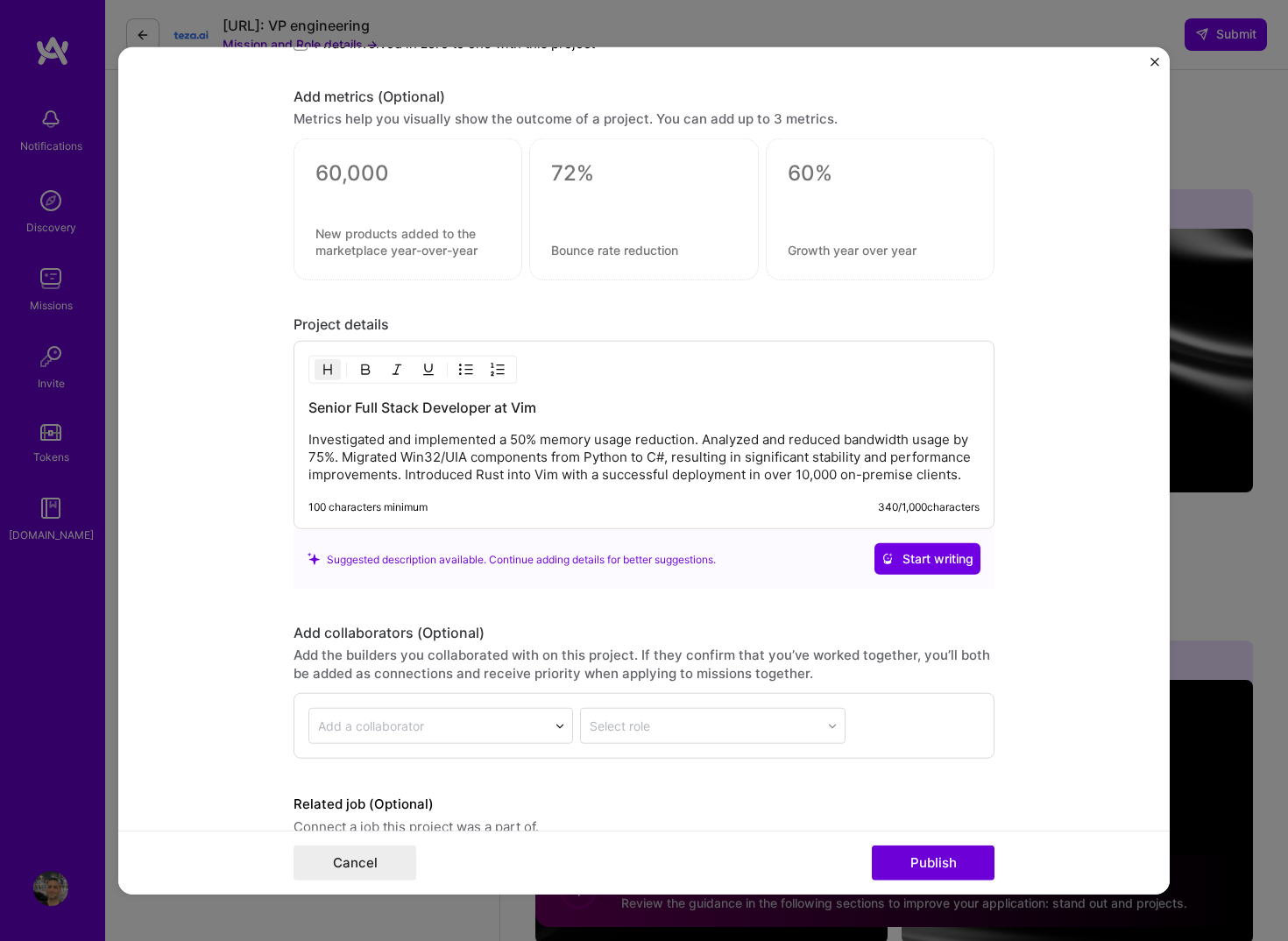
scroll to position [1585, 0]
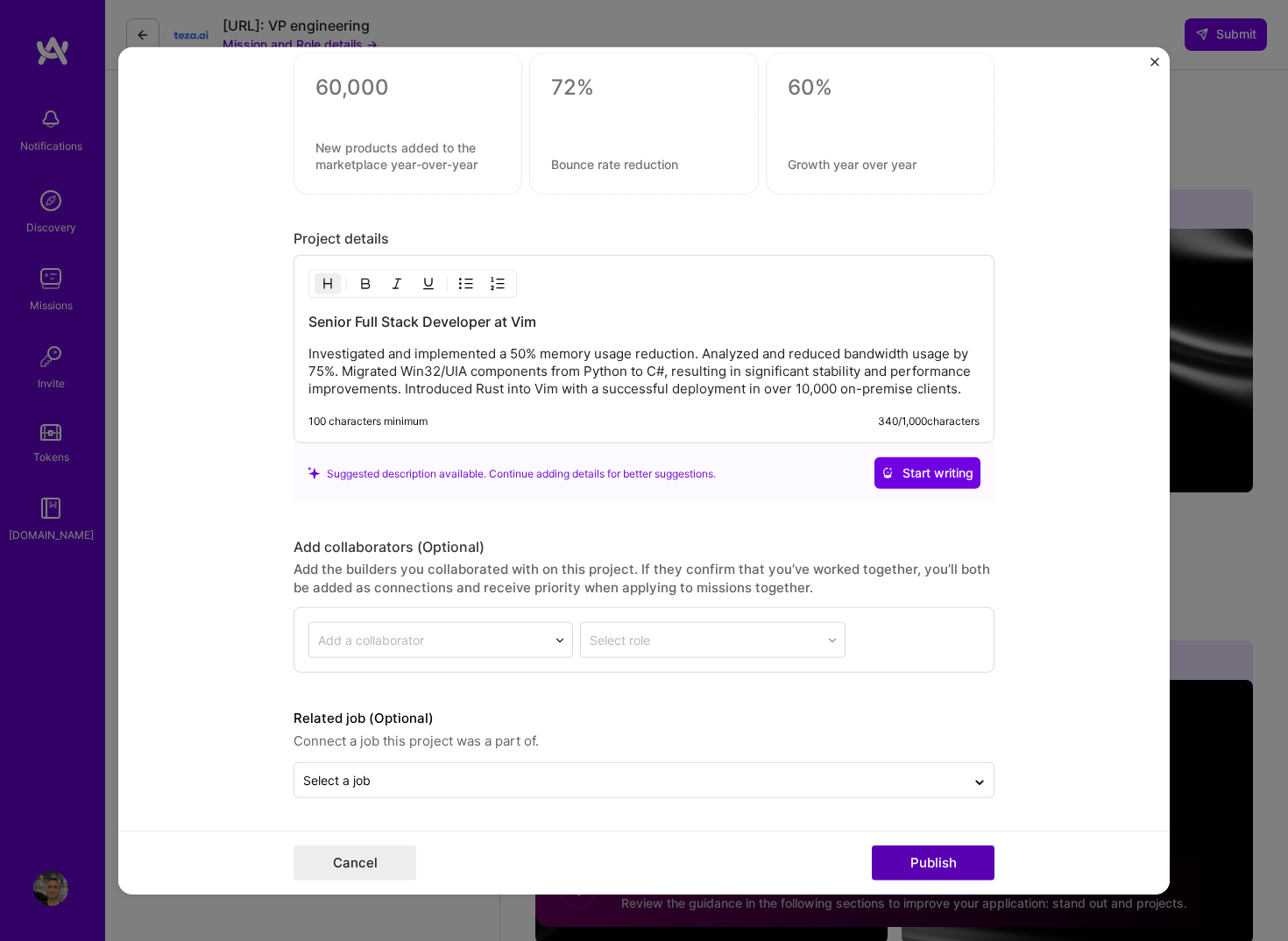
click at [944, 854] on button "Publish" at bounding box center [933, 862] width 123 height 35
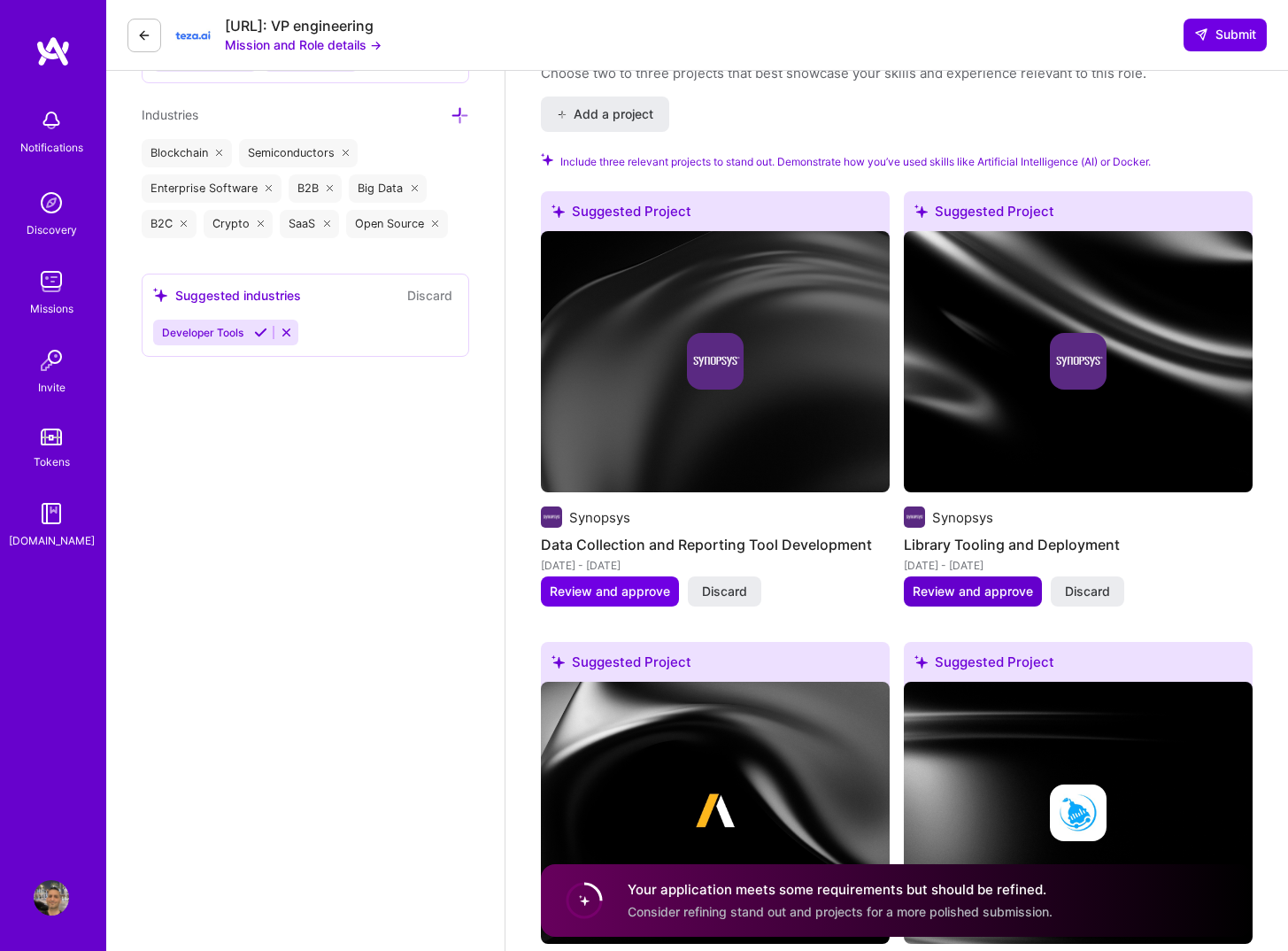
click at [957, 589] on span "Review and approve" at bounding box center [973, 592] width 120 height 18
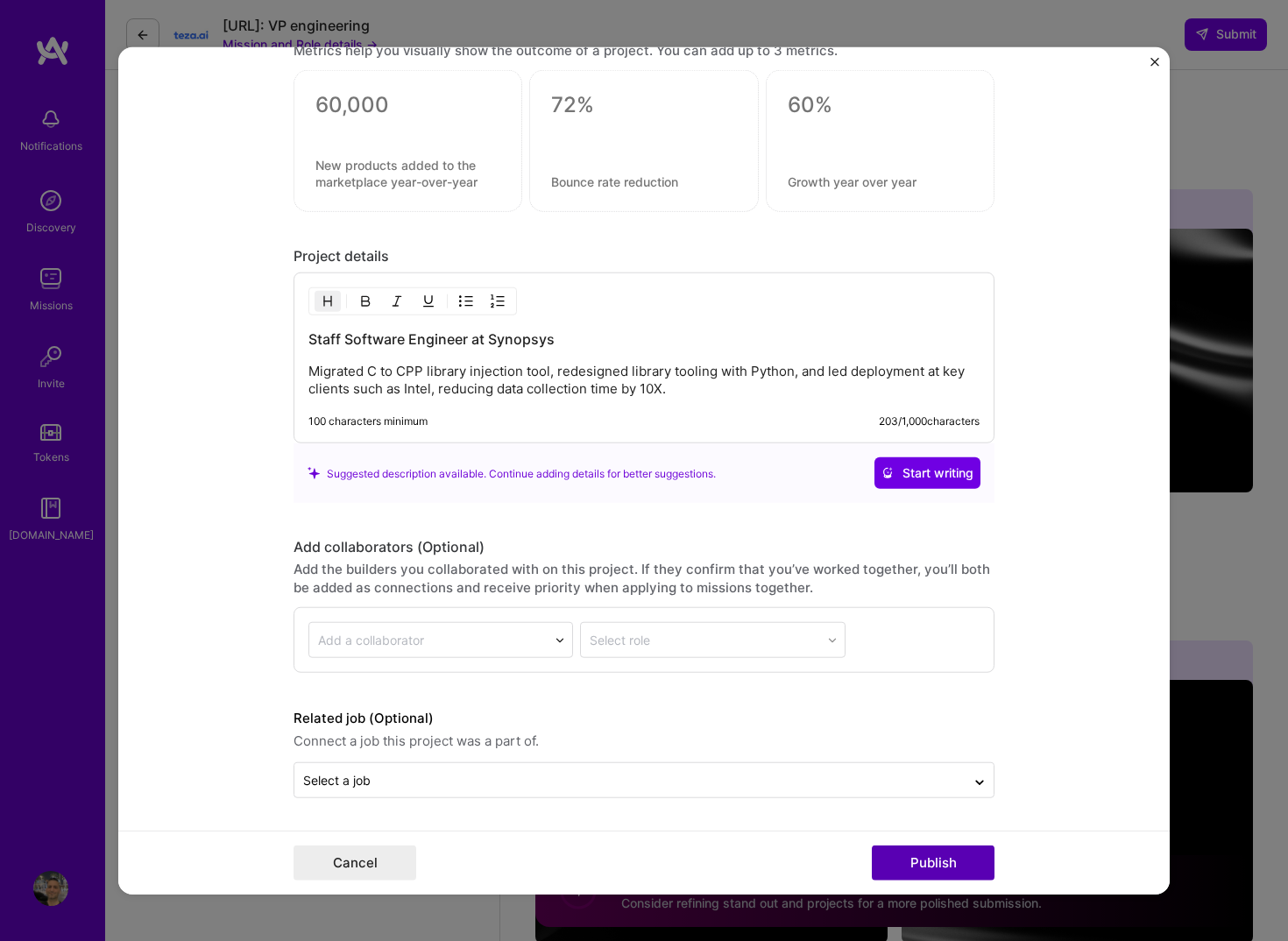
click at [961, 851] on button "Publish" at bounding box center [933, 862] width 123 height 35
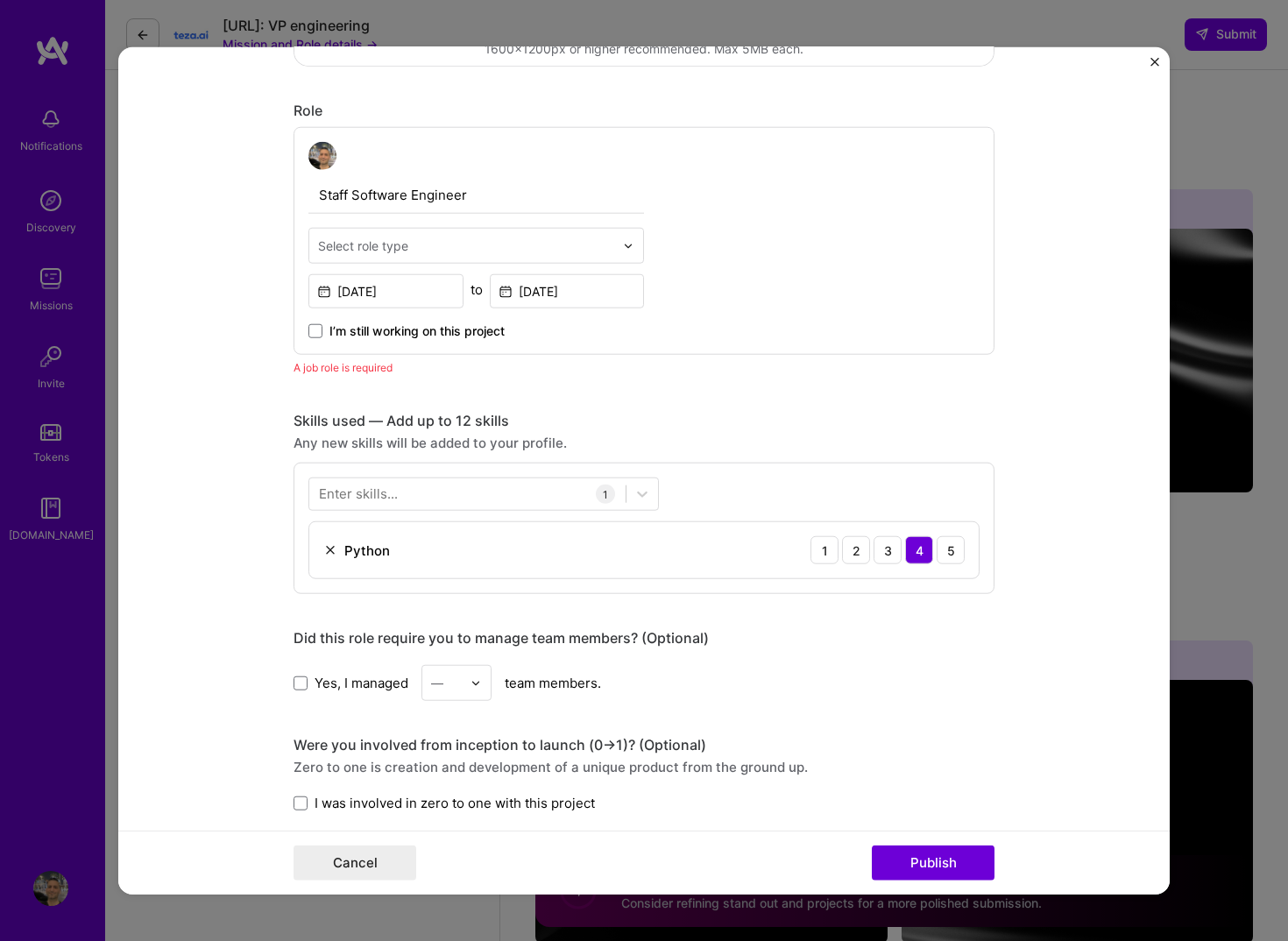
scroll to position [459, 0]
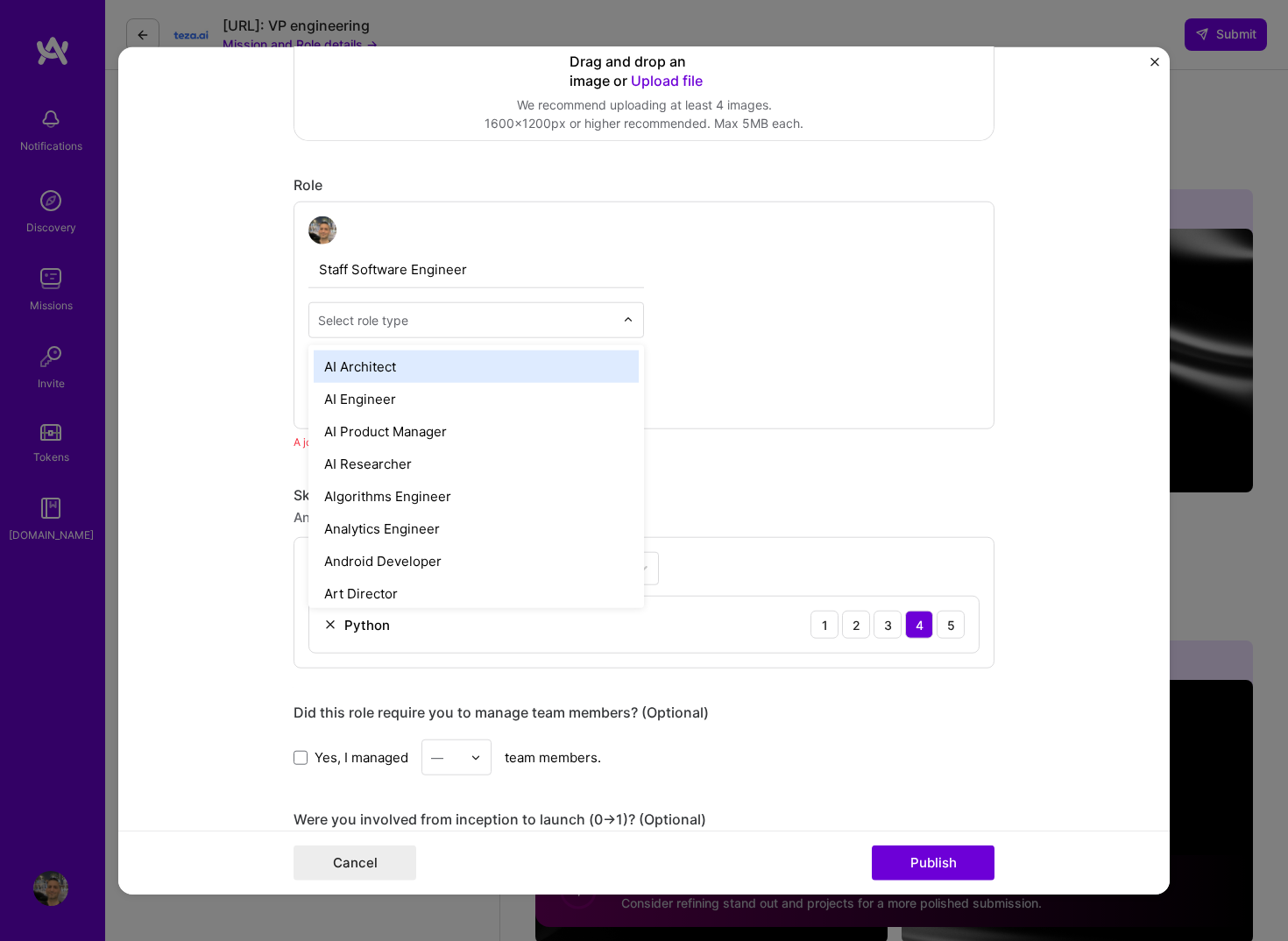
click at [413, 321] on input "text" at bounding box center [465, 320] width 296 height 19
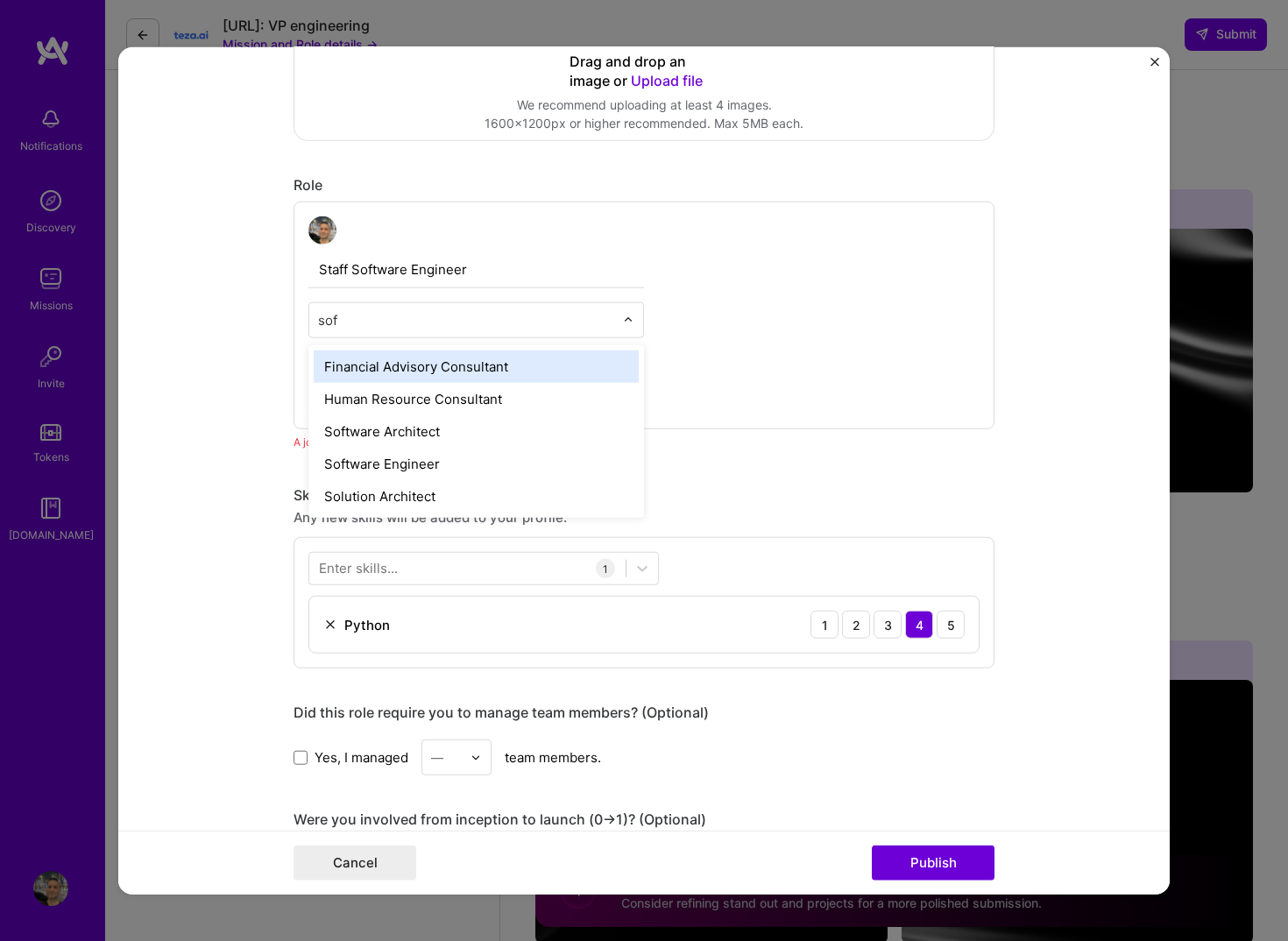
type input "soft"
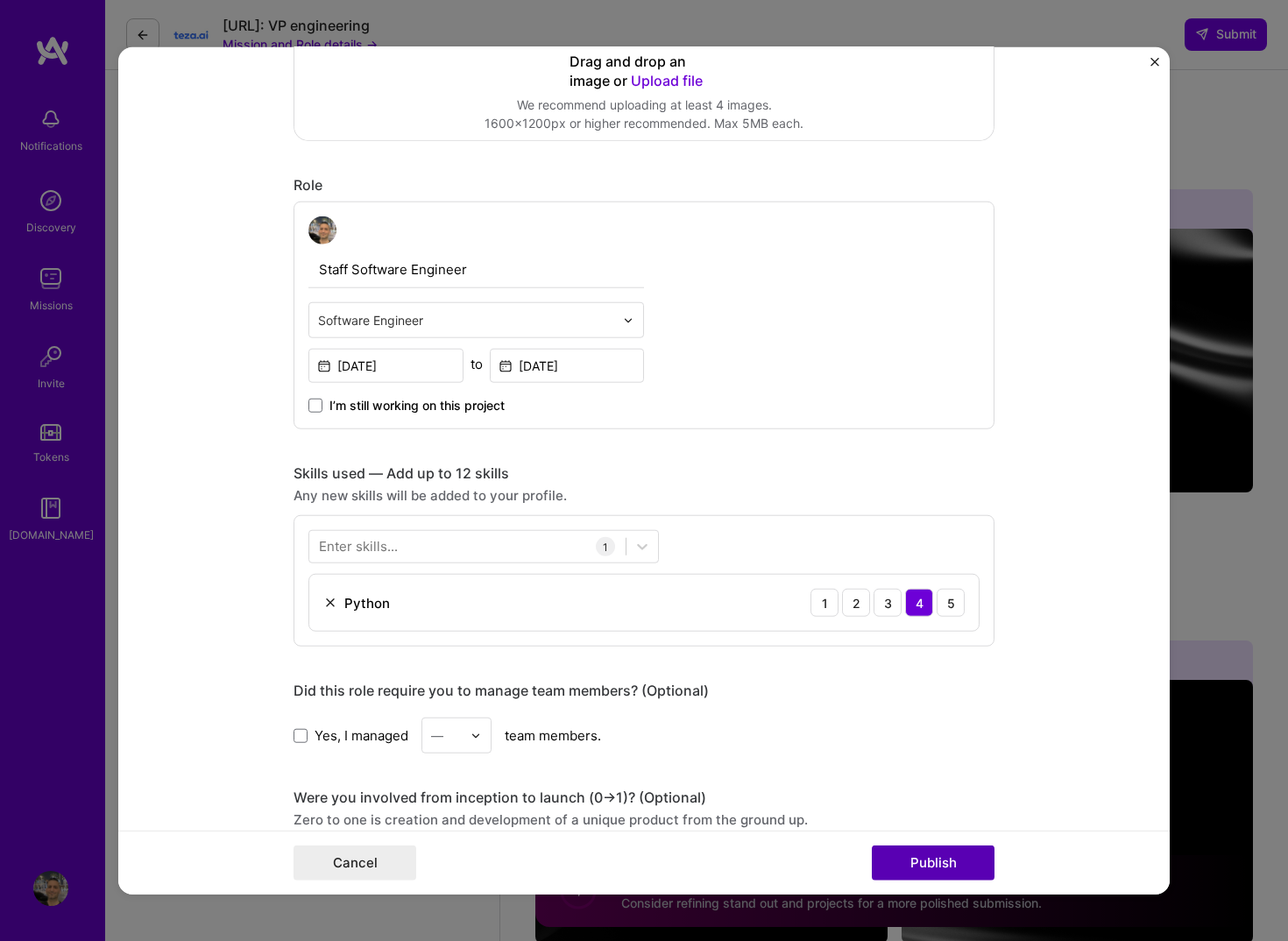
click at [933, 867] on button "Publish" at bounding box center [933, 862] width 123 height 35
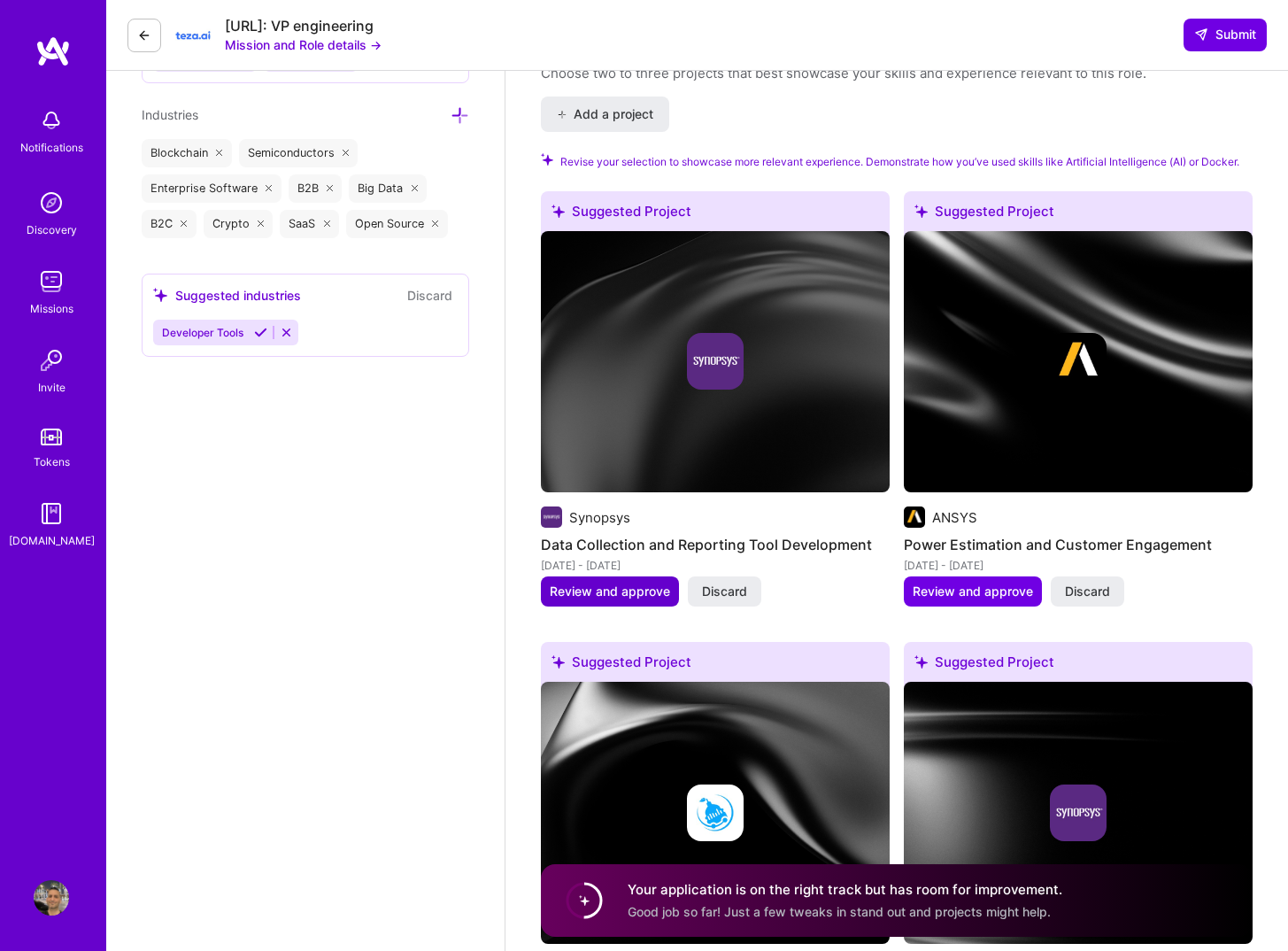
click at [641, 585] on span "Review and approve" at bounding box center [610, 592] width 120 height 18
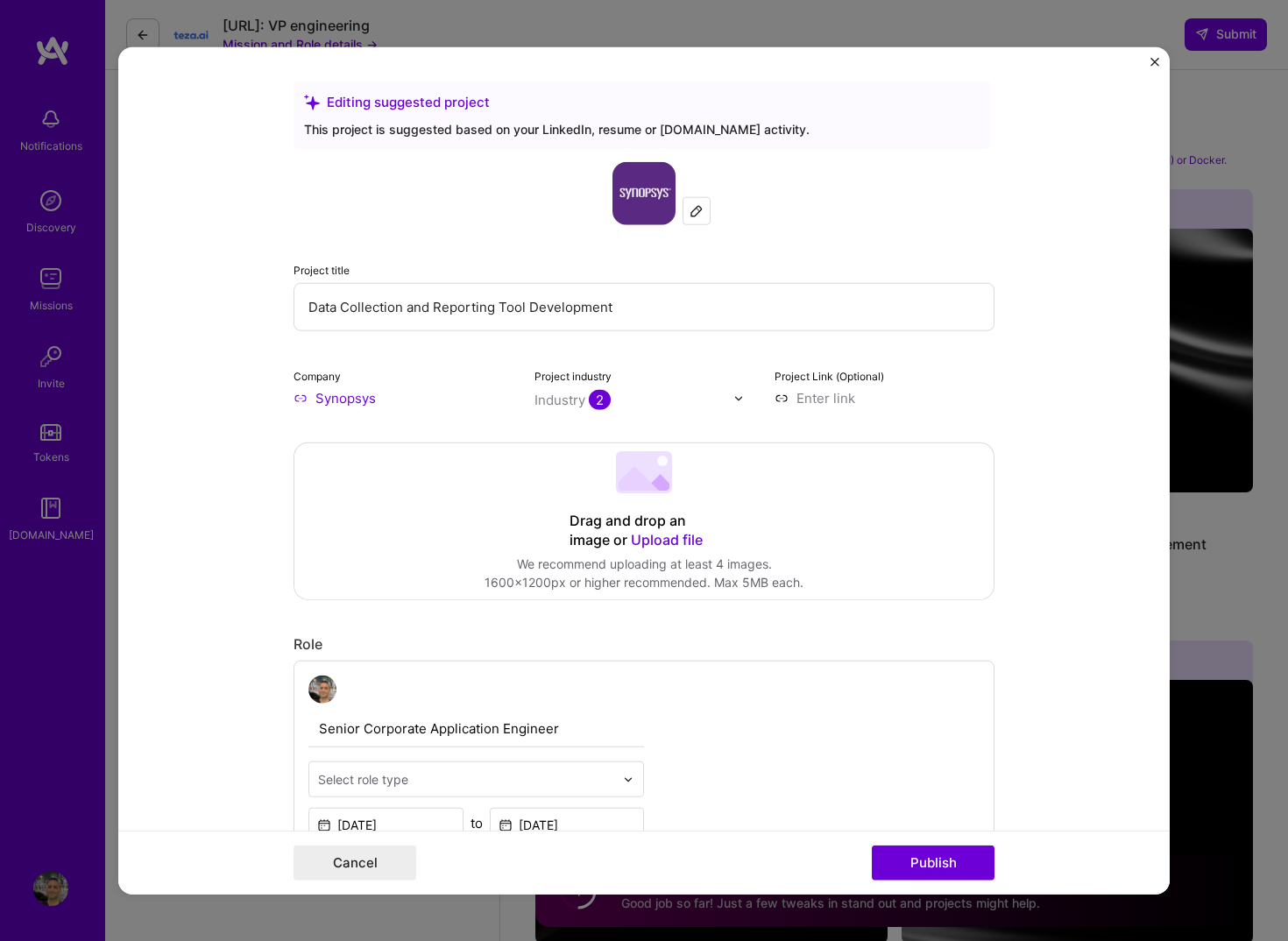
scroll to position [351, 0]
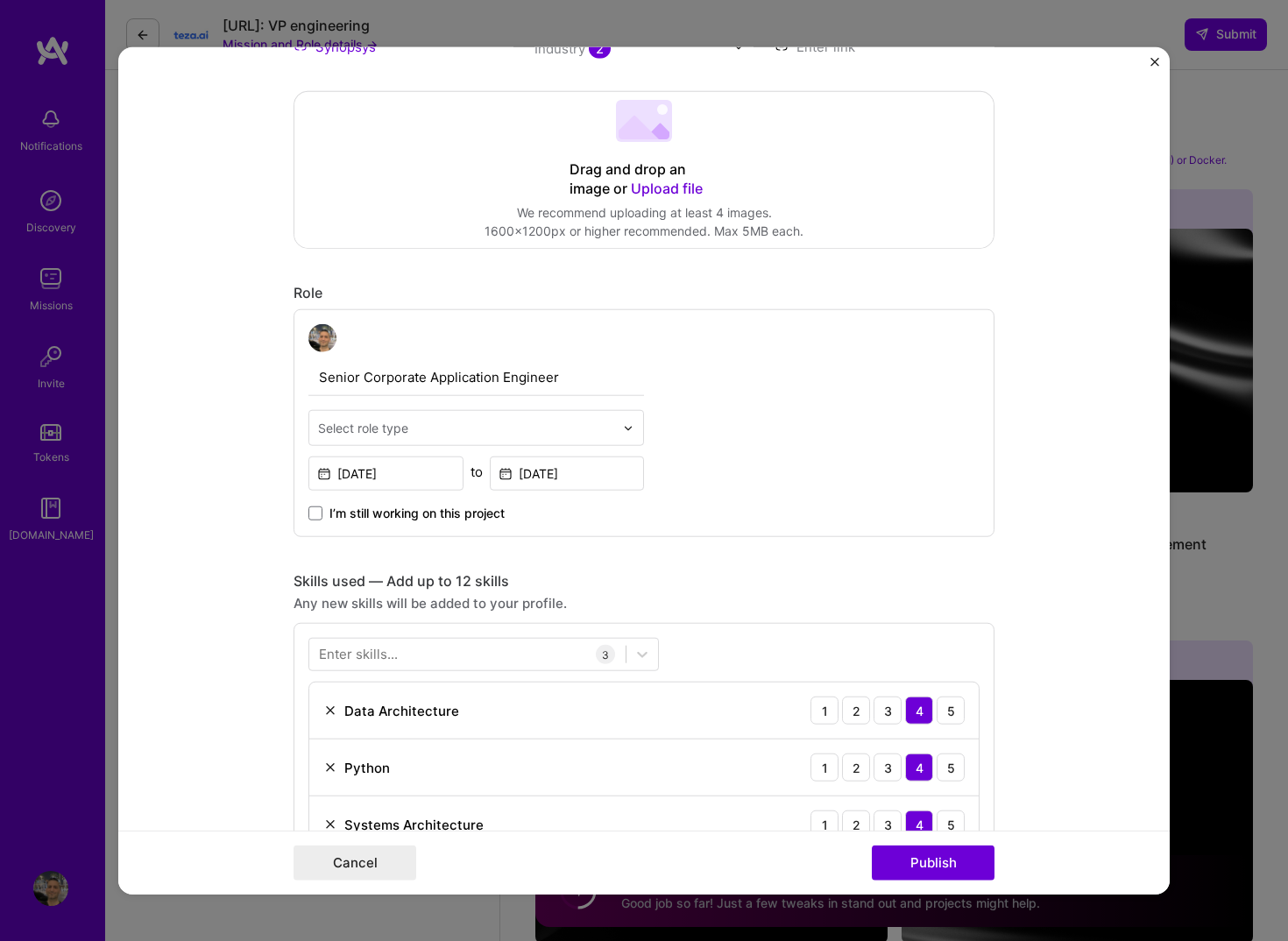
click at [537, 417] on div at bounding box center [465, 428] width 296 height 22
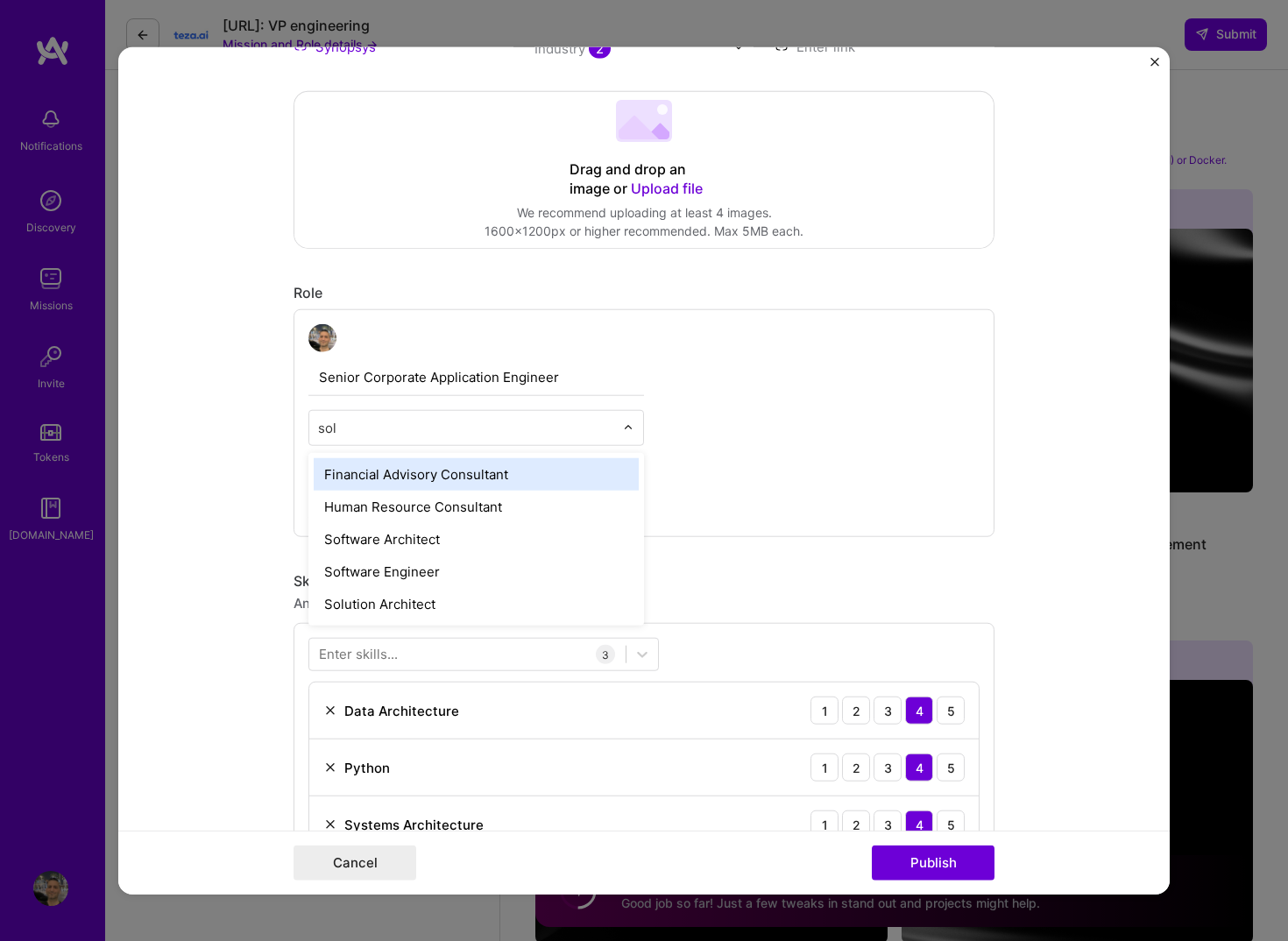
type input "solu"
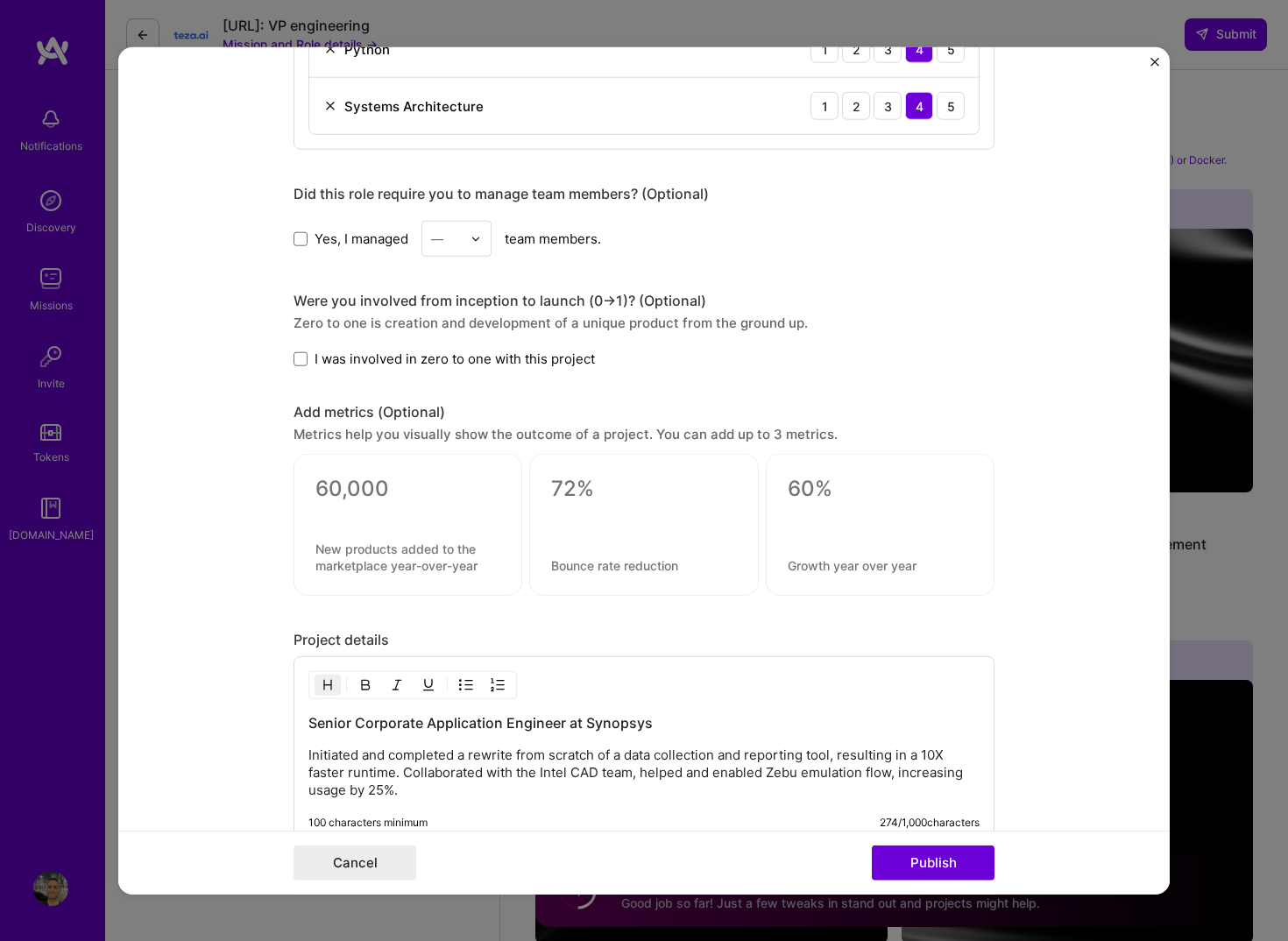
scroll to position [1472, 0]
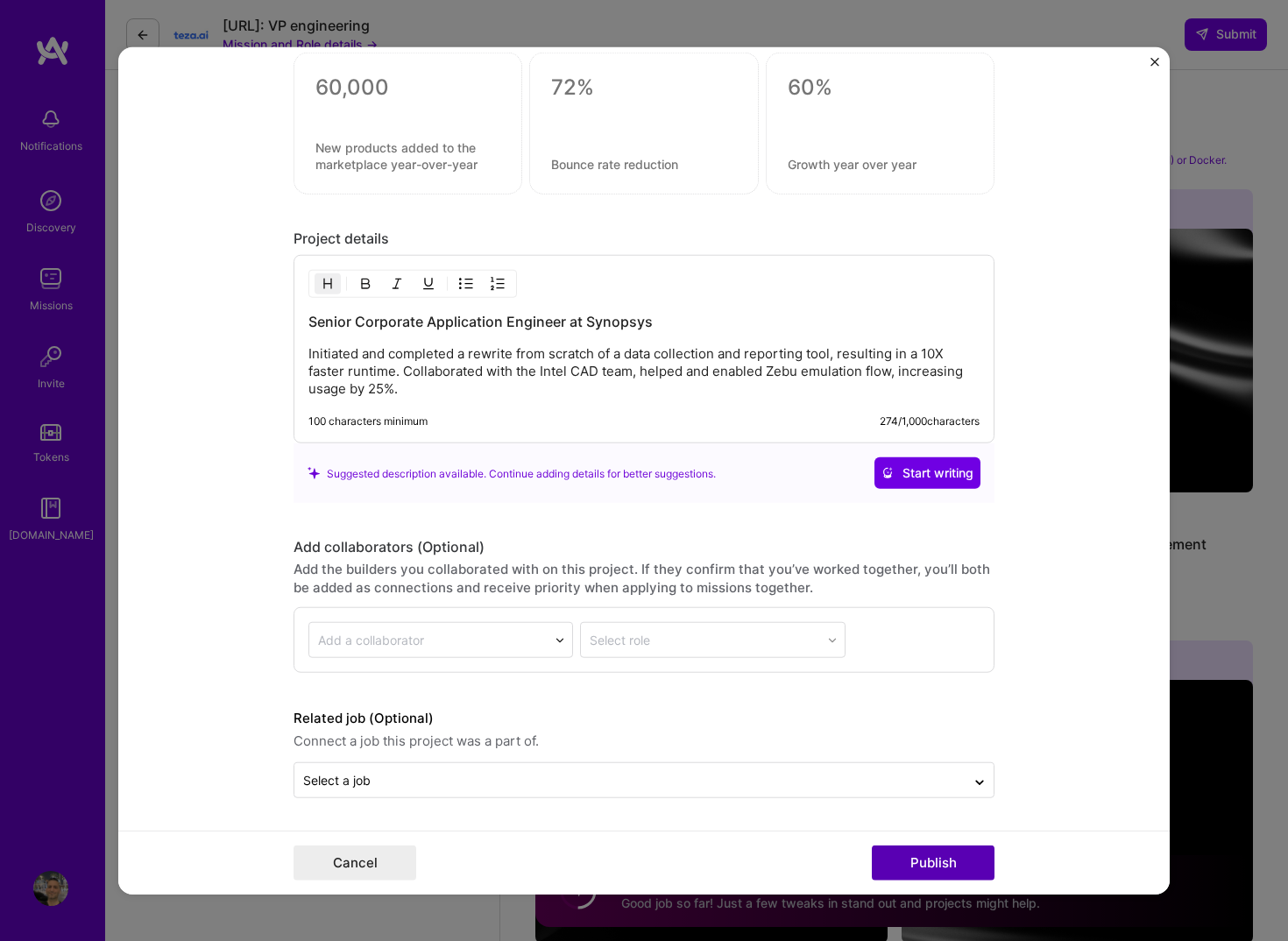
click at [939, 869] on button "Publish" at bounding box center [933, 862] width 123 height 35
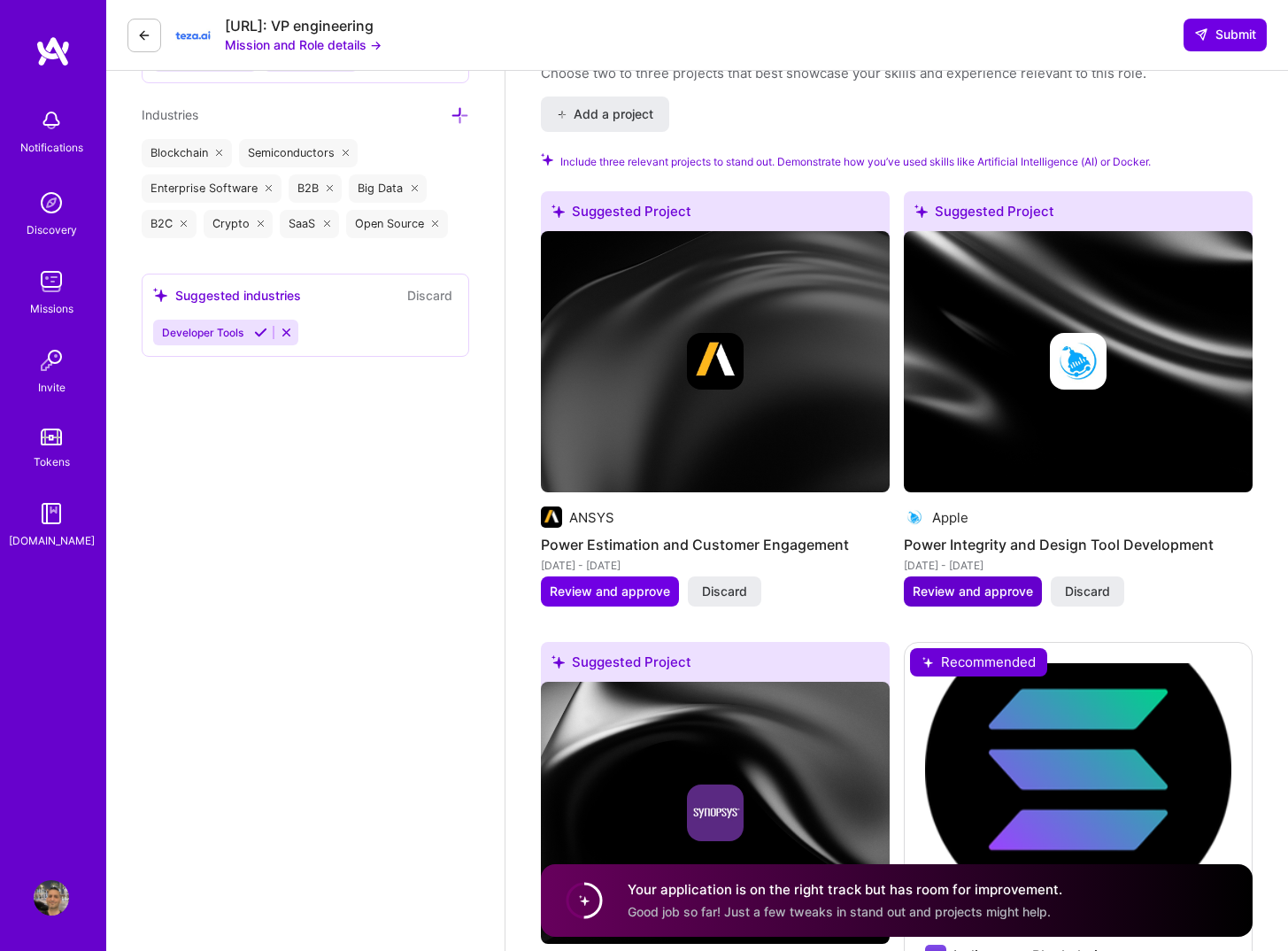
click at [942, 591] on span "Review and approve" at bounding box center [973, 592] width 120 height 18
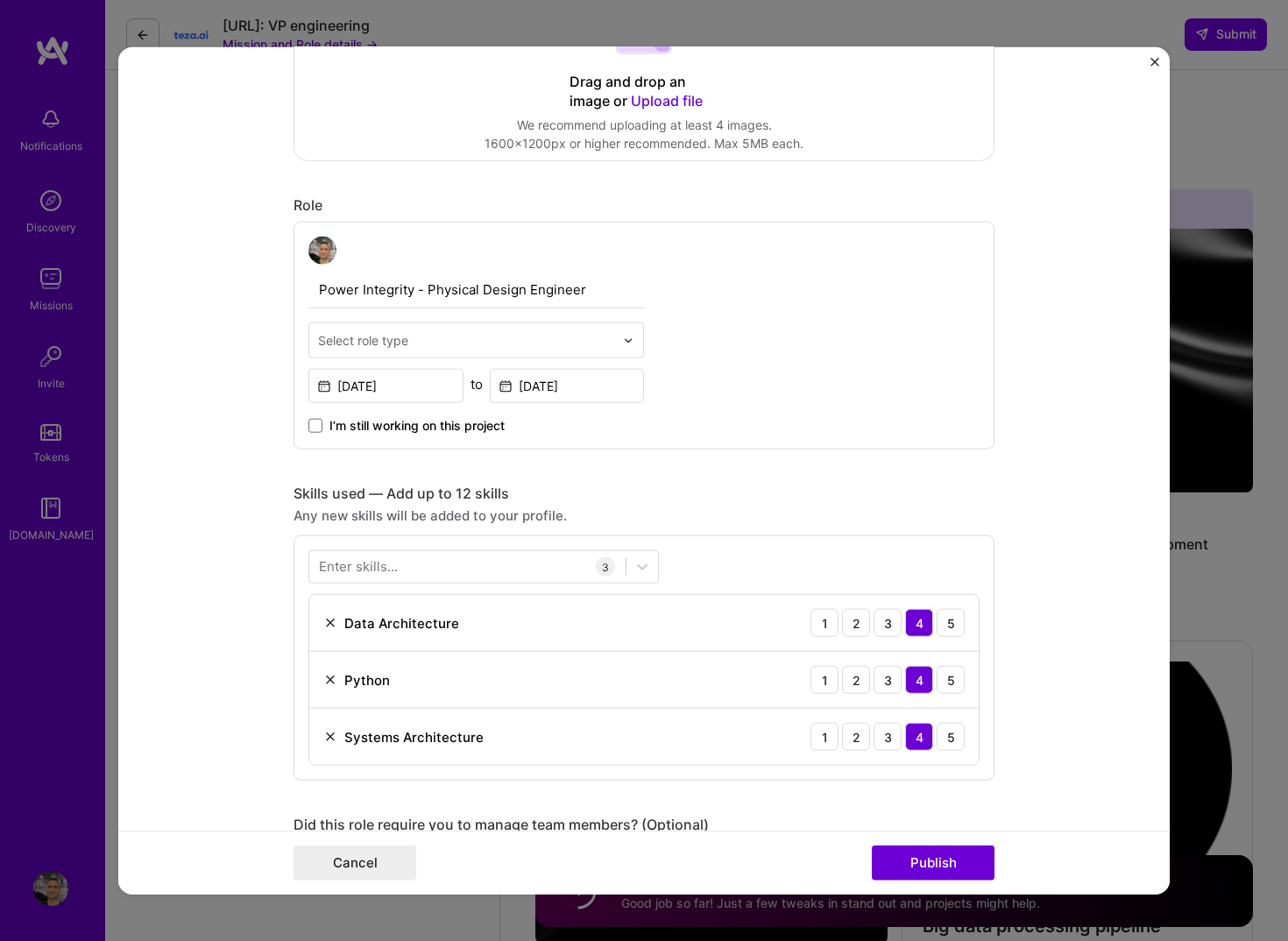
scroll to position [578, 0]
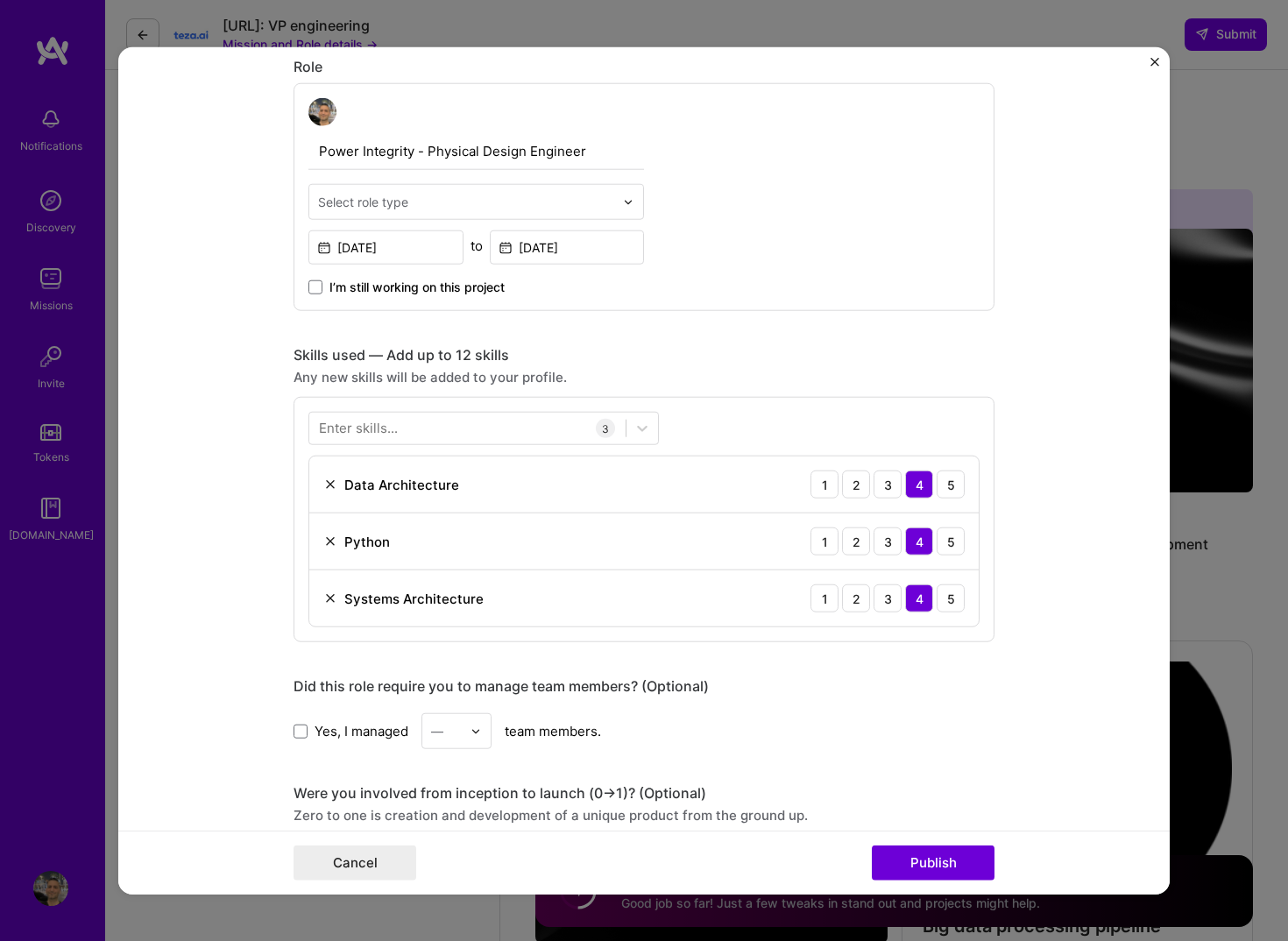
click at [480, 196] on input "text" at bounding box center [465, 202] width 296 height 19
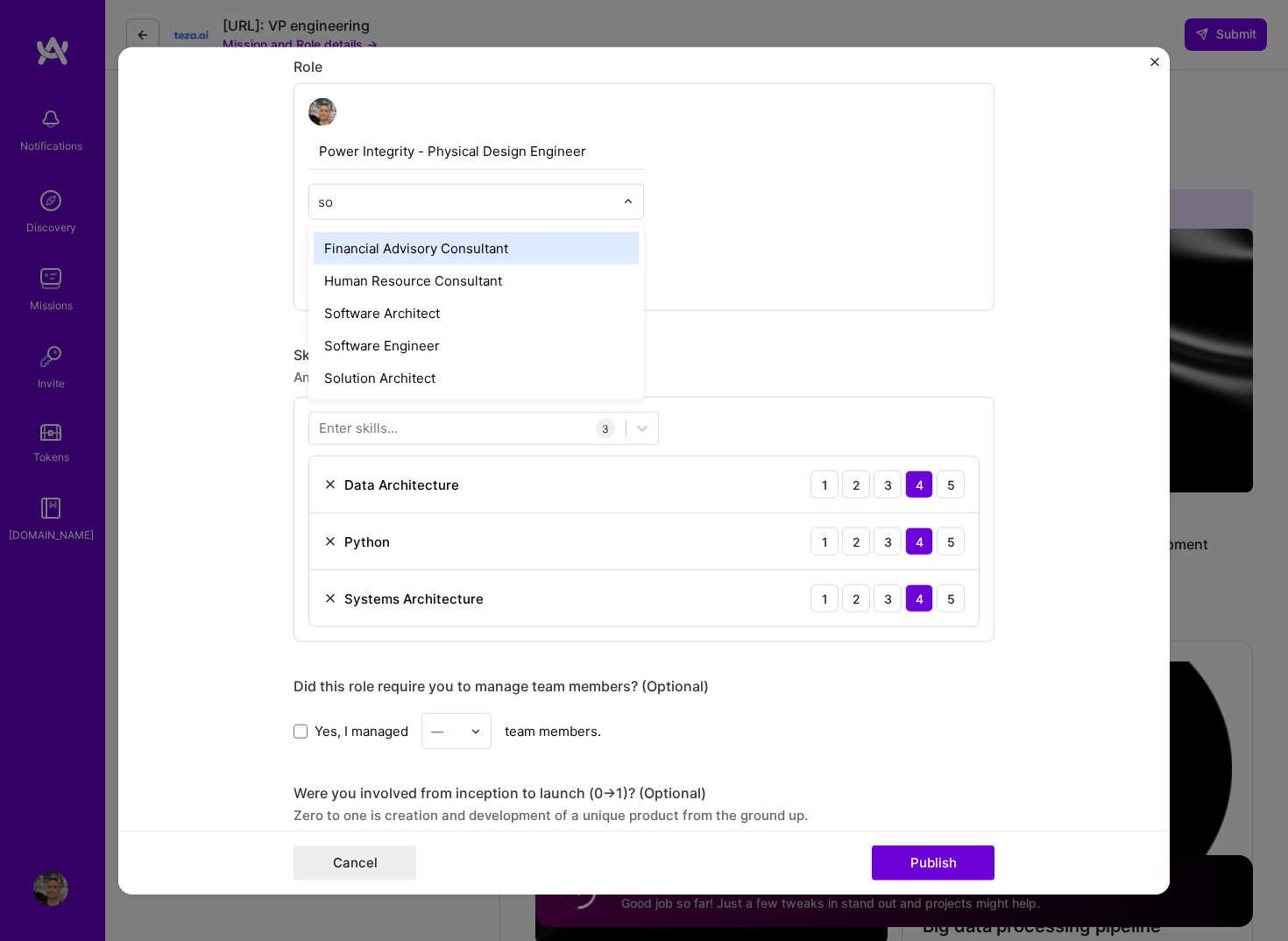
type input "sof"
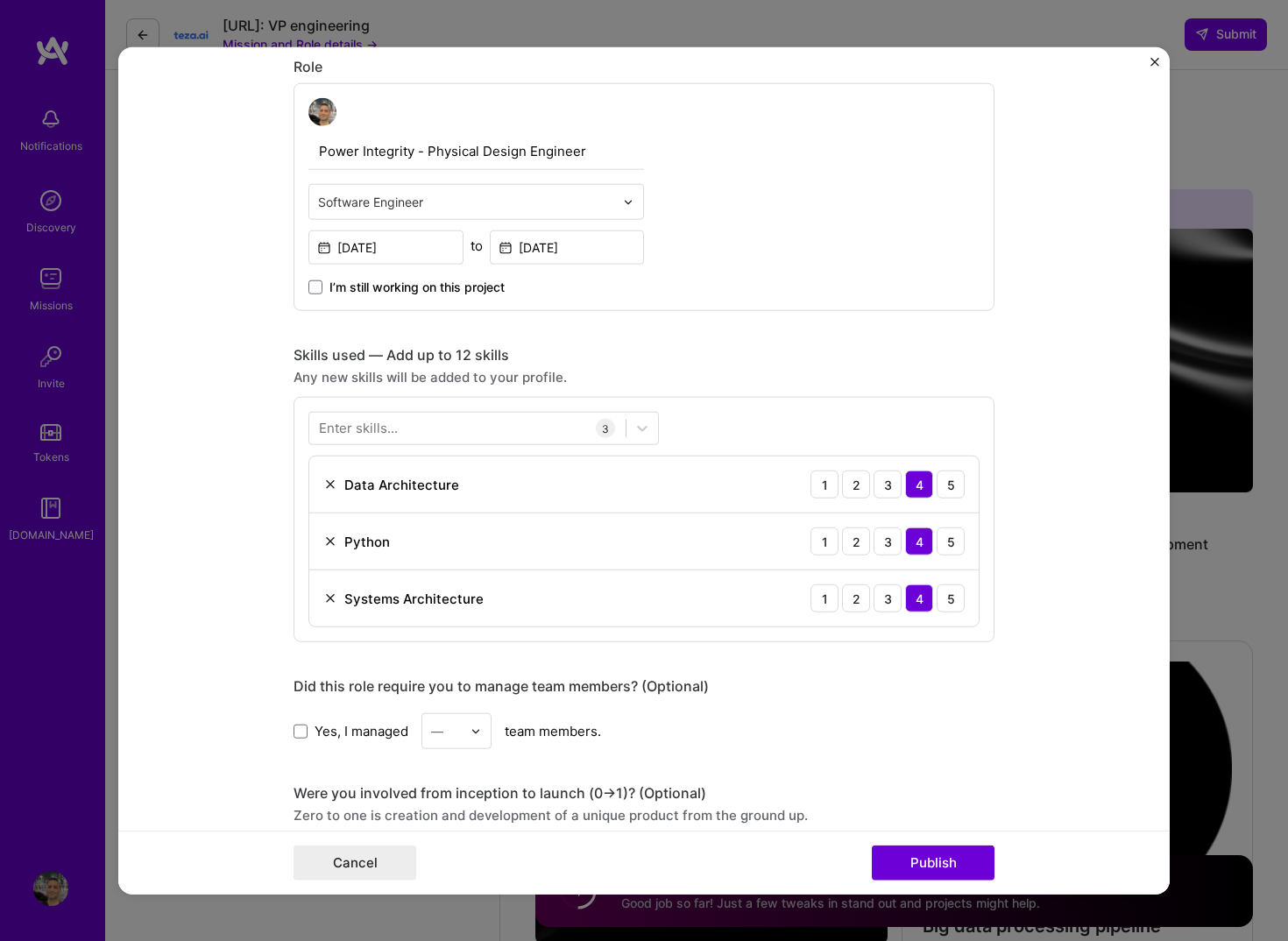
scroll to position [1438, 0]
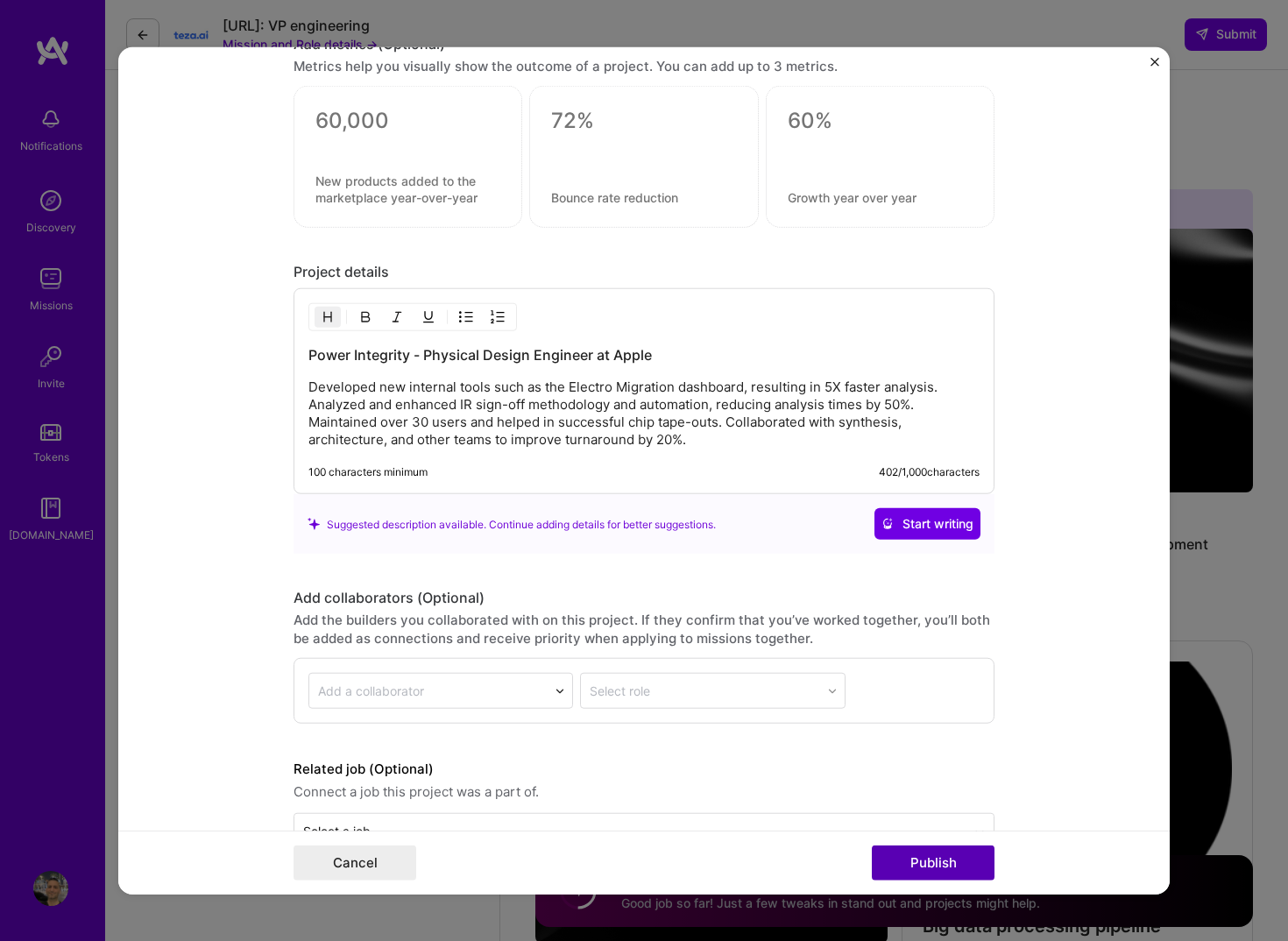
click at [935, 863] on button "Publish" at bounding box center [933, 862] width 123 height 35
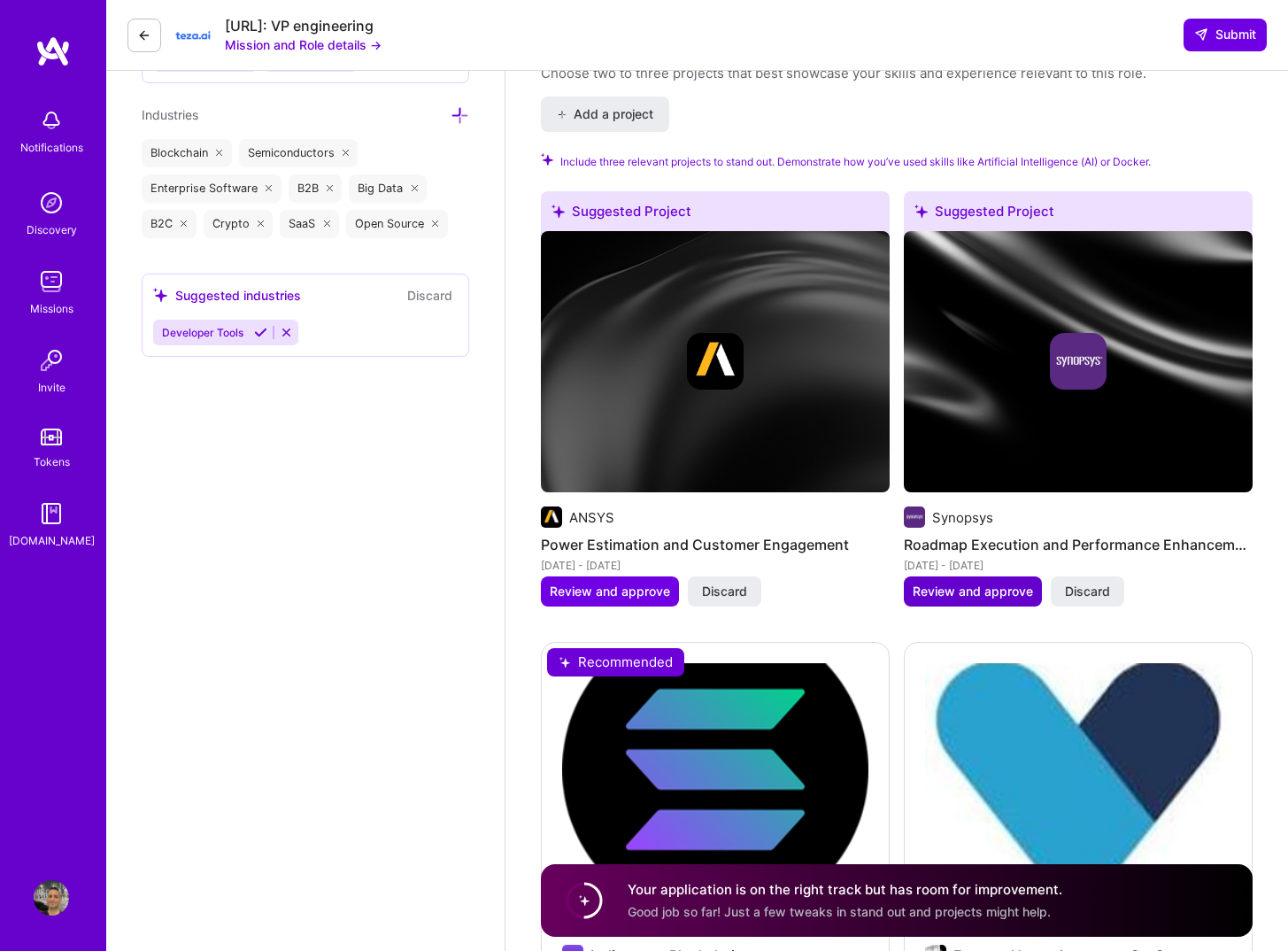
click at [950, 595] on span "Review and approve" at bounding box center [973, 592] width 120 height 18
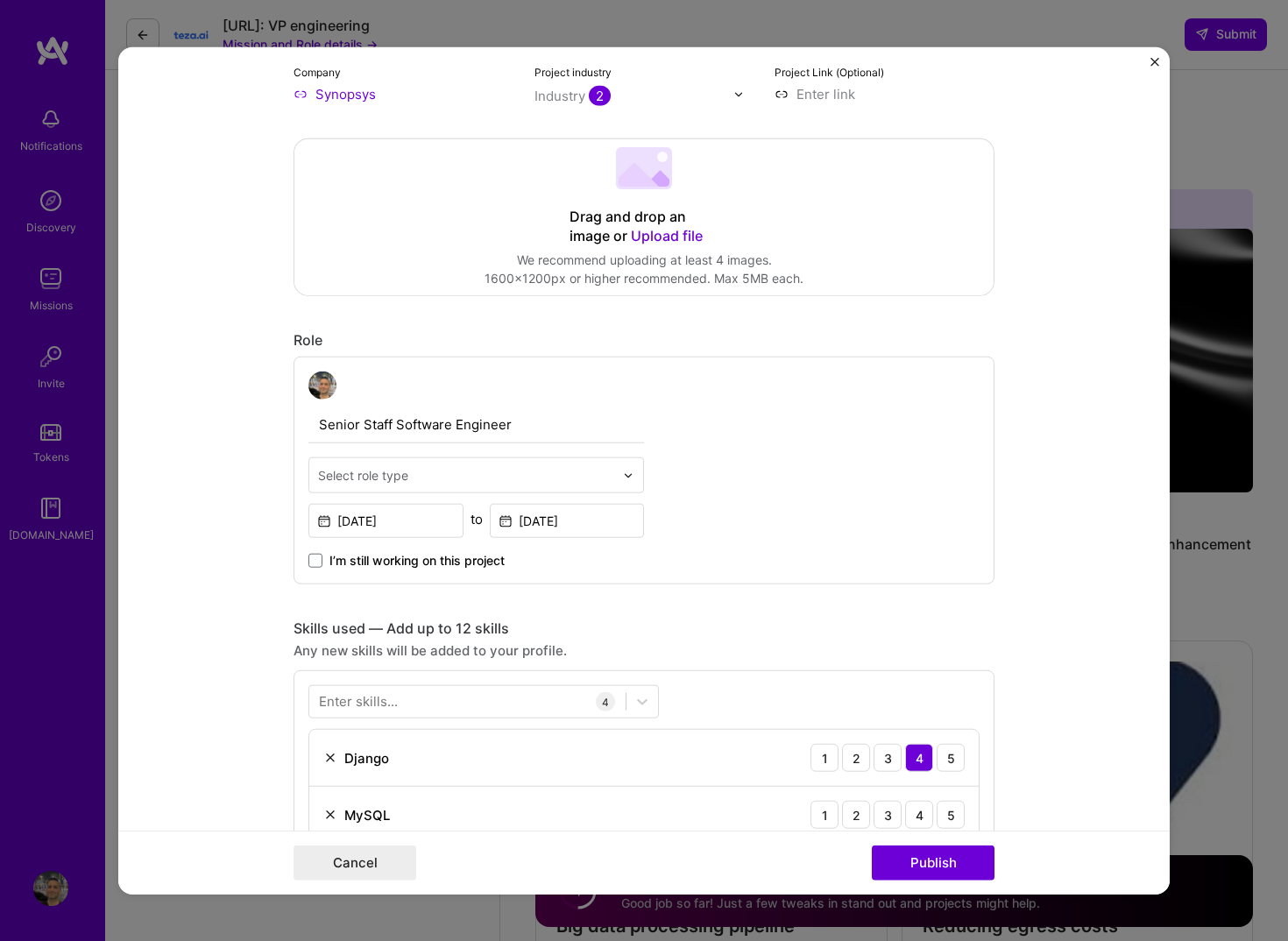
scroll to position [310, 0]
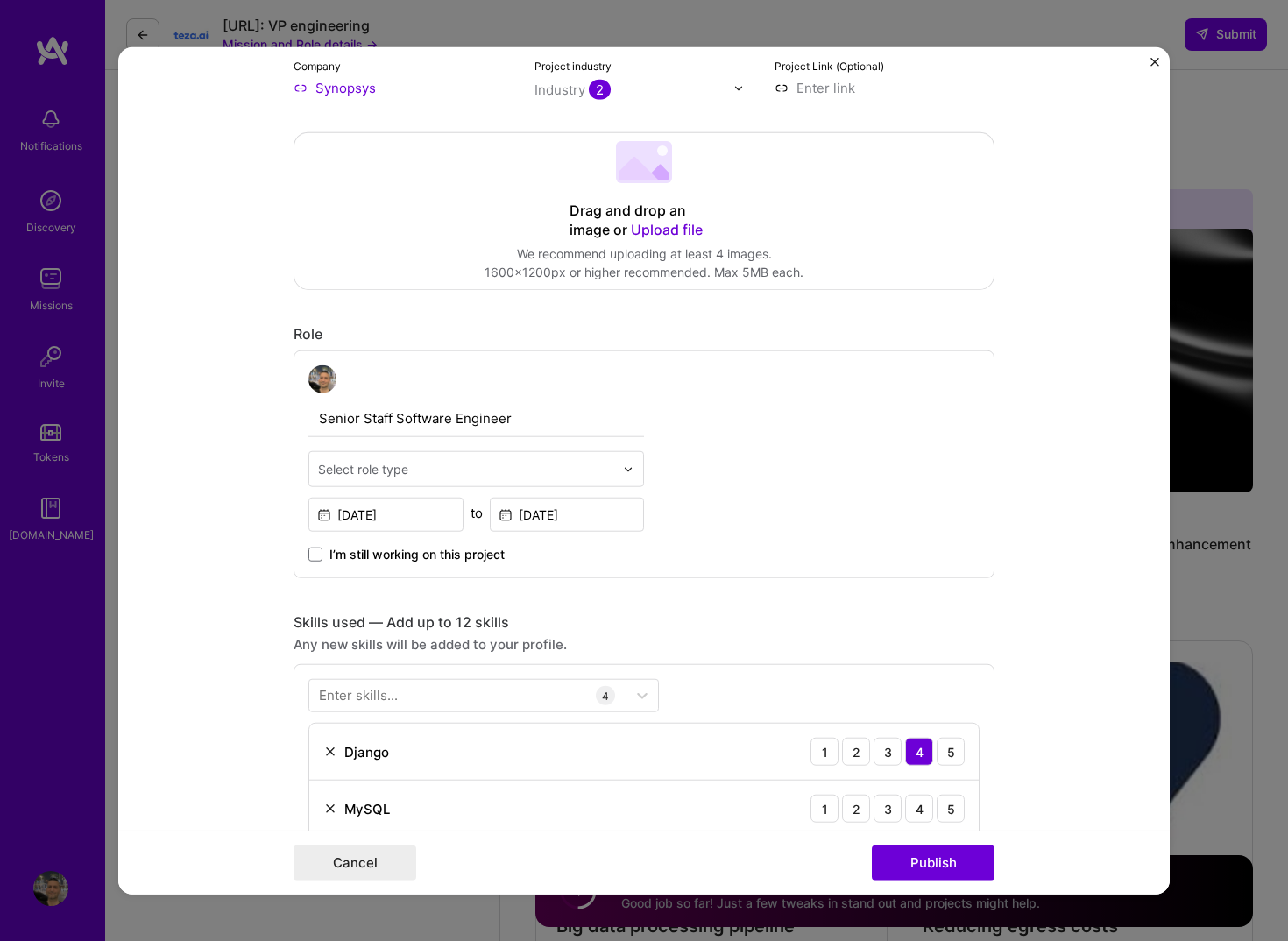
click at [468, 460] on input "text" at bounding box center [465, 469] width 296 height 19
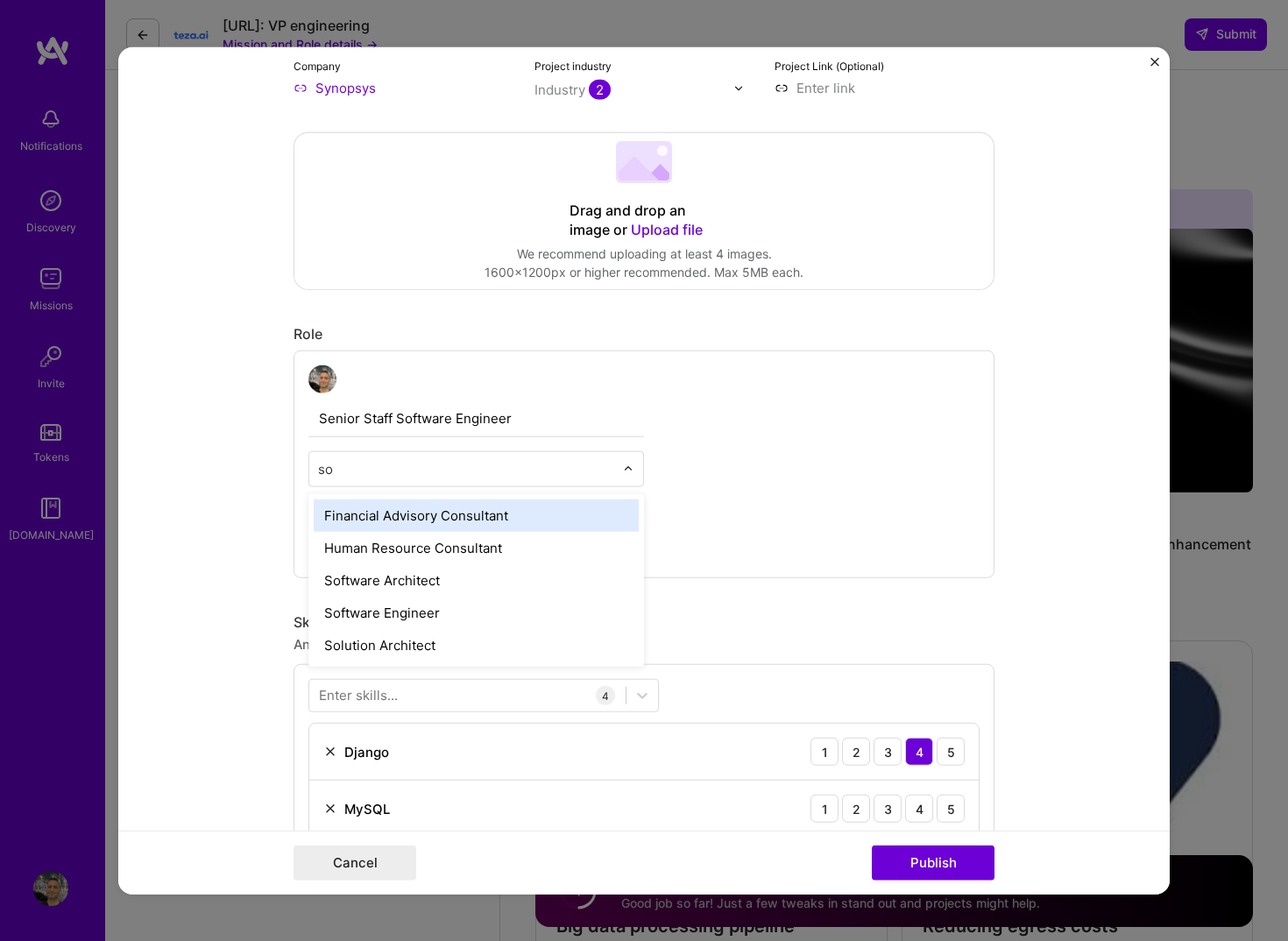
type input "sof"
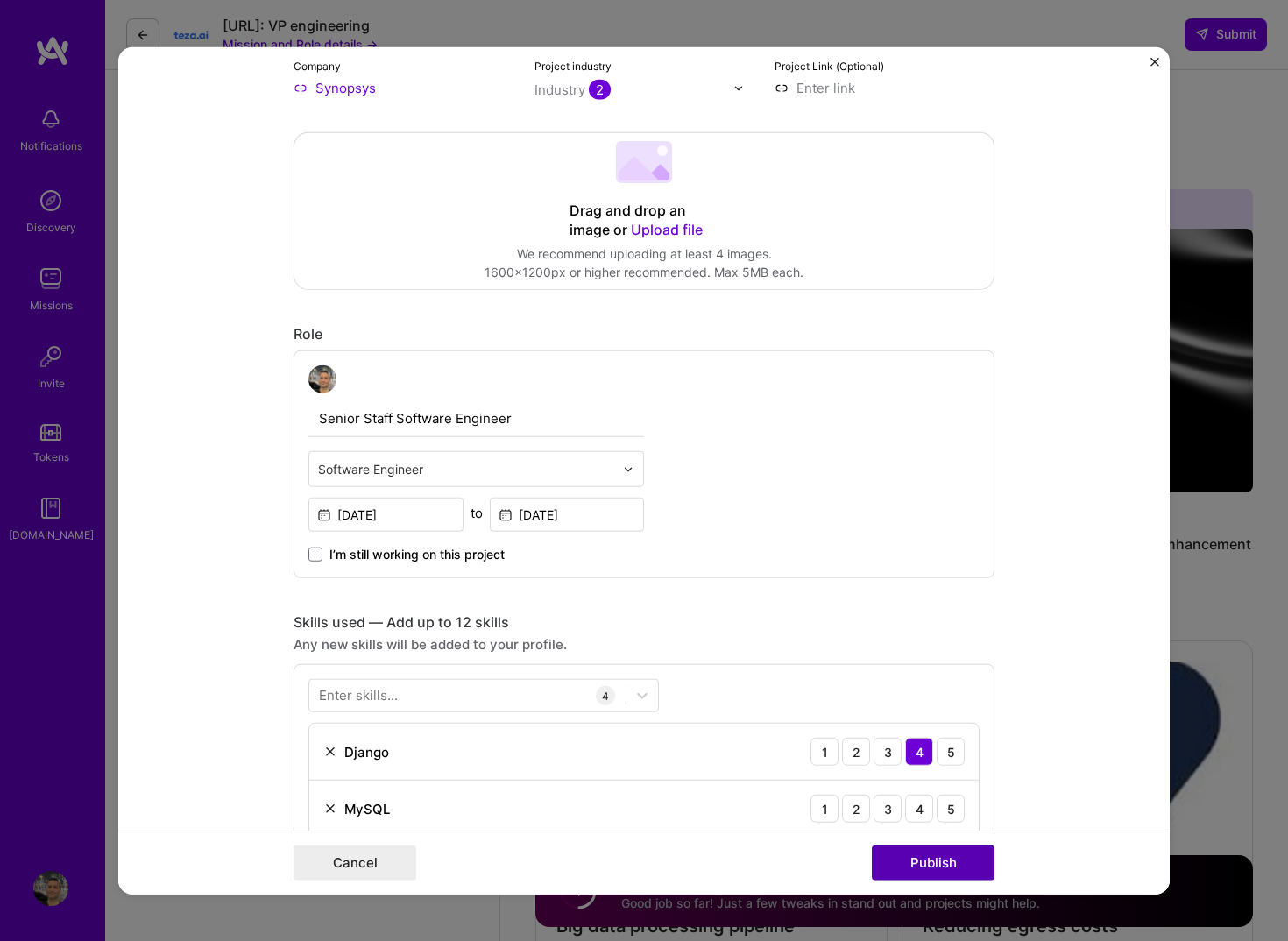
click at [914, 857] on button "Publish" at bounding box center [933, 862] width 123 height 35
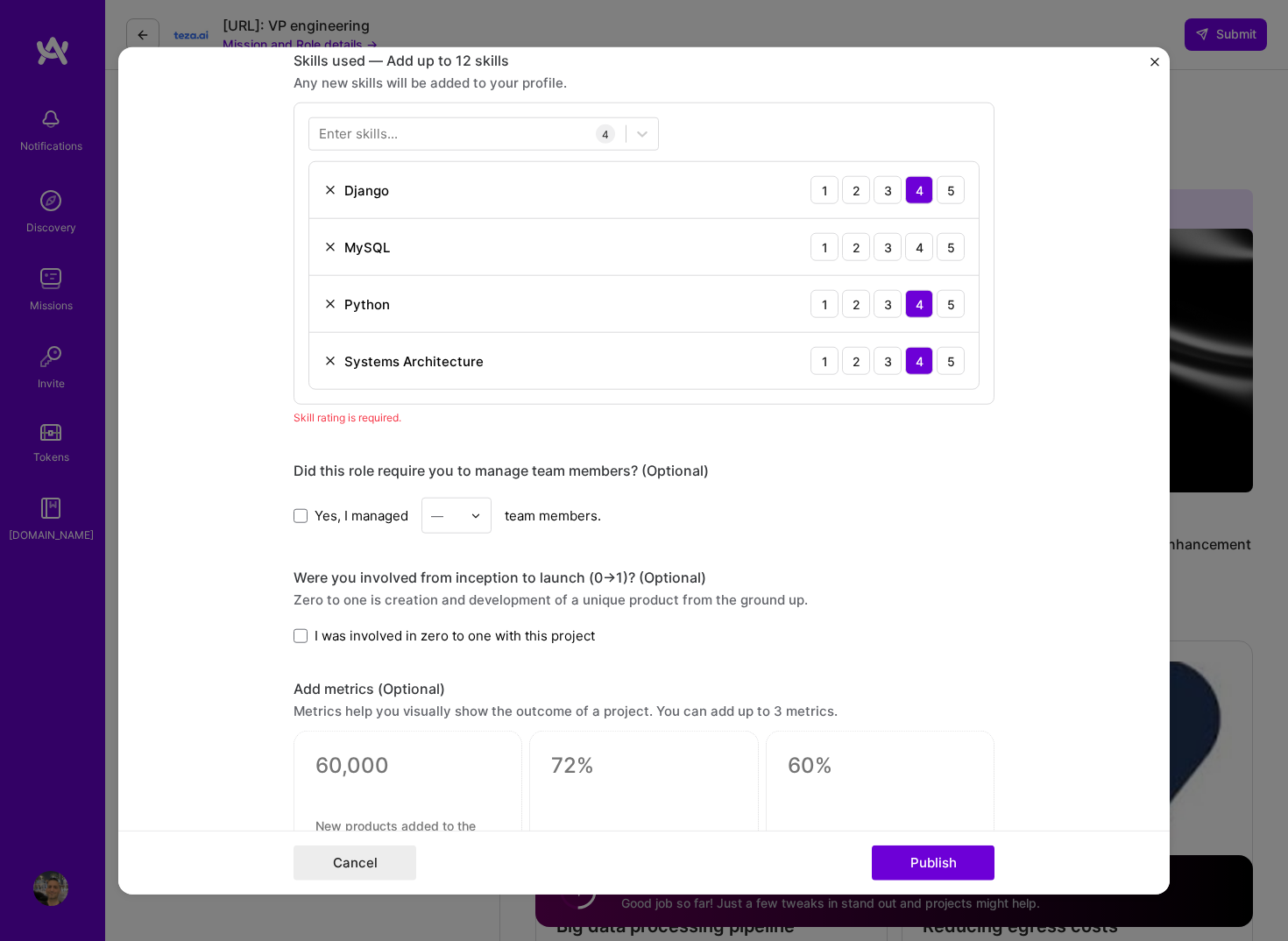
scroll to position [876, 0]
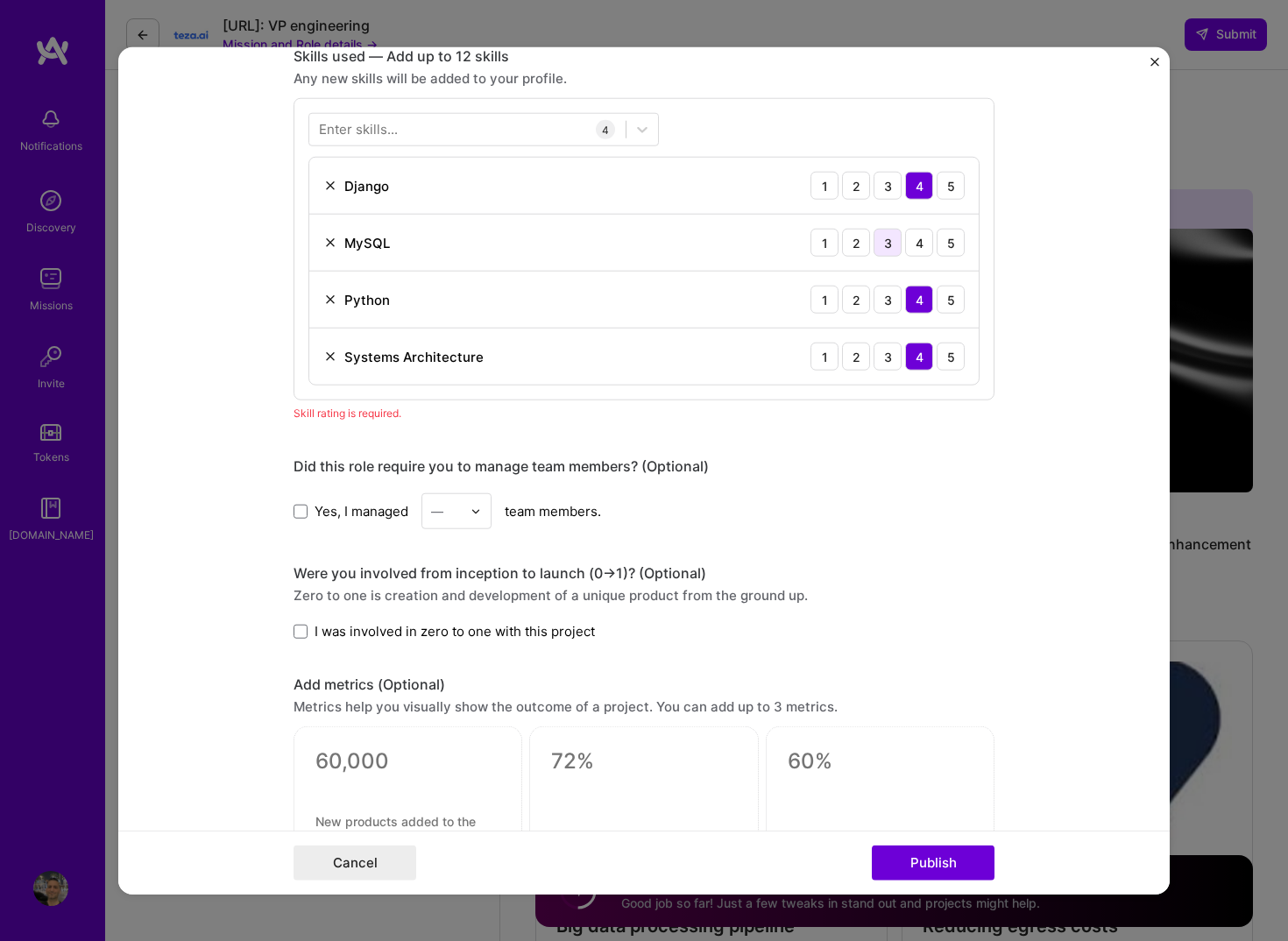
click at [881, 238] on div "3" at bounding box center [887, 242] width 28 height 28
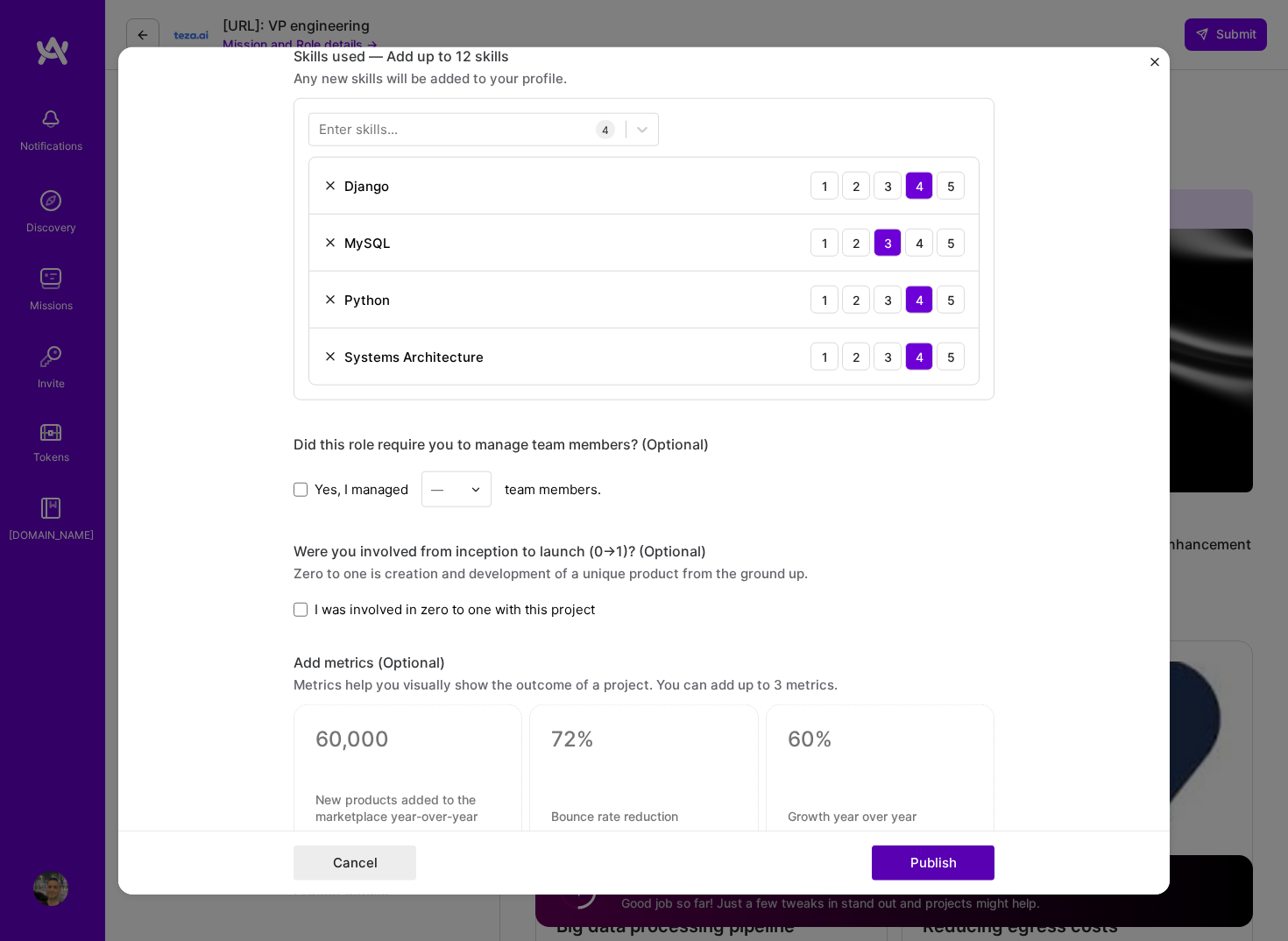
click at [943, 865] on button "Publish" at bounding box center [933, 862] width 123 height 35
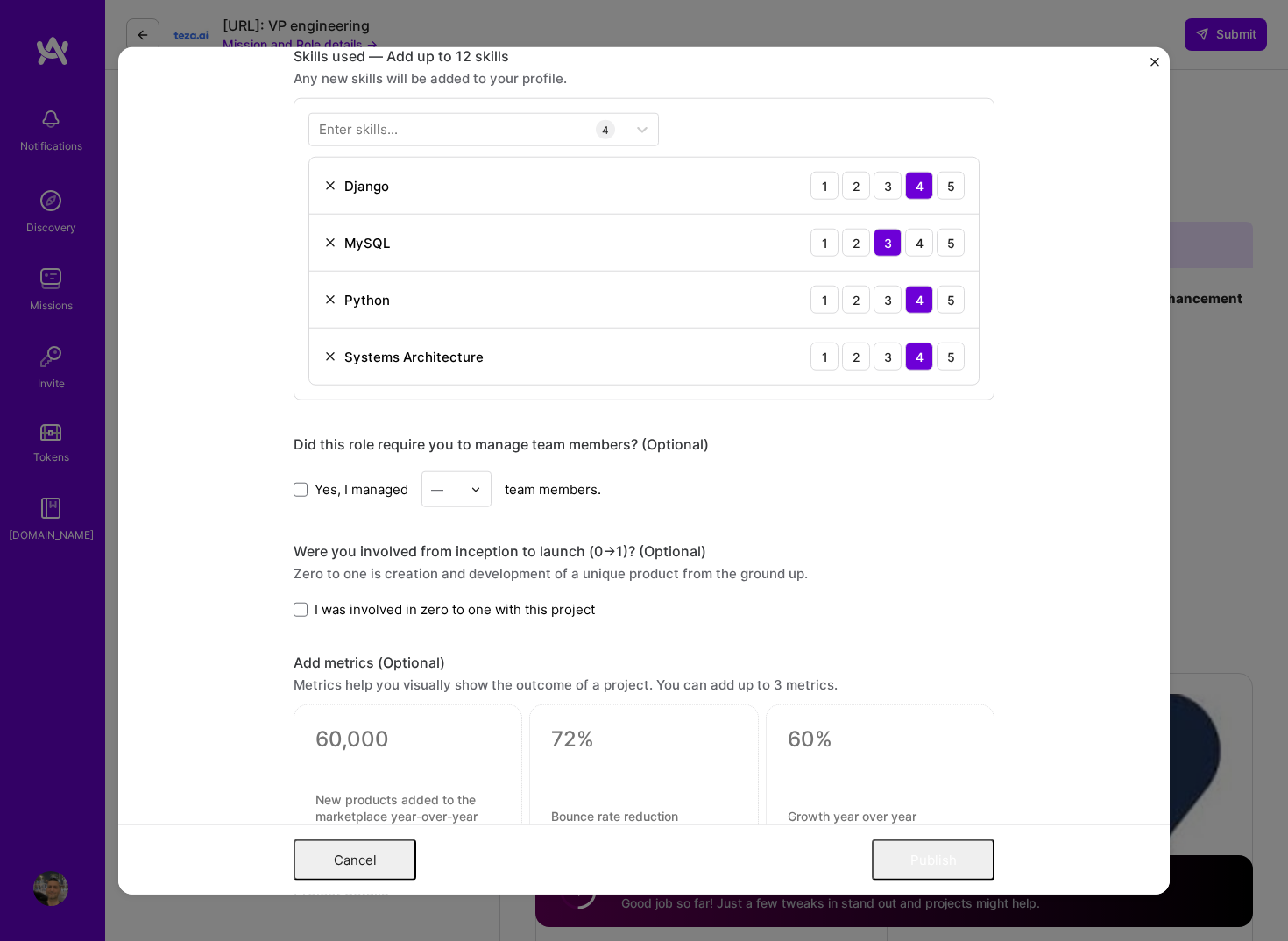
scroll to position [0, 0]
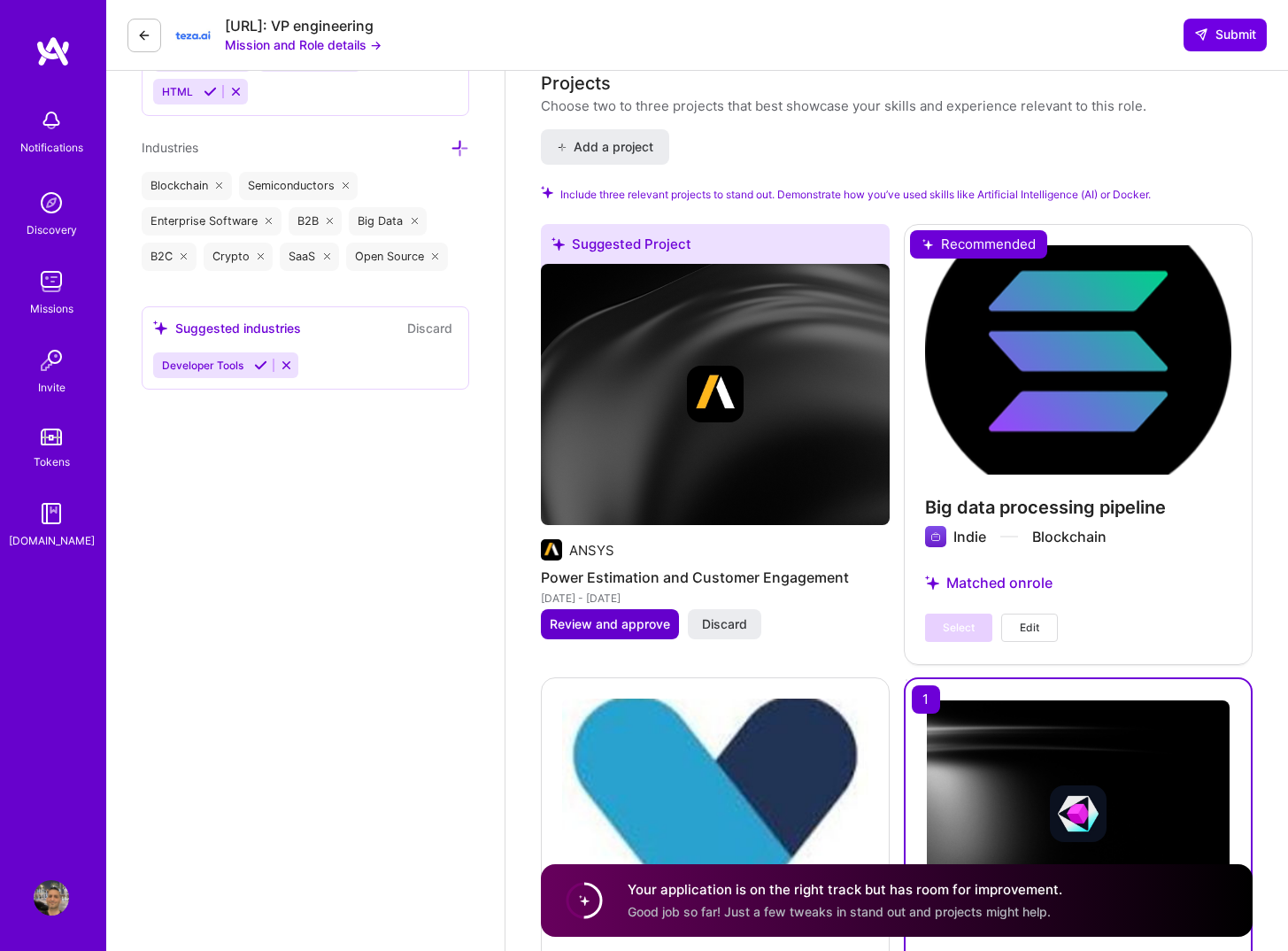
click at [576, 627] on span "Review and approve" at bounding box center [610, 625] width 120 height 18
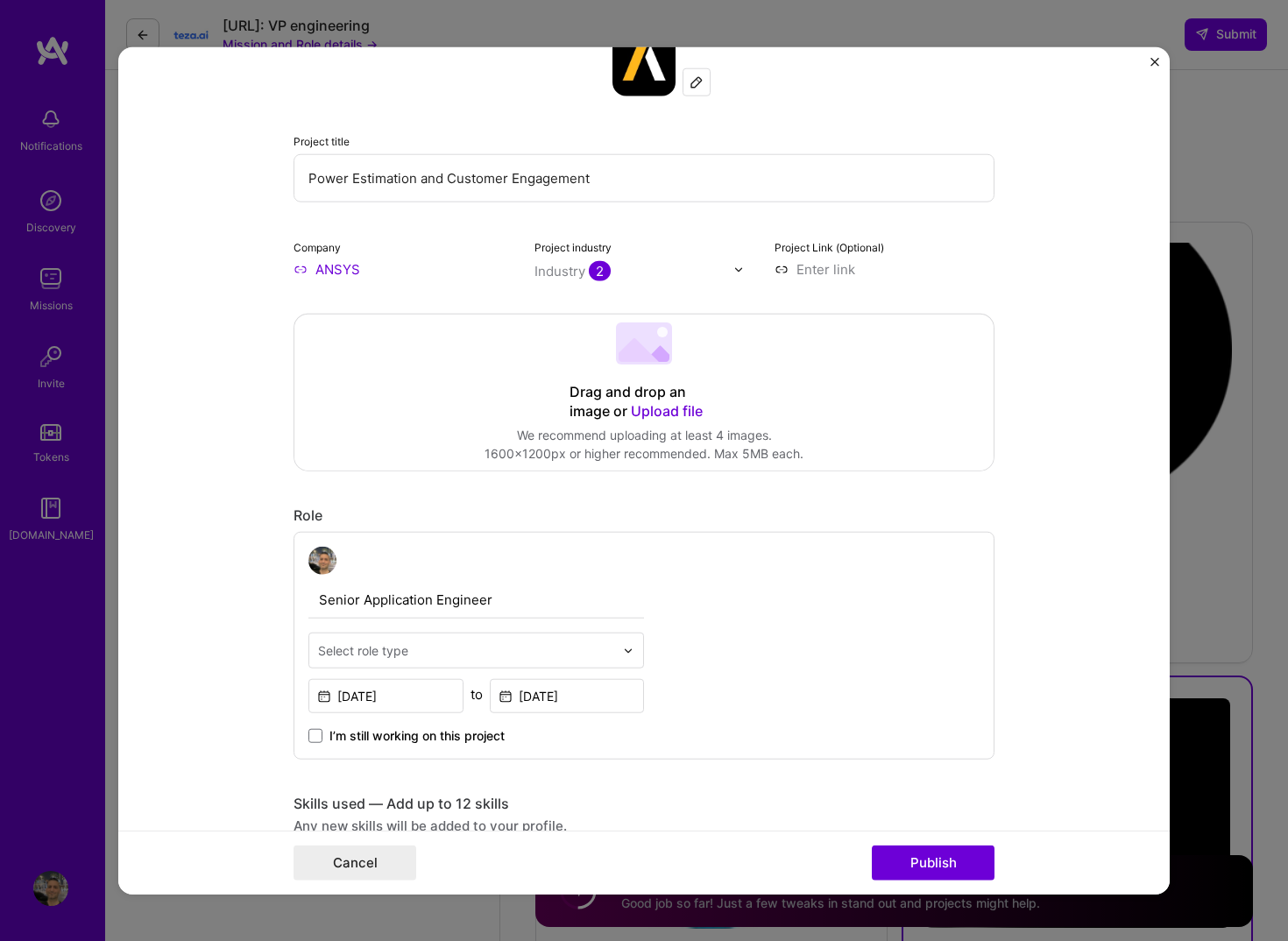
scroll to position [328, 0]
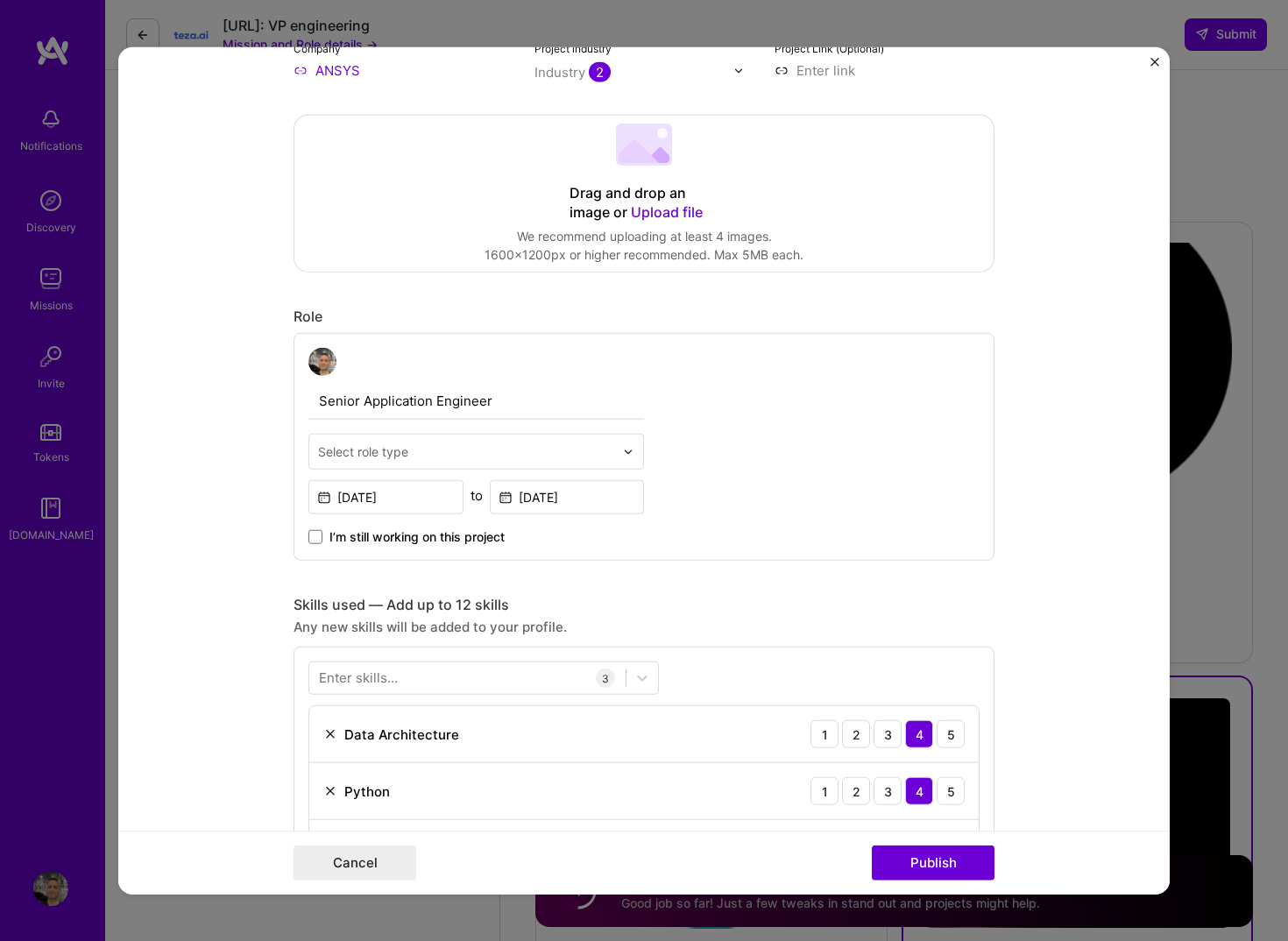
click at [485, 456] on input "text" at bounding box center [465, 452] width 296 height 19
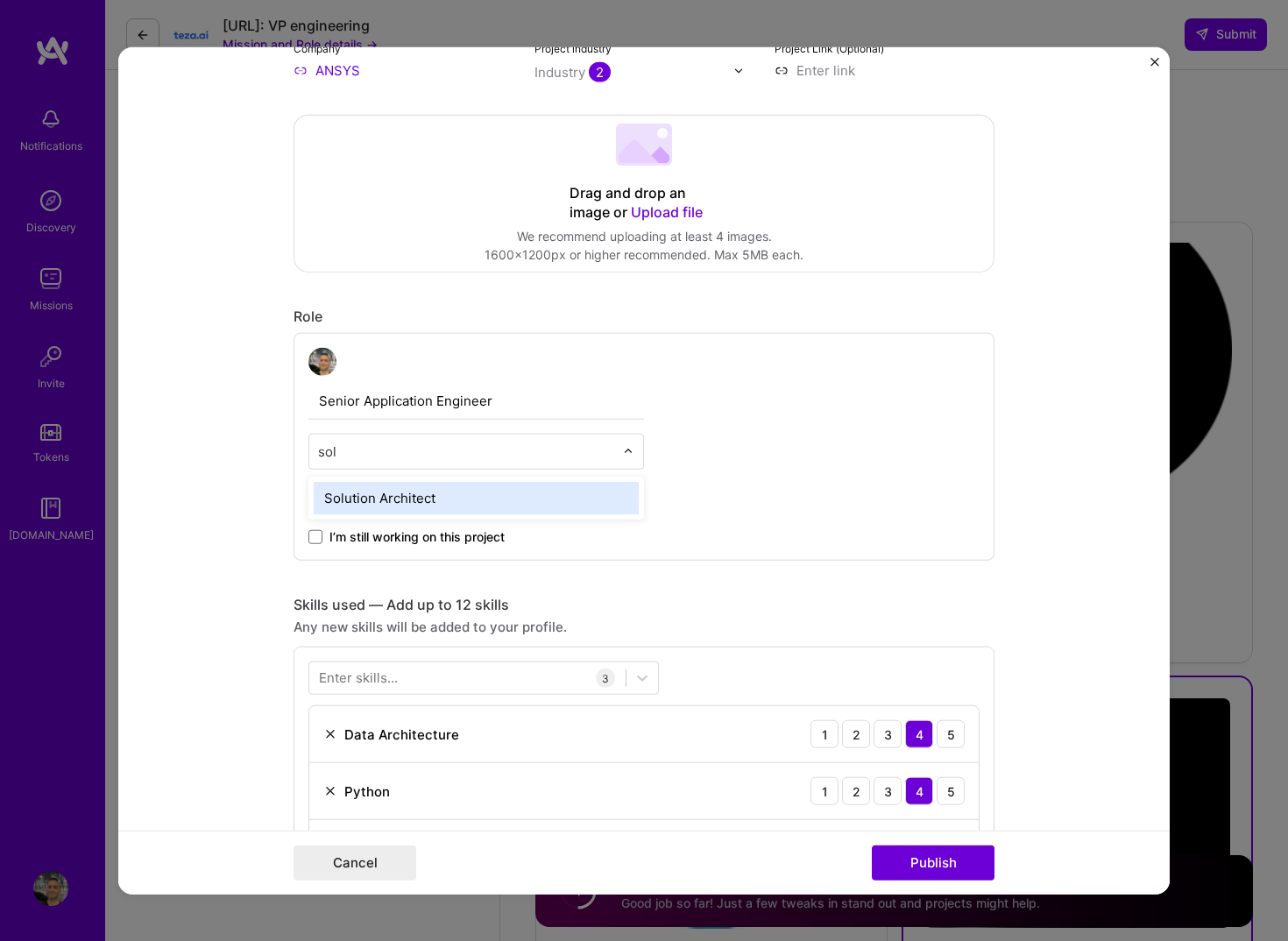
type input "solu"
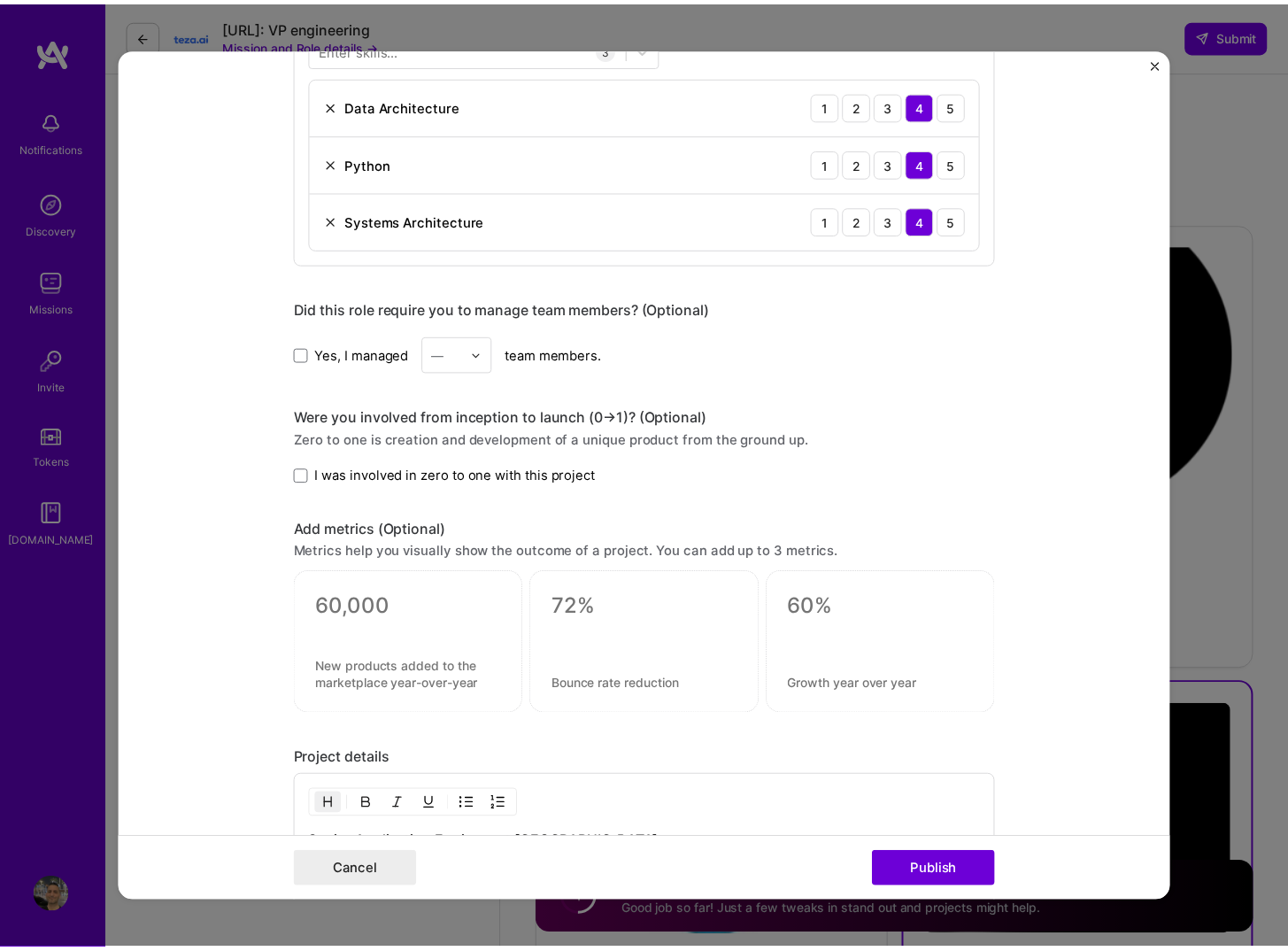
scroll to position [832, 0]
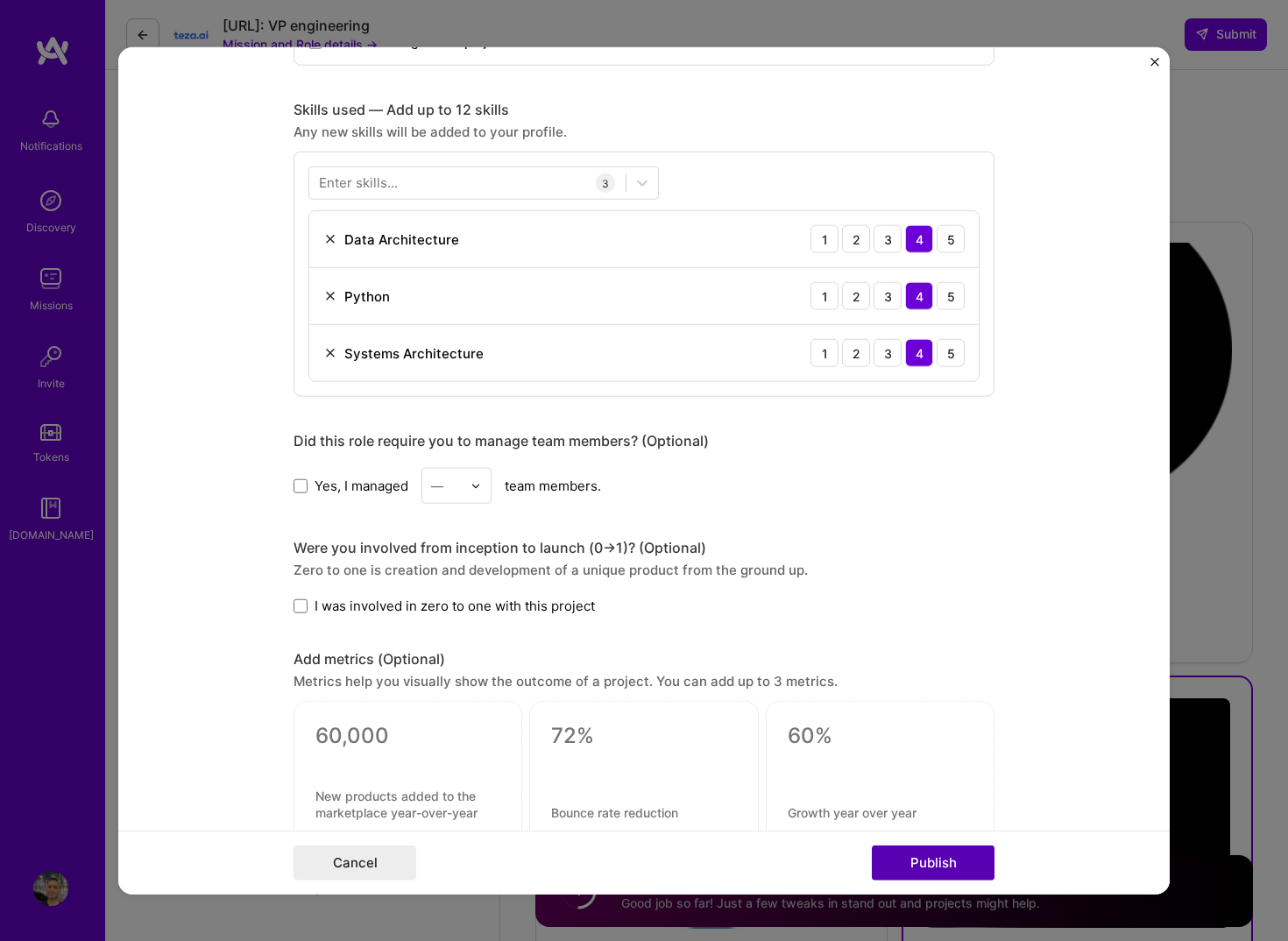
click at [951, 865] on button "Publish" at bounding box center [933, 862] width 123 height 35
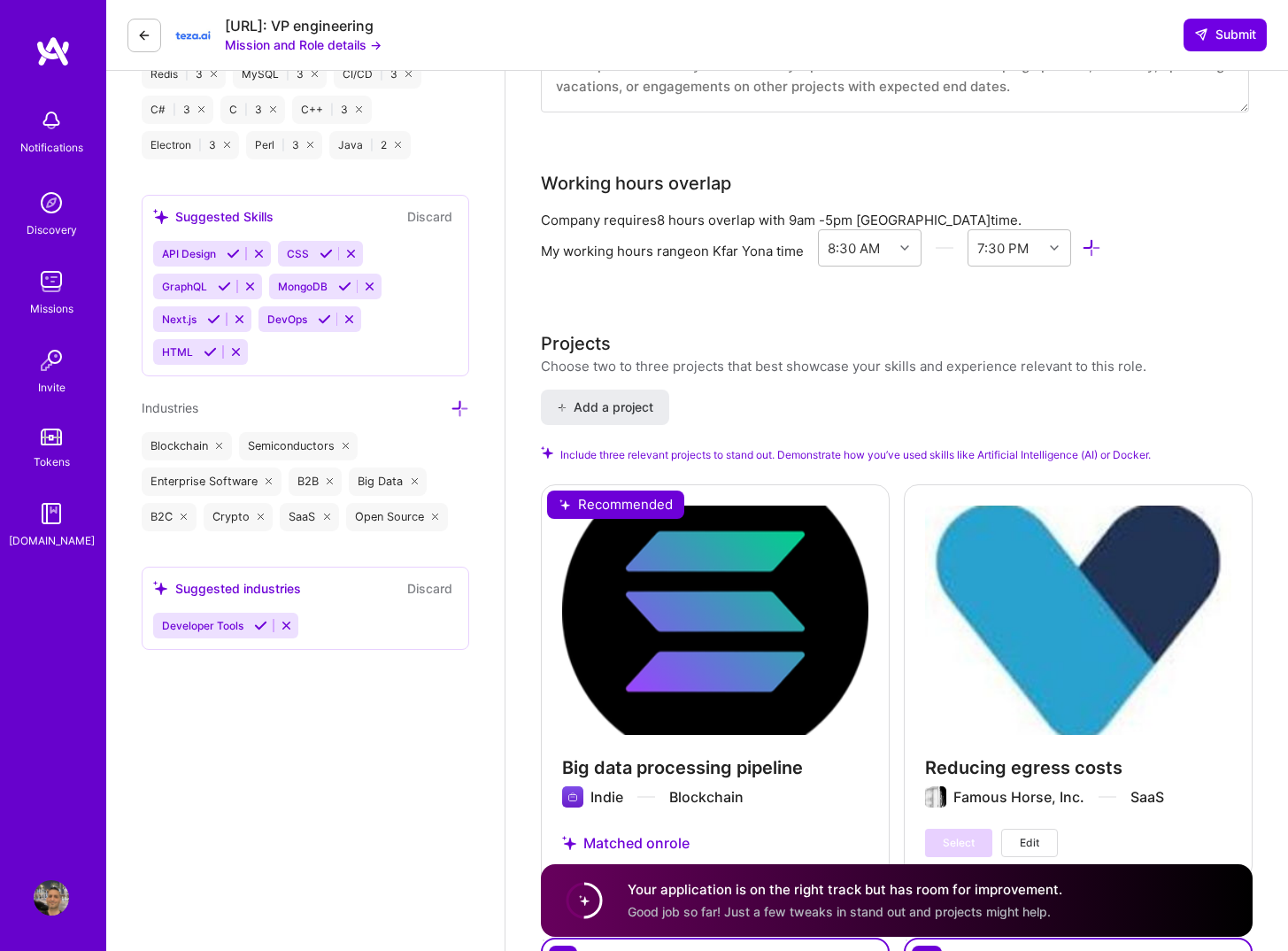
scroll to position [1850, 0]
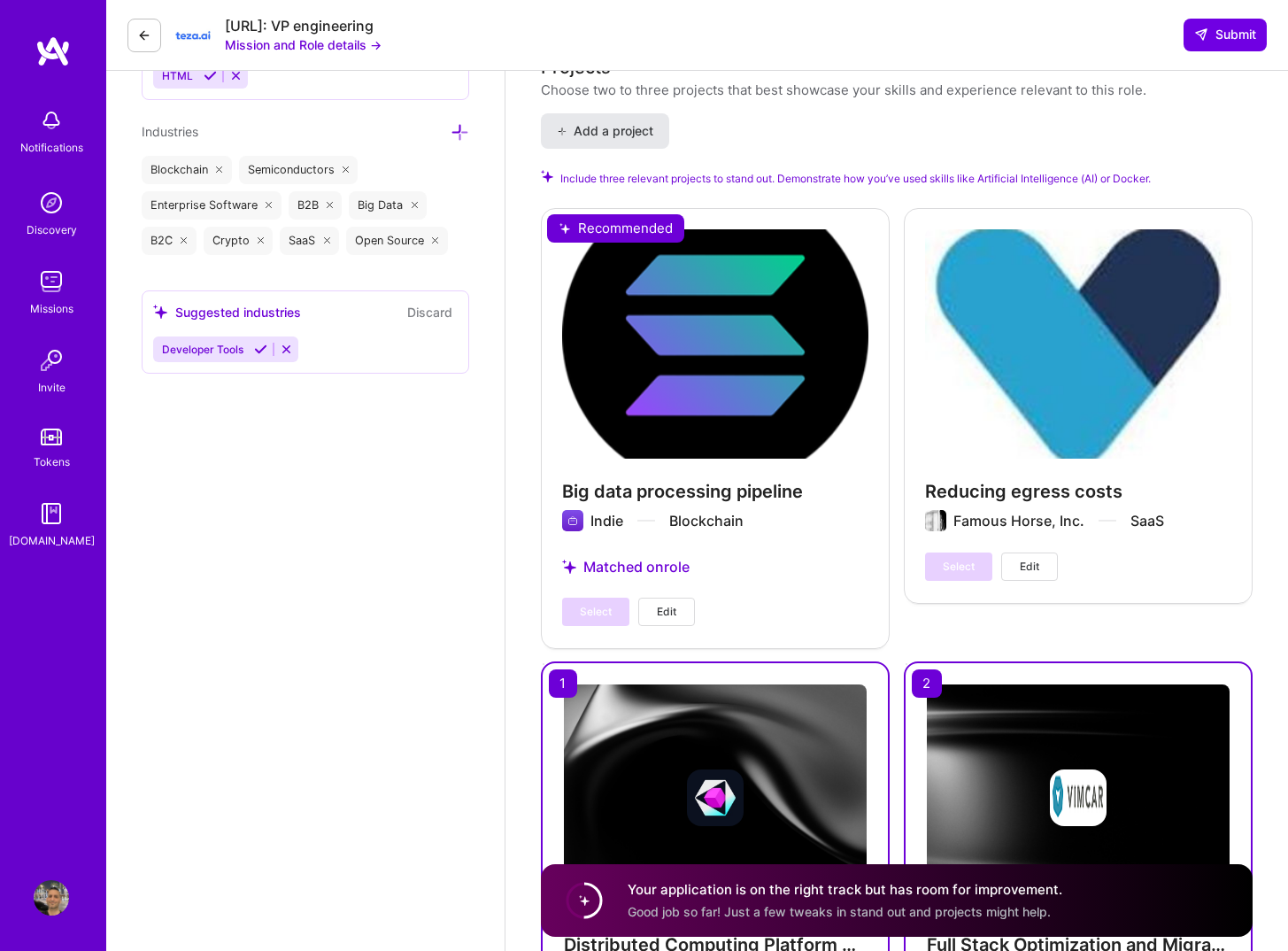
click at [594, 138] on span "Add a project" at bounding box center [605, 131] width 96 height 18
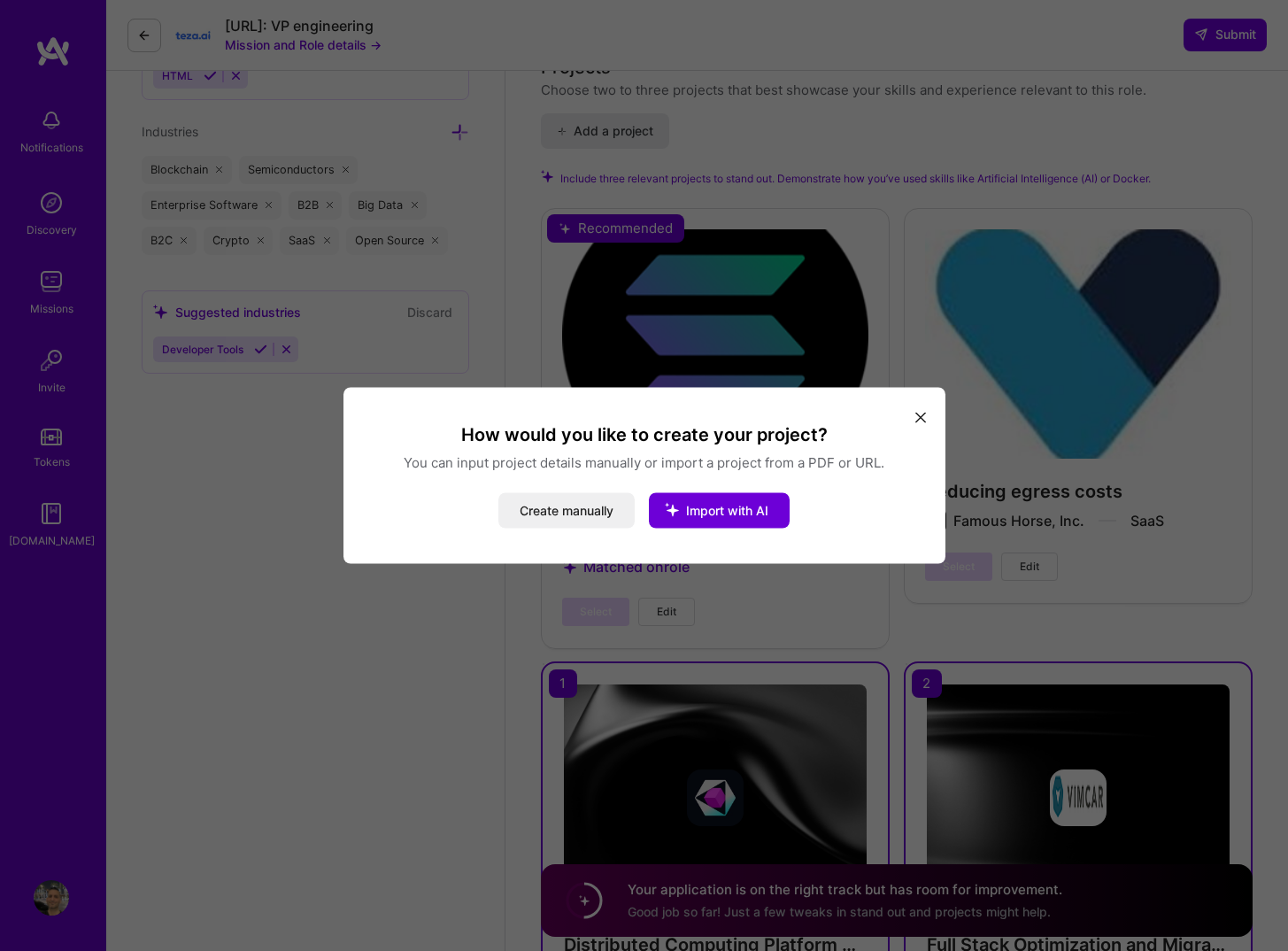
click at [913, 412] on button "modal" at bounding box center [920, 416] width 21 height 29
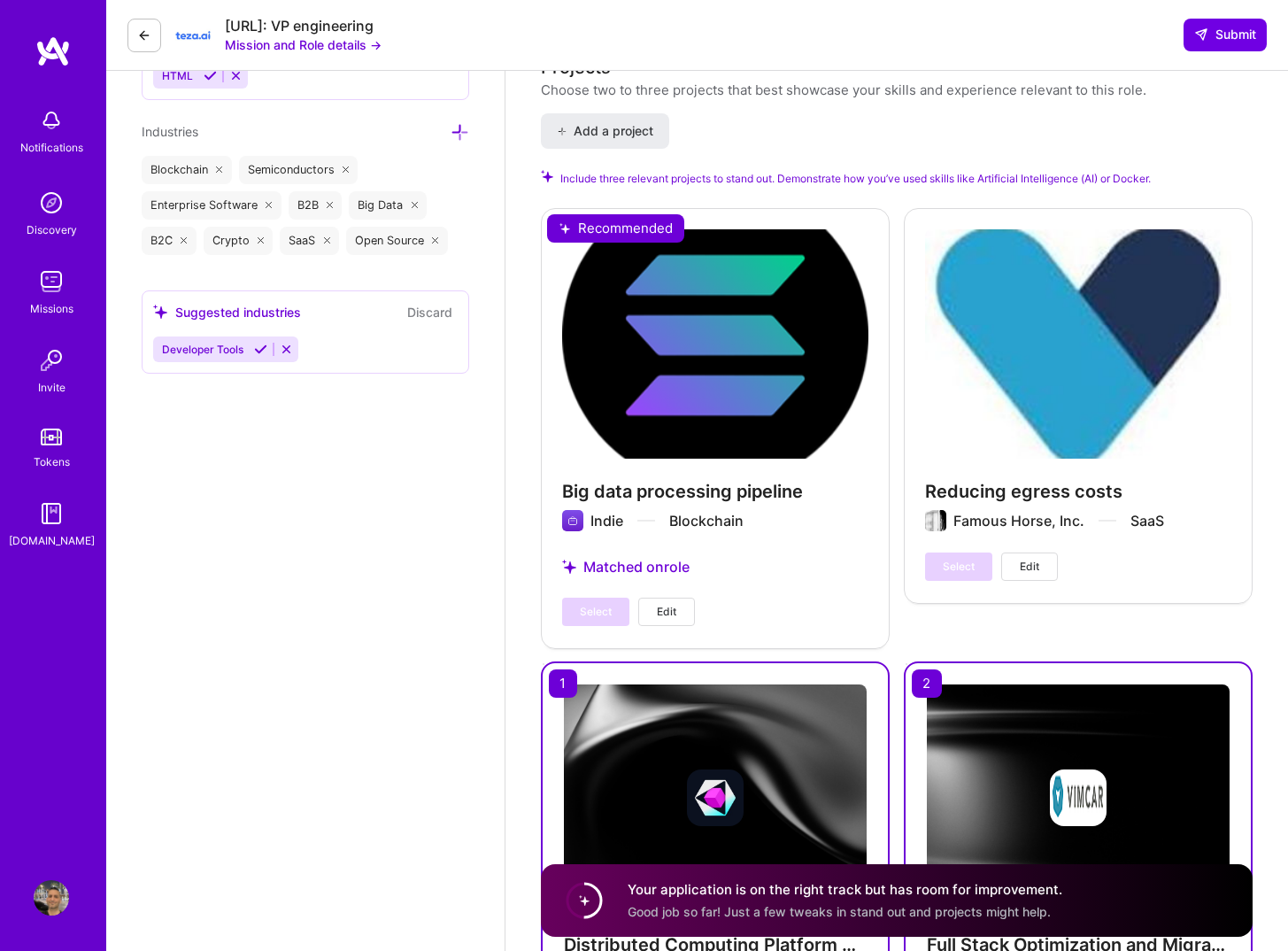
scroll to position [1995, 0]
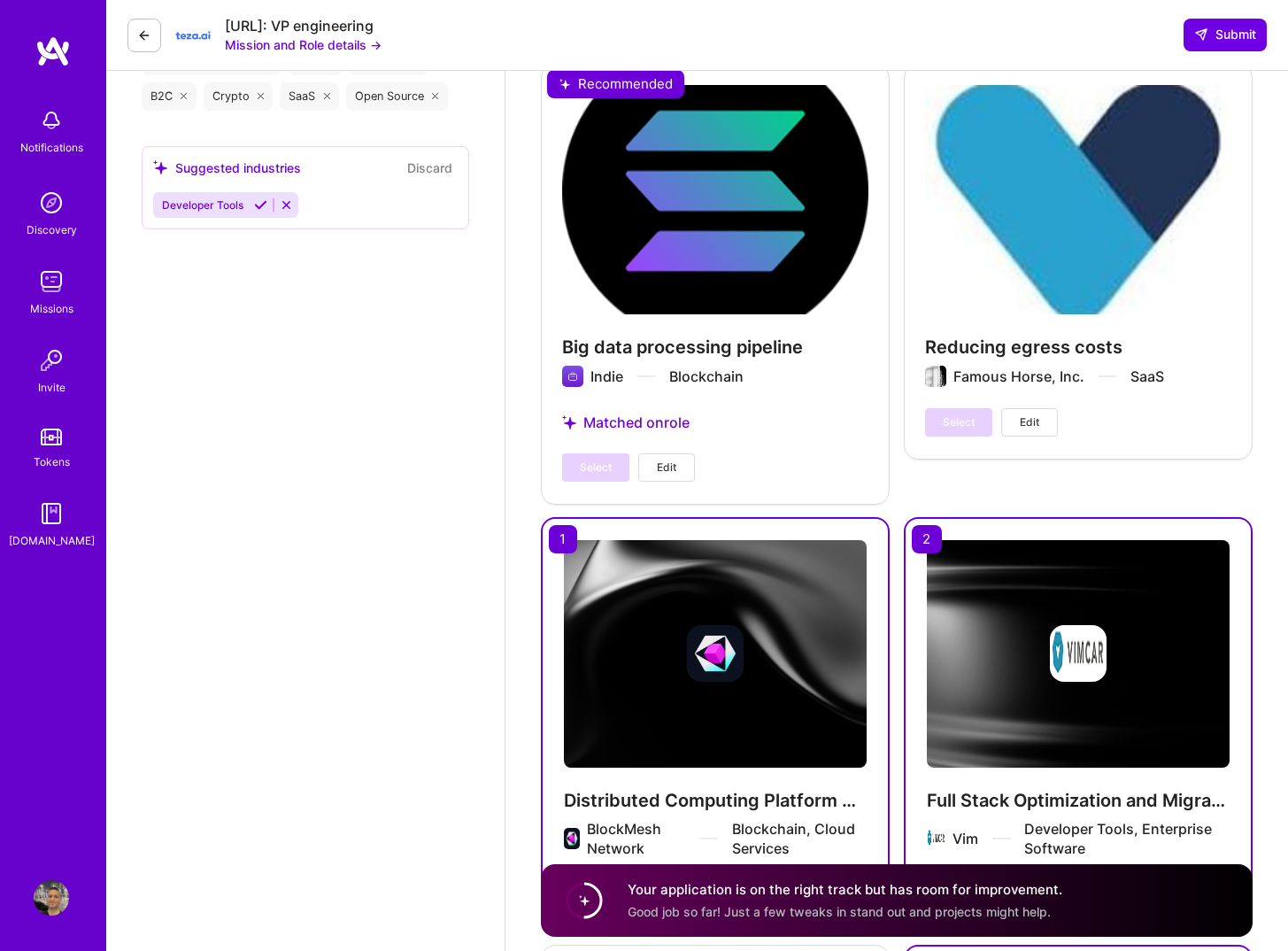
click at [791, 679] on div at bounding box center [715, 653] width 302 height 57
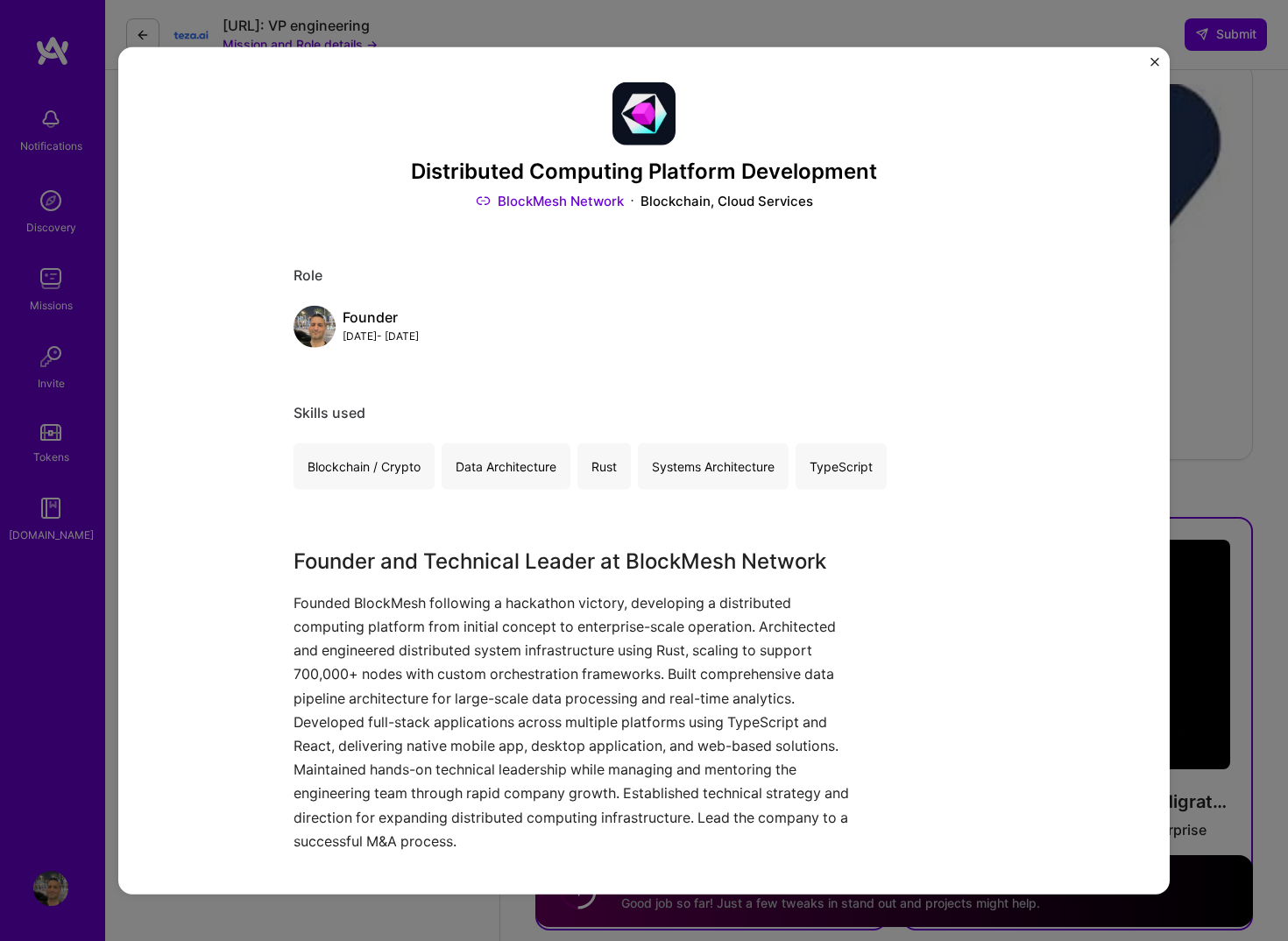
click at [1152, 64] on img "Close" at bounding box center [1154, 62] width 9 height 9
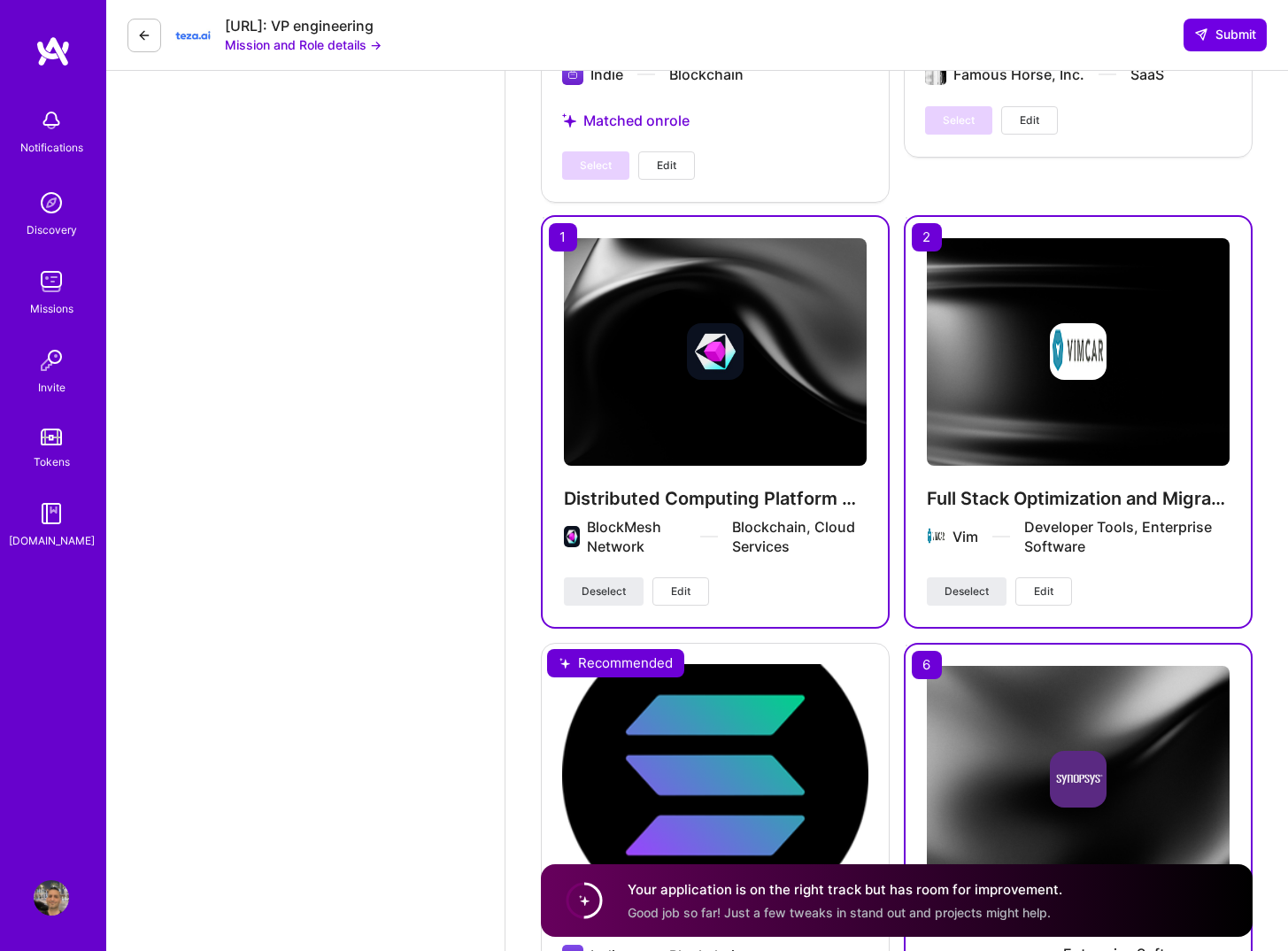
scroll to position [2307, 0]
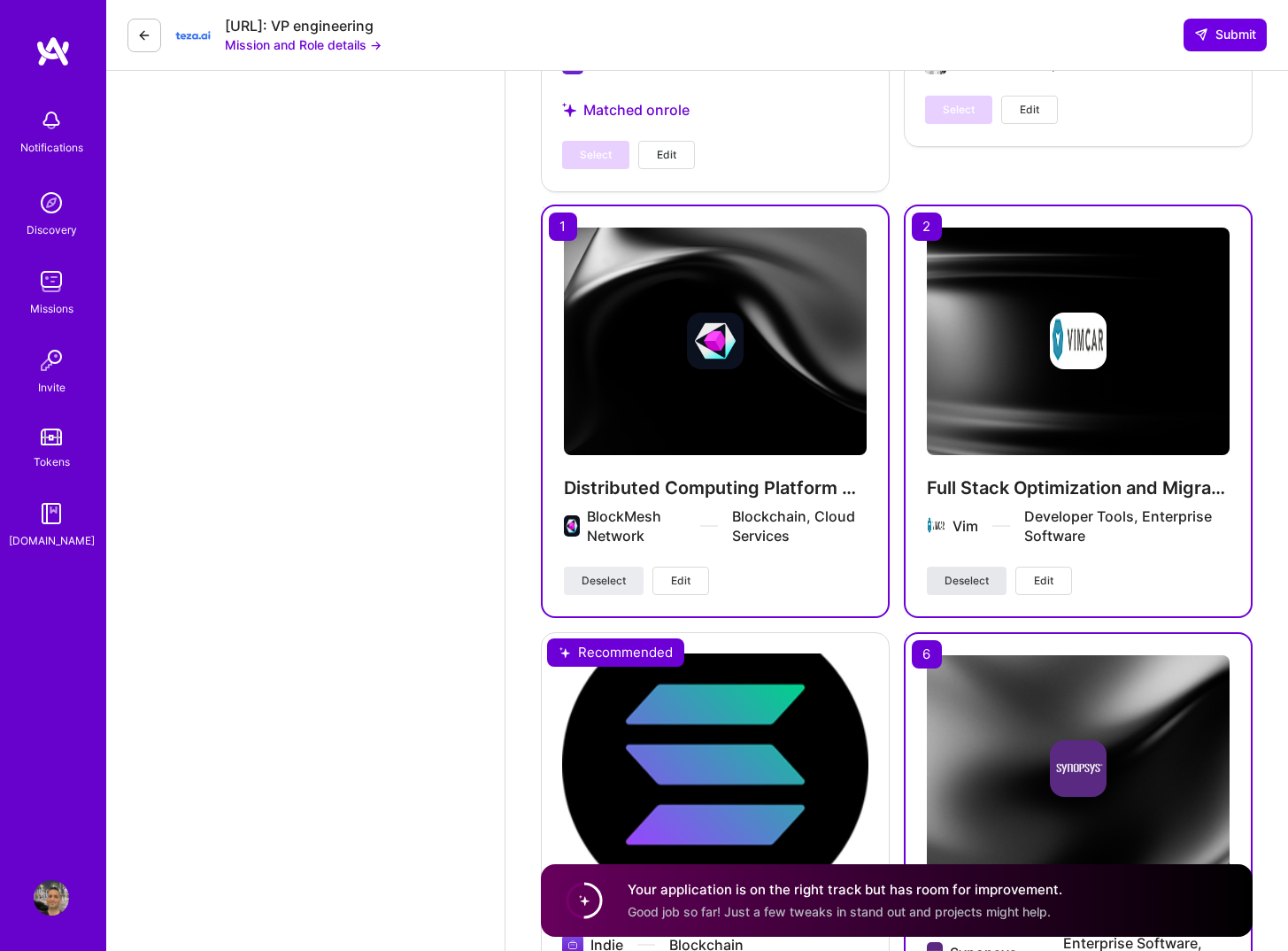
click at [979, 578] on span "Deselect" at bounding box center [967, 581] width 45 height 16
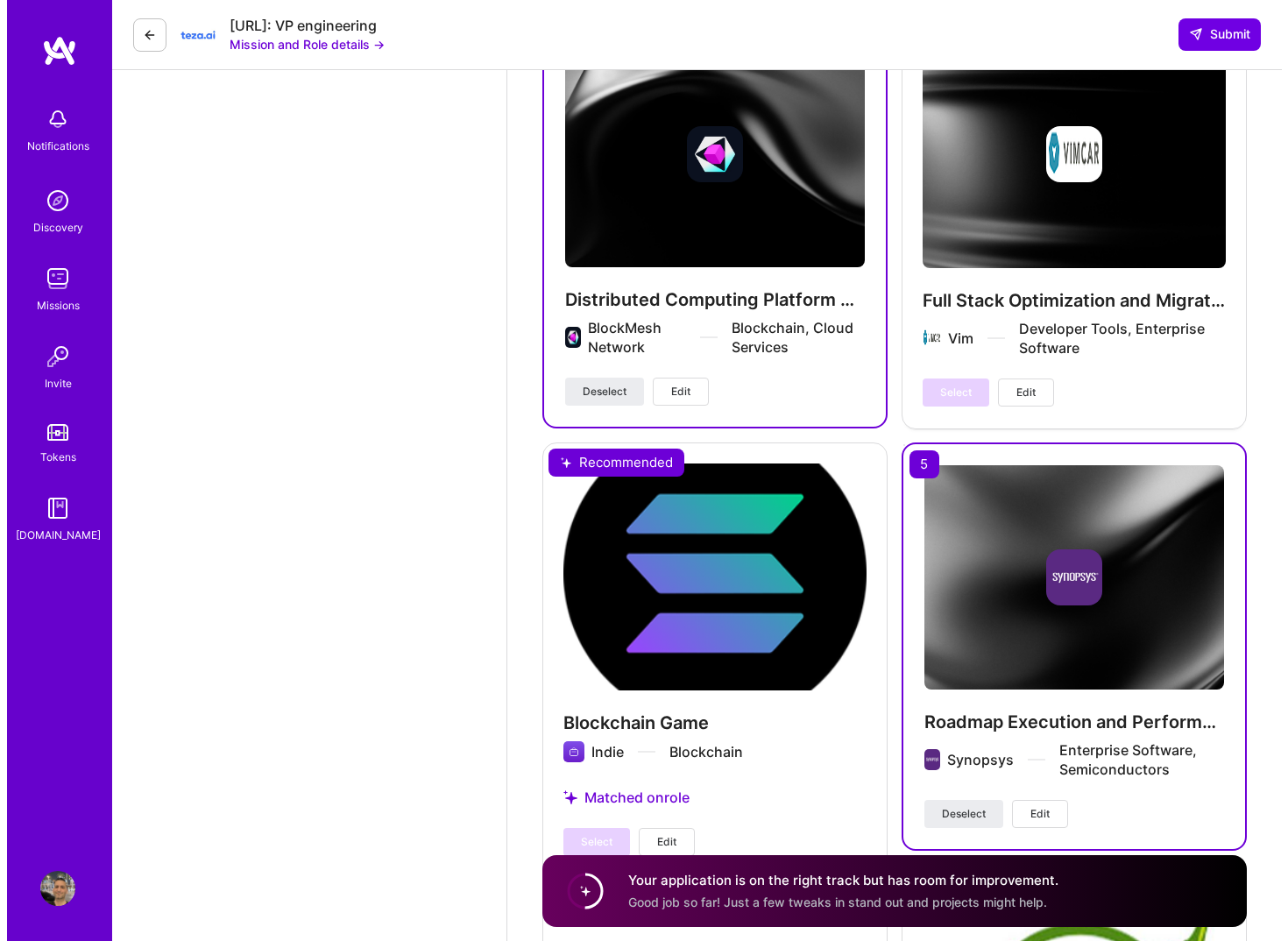
scroll to position [2494, 0]
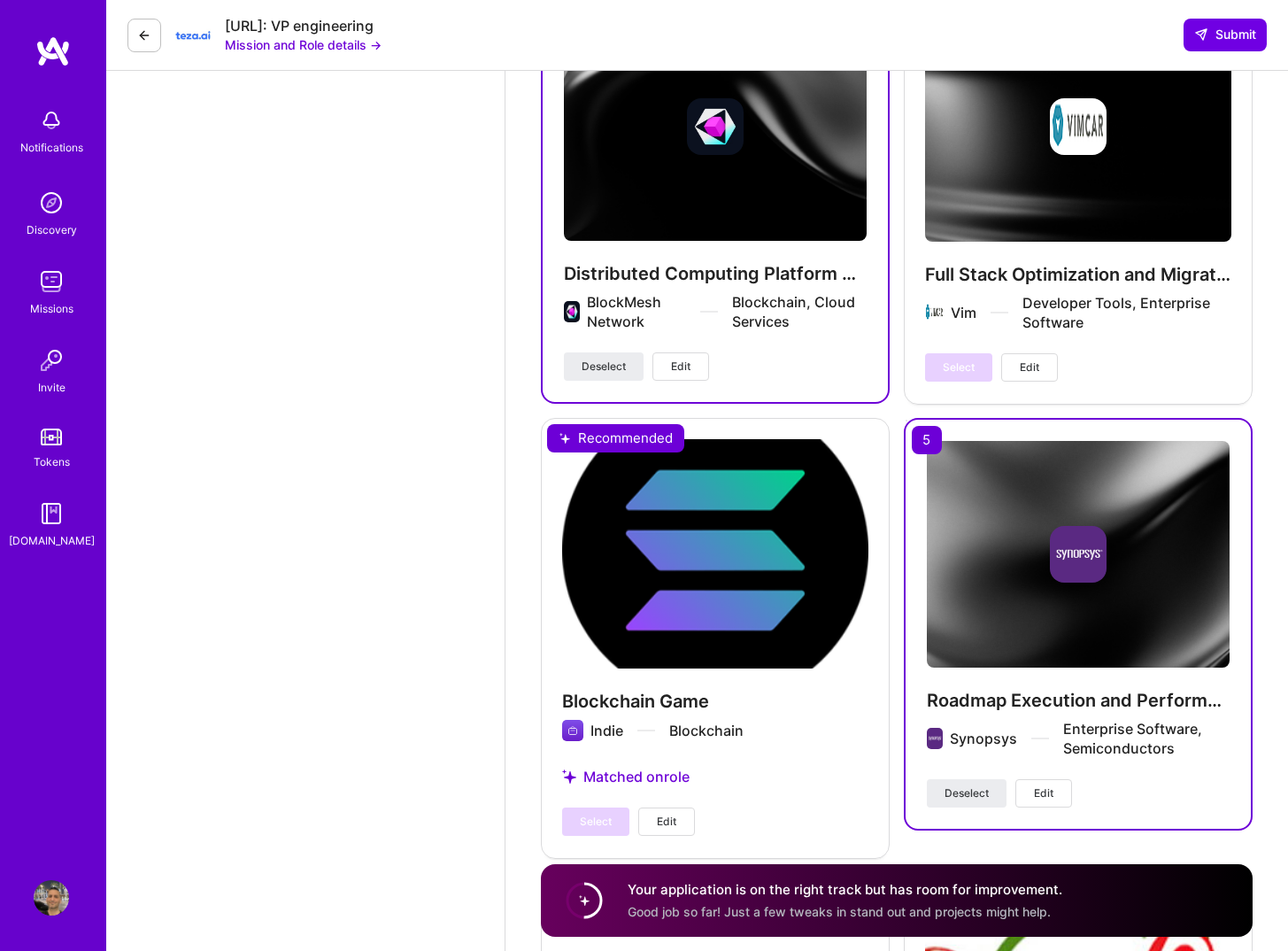
click at [1049, 639] on img at bounding box center [1078, 554] width 302 height 228
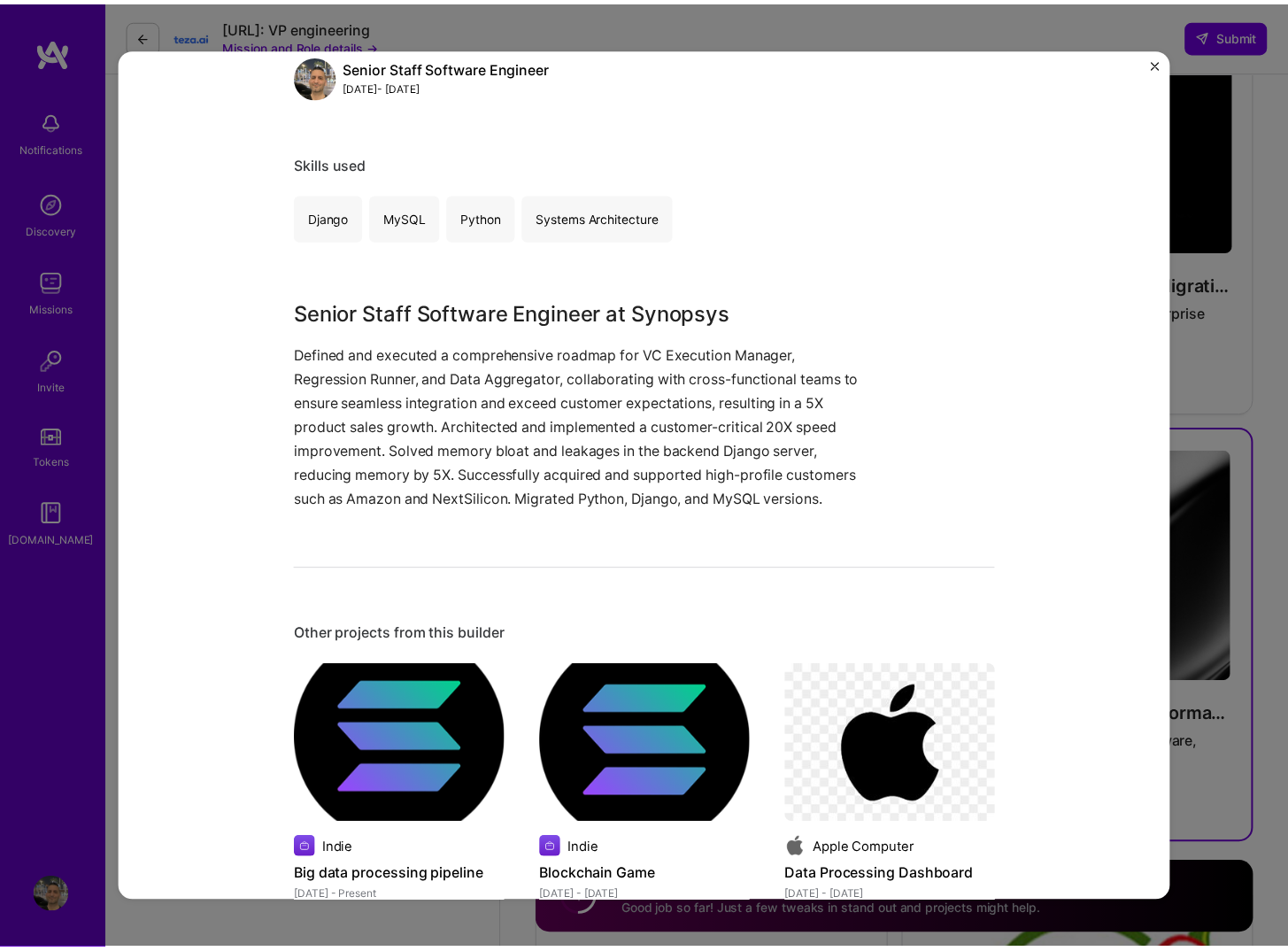
scroll to position [269, 0]
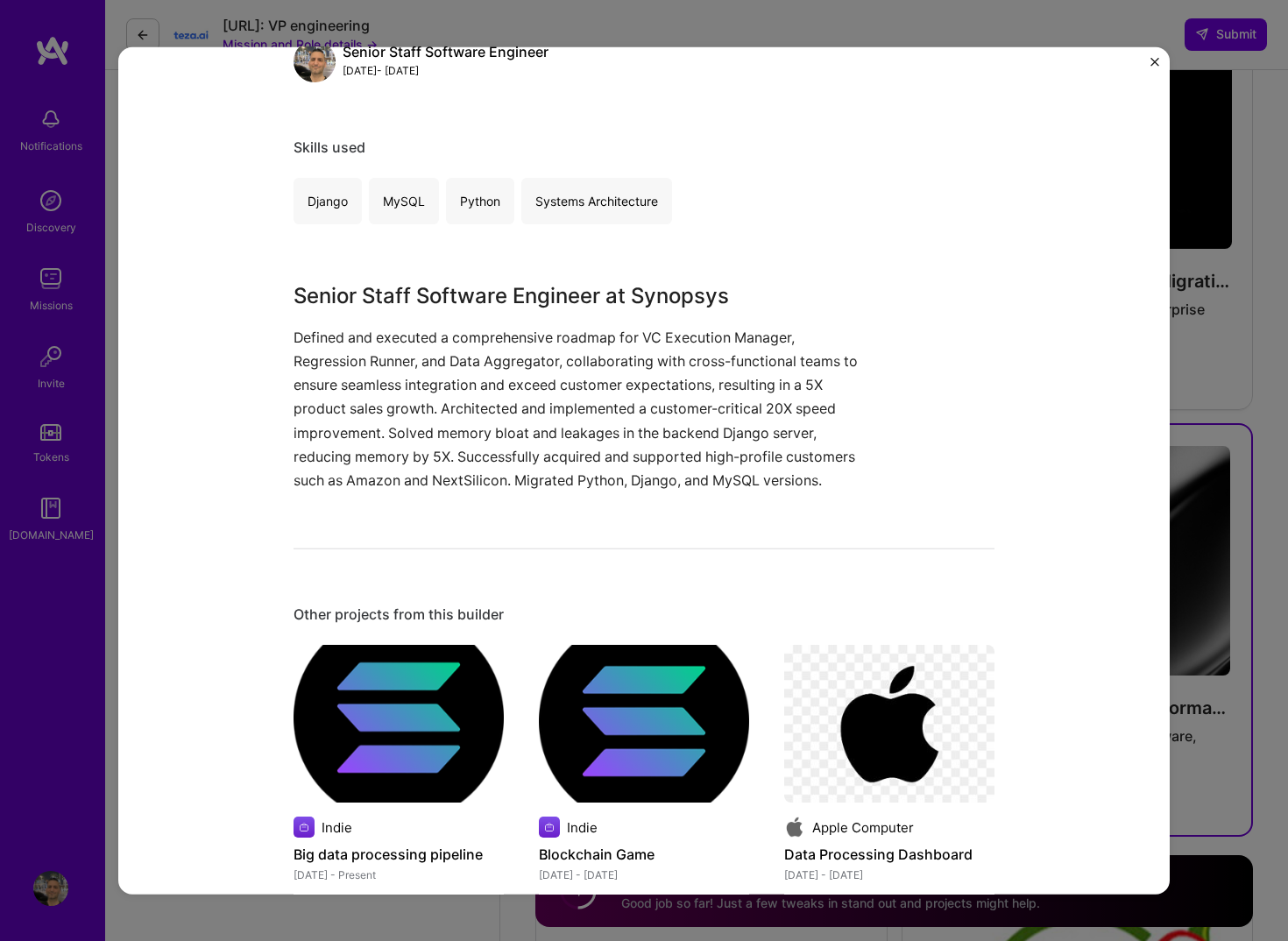
click at [1231, 650] on div "Roadmap Execution and Performance Enhancement Synopsys Semiconductors, Enterpri…" at bounding box center [644, 470] width 1288 height 941
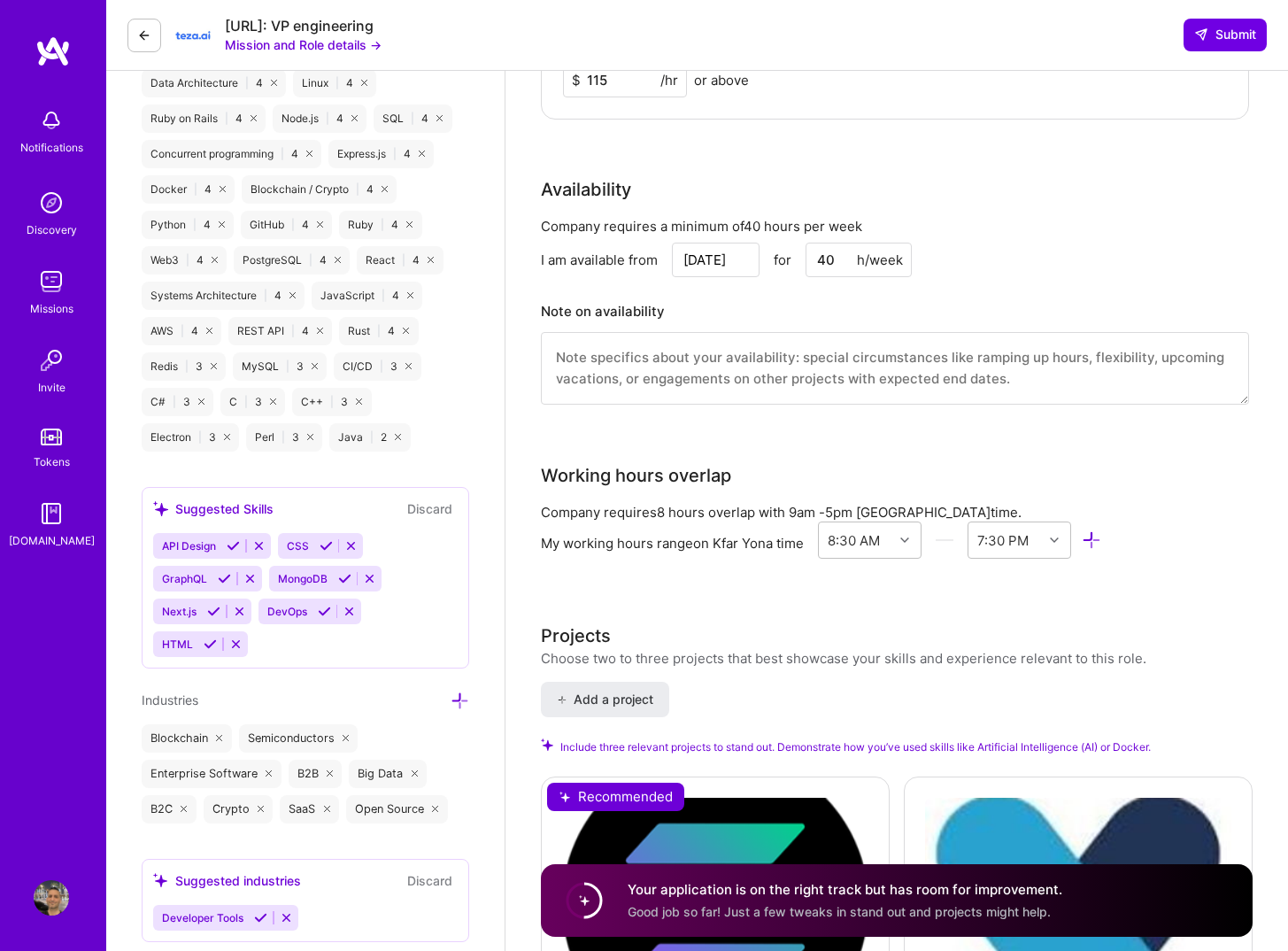
scroll to position [1053, 0]
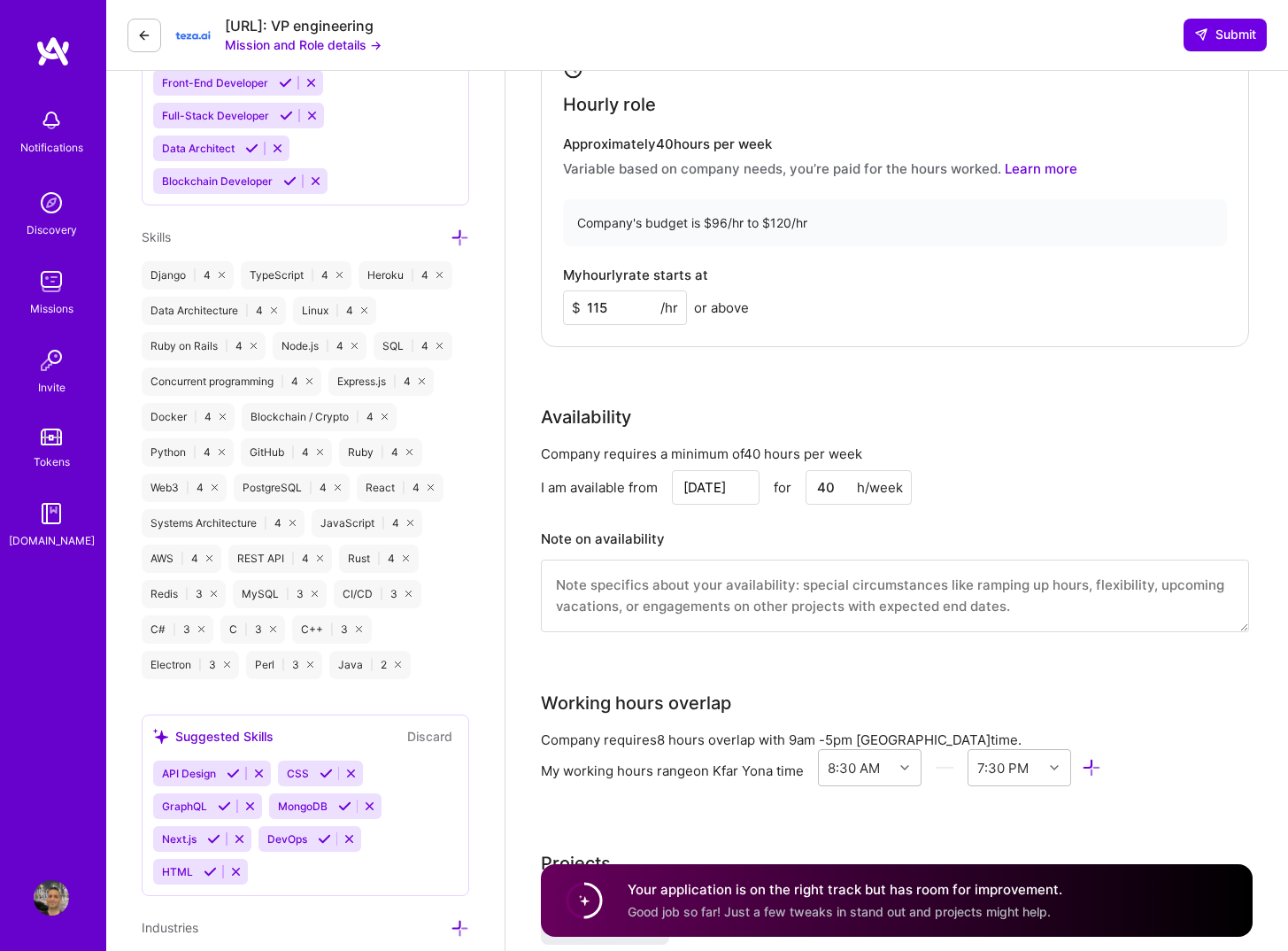
click at [1224, 2] on div "[URL]: VP engineering Mission and Role details → Submit" at bounding box center [697, 35] width 1182 height 71
click at [1229, 24] on button "Submit" at bounding box center [1225, 35] width 84 height 32
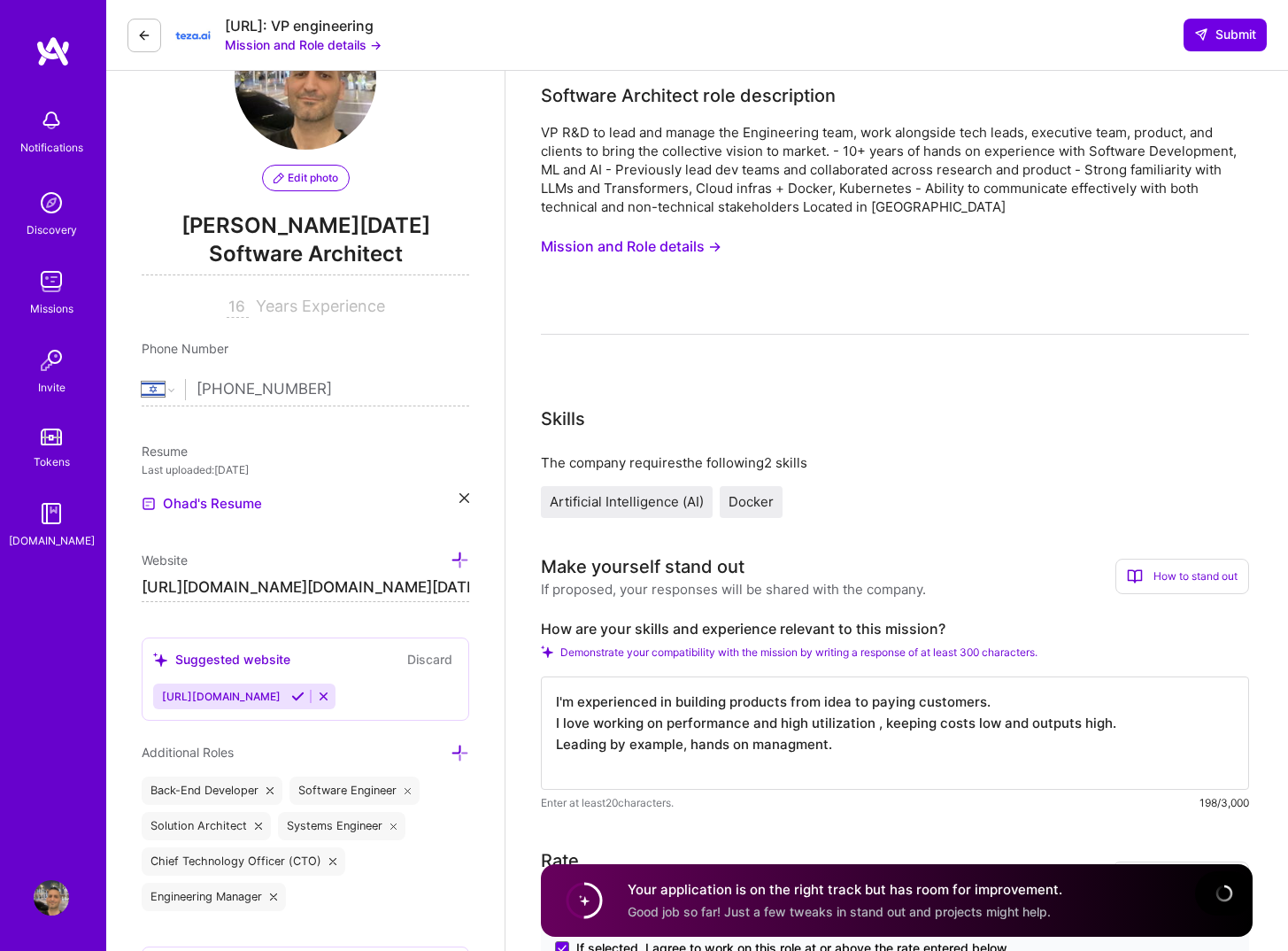
scroll to position [74, 0]
